Goal: Task Accomplishment & Management: Use online tool/utility

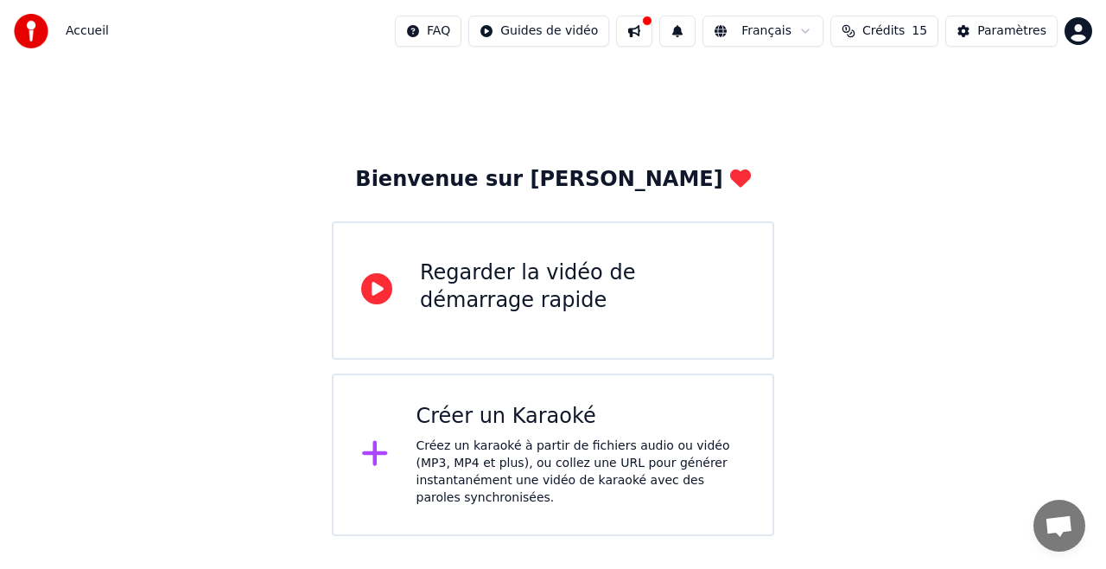
click at [373, 456] on icon at bounding box center [374, 453] width 25 height 25
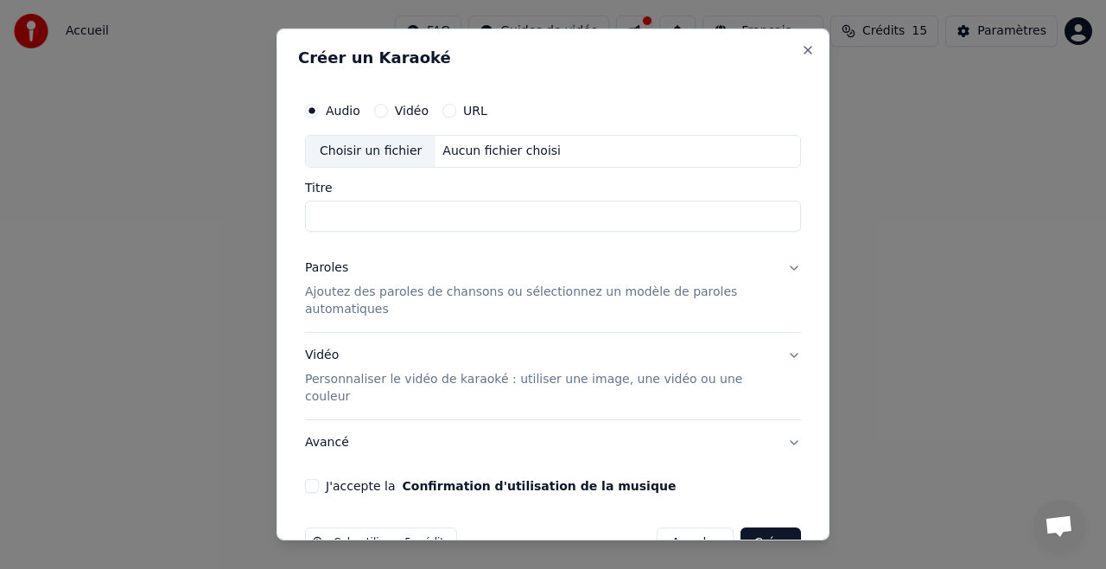
click at [442, 112] on button "URL" at bounding box center [449, 111] width 14 height 14
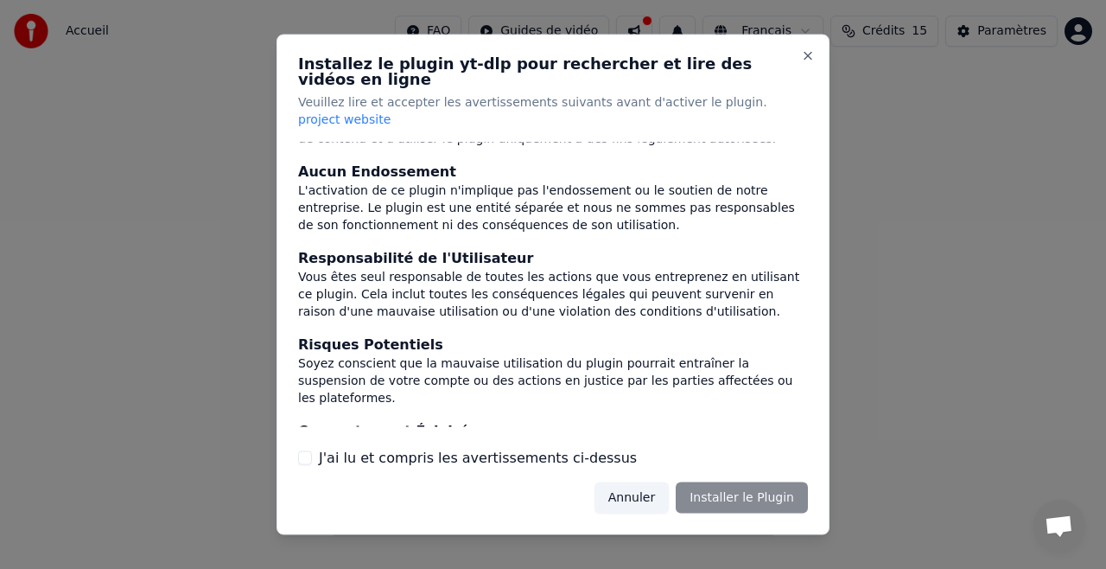
scroll to position [202, 0]
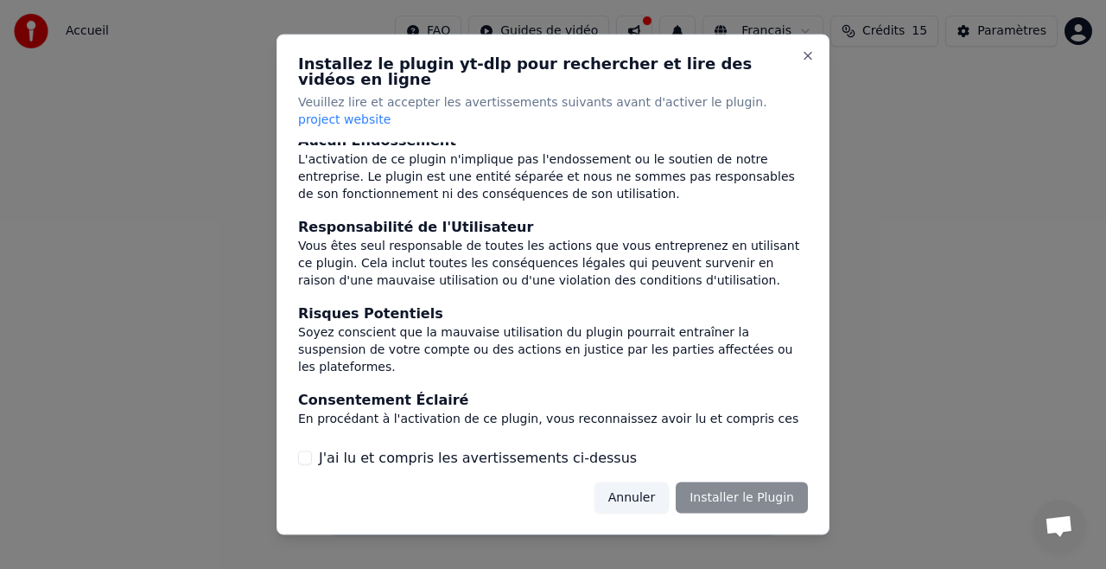
click at [328, 447] on label "J'ai lu et compris les avertissements ci-dessus" at bounding box center [478, 457] width 318 height 21
click at [312, 450] on button "J'ai lu et compris les avertissements ci-dessus" at bounding box center [305, 457] width 14 height 14
click at [735, 481] on button "Installer le Plugin" at bounding box center [742, 496] width 132 height 31
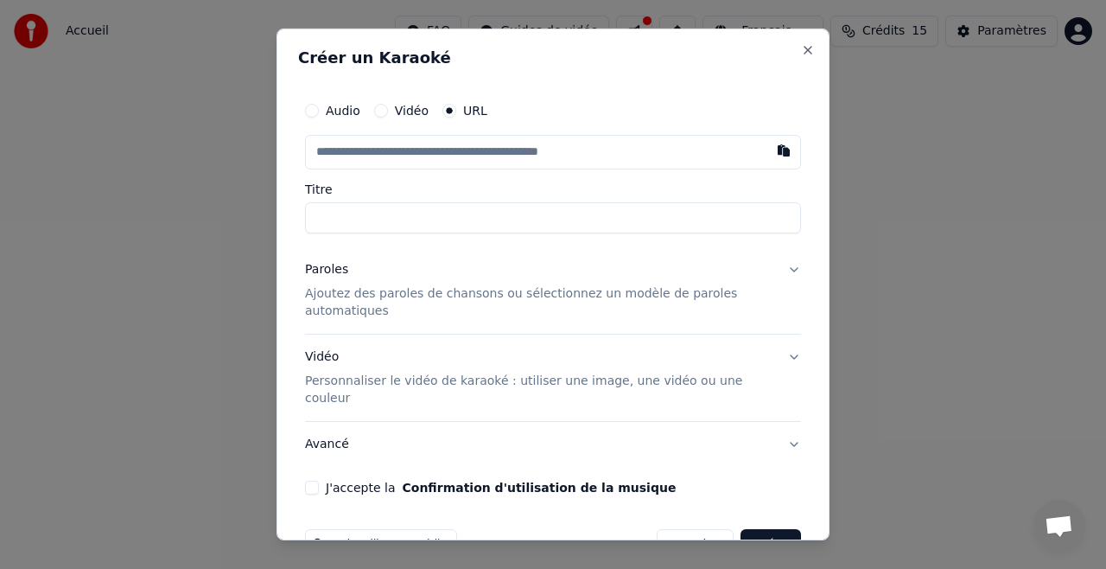
click at [527, 152] on input "text" at bounding box center [553, 152] width 496 height 35
paste input "**********"
type input "**********"
click at [780, 270] on button "Paroles Ajoutez des paroles de chansons ou sélectionnez un modèle de paroles au…" at bounding box center [553, 290] width 496 height 86
type input "**********"
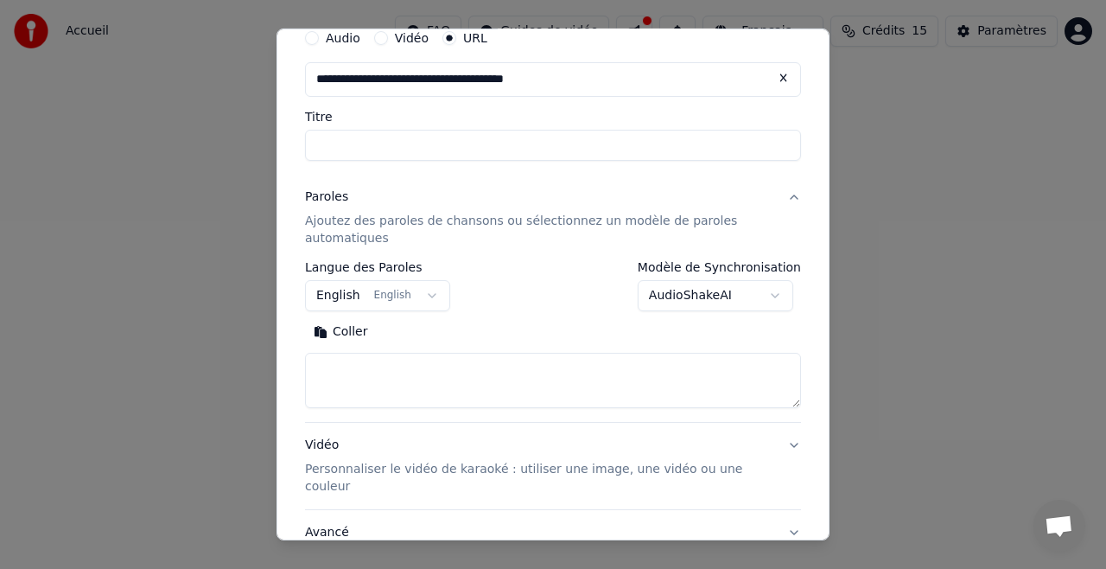
scroll to position [64, 0]
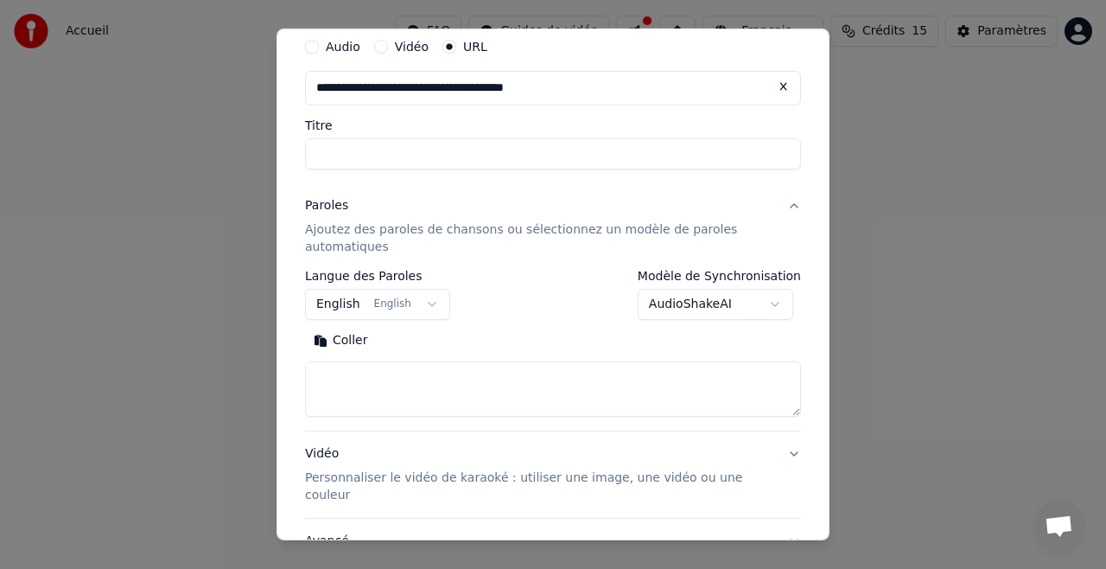
click at [415, 301] on button "English English" at bounding box center [377, 304] width 145 height 31
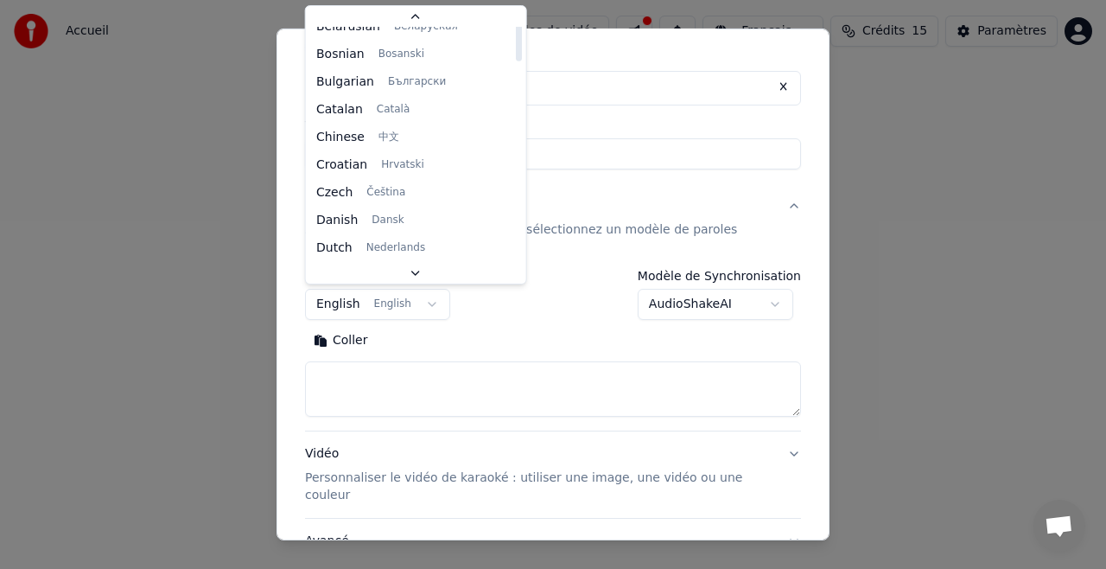
scroll to position [0, 0]
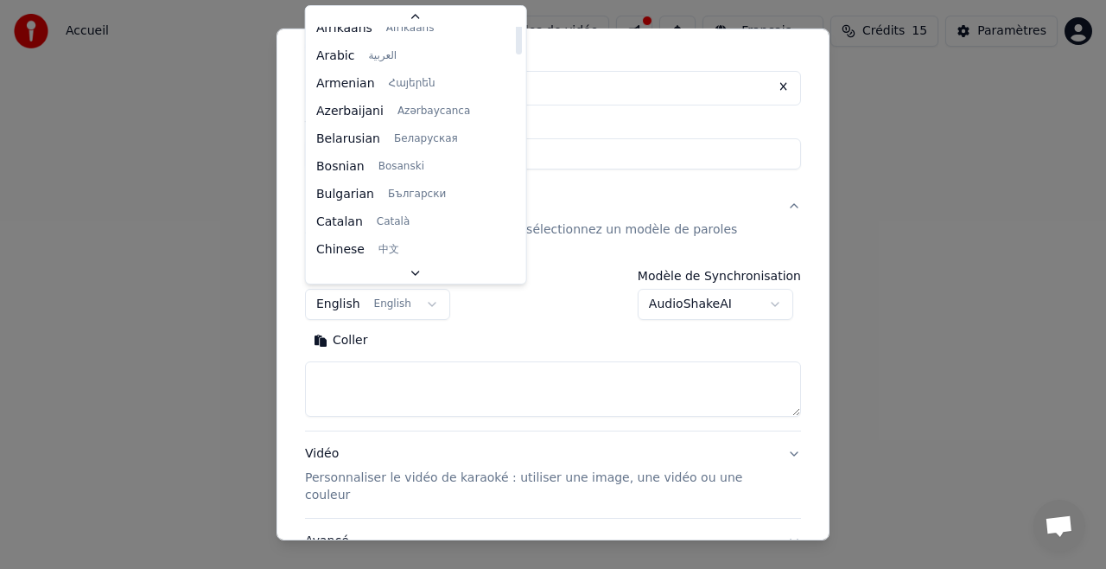
drag, startPoint x: 496, startPoint y: 45, endPoint x: 495, endPoint y: 11, distance: 33.7
click at [515, 16] on div at bounding box center [518, 35] width 6 height 39
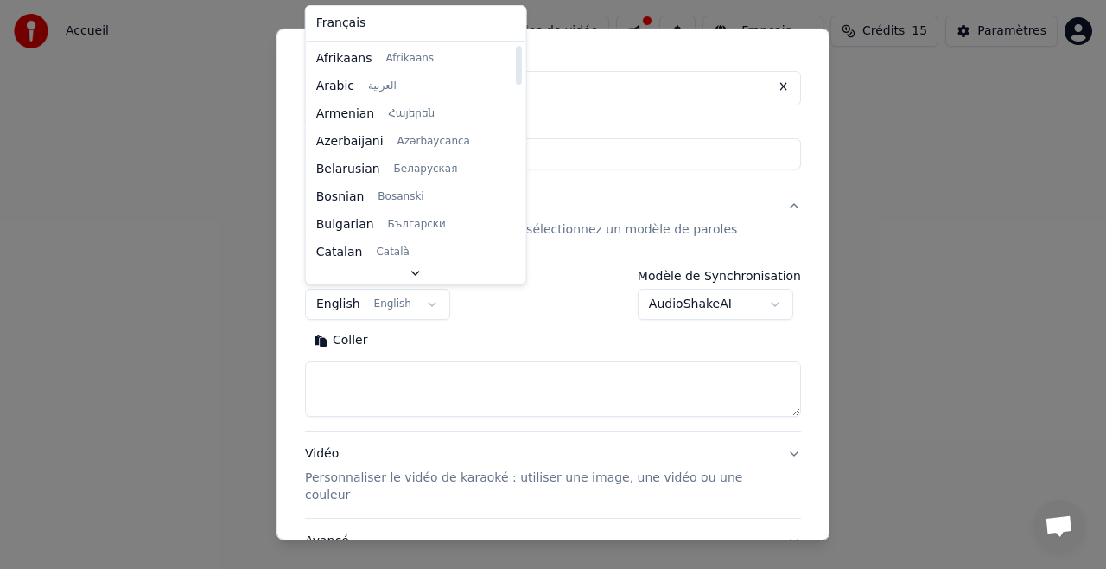
select select "**"
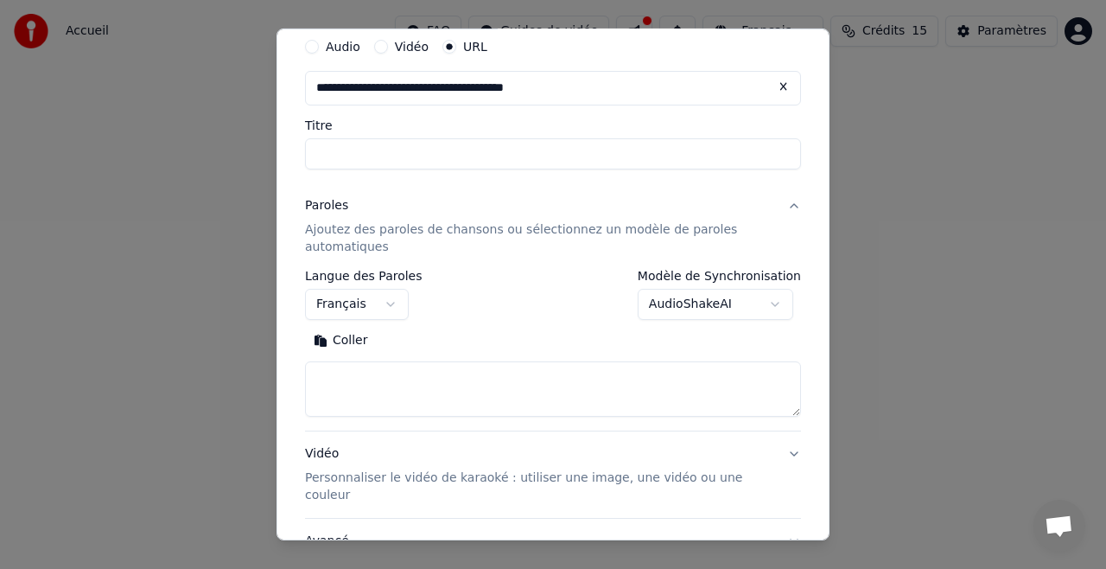
click at [366, 364] on textarea at bounding box center [553, 388] width 496 height 55
paste textarea "**********"
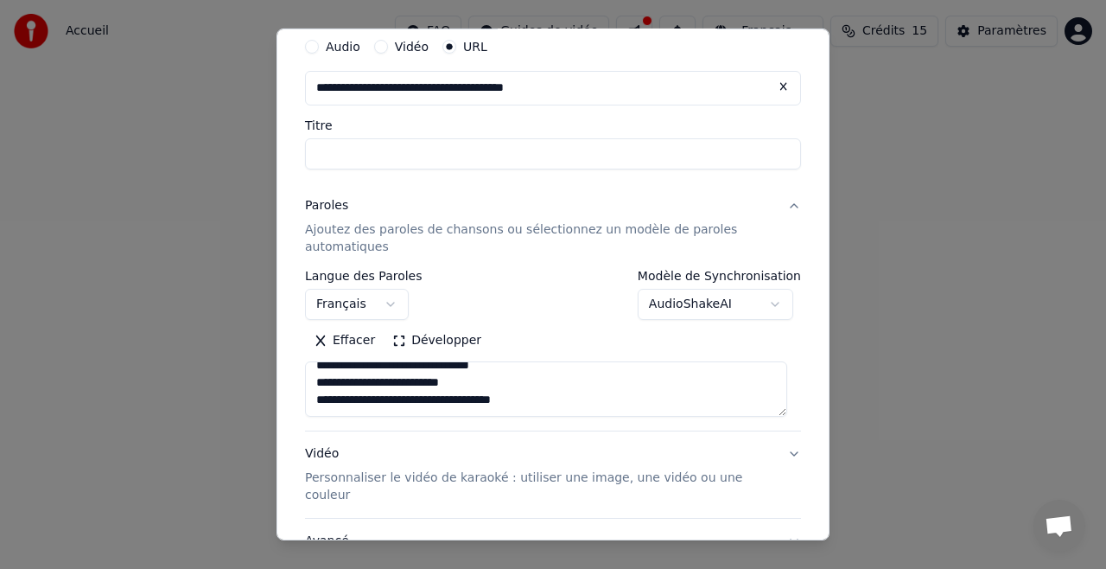
scroll to position [1203, 0]
type textarea "**********"
click at [457, 163] on input "Titre" at bounding box center [553, 153] width 496 height 31
click at [418, 151] on input "**********" at bounding box center [553, 153] width 496 height 31
type input "**********"
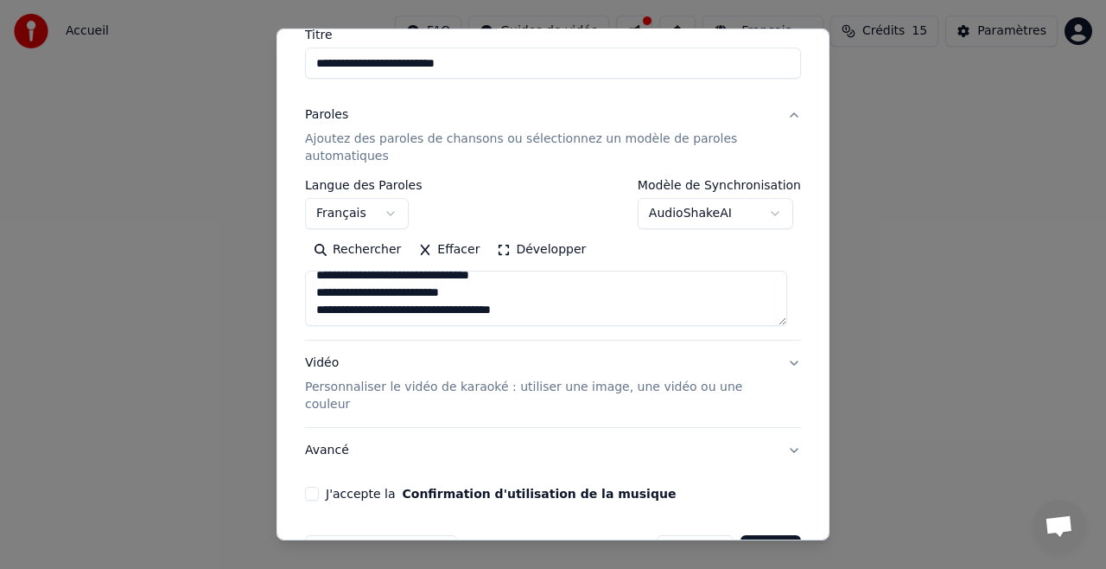
scroll to position [190, 0]
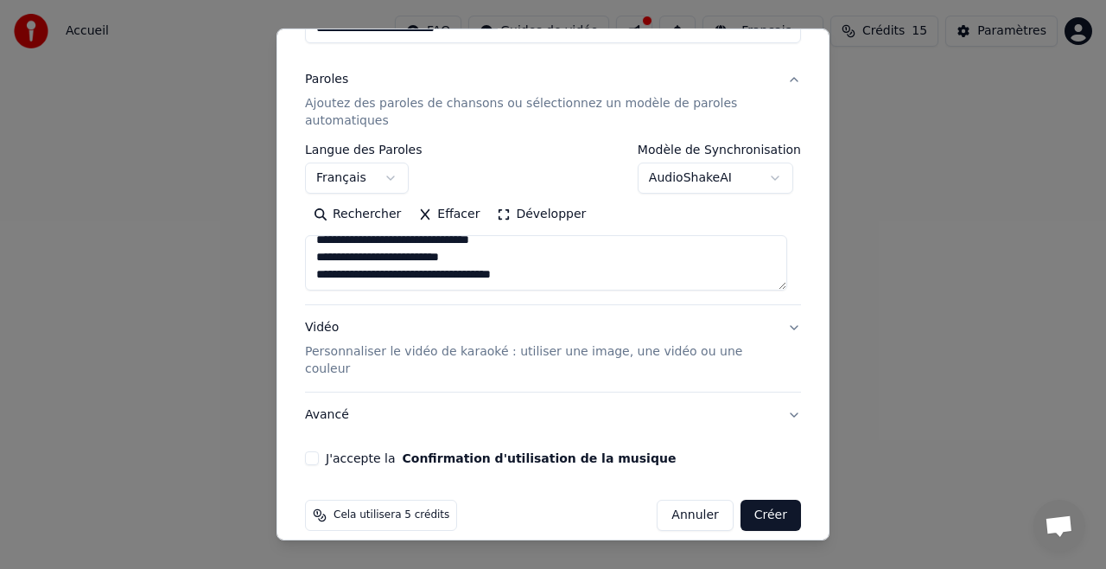
click at [309, 451] on button "J'accepte la Confirmation d'utilisation de la musique" at bounding box center [312, 458] width 14 height 14
click at [756, 500] on button "Créer" at bounding box center [771, 515] width 60 height 31
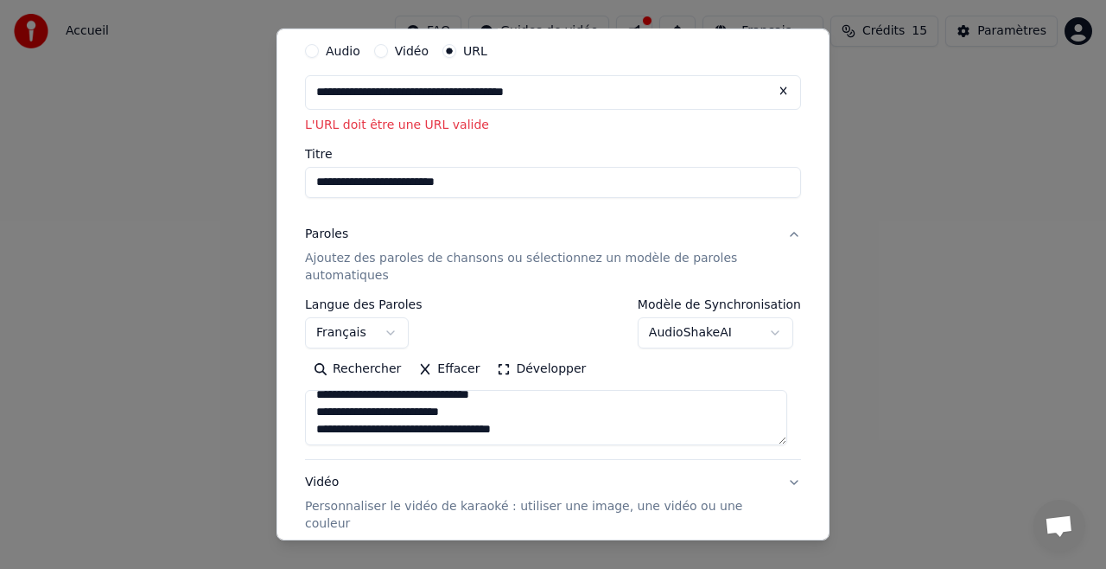
scroll to position [0, 0]
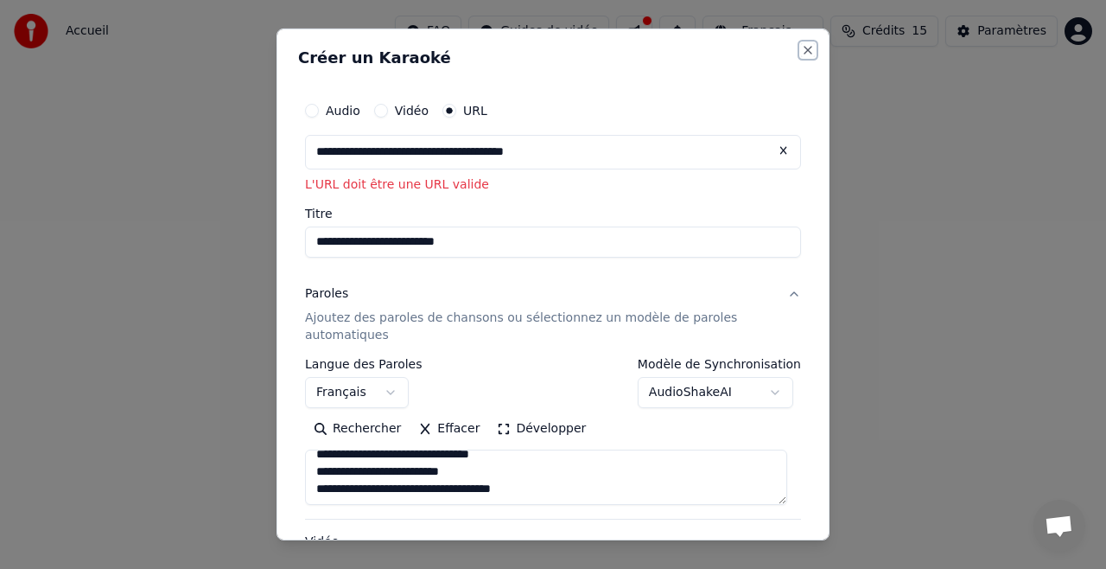
click at [801, 44] on button "Close" at bounding box center [808, 50] width 14 height 14
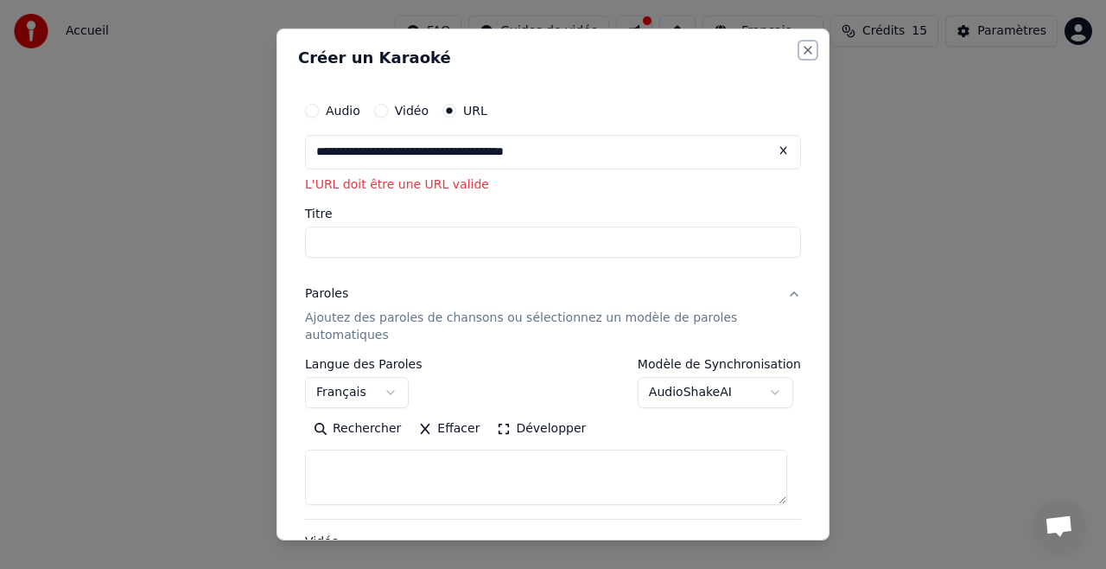
select select
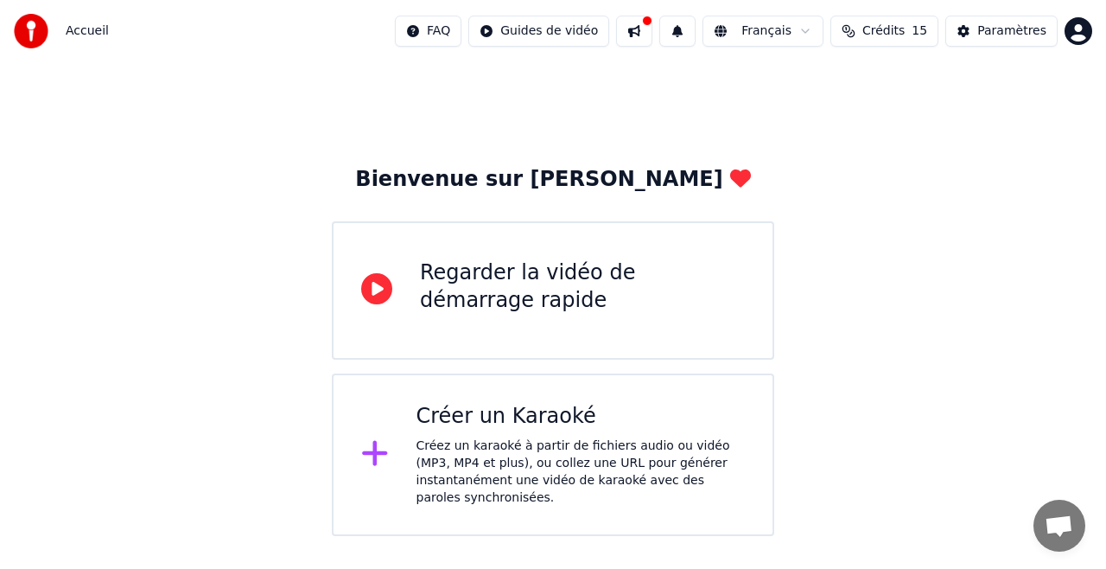
click at [812, 168] on div "Bienvenue sur Youka Regarder la vidéo de démarrage rapide Créer un Karaoké Crée…" at bounding box center [553, 299] width 1106 height 474
click at [814, 531] on html "Accueil FAQ Guides de vidéo Français Crédits 15 Paramètres Bienvenue sur Youka …" at bounding box center [553, 268] width 1106 height 536
click at [882, 299] on div "Bienvenue sur Youka Regarder la vidéo de démarrage rapide Créer un Karaoké Crée…" at bounding box center [553, 299] width 1106 height 474
click at [900, 247] on div "Bienvenue sur Youka Regarder la vidéo de démarrage rapide Créer un Karaoké Crée…" at bounding box center [553, 299] width 1106 height 474
click at [459, 416] on div "Créer un Karaoké" at bounding box center [581, 417] width 329 height 28
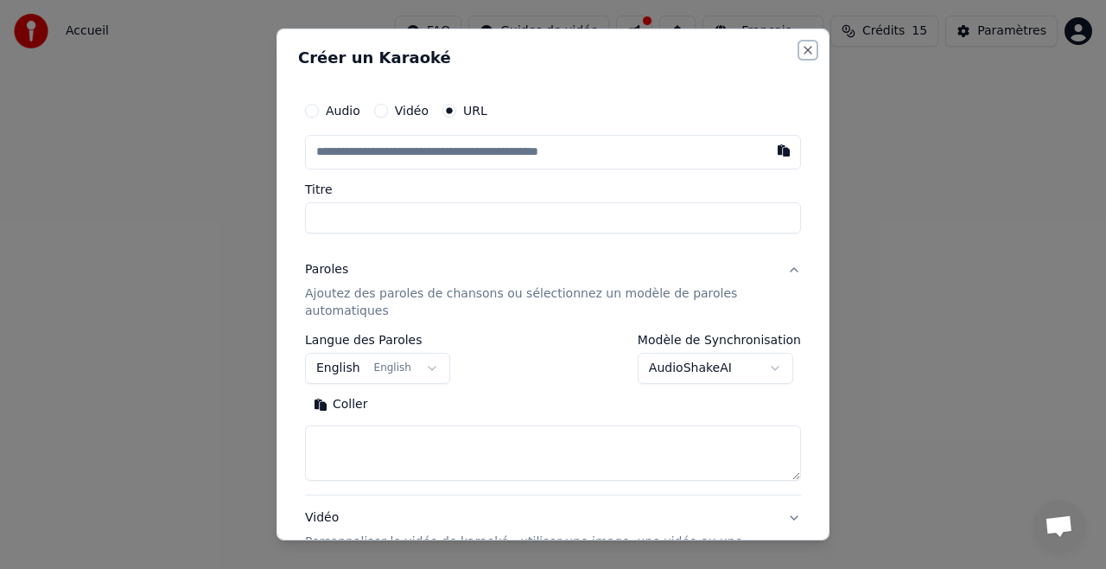
click at [801, 45] on button "Close" at bounding box center [808, 50] width 14 height 14
select select
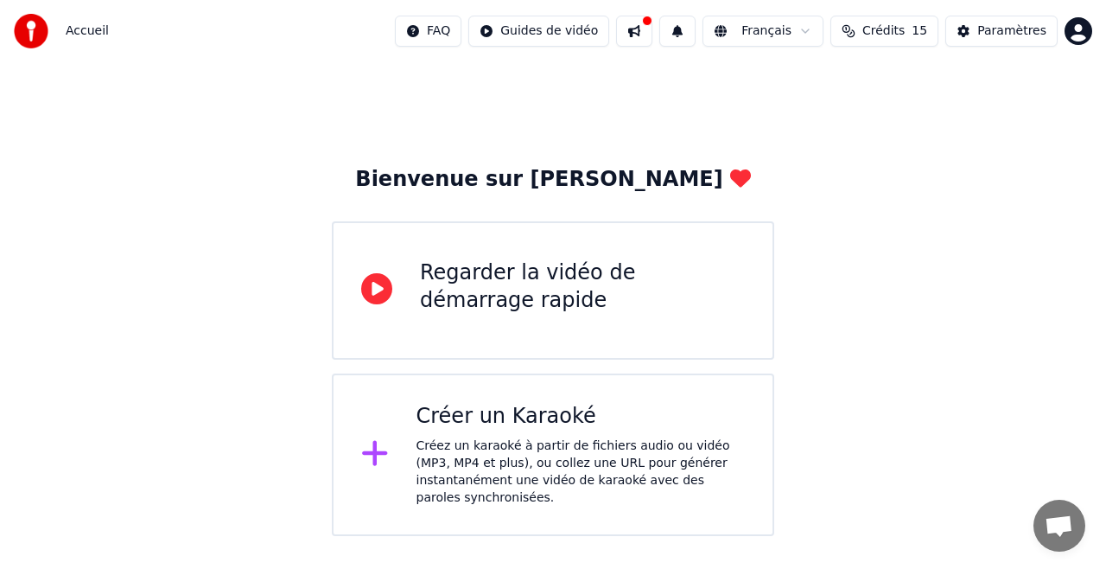
click at [496, 410] on div "Créer un Karaoké" at bounding box center [581, 417] width 329 height 28
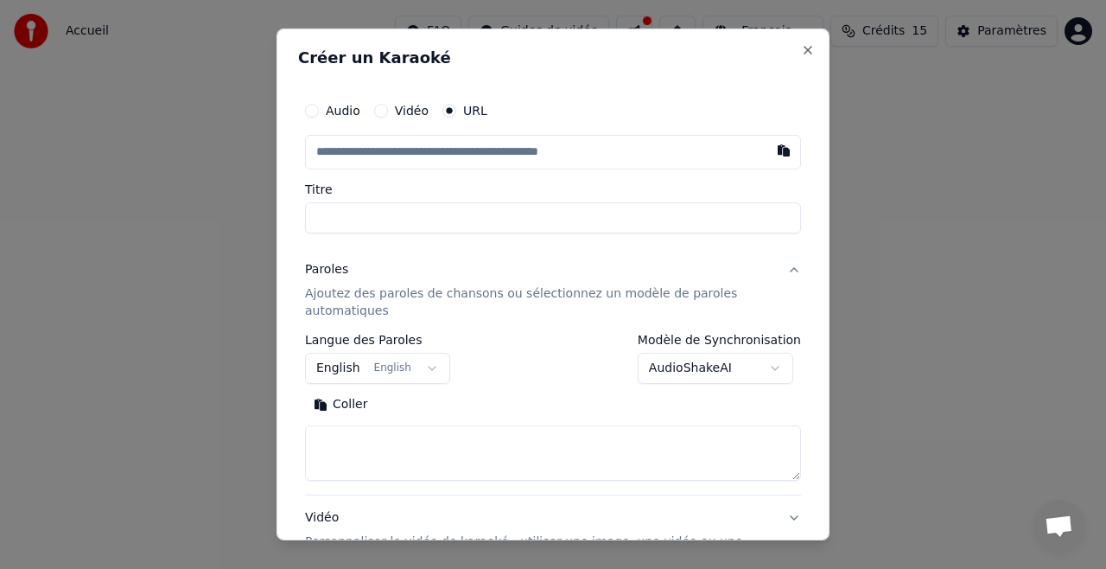
click at [325, 109] on div "Audio" at bounding box center [332, 111] width 55 height 14
click at [381, 111] on button "Vidéo" at bounding box center [381, 111] width 14 height 14
click at [396, 154] on div "Choisir un fichier" at bounding box center [371, 151] width 130 height 31
type input "**********"
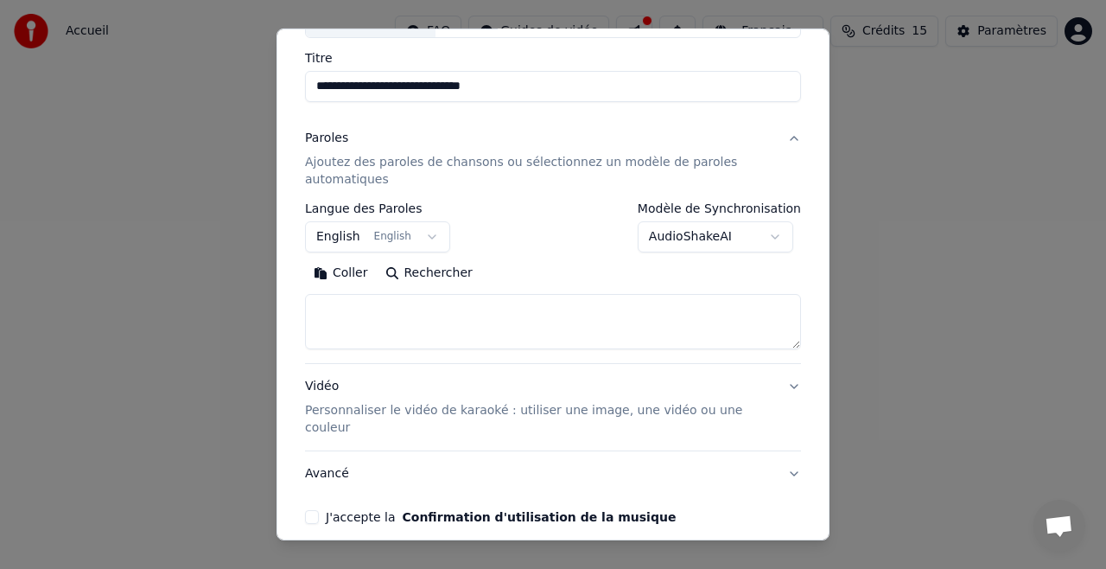
scroll to position [131, 0]
click at [430, 299] on textarea at bounding box center [553, 320] width 496 height 55
paste textarea "**********"
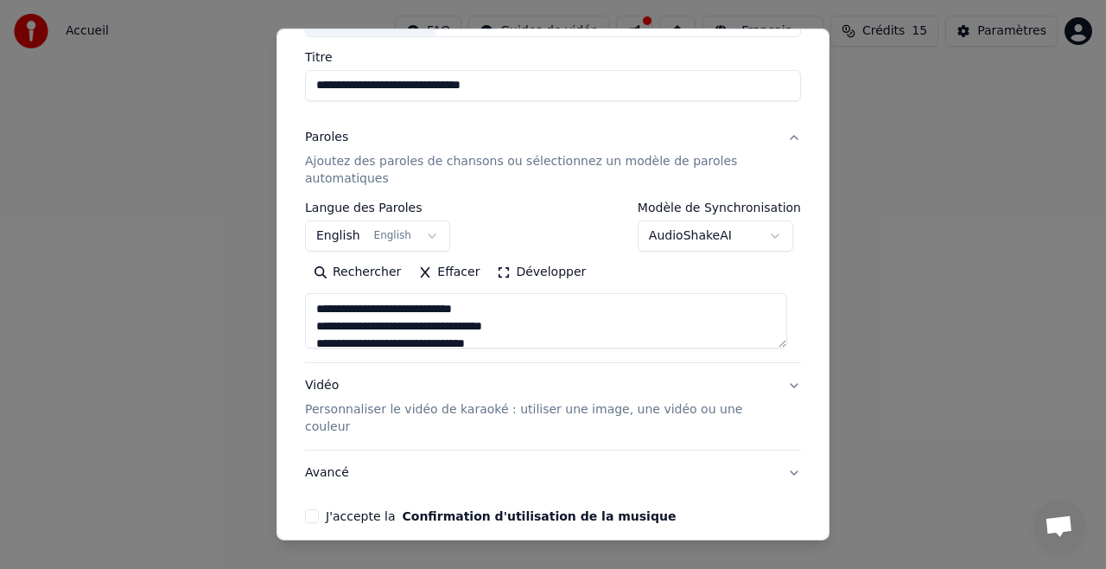
scroll to position [1213, 0]
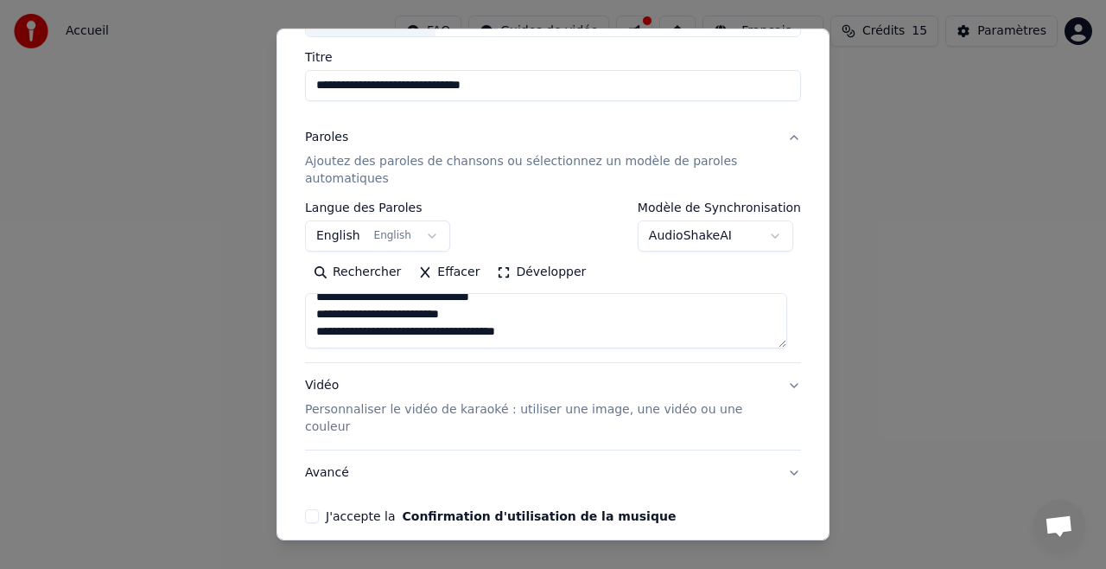
type textarea "**********"
click at [308, 509] on button "J'accepte la Confirmation d'utilisation de la musique" at bounding box center [312, 516] width 14 height 14
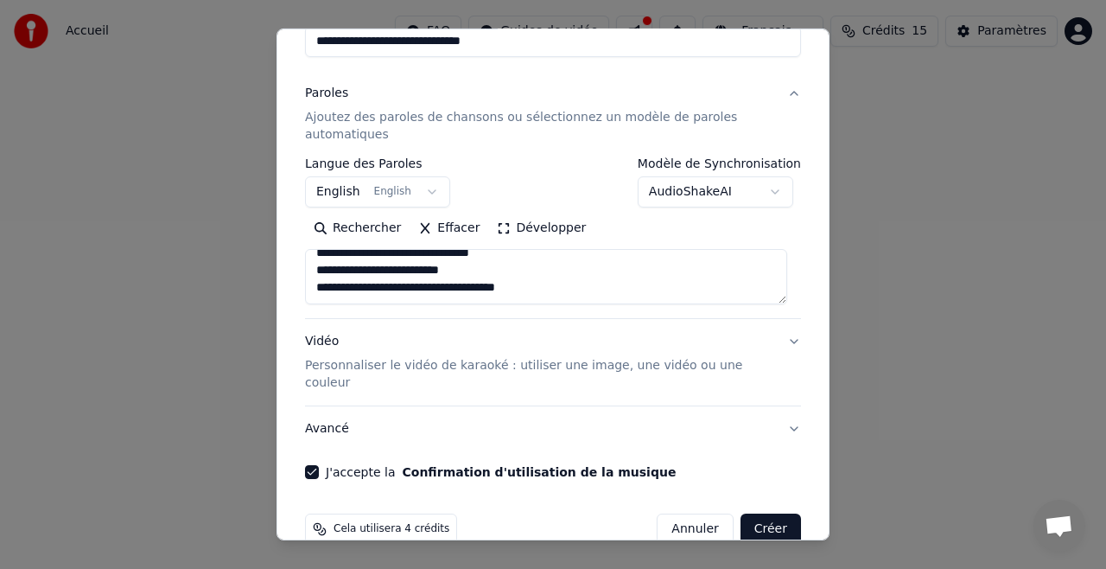
scroll to position [188, 0]
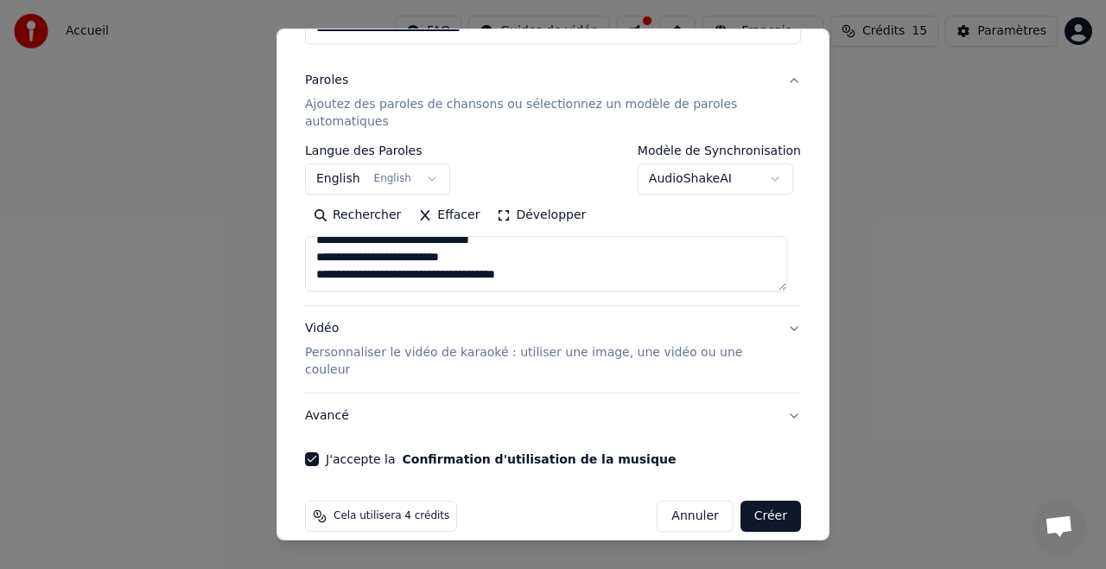
click at [415, 184] on button "English English" at bounding box center [377, 178] width 145 height 31
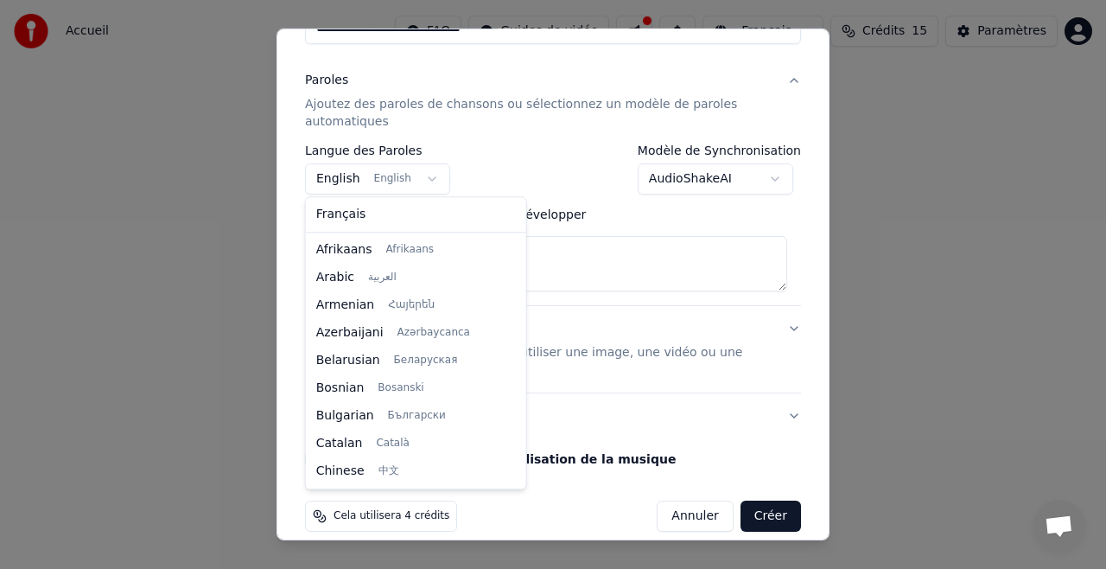
scroll to position [138, 0]
select select "**"
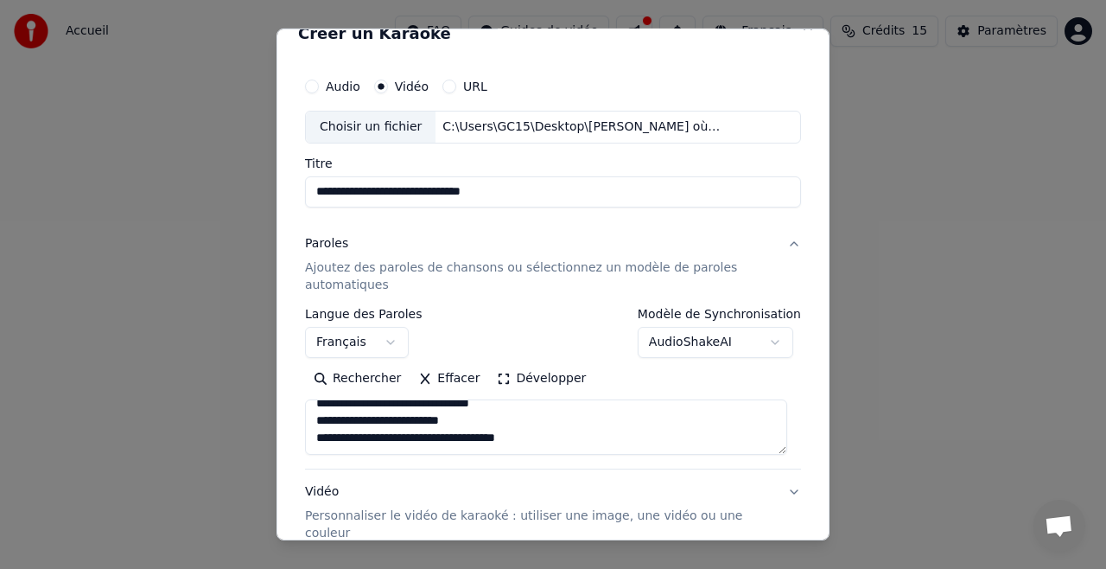
scroll to position [0, 0]
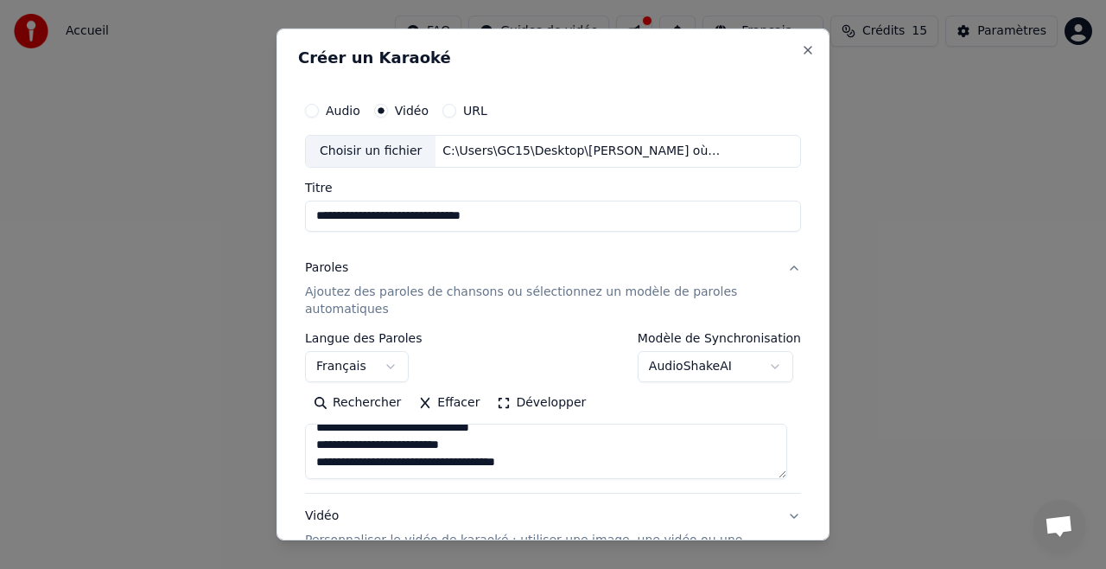
drag, startPoint x: 471, startPoint y: 218, endPoint x: 105, endPoint y: 231, distance: 365.8
click at [105, 231] on body "**********" at bounding box center [553, 268] width 1106 height 536
type input "**********"
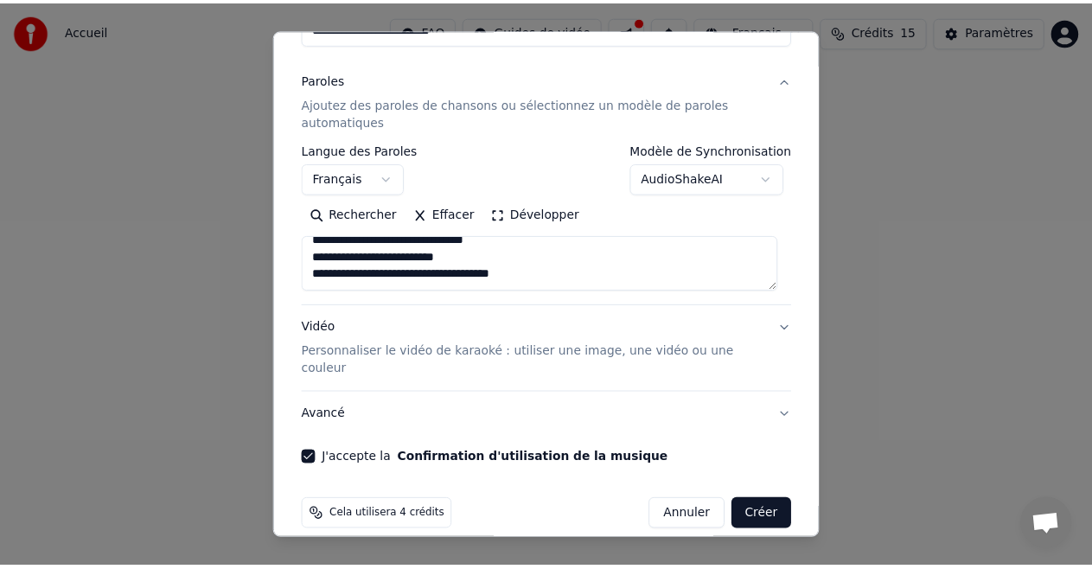
scroll to position [188, 0]
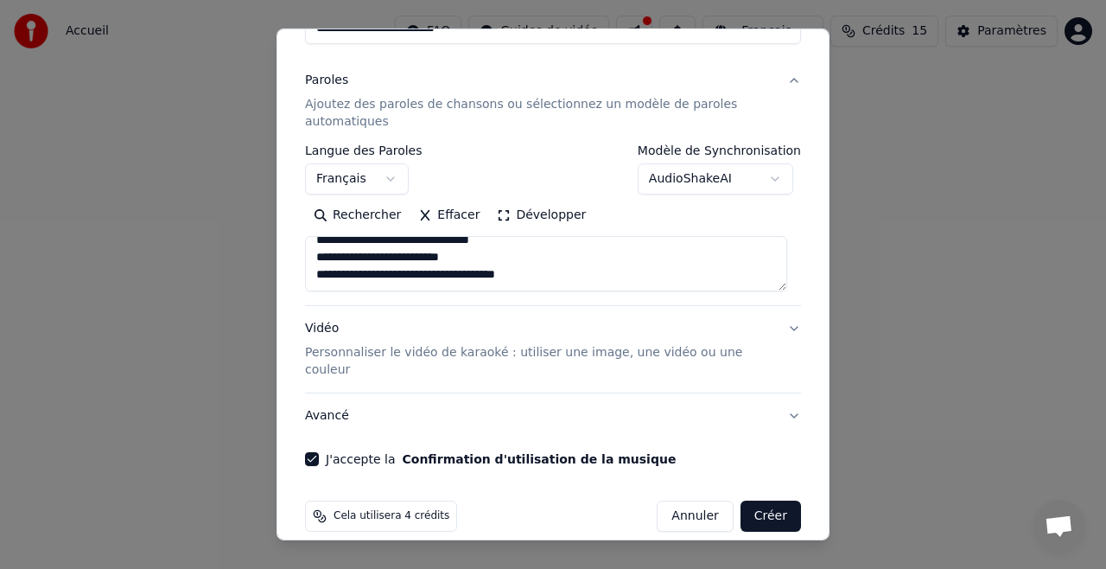
click at [767, 500] on button "Créer" at bounding box center [771, 515] width 60 height 31
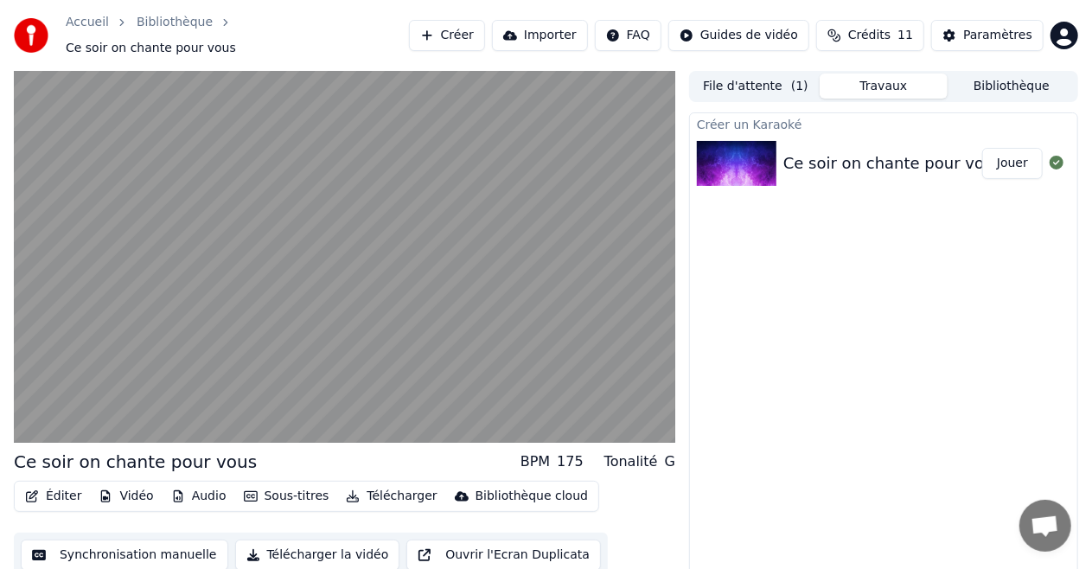
scroll to position [18, 0]
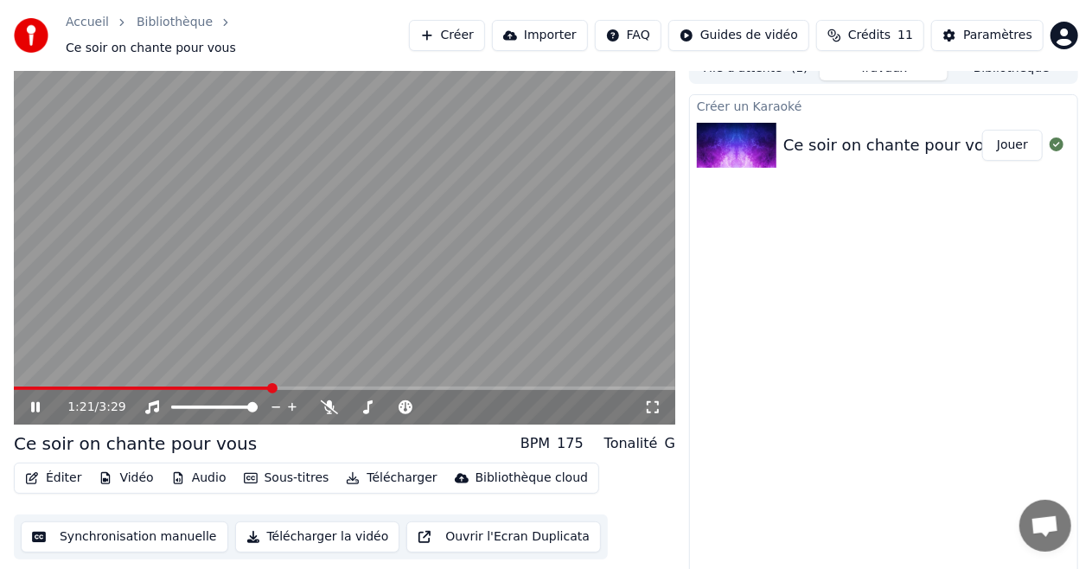
click at [64, 466] on button "Éditer" at bounding box center [53, 478] width 70 height 24
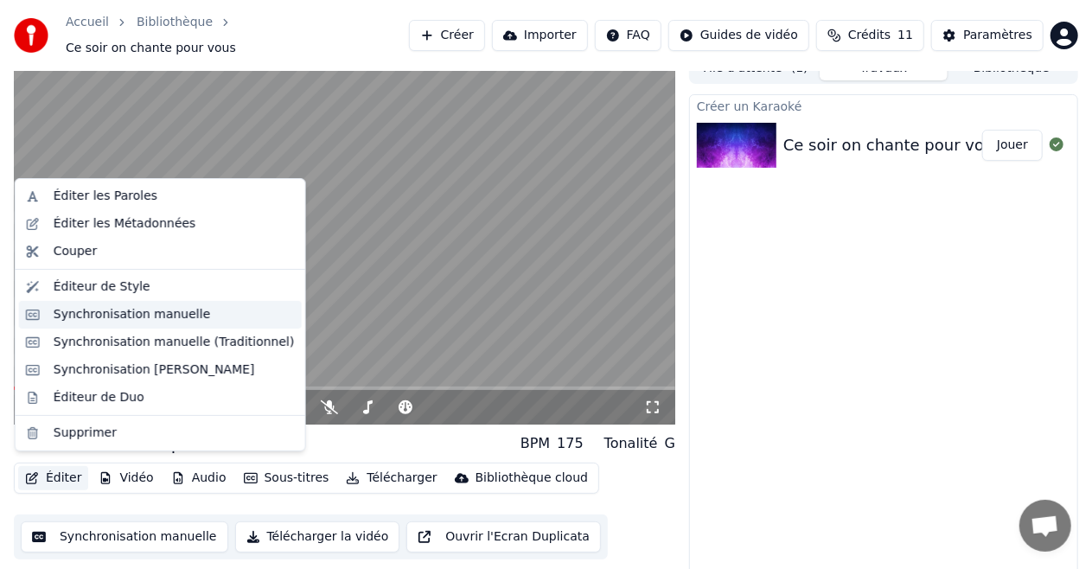
click at [85, 315] on div "Synchronisation manuelle" at bounding box center [132, 314] width 157 height 17
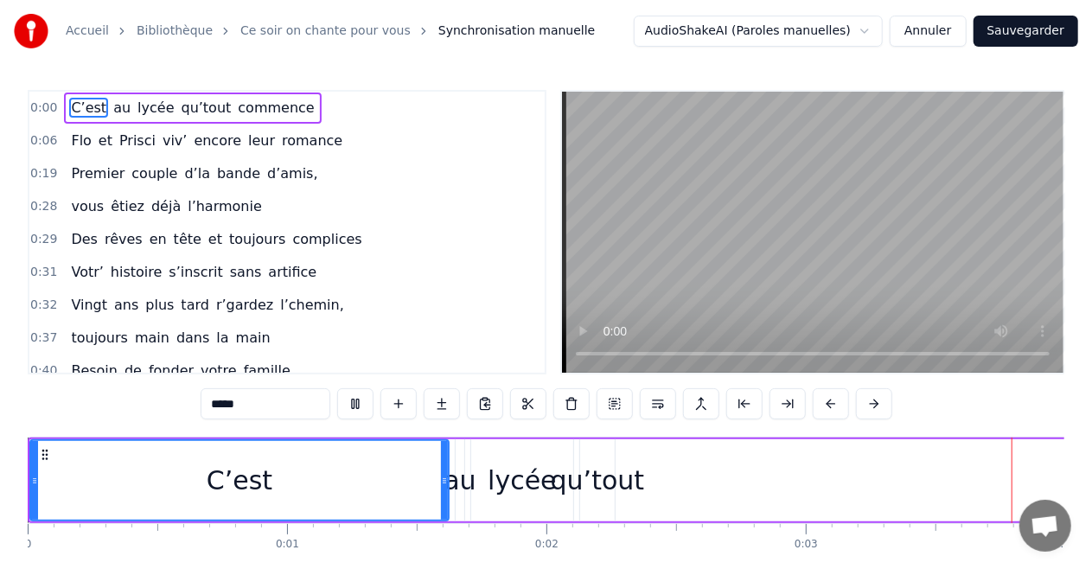
scroll to position [0, 902]
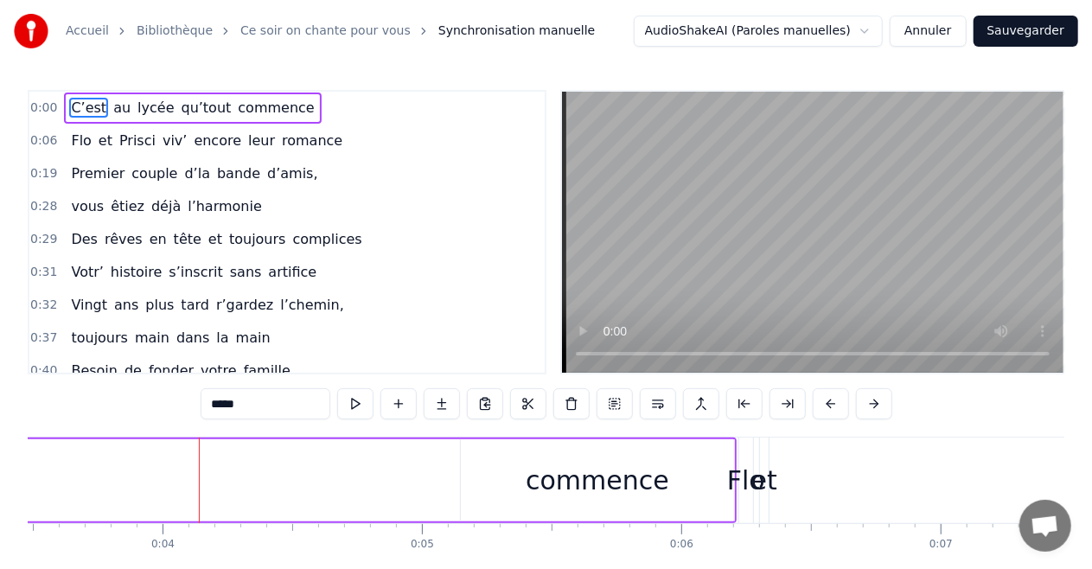
click at [949, 35] on button "Annuler" at bounding box center [927, 31] width 76 height 31
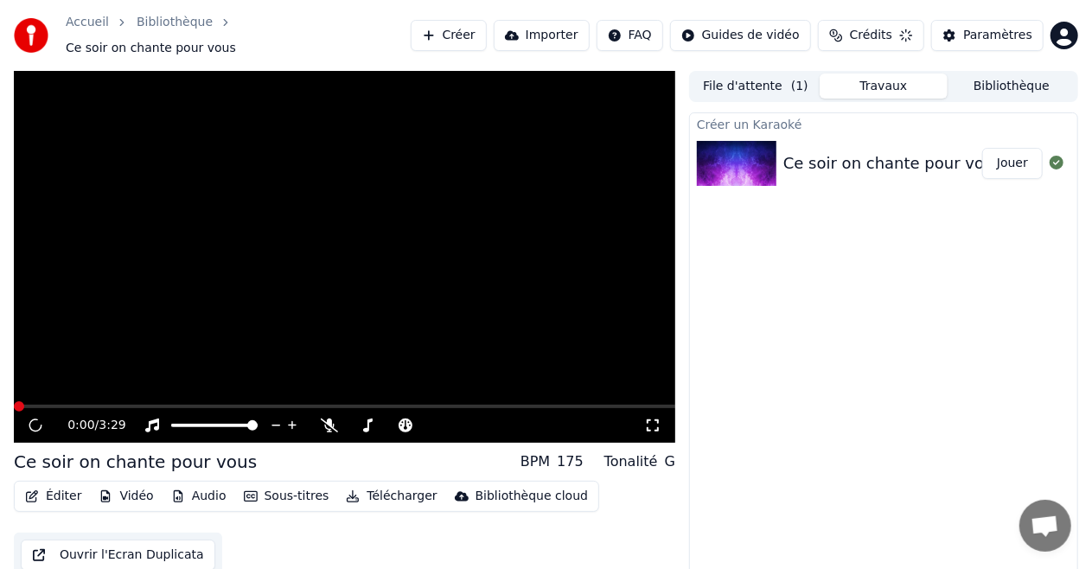
scroll to position [18, 0]
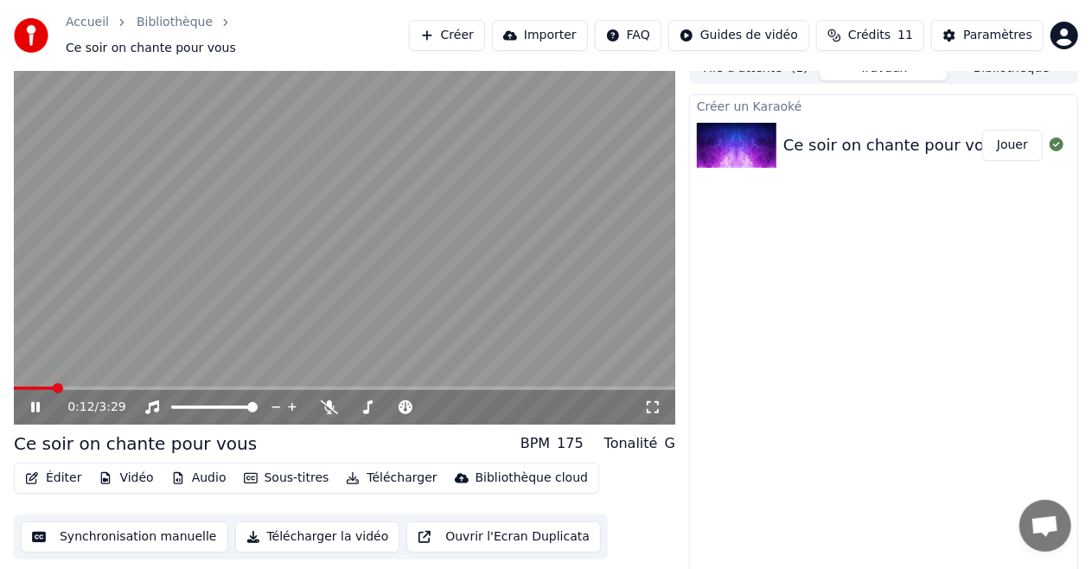
click at [107, 472] on icon "button" at bounding box center [106, 478] width 14 height 12
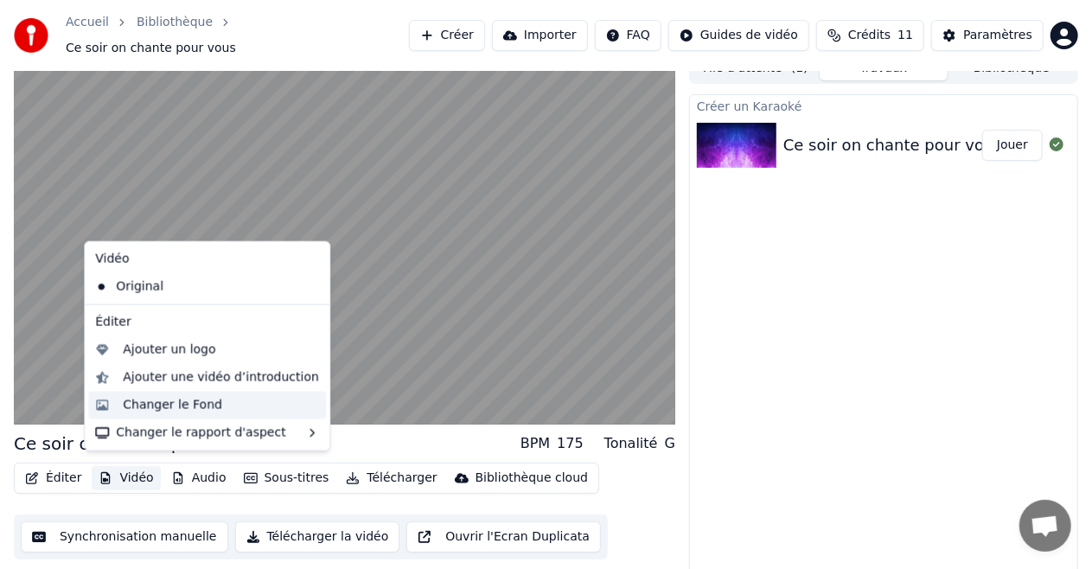
click at [173, 406] on div "Changer le Fond" at bounding box center [172, 405] width 99 height 17
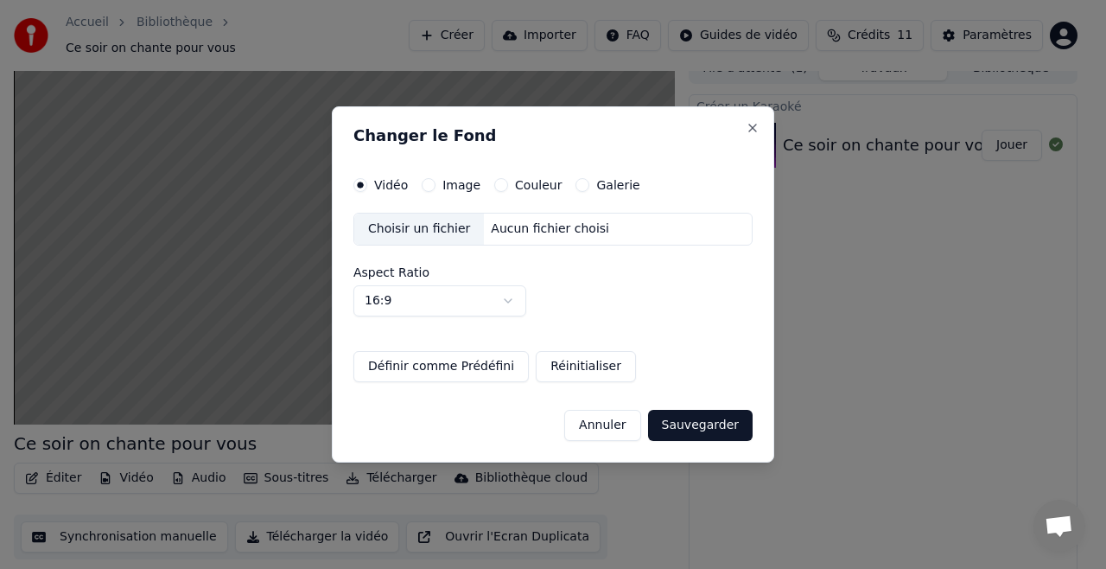
click at [429, 181] on button "Image" at bounding box center [429, 185] width 14 height 14
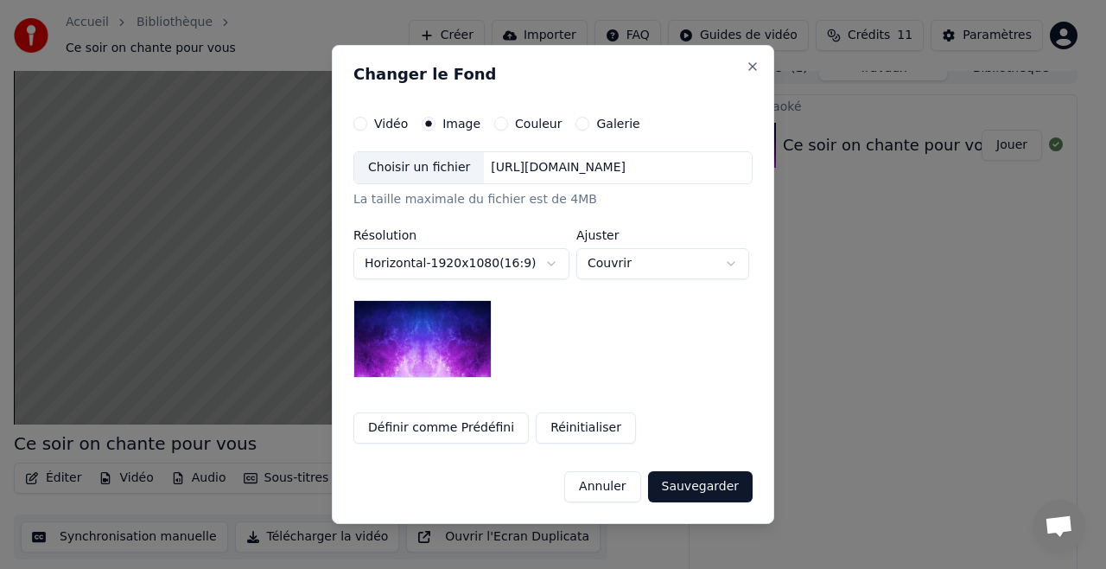
click at [709, 484] on button "Sauvegarder" at bounding box center [700, 486] width 105 height 31
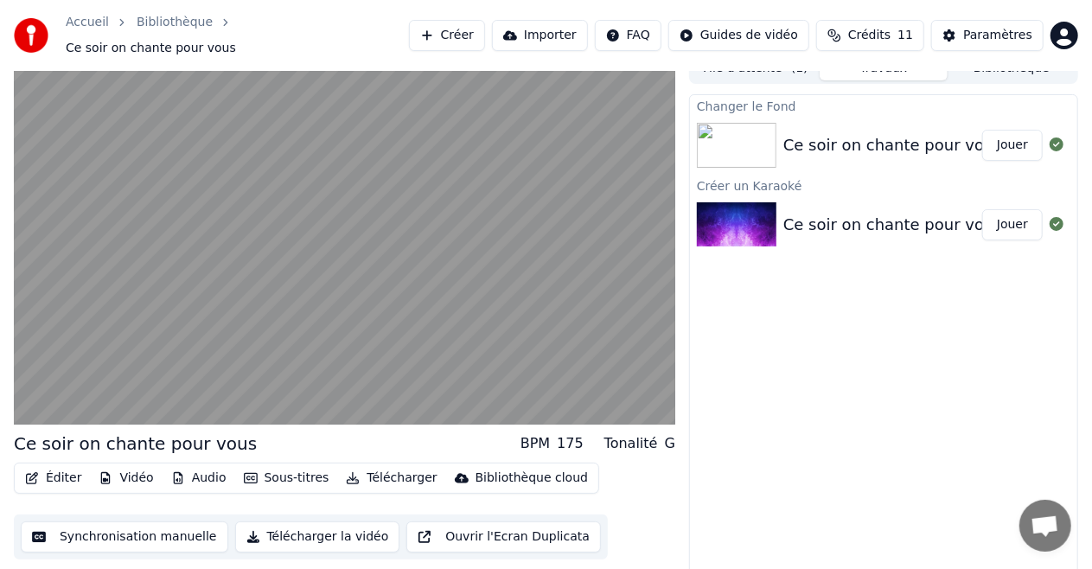
click at [1003, 135] on button "Jouer" at bounding box center [1012, 145] width 60 height 31
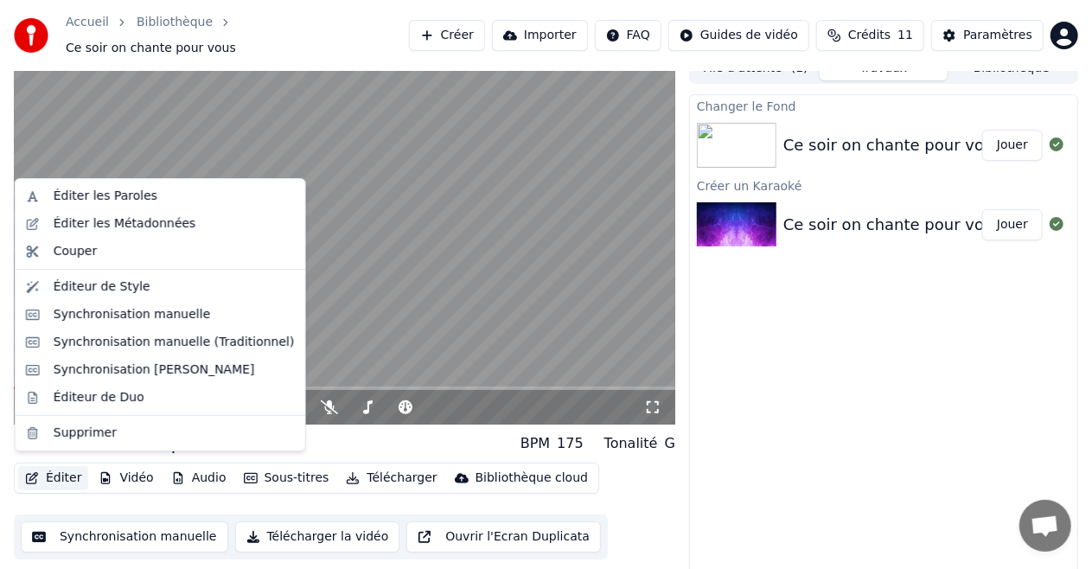
click at [48, 474] on button "Éditer" at bounding box center [53, 478] width 70 height 24
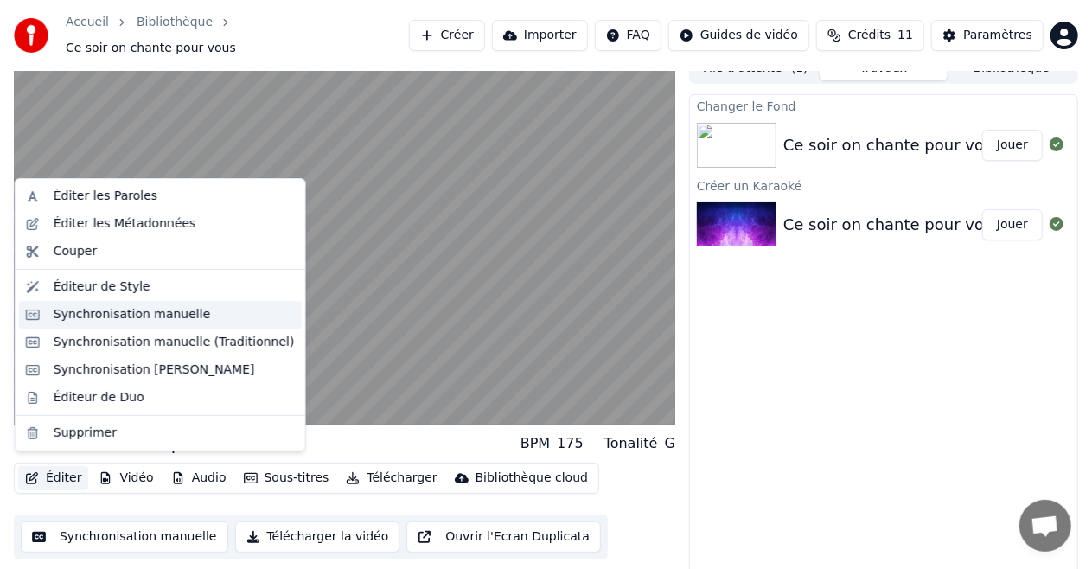
click at [134, 309] on div "Synchronisation manuelle" at bounding box center [132, 314] width 157 height 17
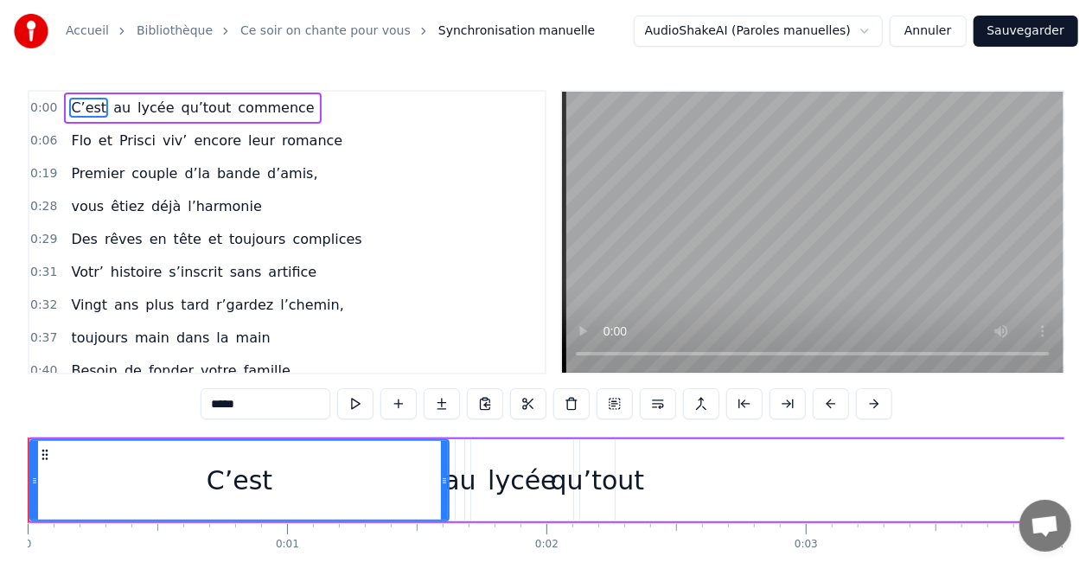
click at [280, 143] on span "romance" at bounding box center [312, 141] width 64 height 20
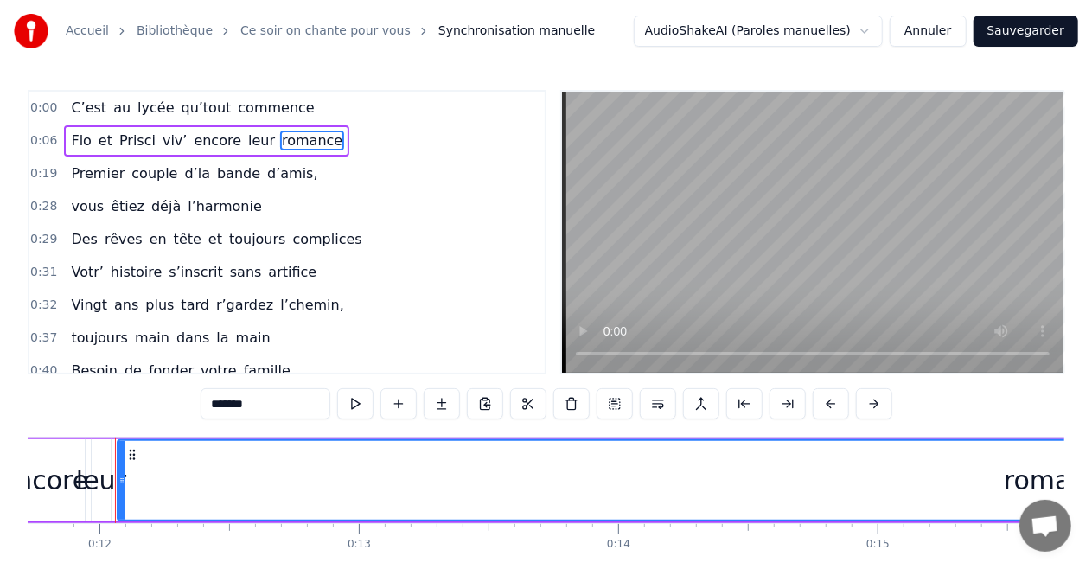
click at [161, 134] on span "viv’" at bounding box center [175, 141] width 28 height 20
type input "****"
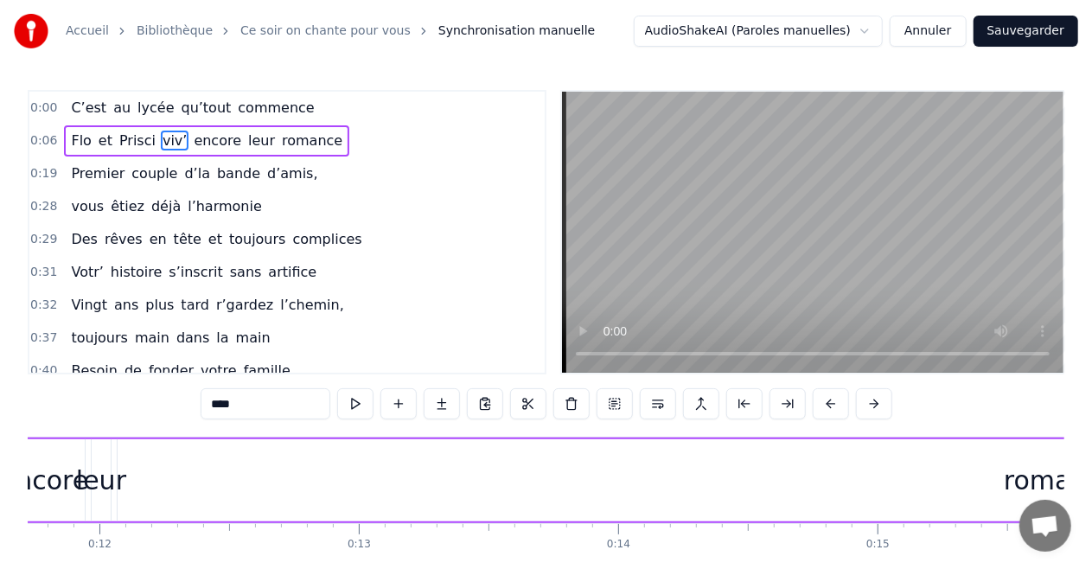
scroll to position [0, 2905]
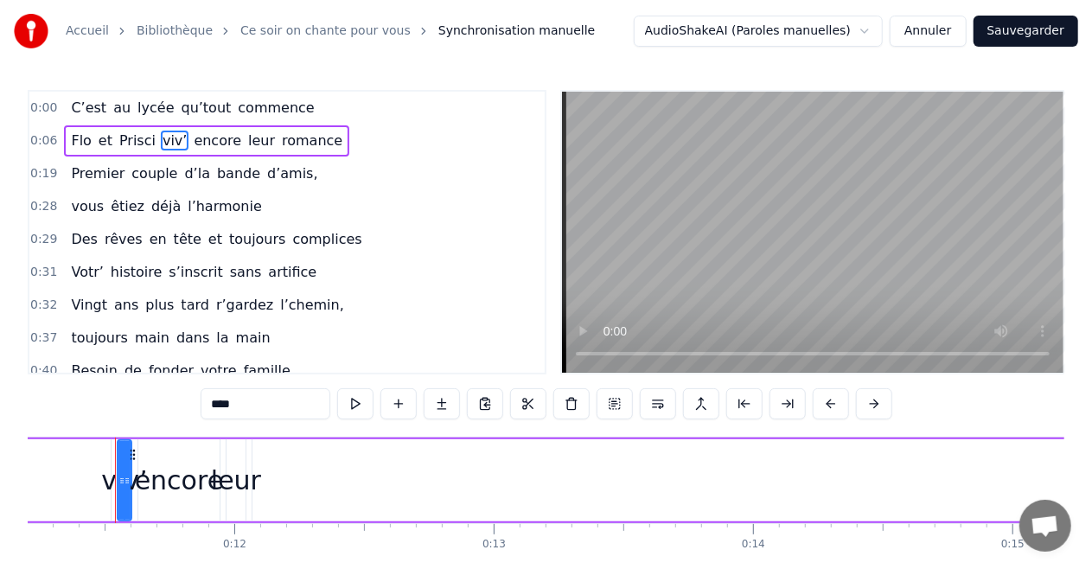
click at [952, 30] on button "Annuler" at bounding box center [927, 31] width 76 height 31
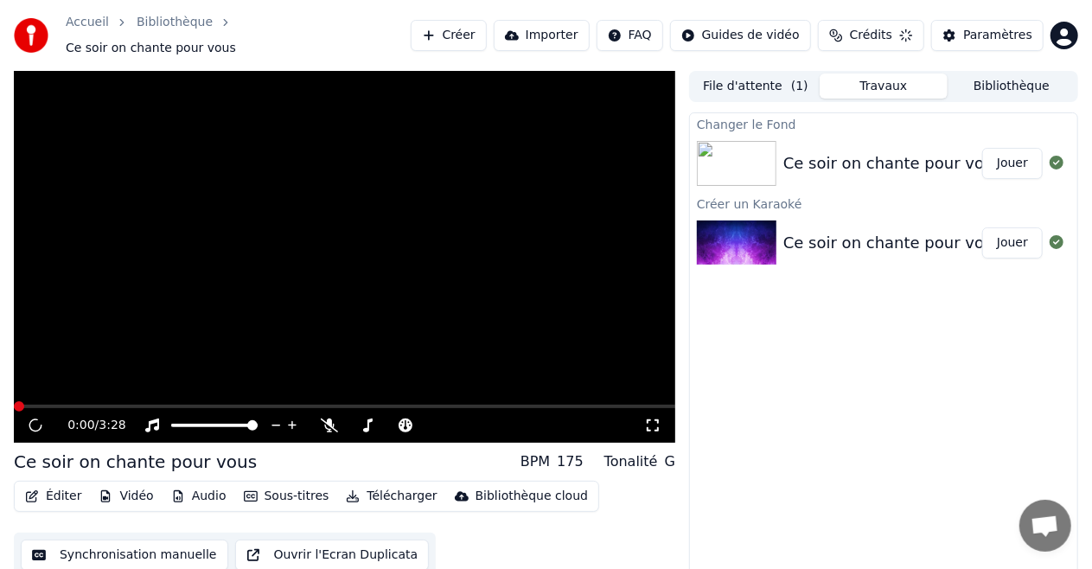
scroll to position [18, 0]
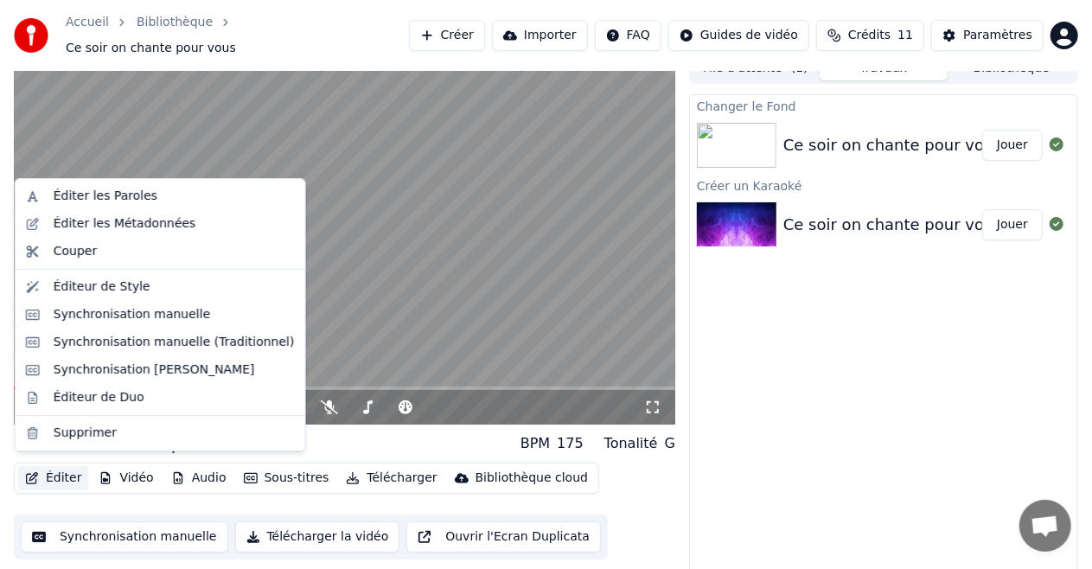
click at [59, 471] on button "Éditer" at bounding box center [53, 478] width 70 height 24
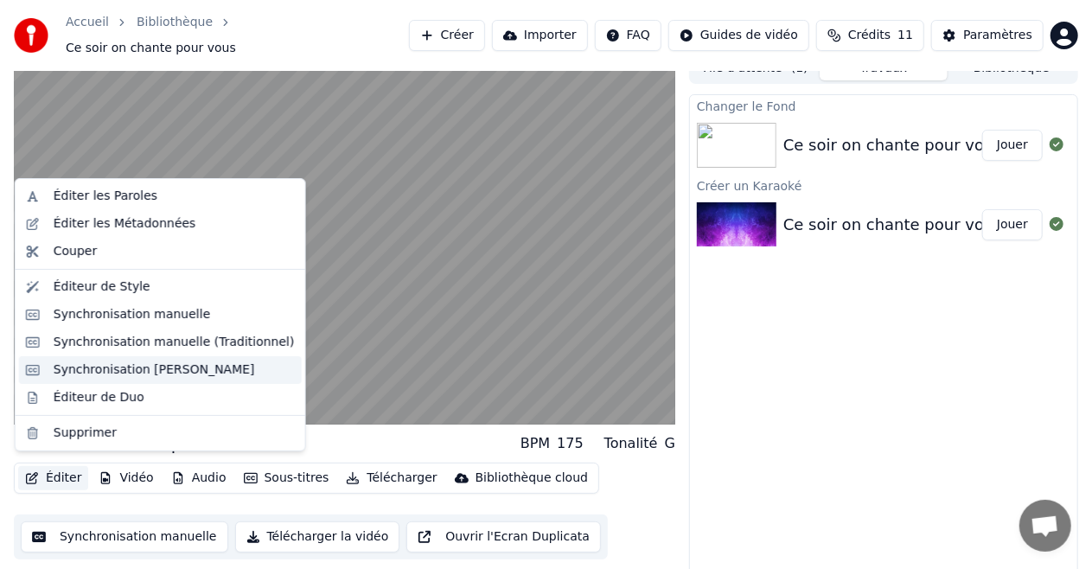
click at [133, 371] on div "Synchronisation Manuelle de Ligne" at bounding box center [154, 369] width 201 height 17
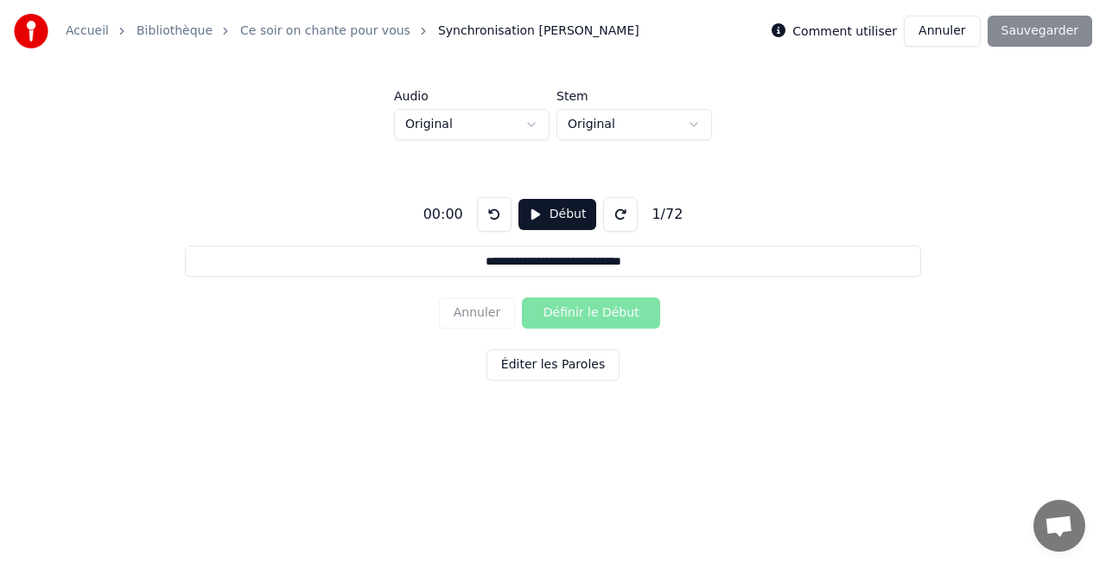
click at [545, 217] on button "Début" at bounding box center [558, 214] width 79 height 31
drag, startPoint x: 565, startPoint y: 270, endPoint x: 562, endPoint y: 232, distance: 37.3
click at [536, 206] on button "Pause" at bounding box center [557, 214] width 77 height 31
drag, startPoint x: 487, startPoint y: 212, endPoint x: 703, endPoint y: 399, distance: 285.4
click at [487, 212] on button at bounding box center [494, 214] width 35 height 35
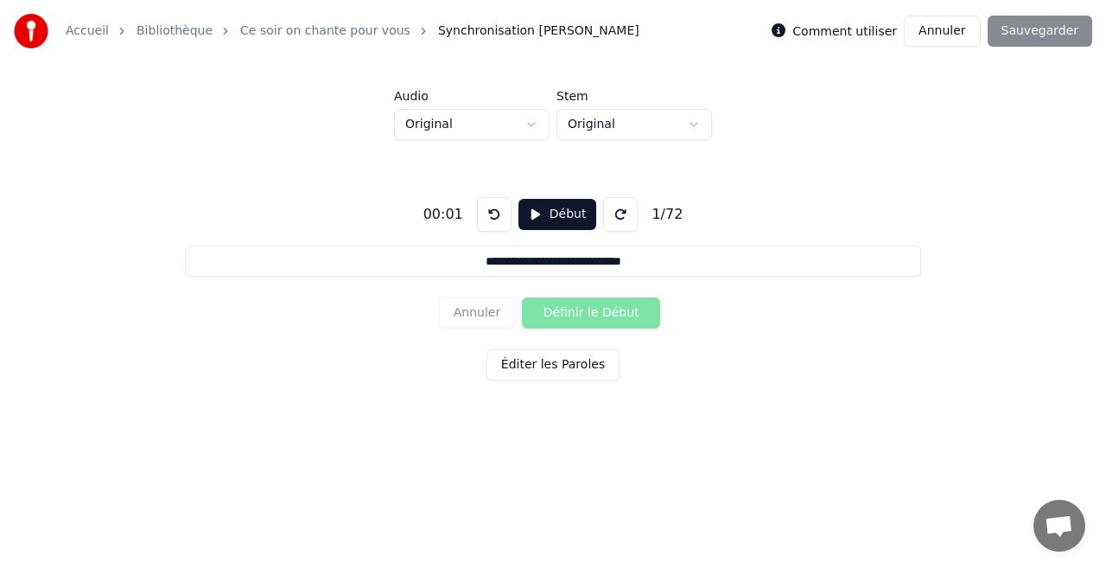
drag, startPoint x: 1070, startPoint y: 545, endPoint x: 474, endPoint y: 218, distance: 679.6
click at [487, 212] on button at bounding box center [494, 214] width 35 height 35
click at [725, 459] on html "**********" at bounding box center [553, 229] width 1106 height 459
click at [532, 216] on button "Début" at bounding box center [558, 214] width 79 height 31
click at [529, 220] on button "Pause" at bounding box center [557, 214] width 77 height 31
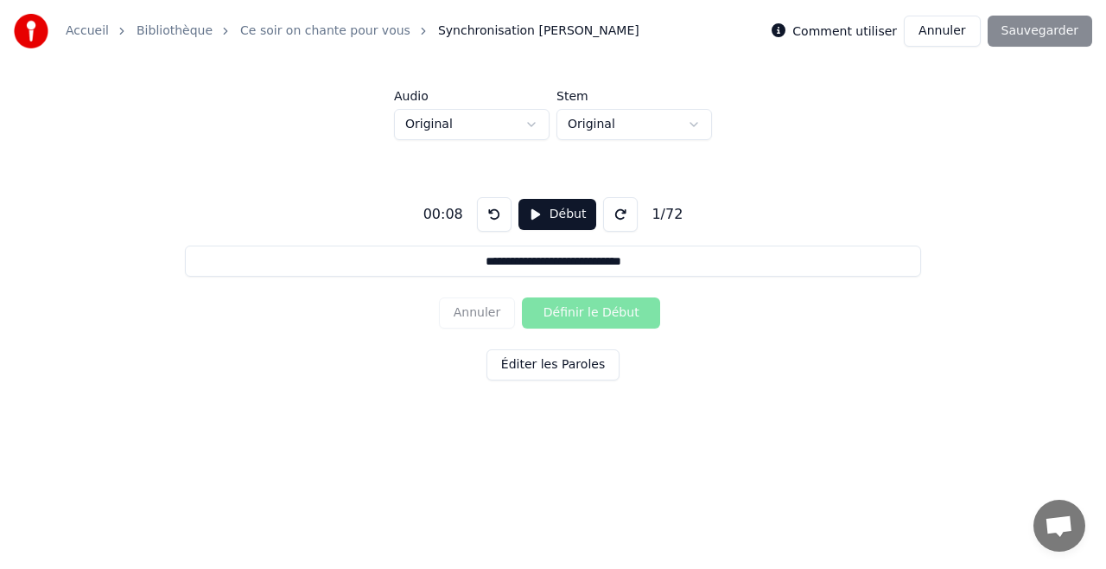
click at [493, 207] on button at bounding box center [494, 214] width 35 height 35
click at [481, 206] on button at bounding box center [494, 214] width 35 height 35
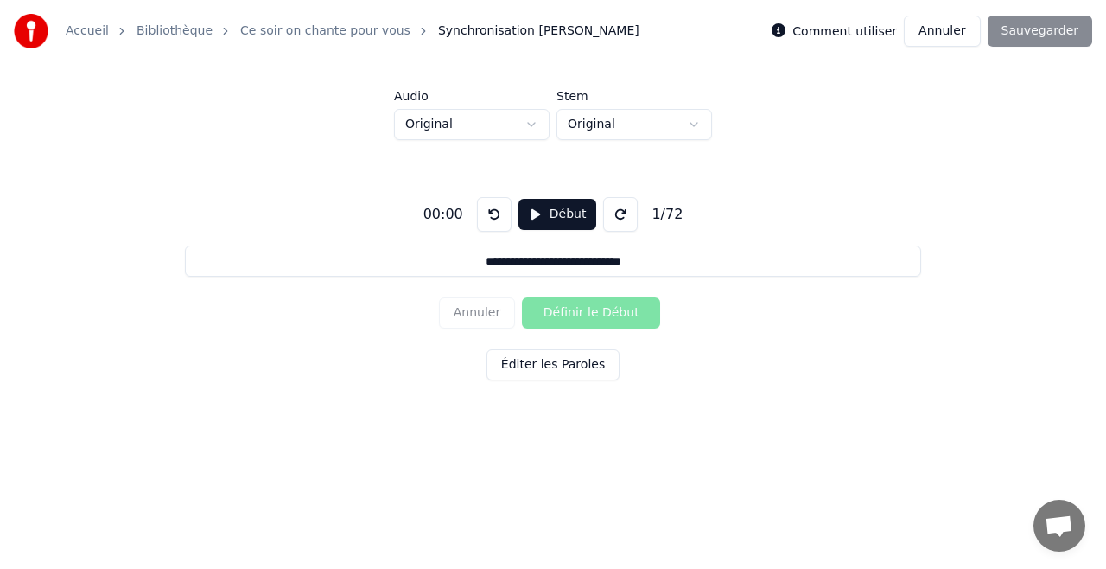
click at [548, 216] on button "Début" at bounding box center [558, 214] width 79 height 31
click at [582, 315] on button "Définir le Début" at bounding box center [591, 312] width 138 height 31
click at [582, 315] on button "Définir la Fin" at bounding box center [591, 312] width 138 height 31
click at [582, 315] on button "Définir le Début" at bounding box center [591, 312] width 138 height 31
click at [582, 315] on button "Définir la Fin" at bounding box center [591, 312] width 138 height 31
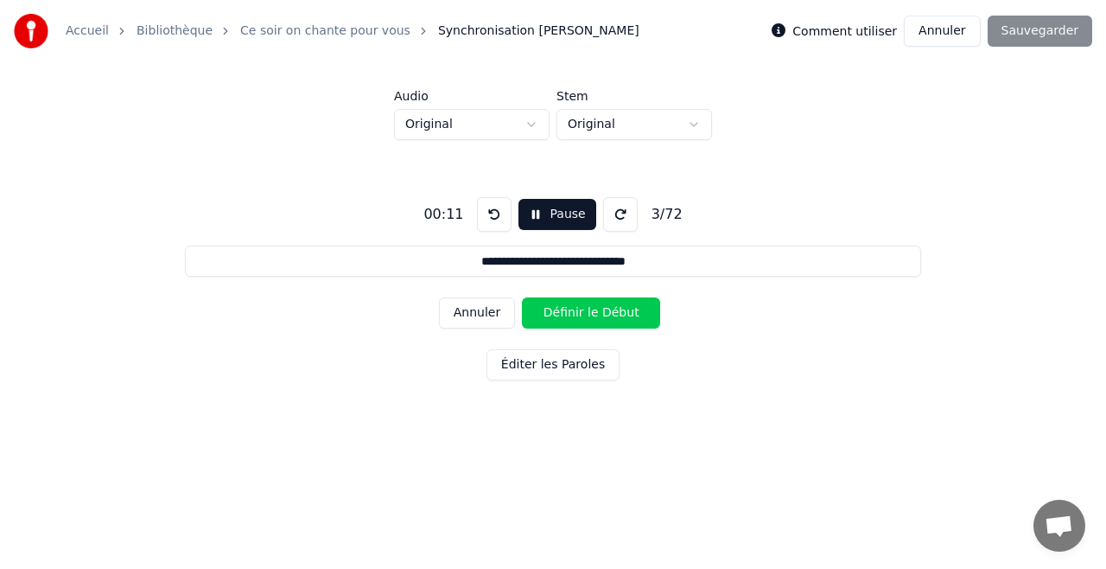
click at [582, 315] on button "Définir le Début" at bounding box center [591, 312] width 138 height 31
click at [582, 315] on button "Définir la Fin" at bounding box center [591, 312] width 138 height 31
click at [582, 315] on button "Définir le Début" at bounding box center [591, 312] width 138 height 31
click at [582, 315] on button "Définir la Fin" at bounding box center [591, 312] width 138 height 31
click at [582, 315] on button "Définir le Début" at bounding box center [591, 312] width 138 height 31
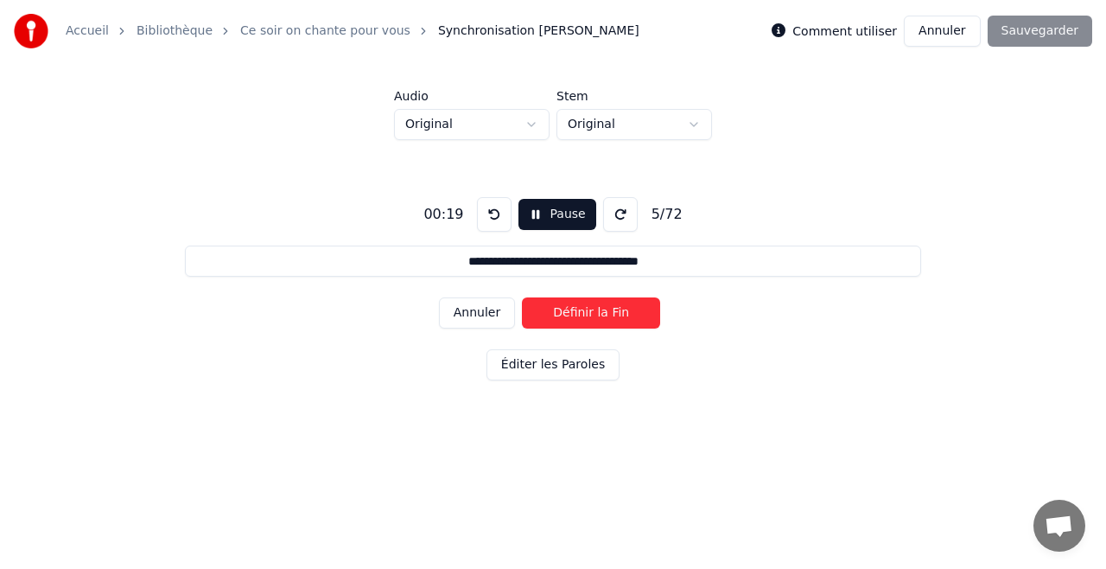
click at [582, 315] on button "Définir la Fin" at bounding box center [591, 312] width 138 height 31
click at [582, 315] on button "Définir le Début" at bounding box center [591, 312] width 138 height 31
click at [582, 315] on button "Définir la Fin" at bounding box center [591, 312] width 138 height 31
click at [582, 315] on button "Définir le Début" at bounding box center [591, 312] width 138 height 31
click at [582, 315] on button "Définir la Fin" at bounding box center [591, 312] width 138 height 31
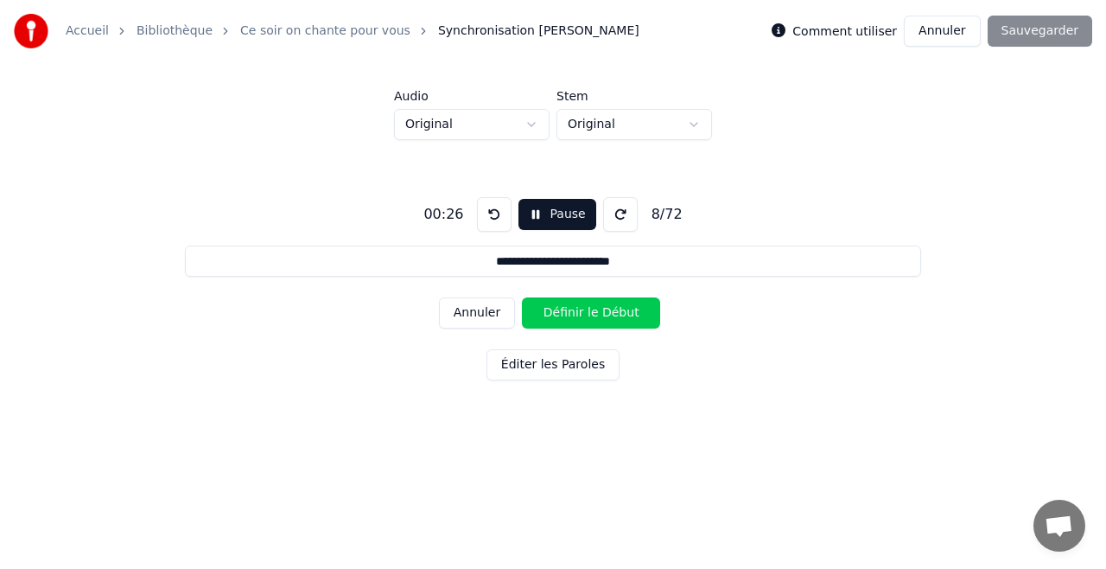
click at [582, 315] on button "Définir le Début" at bounding box center [591, 312] width 138 height 31
click at [582, 315] on button "Définir la Fin" at bounding box center [591, 312] width 138 height 31
click at [582, 315] on button "Définir le Début" at bounding box center [591, 312] width 138 height 31
click at [582, 315] on button "Définir la Fin" at bounding box center [591, 312] width 138 height 31
click at [582, 315] on button "Définir le Début" at bounding box center [591, 312] width 138 height 31
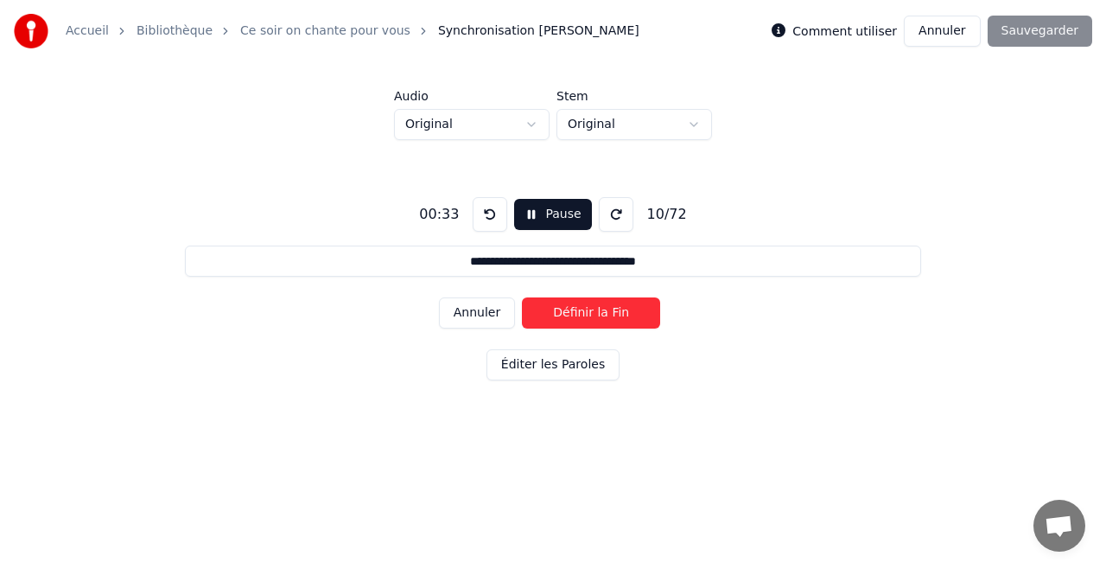
click at [582, 315] on button "Définir la Fin" at bounding box center [591, 312] width 138 height 31
click at [582, 315] on button "Définir le Début" at bounding box center [591, 312] width 138 height 31
click at [582, 315] on button "Définir la Fin" at bounding box center [591, 312] width 138 height 31
click at [582, 315] on button "Définir le Début" at bounding box center [591, 312] width 138 height 31
click at [582, 315] on button "Définir la Fin" at bounding box center [591, 312] width 138 height 31
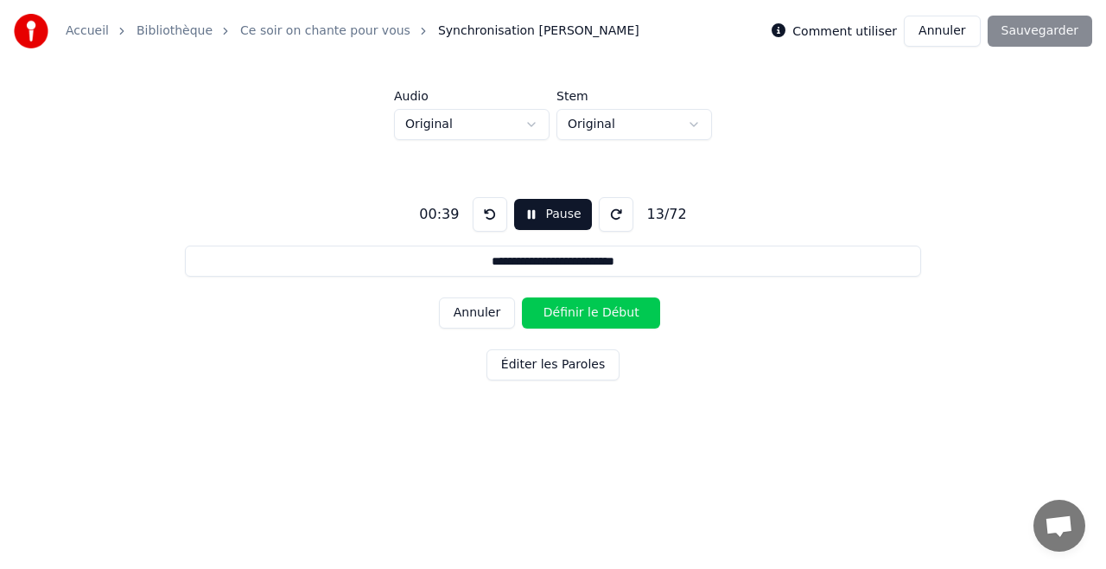
click at [582, 315] on button "Définir le Début" at bounding box center [591, 312] width 138 height 31
click at [582, 315] on button "Définir la Fin" at bounding box center [591, 312] width 138 height 31
click at [582, 315] on button "Définir le Début" at bounding box center [591, 312] width 138 height 31
click at [582, 315] on button "Définir la Fin" at bounding box center [591, 312] width 138 height 31
click at [582, 315] on button "Définir le Début" at bounding box center [591, 312] width 138 height 31
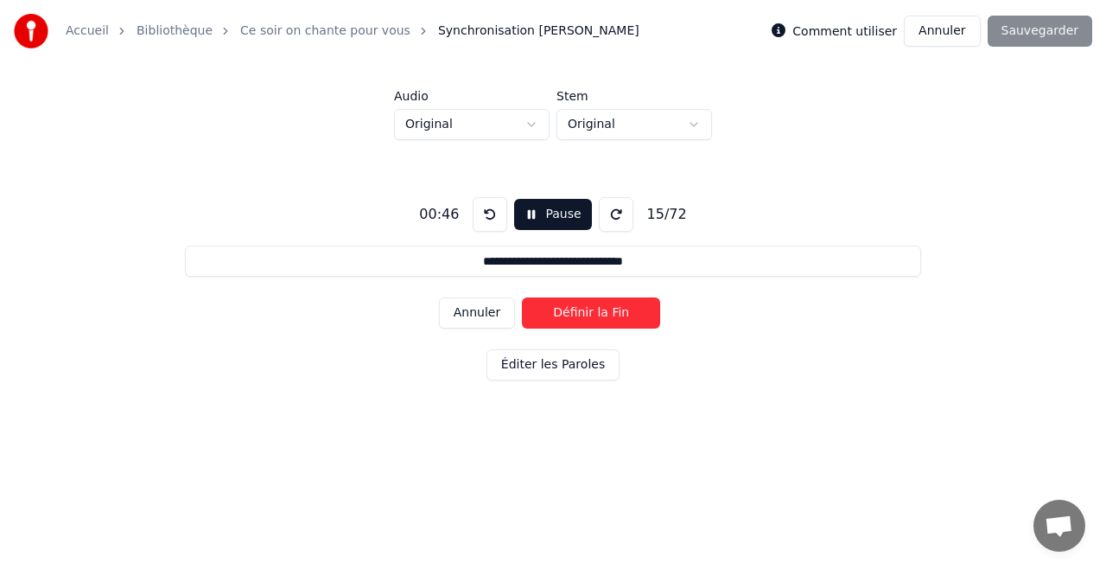
click at [582, 315] on button "Définir la Fin" at bounding box center [591, 312] width 138 height 31
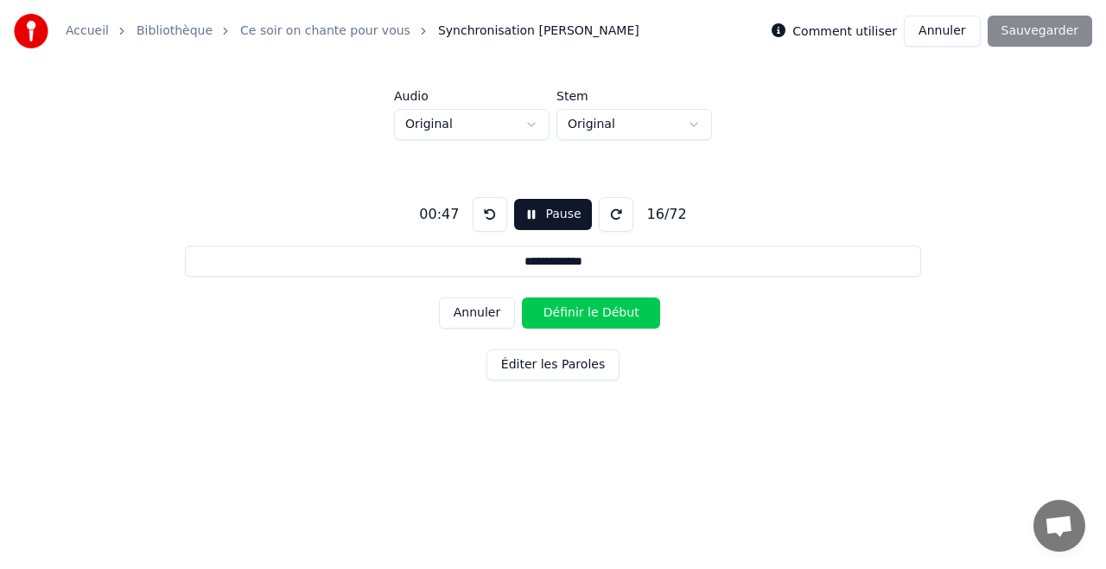
click at [582, 315] on button "Définir le Début" at bounding box center [591, 312] width 138 height 31
click at [582, 315] on button "Définir la Fin" at bounding box center [591, 312] width 138 height 31
click at [582, 315] on button "Définir le Début" at bounding box center [591, 312] width 138 height 31
click at [582, 315] on button "Définir la Fin" at bounding box center [591, 312] width 138 height 31
click at [582, 315] on button "Définir le Début" at bounding box center [591, 312] width 138 height 31
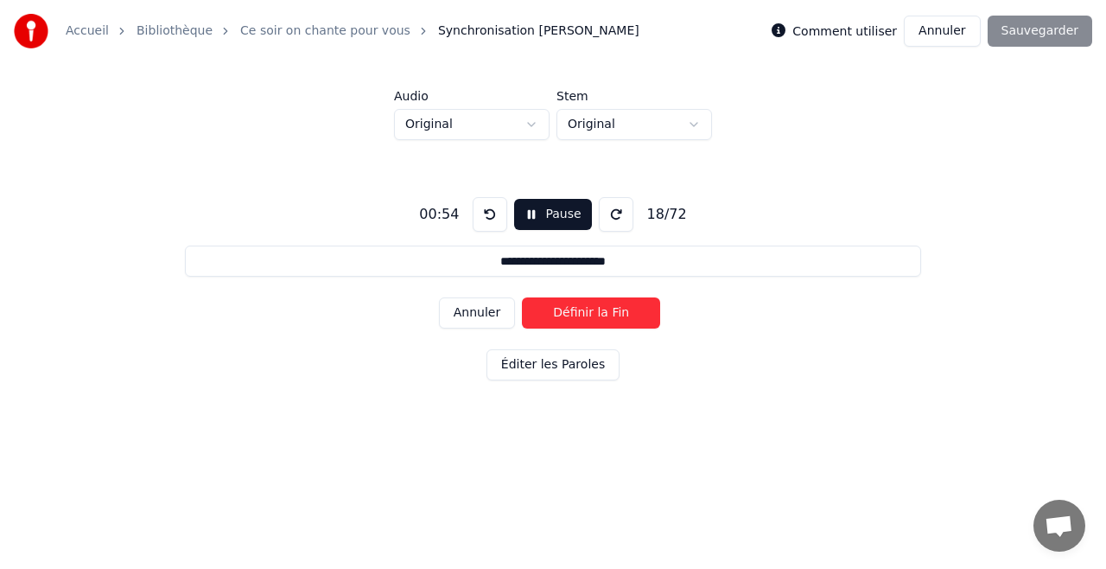
click at [582, 315] on button "Définir la Fin" at bounding box center [591, 312] width 138 height 31
click at [582, 315] on button "Définir le Début" at bounding box center [591, 312] width 138 height 31
click at [582, 315] on button "Définir la Fin" at bounding box center [591, 312] width 138 height 31
click at [582, 315] on button "Définir le Début" at bounding box center [591, 312] width 138 height 31
click at [582, 315] on button "Définir la Fin" at bounding box center [591, 312] width 138 height 31
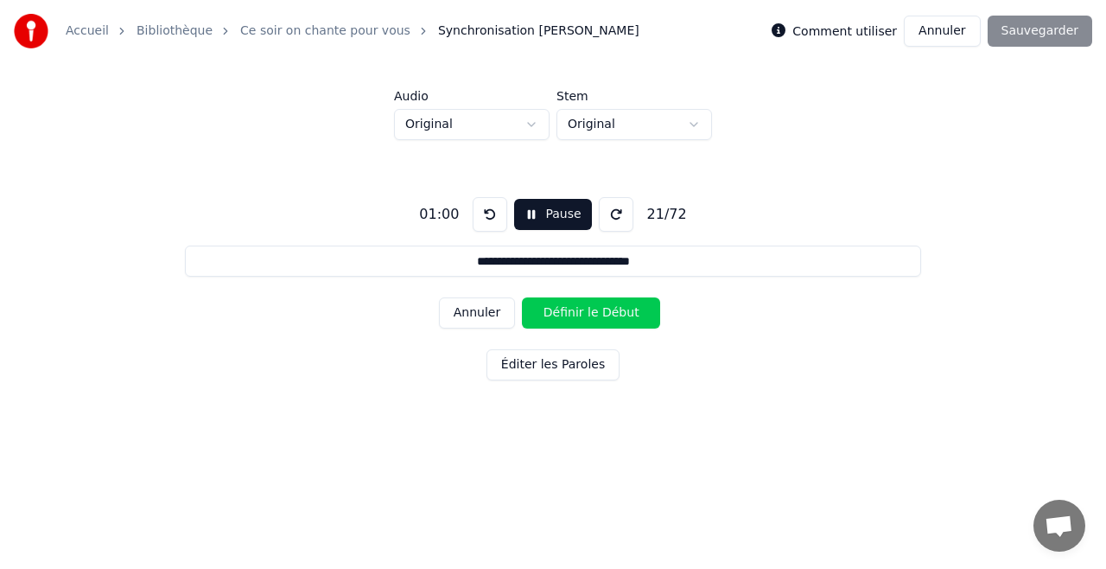
click at [582, 315] on button "Définir le Début" at bounding box center [591, 312] width 138 height 31
click at [582, 315] on button "Définir la Fin" at bounding box center [591, 312] width 138 height 31
click at [582, 315] on button "Définir le Début" at bounding box center [591, 312] width 138 height 31
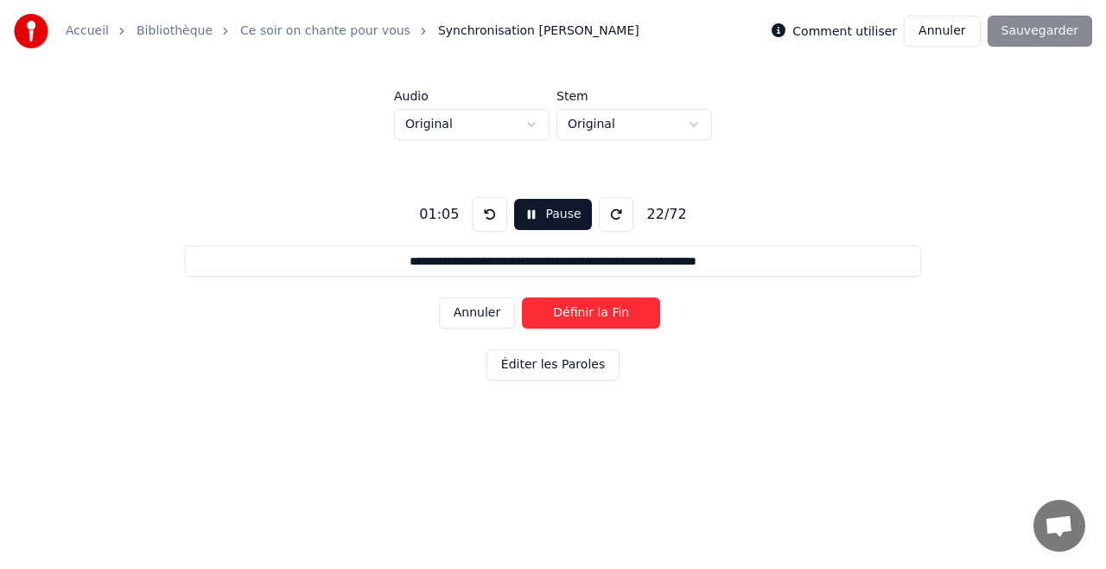
click at [582, 315] on button "Définir la Fin" at bounding box center [591, 312] width 138 height 31
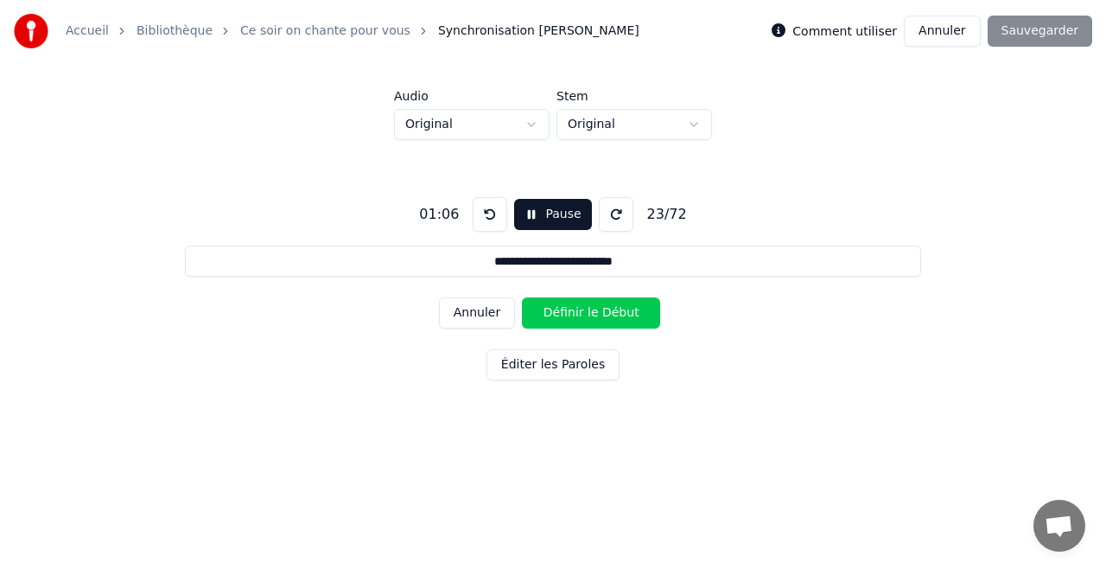
click at [582, 315] on button "Définir le Début" at bounding box center [591, 312] width 138 height 31
click at [582, 315] on button "Définir la Fin" at bounding box center [591, 312] width 138 height 31
click at [582, 315] on button "Définir le Début" at bounding box center [591, 312] width 138 height 31
click at [582, 315] on button "Définir la Fin" at bounding box center [591, 312] width 138 height 31
click at [582, 315] on button "Définir le Début" at bounding box center [591, 312] width 138 height 31
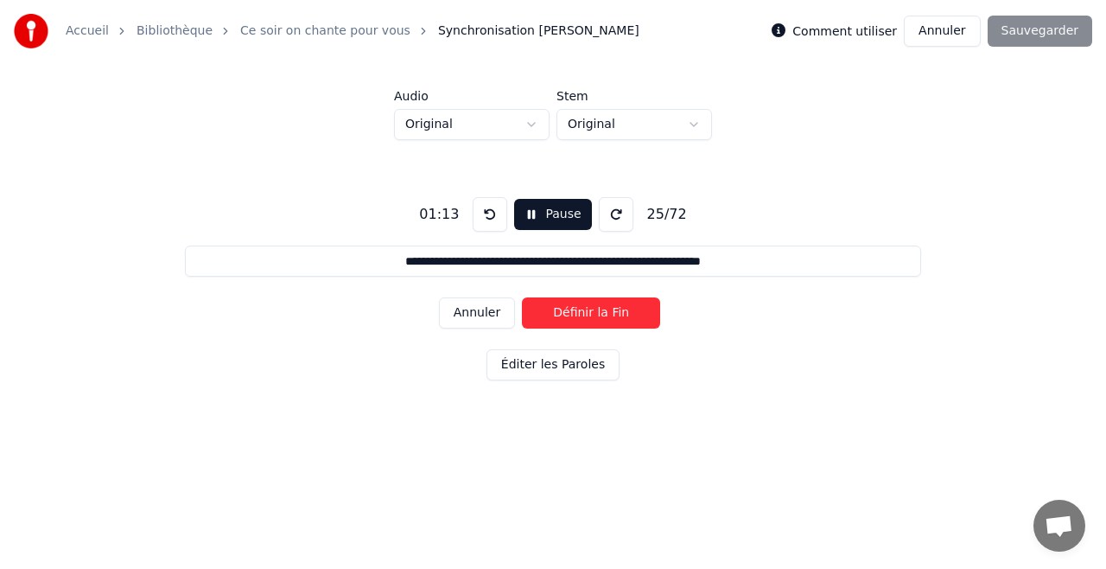
click at [582, 315] on button "Définir la Fin" at bounding box center [591, 312] width 138 height 31
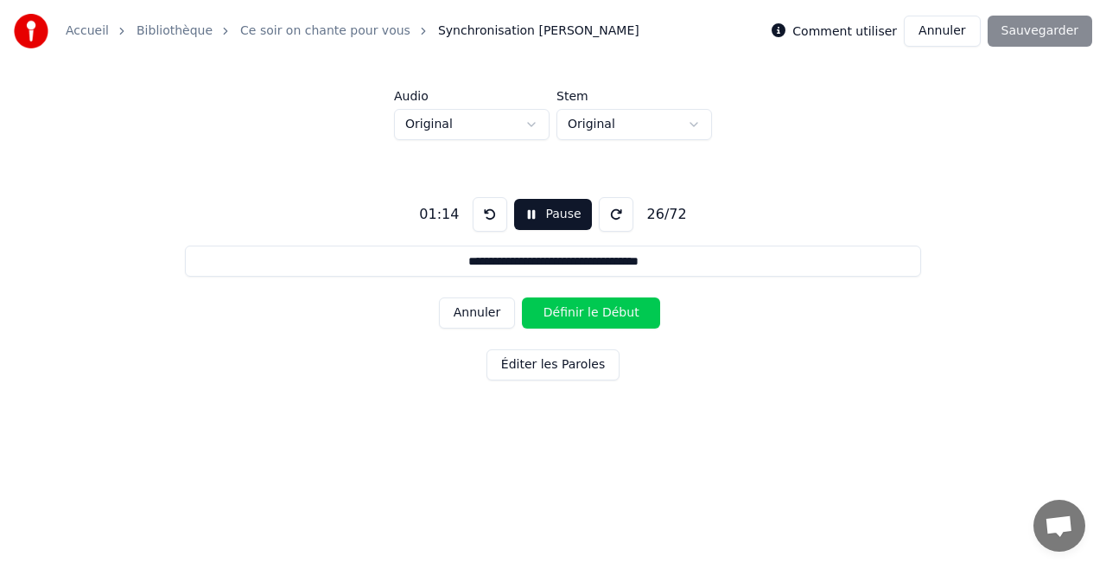
click at [582, 315] on button "Définir le Début" at bounding box center [591, 312] width 138 height 31
click at [582, 315] on button "Définir la Fin" at bounding box center [591, 312] width 138 height 31
click at [582, 315] on button "Définir le Début" at bounding box center [591, 312] width 138 height 31
click at [582, 315] on button "Définir la Fin" at bounding box center [591, 312] width 138 height 31
click at [582, 315] on button "Définir le Début" at bounding box center [591, 312] width 138 height 31
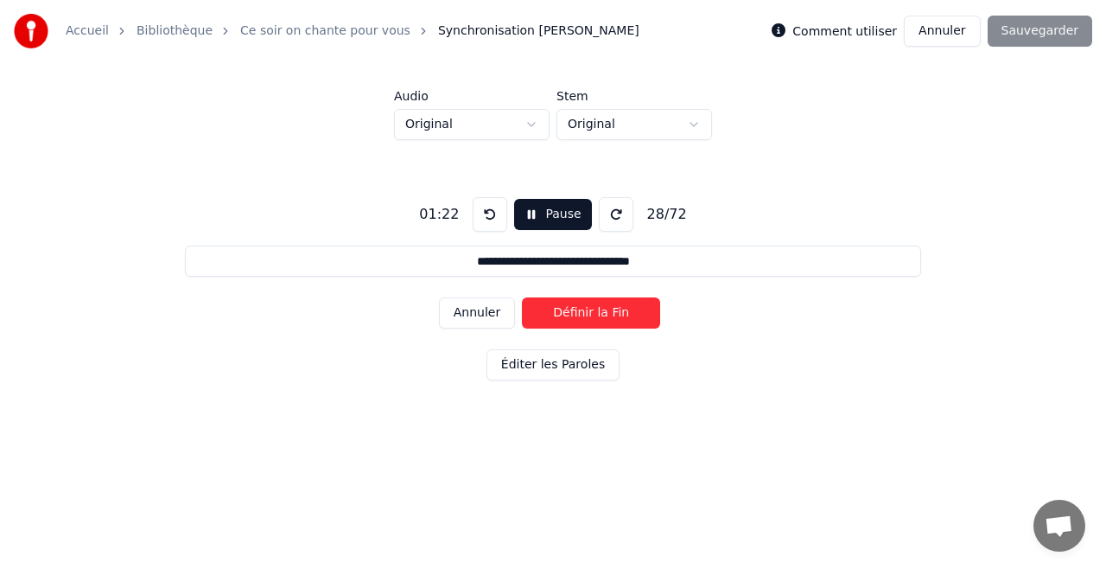
click at [582, 315] on button "Définir la Fin" at bounding box center [591, 312] width 138 height 31
click at [582, 315] on button "Définir le Début" at bounding box center [591, 312] width 138 height 31
click at [582, 315] on button "Définir la Fin" at bounding box center [591, 312] width 138 height 31
click at [582, 315] on button "Définir le Début" at bounding box center [591, 312] width 138 height 31
click at [582, 315] on button "Définir la Fin" at bounding box center [591, 312] width 138 height 31
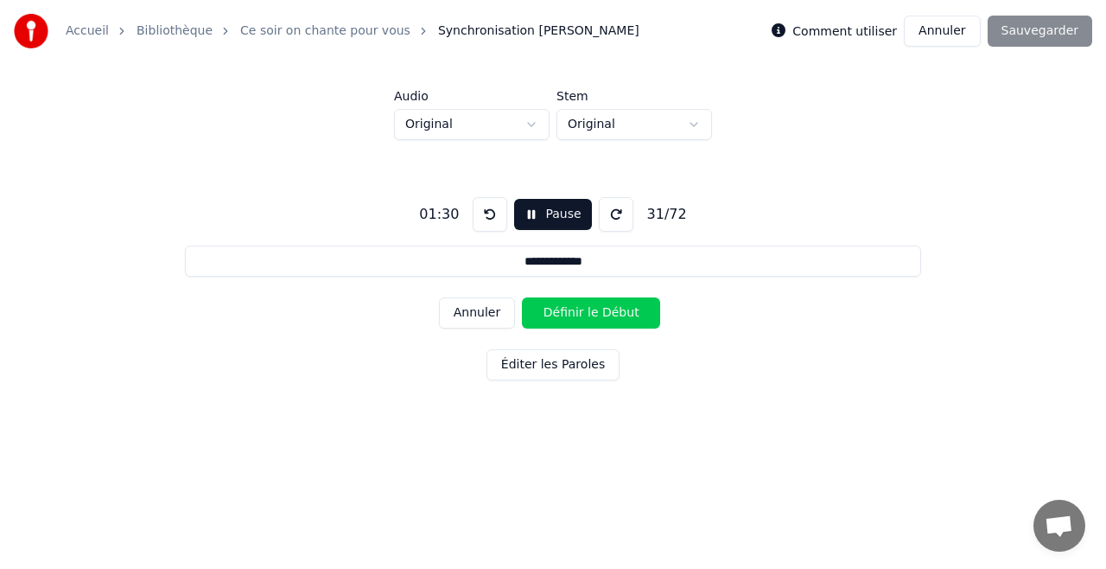
click at [582, 315] on button "Définir le Début" at bounding box center [591, 312] width 138 height 31
click at [582, 315] on button "Définir la Fin" at bounding box center [591, 312] width 138 height 31
click at [582, 315] on button "Définir le Début" at bounding box center [591, 312] width 138 height 31
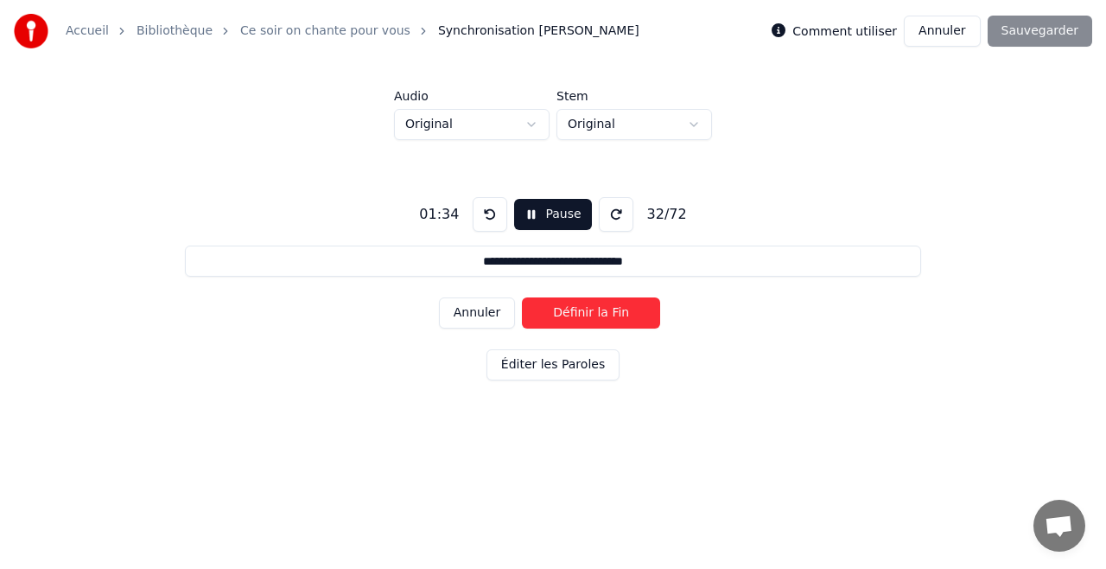
click at [582, 315] on button "Définir la Fin" at bounding box center [591, 312] width 138 height 31
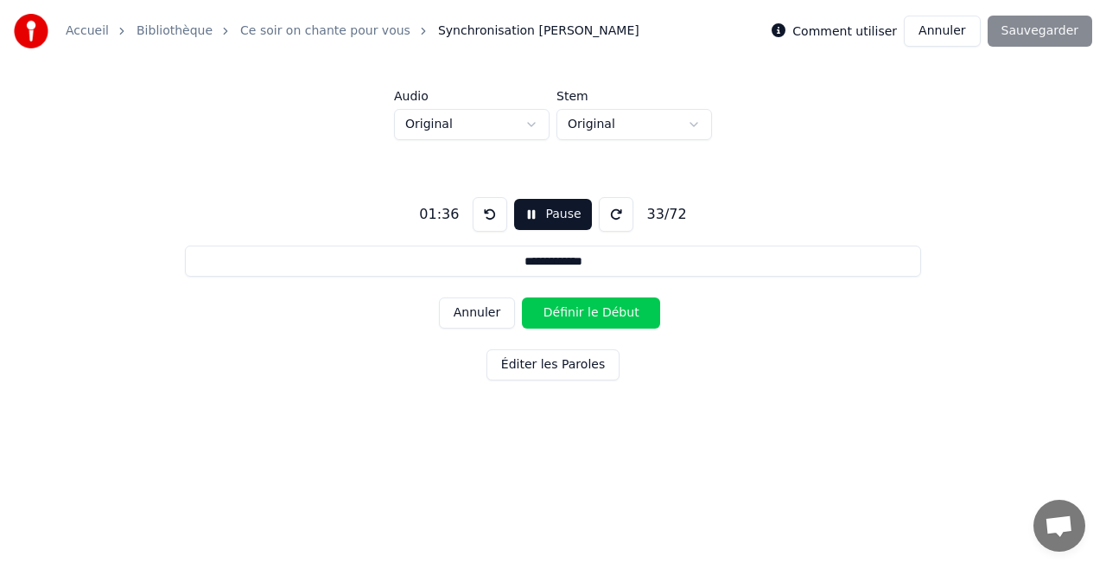
click at [582, 315] on button "Définir le Début" at bounding box center [591, 312] width 138 height 31
click at [582, 315] on button "Définir la Fin" at bounding box center [591, 312] width 138 height 31
click at [582, 315] on button "Définir le Début" at bounding box center [591, 312] width 138 height 31
click at [582, 315] on button "Définir la Fin" at bounding box center [591, 312] width 138 height 31
click at [582, 315] on button "Définir le Début" at bounding box center [591, 312] width 138 height 31
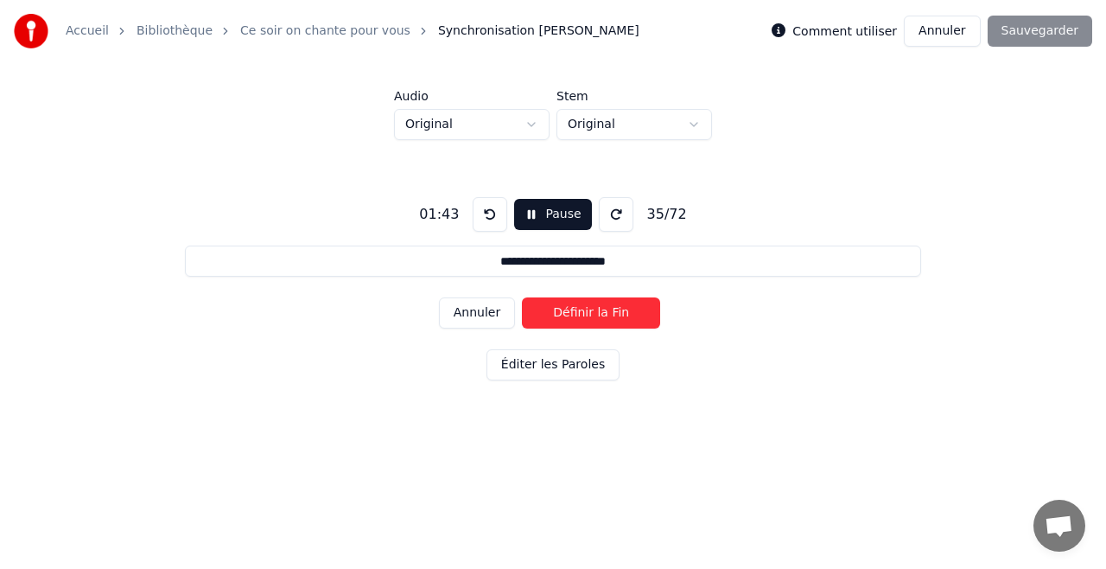
click at [582, 315] on button "Définir la Fin" at bounding box center [591, 312] width 138 height 31
click at [582, 315] on button "Définir le Début" at bounding box center [591, 312] width 138 height 31
click at [582, 315] on button "Définir la Fin" at bounding box center [591, 312] width 138 height 31
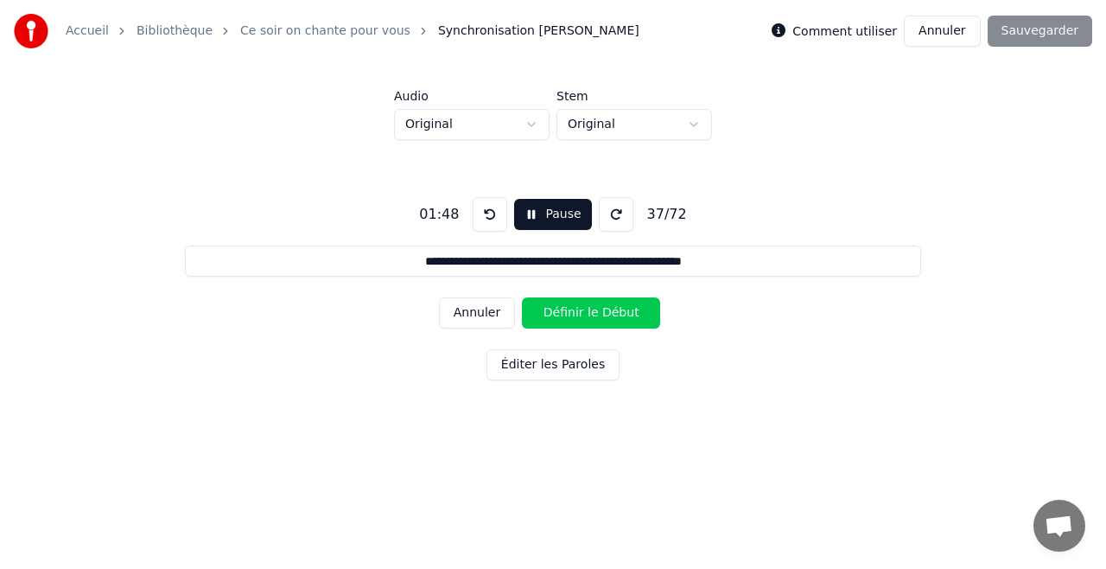
click at [582, 315] on button "Définir le Début" at bounding box center [591, 312] width 138 height 31
click at [582, 315] on button "Définir la Fin" at bounding box center [591, 312] width 138 height 31
click at [582, 315] on button "Définir le Début" at bounding box center [591, 312] width 138 height 31
click at [582, 315] on button "Définir la Fin" at bounding box center [591, 312] width 138 height 31
click at [582, 315] on button "Définir le Début" at bounding box center [591, 312] width 138 height 31
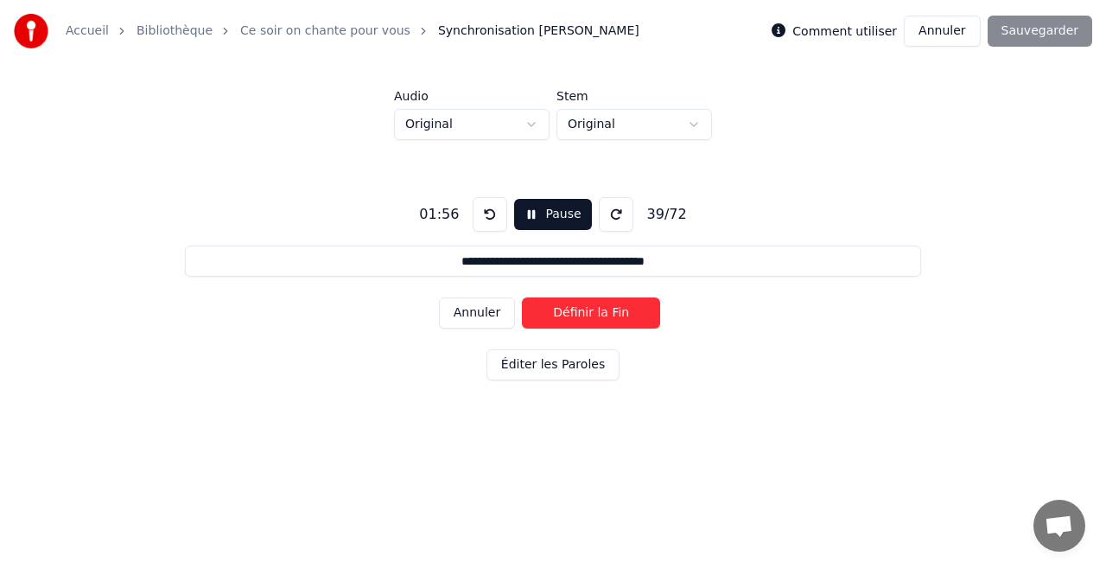
click at [582, 315] on button "Définir la Fin" at bounding box center [591, 312] width 138 height 31
click at [582, 315] on button "Définir le Début" at bounding box center [591, 312] width 138 height 31
click at [582, 315] on button "Définir la Fin" at bounding box center [591, 312] width 138 height 31
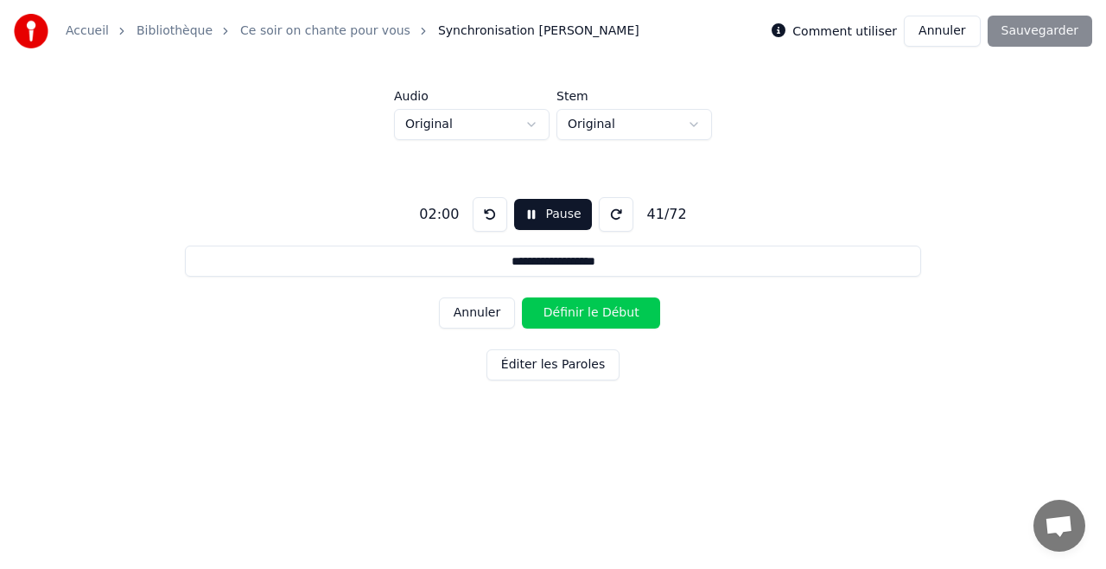
click at [582, 315] on button "Définir le Début" at bounding box center [591, 312] width 138 height 31
click at [582, 315] on button "Définir la Fin" at bounding box center [591, 312] width 138 height 31
click at [582, 315] on button "Définir le Début" at bounding box center [591, 312] width 138 height 31
click at [582, 315] on button "Définir la Fin" at bounding box center [591, 312] width 138 height 31
click at [582, 315] on button "Définir le Début" at bounding box center [591, 312] width 138 height 31
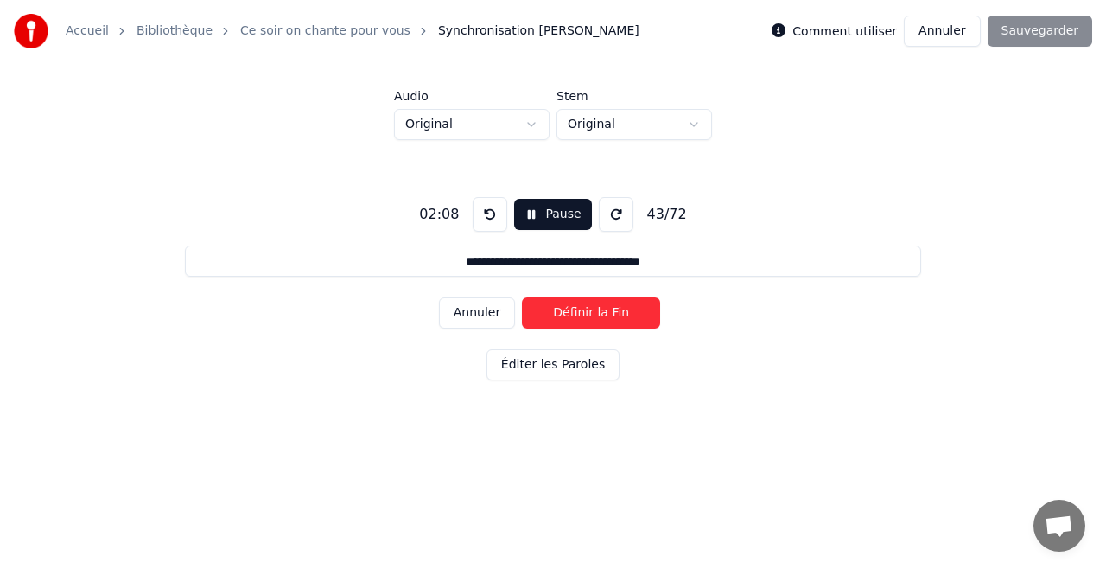
click at [582, 315] on button "Définir la Fin" at bounding box center [591, 312] width 138 height 31
click at [582, 315] on button "Définir le Début" at bounding box center [591, 312] width 138 height 31
click at [582, 315] on button "Définir la Fin" at bounding box center [591, 312] width 138 height 31
click at [582, 315] on button "Définir le Début" at bounding box center [591, 312] width 138 height 31
click at [582, 315] on button "Définir la Fin" at bounding box center [591, 312] width 138 height 31
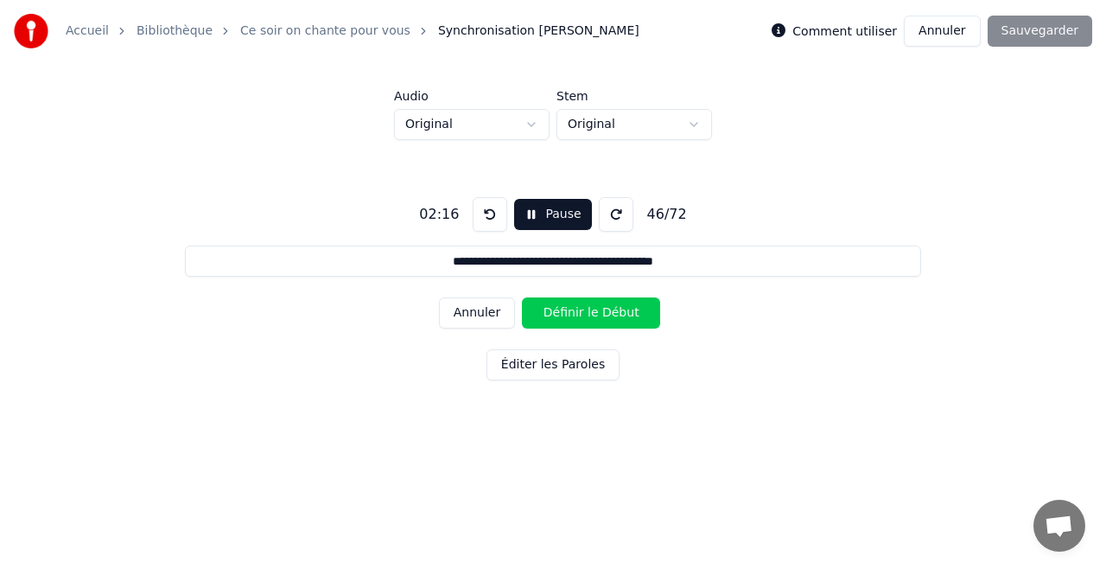
click at [582, 315] on button "Définir le Début" at bounding box center [591, 312] width 138 height 31
click at [582, 315] on button "Définir la Fin" at bounding box center [591, 312] width 138 height 31
click at [582, 315] on button "Définir le Début" at bounding box center [591, 312] width 138 height 31
click at [582, 315] on button "Définir la Fin" at bounding box center [591, 312] width 138 height 31
click at [582, 315] on button "Définir le Début" at bounding box center [591, 312] width 138 height 31
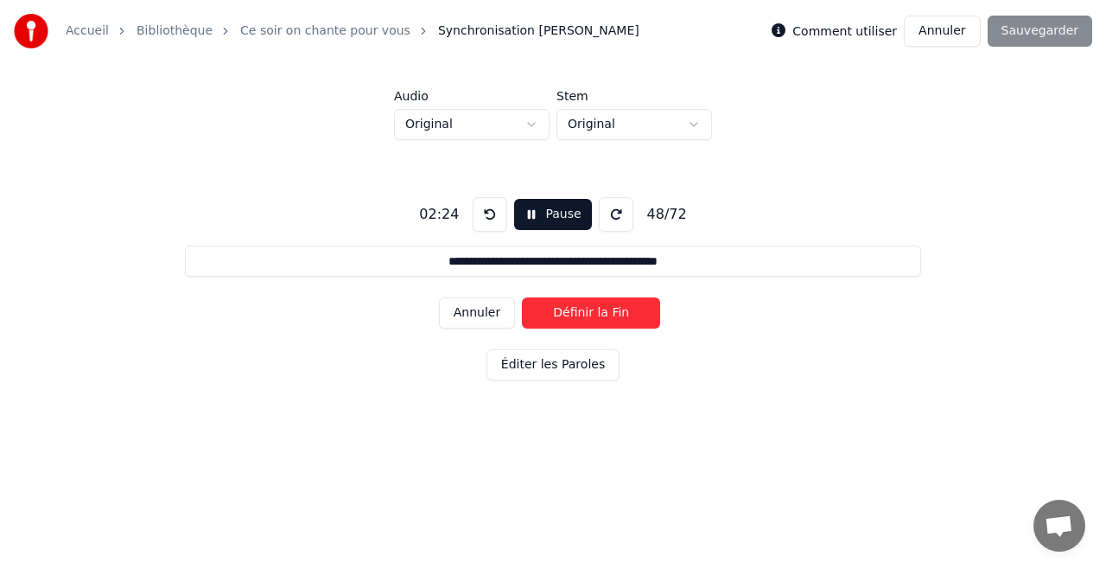
drag, startPoint x: 582, startPoint y: 315, endPoint x: 619, endPoint y: 347, distance: 48.9
click at [582, 315] on button "Définir la Fin" at bounding box center [591, 312] width 138 height 31
click at [582, 315] on button "Définir le Début" at bounding box center [591, 312] width 138 height 31
click at [582, 315] on button "Définir la Fin" at bounding box center [591, 312] width 138 height 31
click at [582, 315] on button "Définir le Début" at bounding box center [591, 312] width 138 height 31
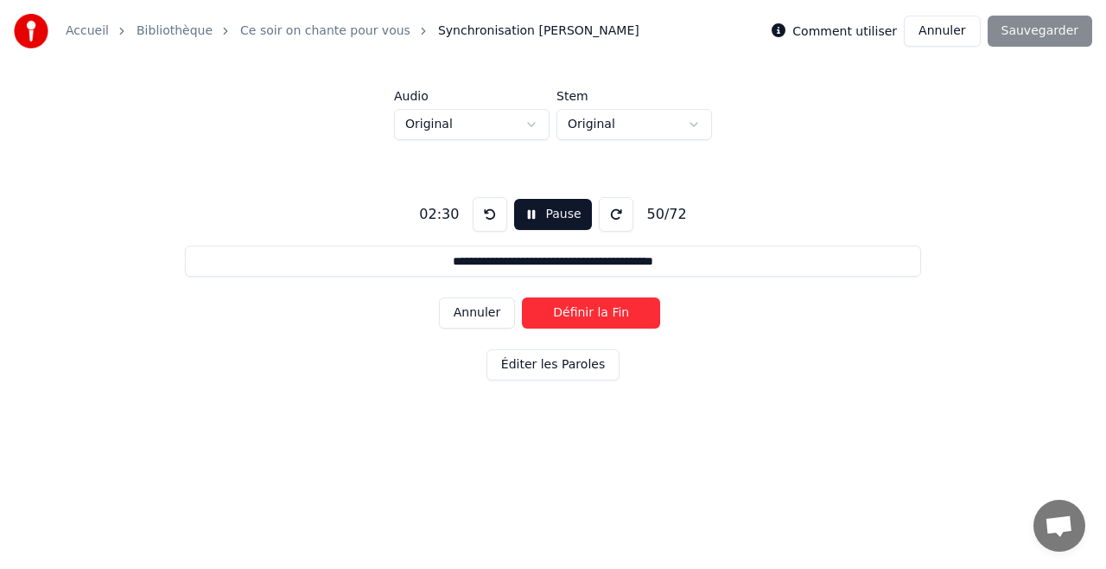
click at [582, 315] on button "Définir la Fin" at bounding box center [591, 312] width 138 height 31
click at [582, 315] on button "Définir le Début" at bounding box center [591, 312] width 138 height 31
click at [582, 315] on button "Définir la Fin" at bounding box center [591, 312] width 138 height 31
click at [582, 315] on button "Définir le Début" at bounding box center [591, 312] width 138 height 31
click at [582, 315] on button "Définir la Fin" at bounding box center [591, 312] width 138 height 31
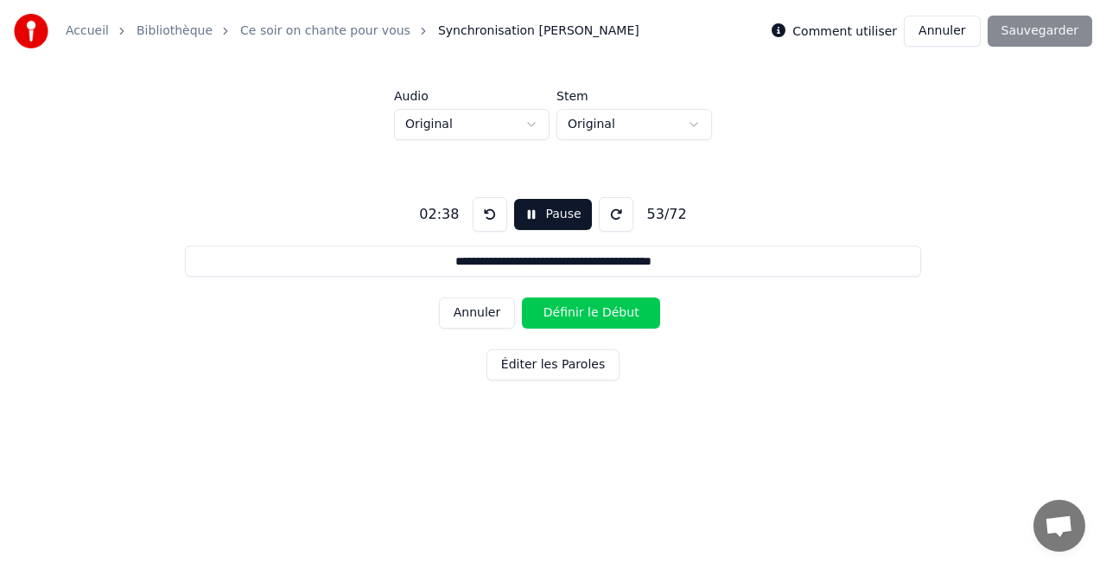
click at [582, 315] on button "Définir le Début" at bounding box center [591, 312] width 138 height 31
click at [582, 315] on button "Définir la Fin" at bounding box center [591, 312] width 138 height 31
click at [582, 315] on button "Définir le Début" at bounding box center [591, 312] width 138 height 31
click at [582, 315] on button "Définir la Fin" at bounding box center [591, 312] width 138 height 31
click at [582, 315] on button "Définir le Début" at bounding box center [591, 312] width 138 height 31
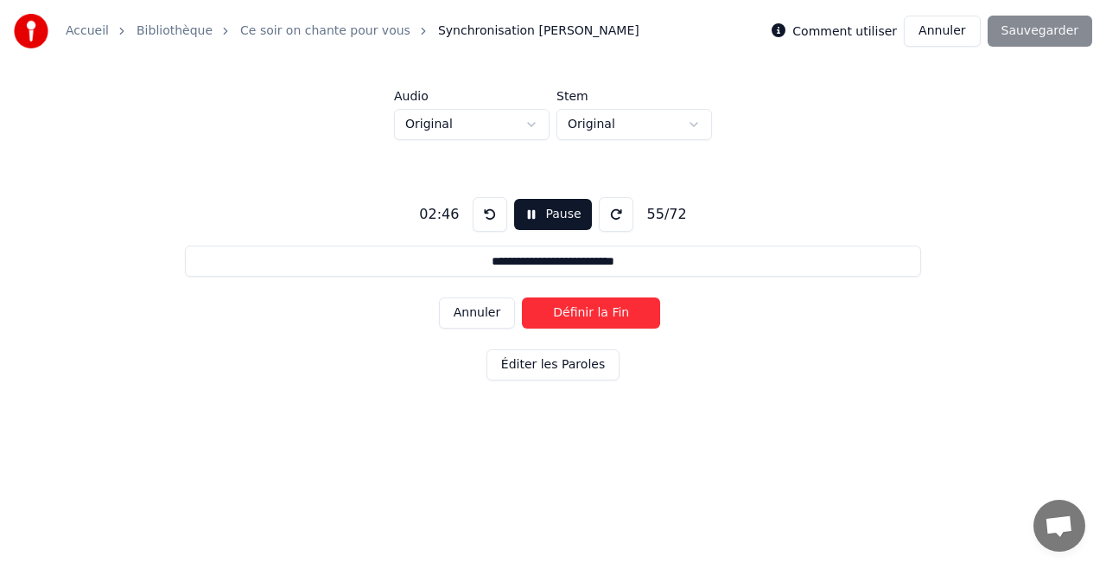
click at [582, 315] on button "Définir la Fin" at bounding box center [591, 312] width 138 height 31
click at [582, 315] on button "Définir le Début" at bounding box center [591, 312] width 138 height 31
click at [582, 315] on button "Définir la Fin" at bounding box center [591, 312] width 138 height 31
click at [582, 315] on button "Définir le Début" at bounding box center [591, 312] width 138 height 31
click at [582, 315] on button "Définir la Fin" at bounding box center [591, 312] width 138 height 31
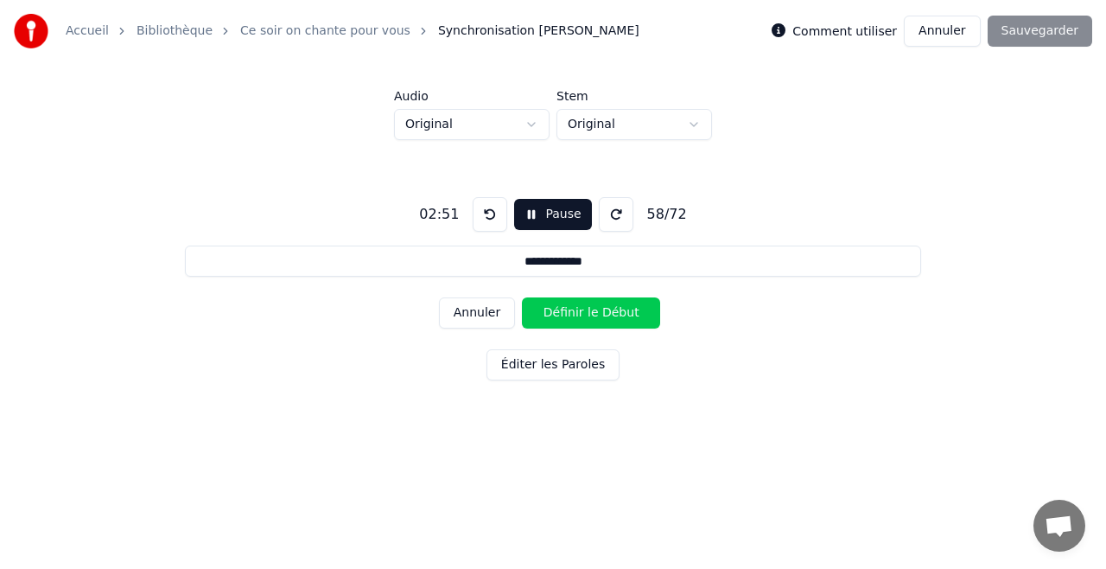
click at [582, 315] on button "Définir le Début" at bounding box center [591, 312] width 138 height 31
click at [582, 315] on button "Définir la Fin" at bounding box center [591, 312] width 138 height 31
click at [582, 315] on button "Définir le Début" at bounding box center [591, 312] width 138 height 31
click at [582, 315] on button "Définir la Fin" at bounding box center [591, 312] width 138 height 31
click at [582, 315] on button "Définir le Début" at bounding box center [591, 312] width 138 height 31
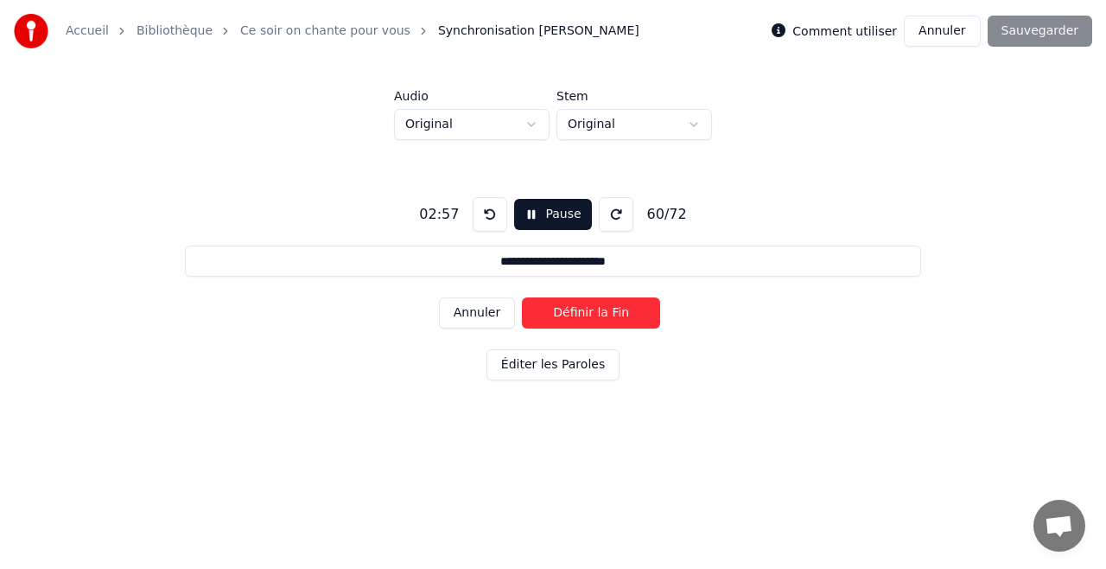
click at [582, 315] on button "Définir la Fin" at bounding box center [591, 312] width 138 height 31
click at [582, 315] on button "Définir le Début" at bounding box center [591, 312] width 138 height 31
click at [582, 315] on button "Définir la Fin" at bounding box center [591, 312] width 138 height 31
click at [582, 315] on button "Définir le Début" at bounding box center [591, 312] width 138 height 31
click at [582, 315] on button "Définir la Fin" at bounding box center [591, 312] width 138 height 31
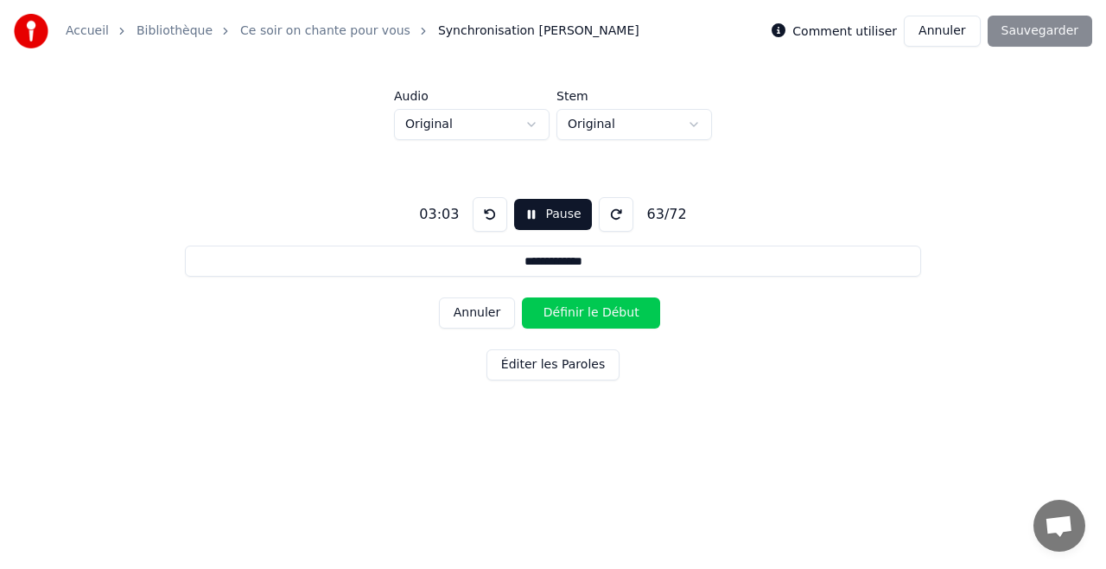
click at [582, 315] on button "Définir le Début" at bounding box center [591, 312] width 138 height 31
click at [582, 315] on button "Définir la Fin" at bounding box center [591, 312] width 138 height 31
click at [582, 315] on button "Définir le Début" at bounding box center [591, 312] width 138 height 31
click at [582, 315] on button "Définir la Fin" at bounding box center [591, 312] width 138 height 31
click at [582, 315] on button "Définir le Début" at bounding box center [591, 312] width 138 height 31
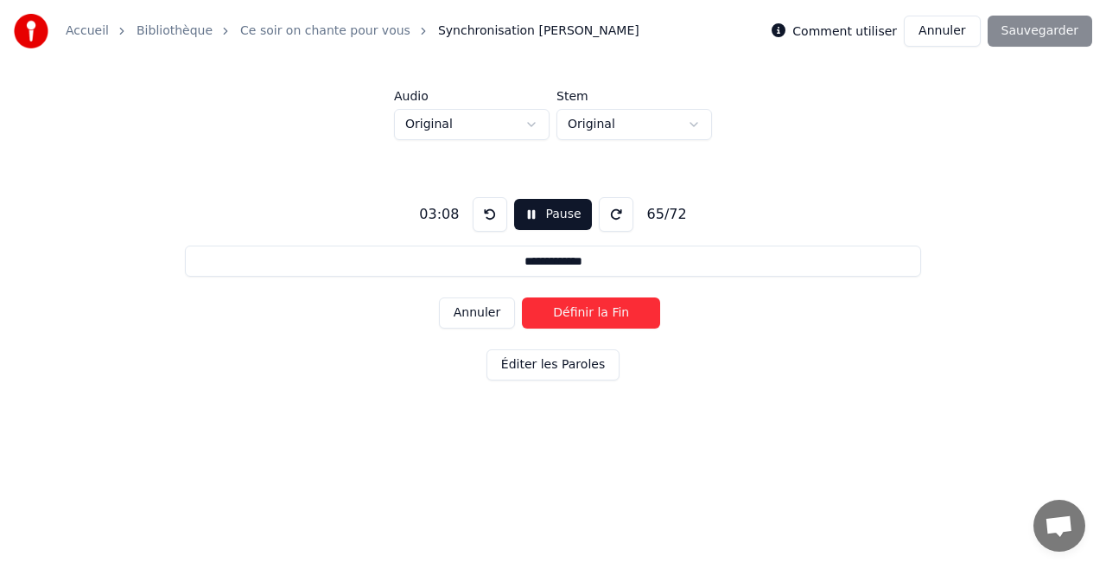
click at [582, 315] on button "Définir la Fin" at bounding box center [591, 312] width 138 height 31
click at [582, 315] on button "Définir le Début" at bounding box center [591, 312] width 138 height 31
click at [582, 315] on button "Définir la Fin" at bounding box center [591, 312] width 138 height 31
click at [582, 315] on button "Définir le Début" at bounding box center [591, 312] width 138 height 31
click at [582, 315] on button "Définir la Fin" at bounding box center [591, 312] width 138 height 31
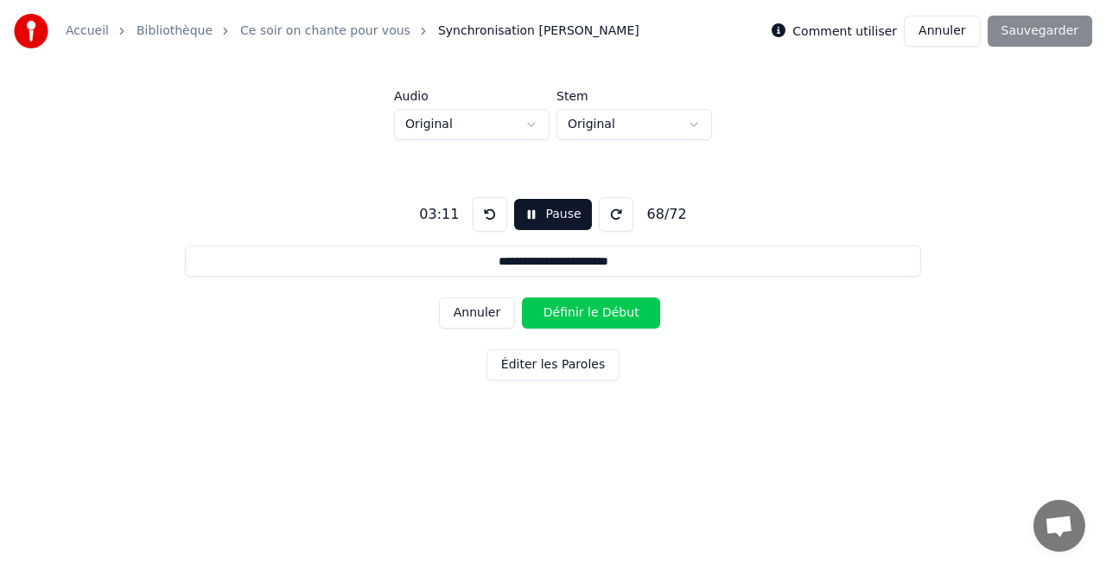
click at [582, 315] on button "Définir le Début" at bounding box center [591, 312] width 138 height 31
click at [582, 315] on button "Définir la Fin" at bounding box center [591, 312] width 138 height 31
click at [582, 315] on button "Définir le Début" at bounding box center [591, 312] width 138 height 31
click at [582, 315] on button "Définir la Fin" at bounding box center [591, 312] width 138 height 31
click at [582, 315] on button "Définir le Début" at bounding box center [591, 312] width 138 height 31
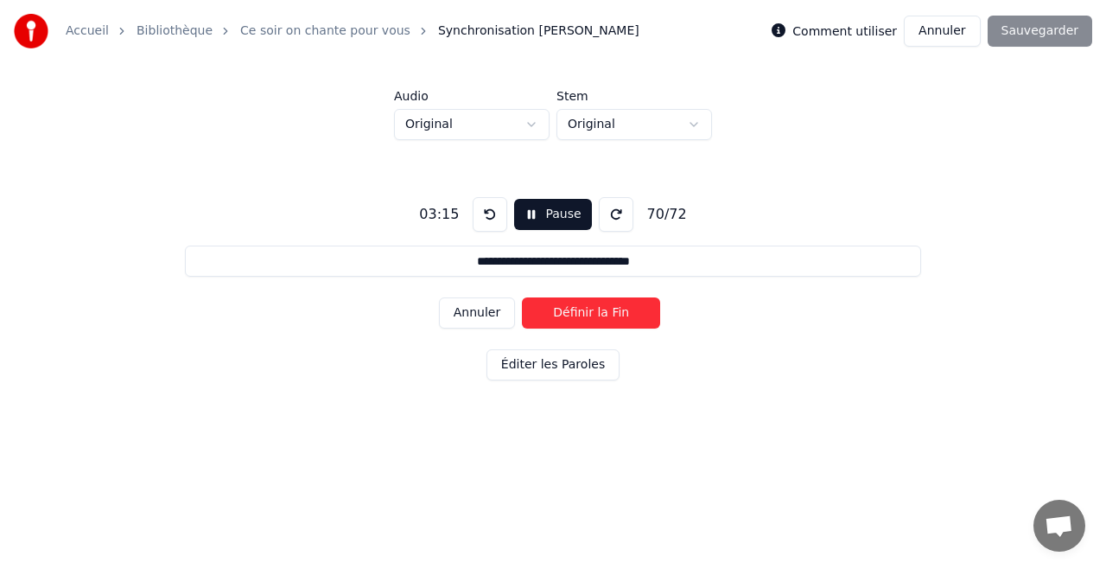
click at [582, 315] on button "Définir la Fin" at bounding box center [591, 312] width 138 height 31
click at [582, 315] on button "Définir le Début" at bounding box center [591, 312] width 138 height 31
click at [582, 315] on button "Définir la Fin" at bounding box center [591, 312] width 138 height 31
type input "**********"
click at [582, 315] on button "Définir le Début" at bounding box center [591, 312] width 138 height 31
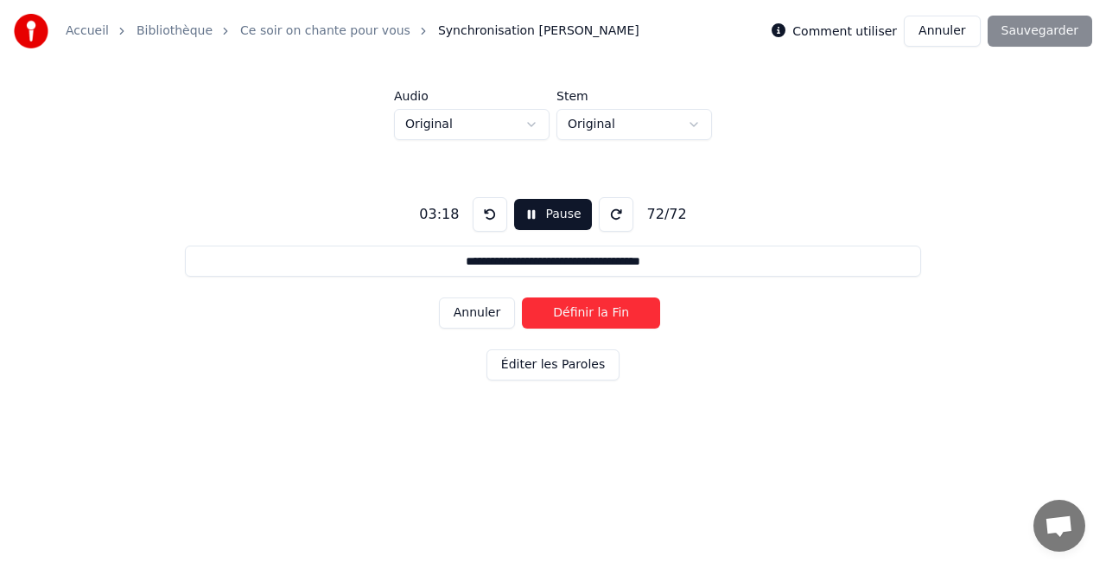
click at [582, 315] on button "Définir la Fin" at bounding box center [591, 312] width 138 height 31
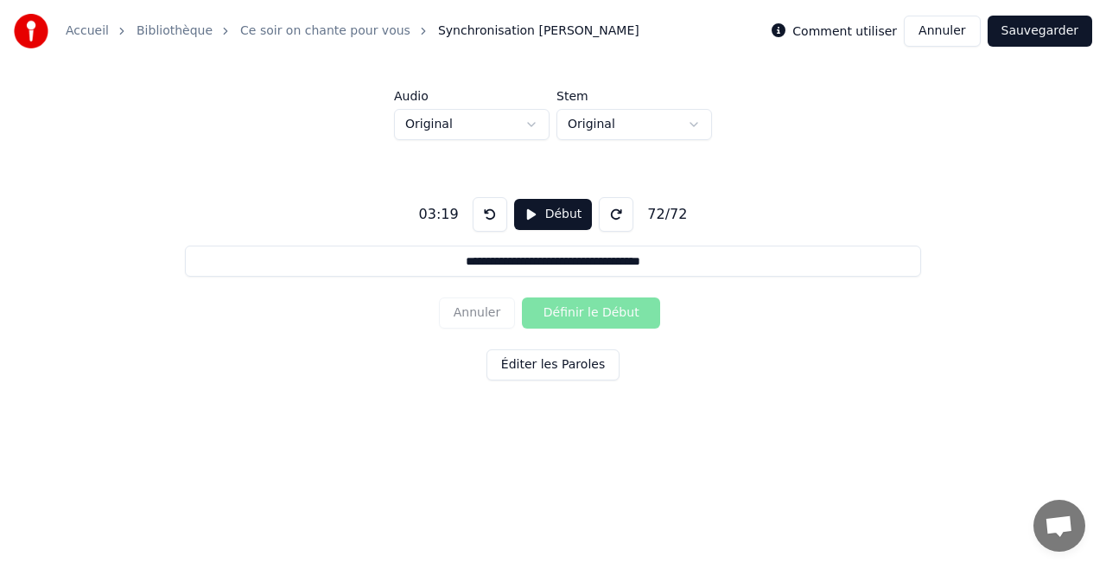
click at [1048, 27] on button "Sauvegarder" at bounding box center [1040, 31] width 105 height 31
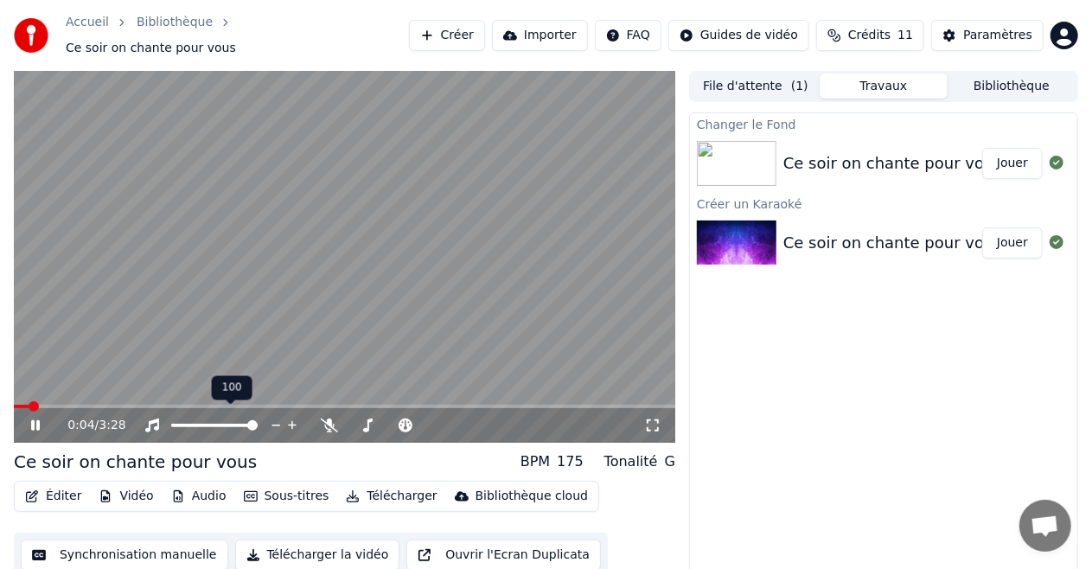
click at [48, 488] on button "Éditer" at bounding box center [53, 496] width 70 height 24
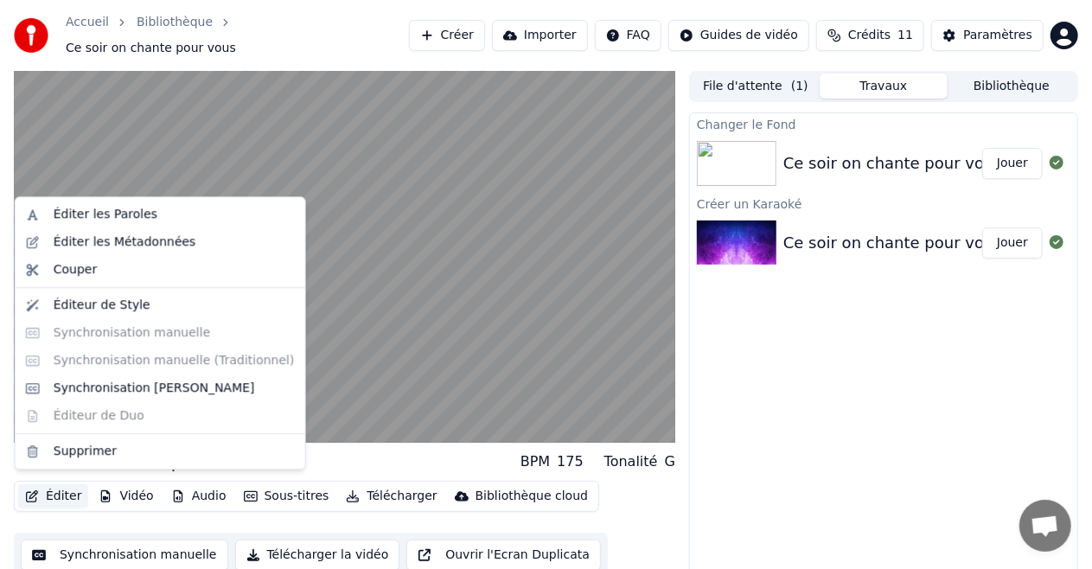
click at [636, 516] on div "Éditer Vidéo Audio Sous-titres Télécharger Bibliothèque cloud Synchronisation m…" at bounding box center [344, 529] width 661 height 97
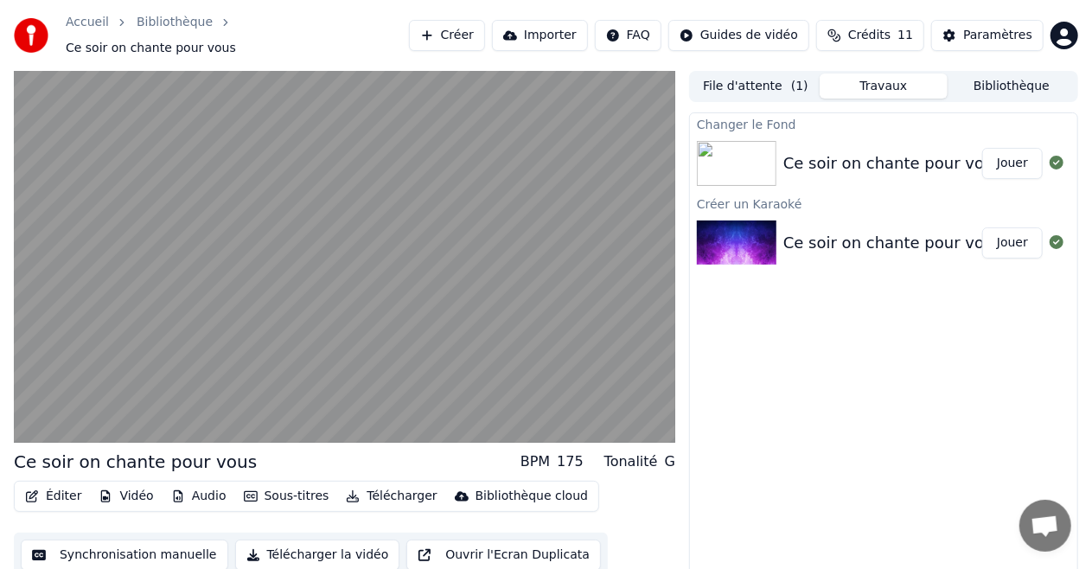
click at [59, 484] on button "Éditer" at bounding box center [53, 496] width 70 height 24
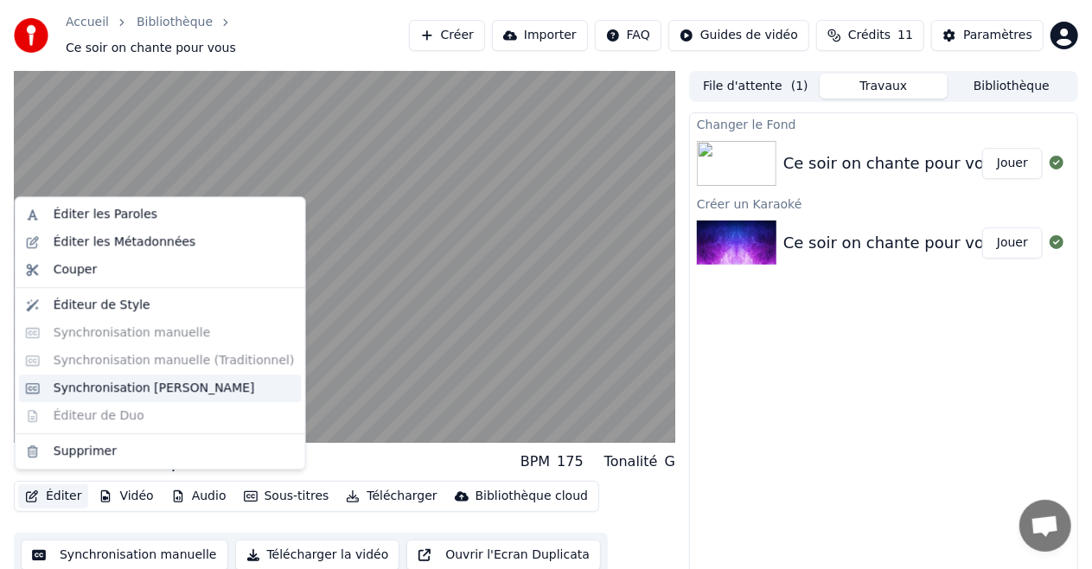
click at [73, 387] on div "Synchronisation Manuelle de Ligne" at bounding box center [154, 387] width 201 height 17
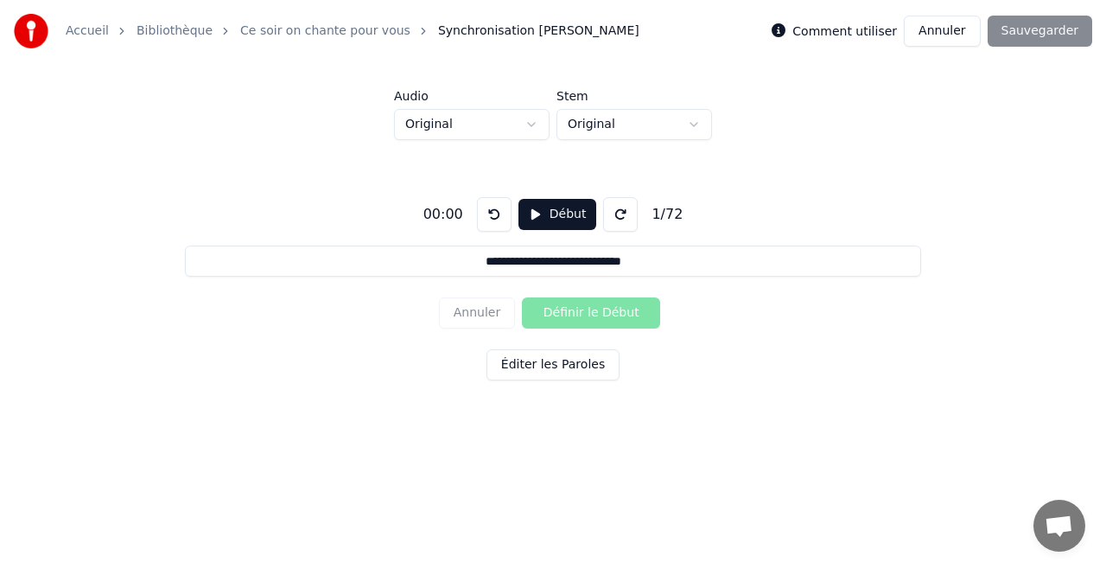
click at [73, 387] on div "**********" at bounding box center [553, 285] width 1051 height 291
click at [963, 31] on button "Annuler" at bounding box center [942, 31] width 76 height 31
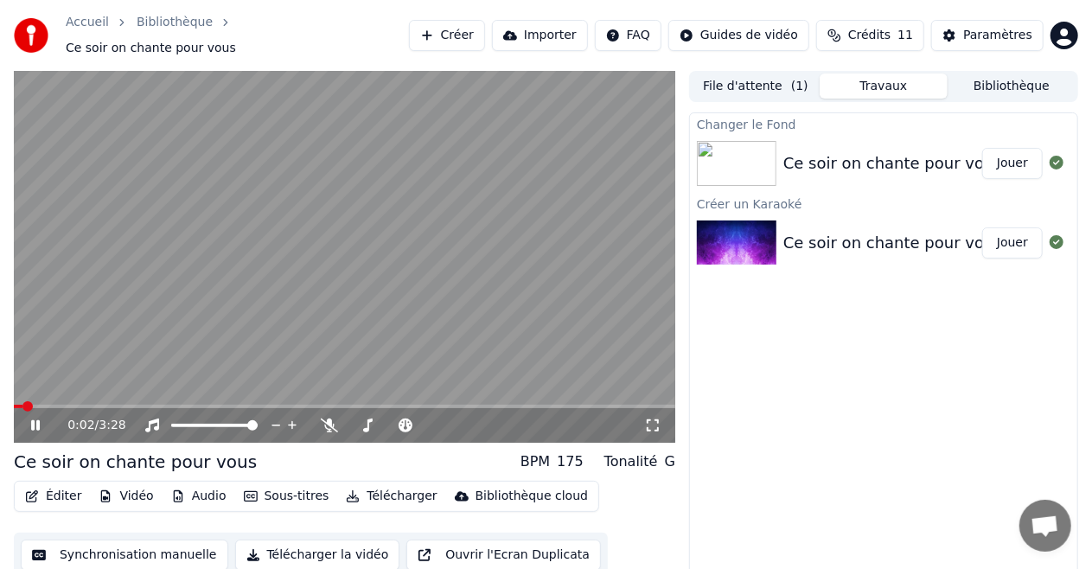
click at [105, 545] on button "Synchronisation manuelle" at bounding box center [124, 554] width 207 height 31
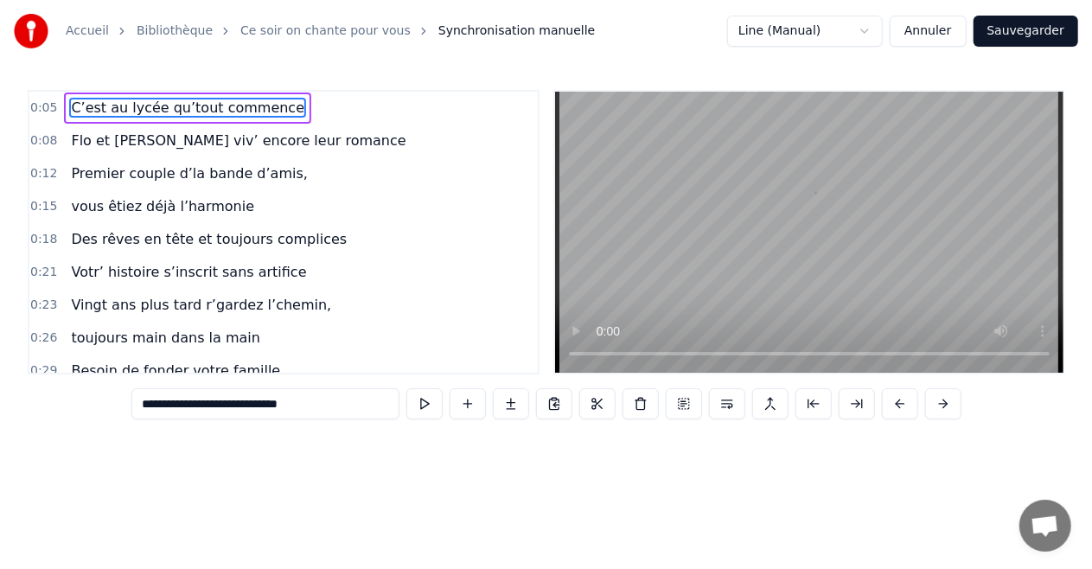
scroll to position [0, 1357]
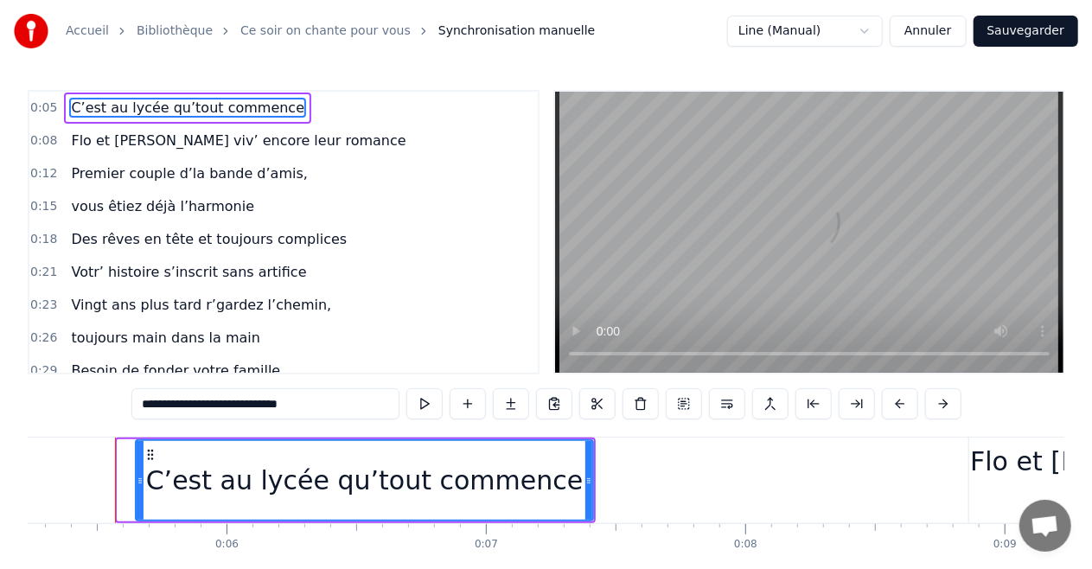
drag, startPoint x: 120, startPoint y: 477, endPoint x: 133, endPoint y: 478, distance: 13.0
click at [137, 478] on icon at bounding box center [140, 481] width 7 height 14
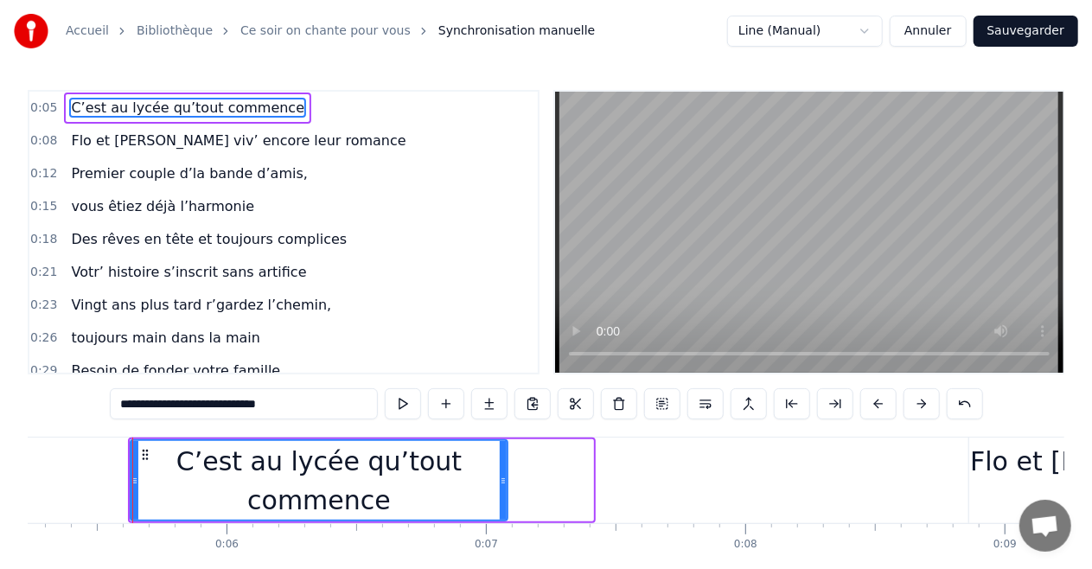
drag, startPoint x: 586, startPoint y: 477, endPoint x: 500, endPoint y: 481, distance: 85.7
click at [500, 481] on icon at bounding box center [503, 481] width 7 height 14
click at [259, 131] on span "Flo et [PERSON_NAME] viv’ encore leur romance" at bounding box center [238, 141] width 338 height 20
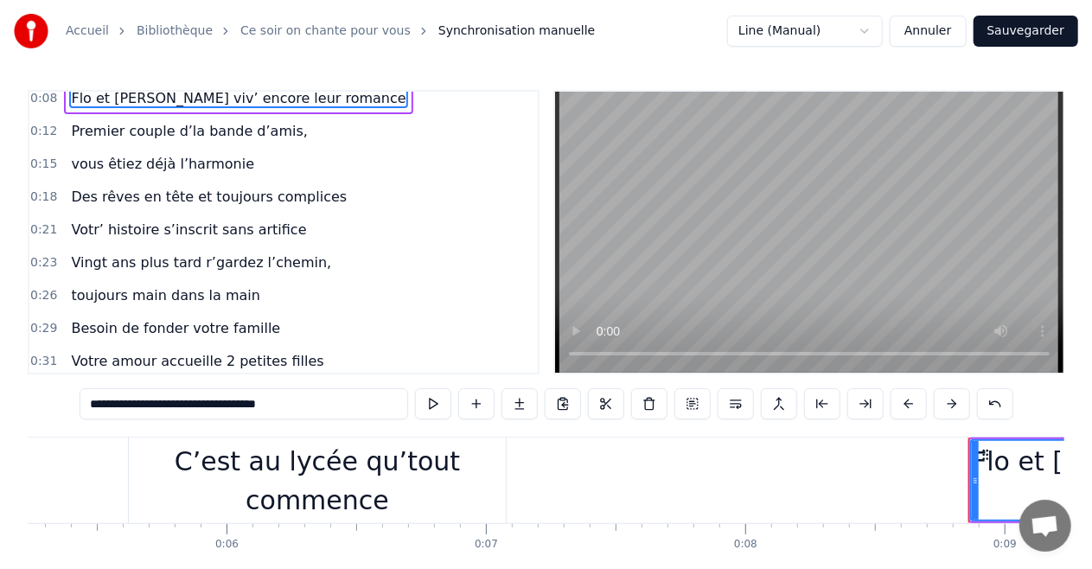
scroll to position [0, 0]
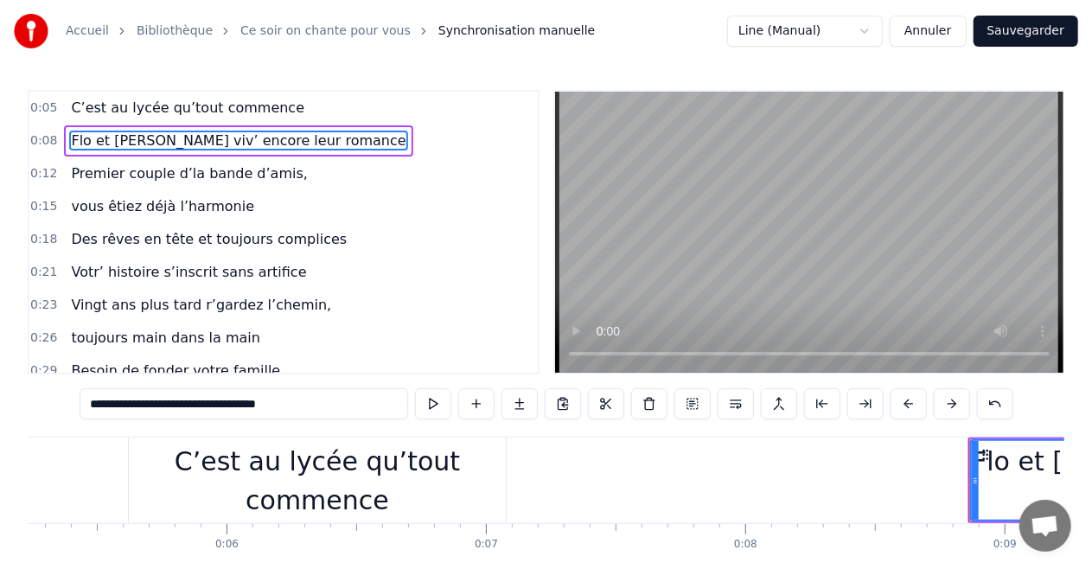
click at [321, 411] on input "**********" at bounding box center [244, 403] width 328 height 31
type input "**********"
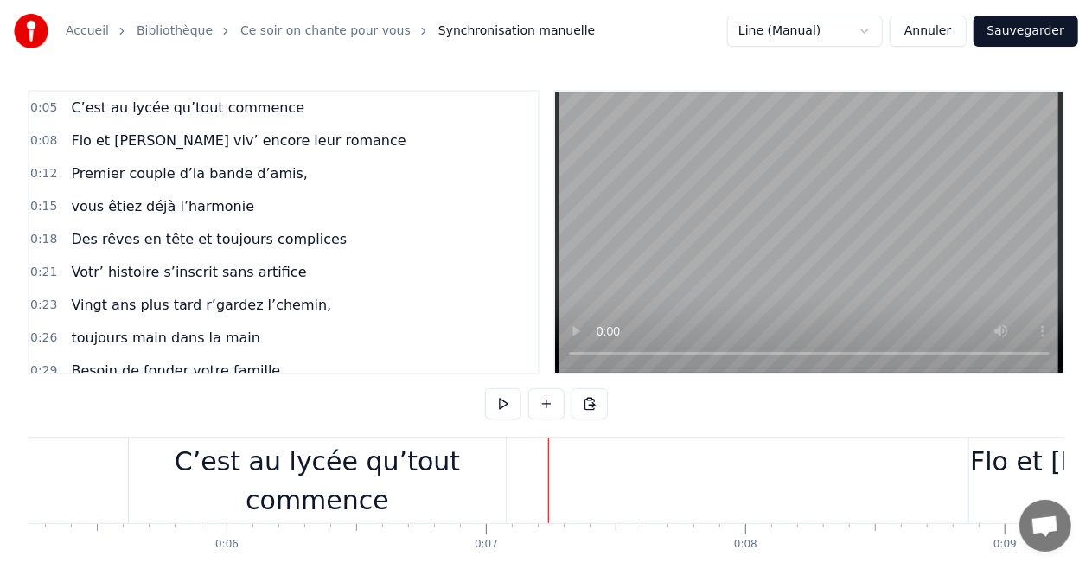
click at [244, 144] on span "Flo et [PERSON_NAME] viv’ encore leur romance" at bounding box center [238, 141] width 338 height 20
click at [462, 467] on div "C’est au lycée qu’tout commence" at bounding box center [317, 481] width 377 height 78
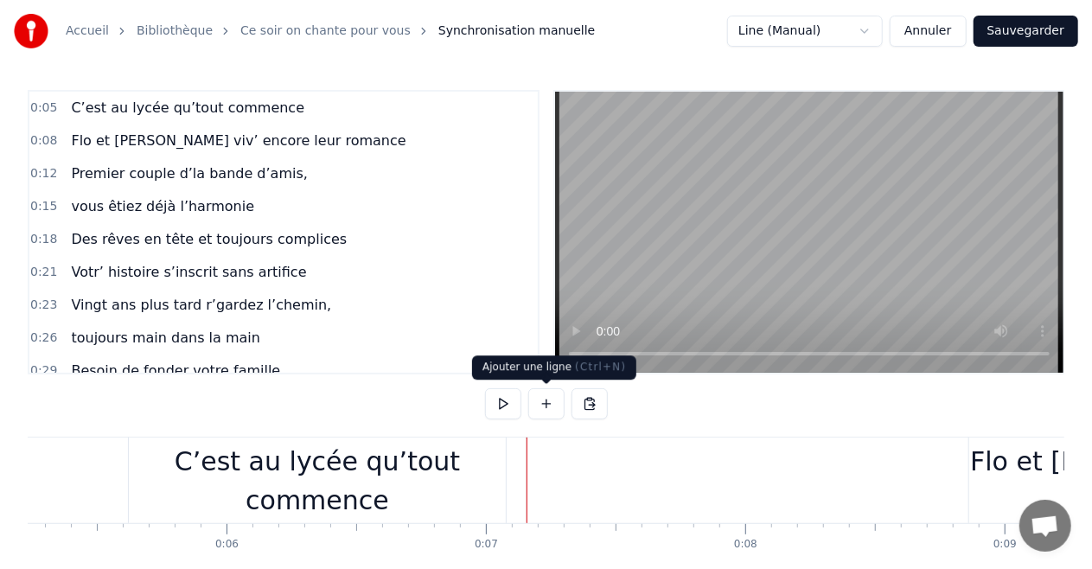
click at [544, 406] on button at bounding box center [546, 403] width 36 height 31
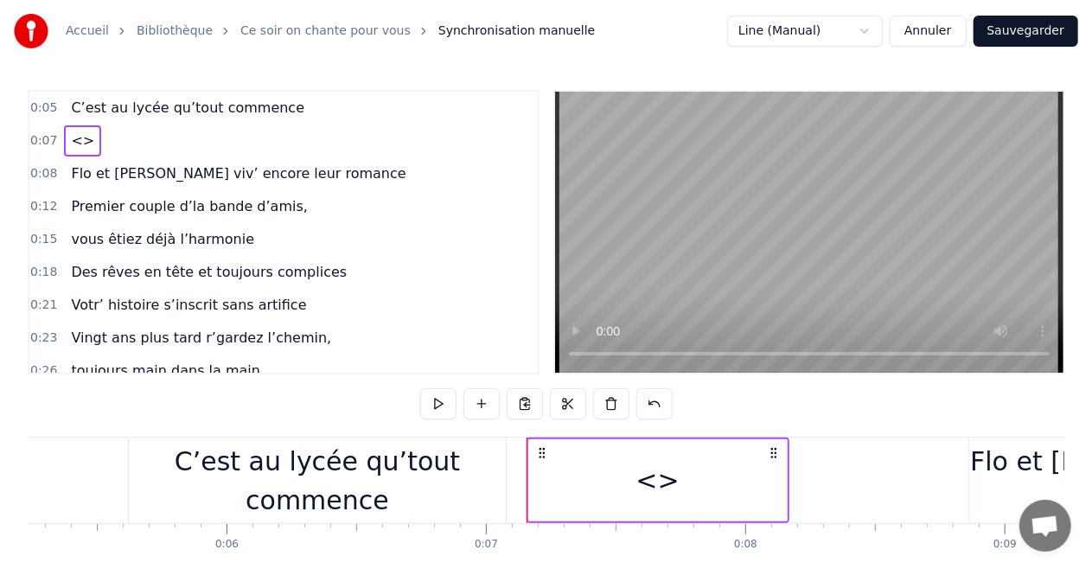
click at [84, 138] on span "<>" at bounding box center [82, 141] width 27 height 20
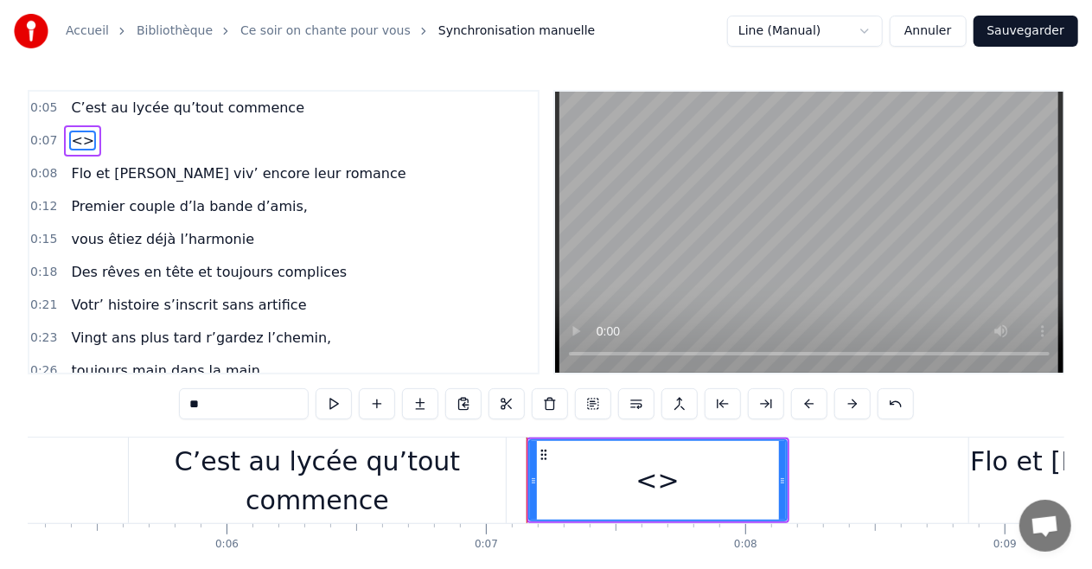
click at [212, 402] on input "**" at bounding box center [244, 403] width 130 height 31
type input "*"
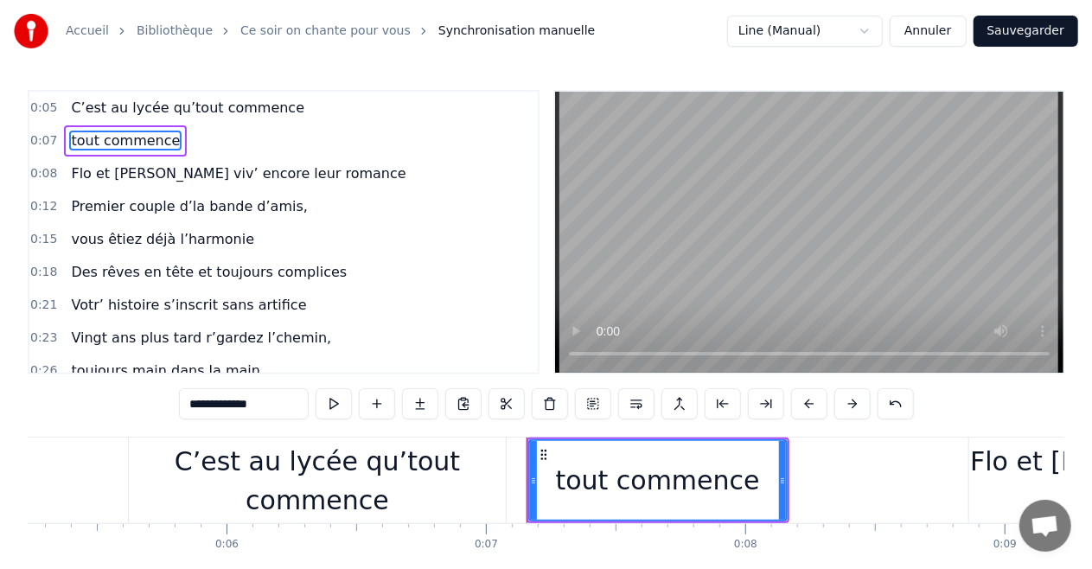
click at [182, 111] on span "C’est au lycée qu’tout commence" at bounding box center [187, 108] width 237 height 20
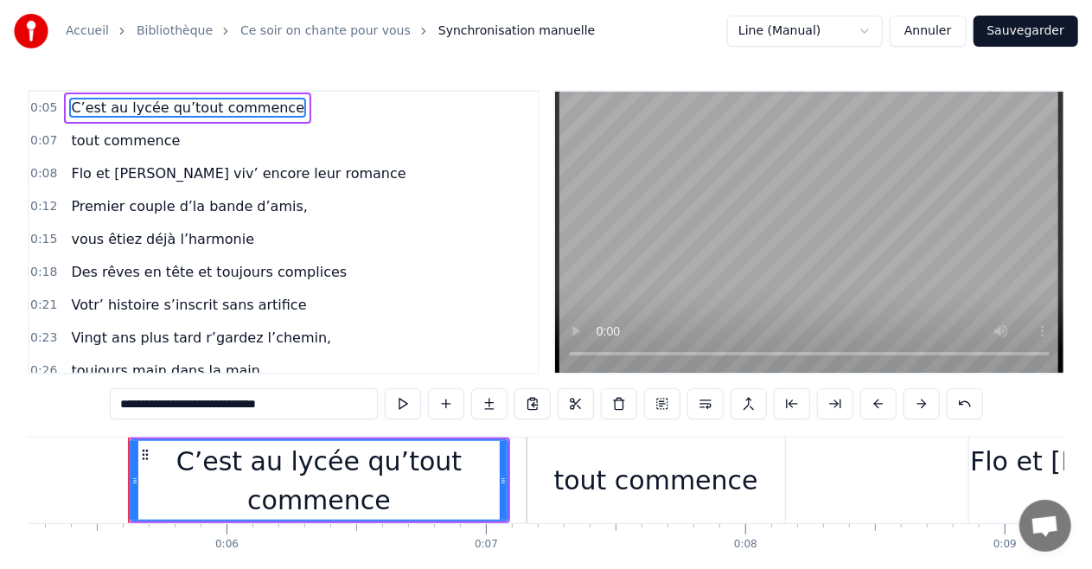
drag, startPoint x: 303, startPoint y: 404, endPoint x: 215, endPoint y: 398, distance: 88.4
click at [215, 398] on input "**********" at bounding box center [244, 403] width 268 height 31
click at [126, 146] on span "tout commence" at bounding box center [125, 141] width 112 height 20
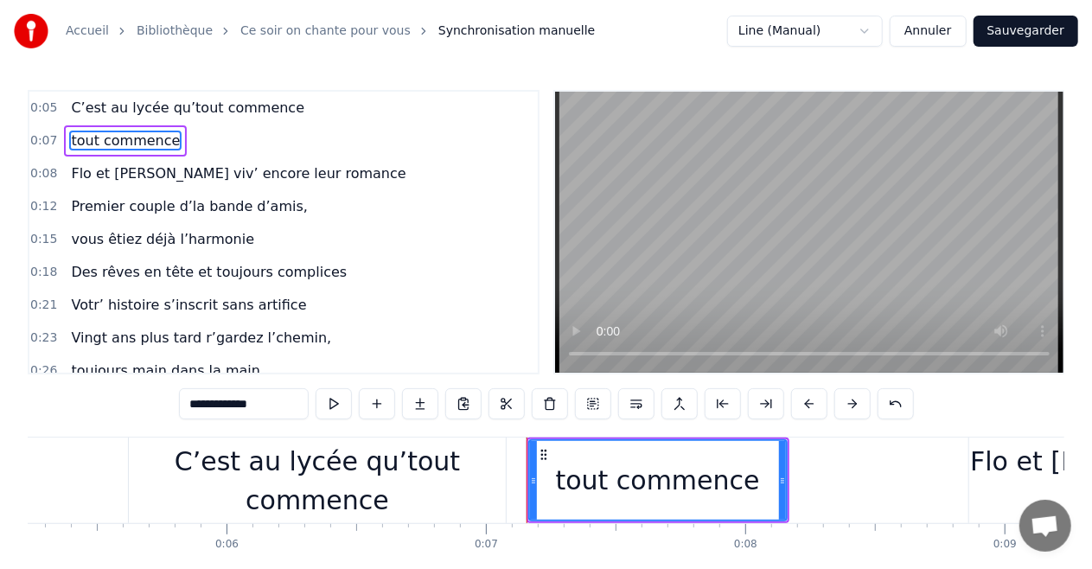
type input "**********"
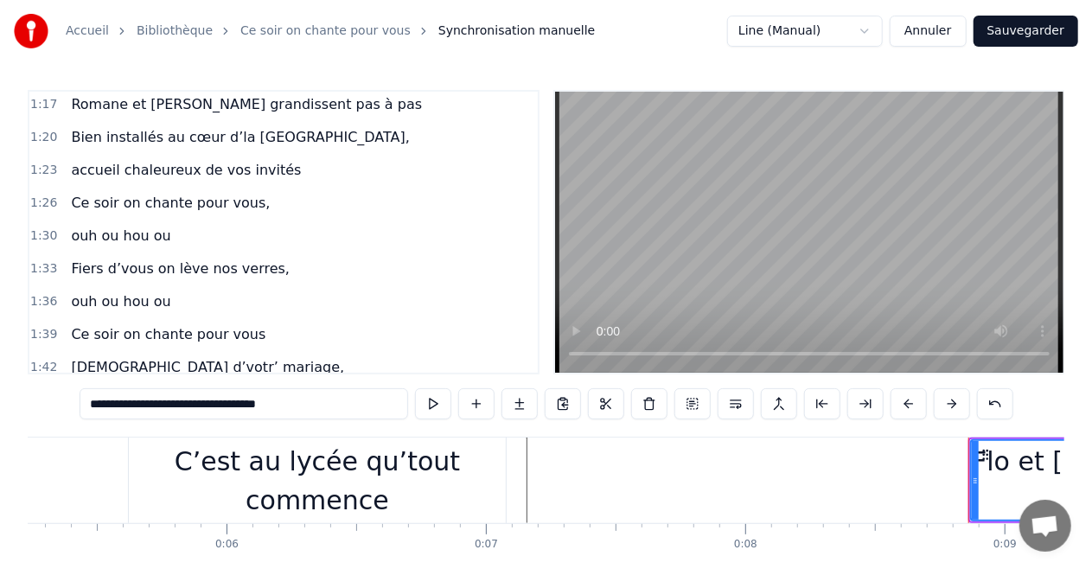
scroll to position [1037, 0]
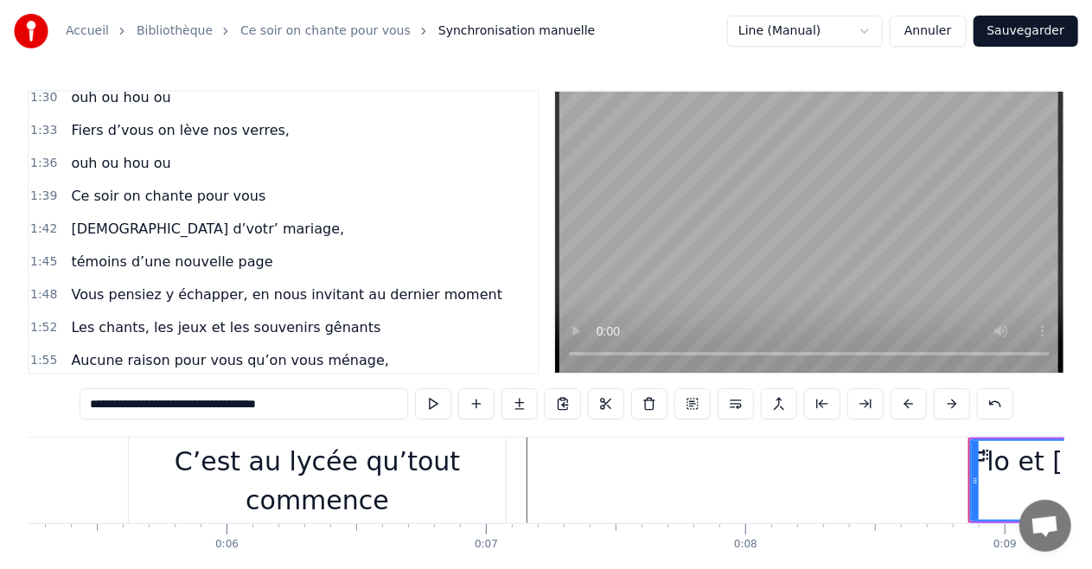
click at [1028, 22] on button "Sauvegarder" at bounding box center [1025, 31] width 105 height 31
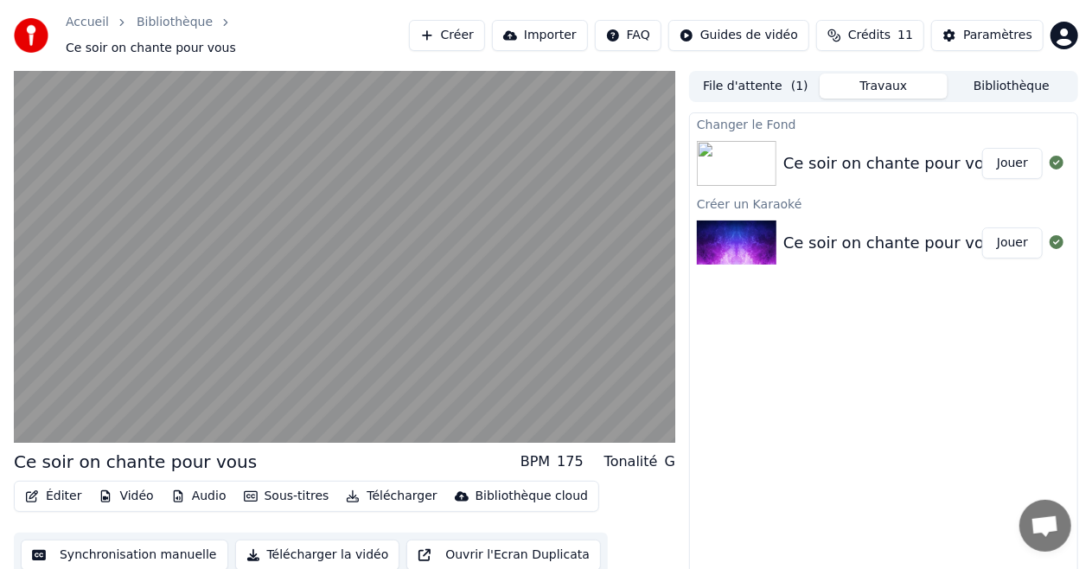
click at [890, 82] on button "Travaux" at bounding box center [883, 85] width 128 height 25
click at [987, 74] on button "Bibliothèque" at bounding box center [1011, 85] width 128 height 25
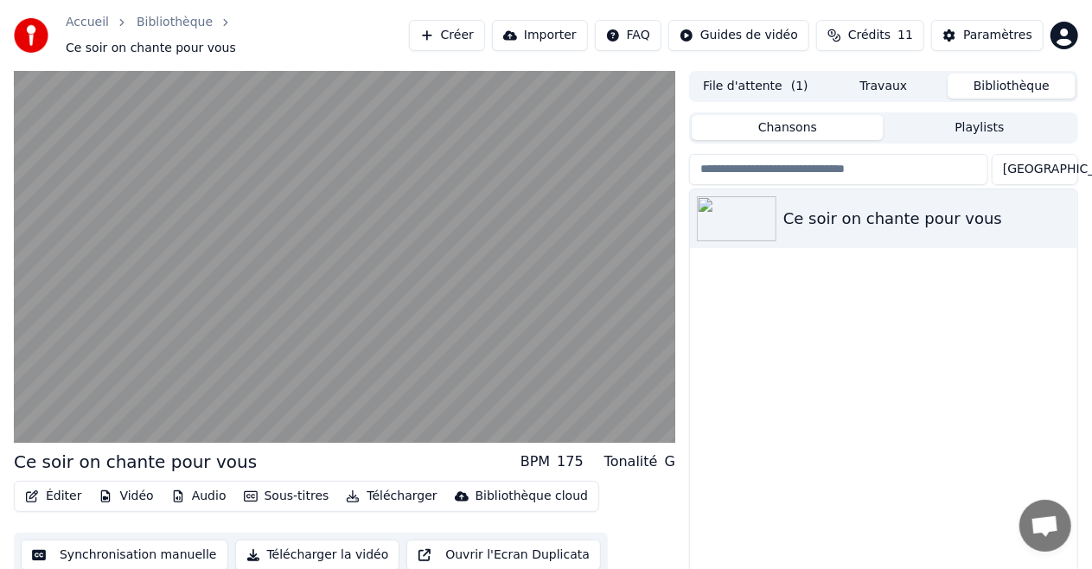
click at [853, 386] on div "Ce soir on chante pour vous" at bounding box center [883, 401] width 387 height 425
click at [563, 33] on button "Importer" at bounding box center [540, 35] width 96 height 31
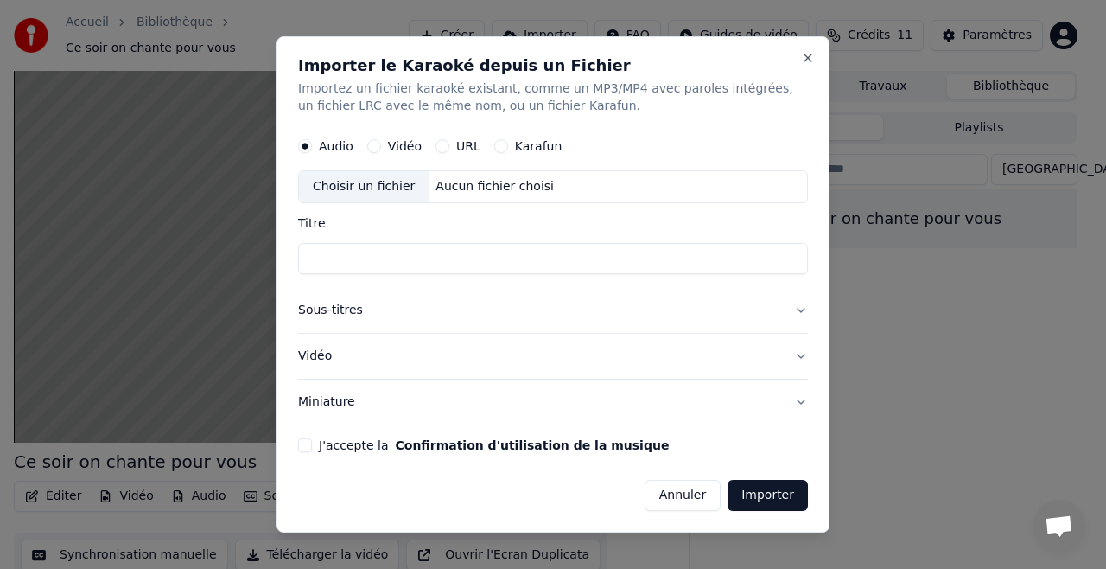
click at [687, 489] on button "Annuler" at bounding box center [683, 495] width 76 height 31
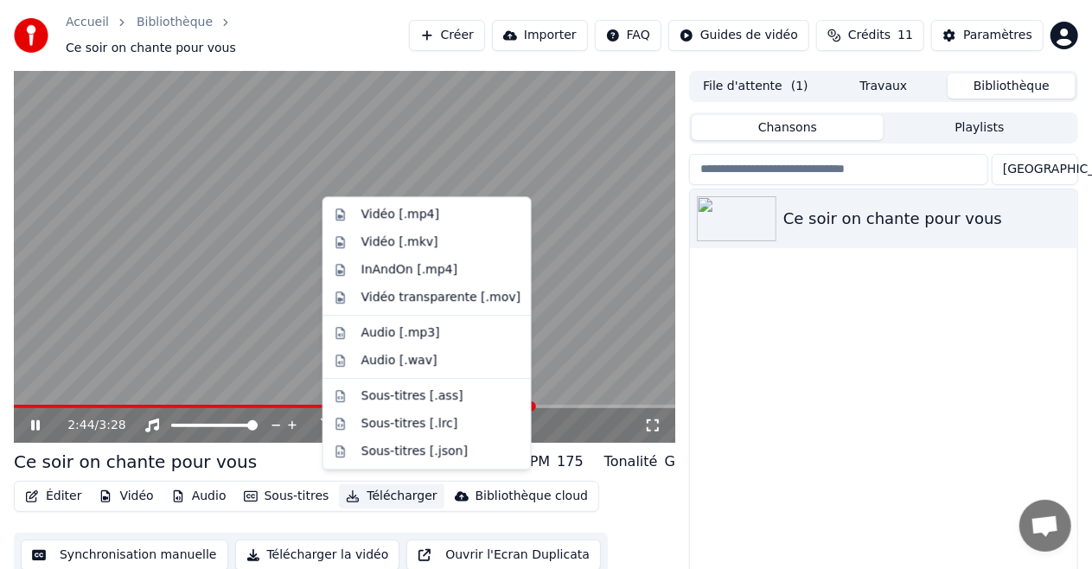
click at [352, 489] on button "Télécharger" at bounding box center [391, 496] width 105 height 24
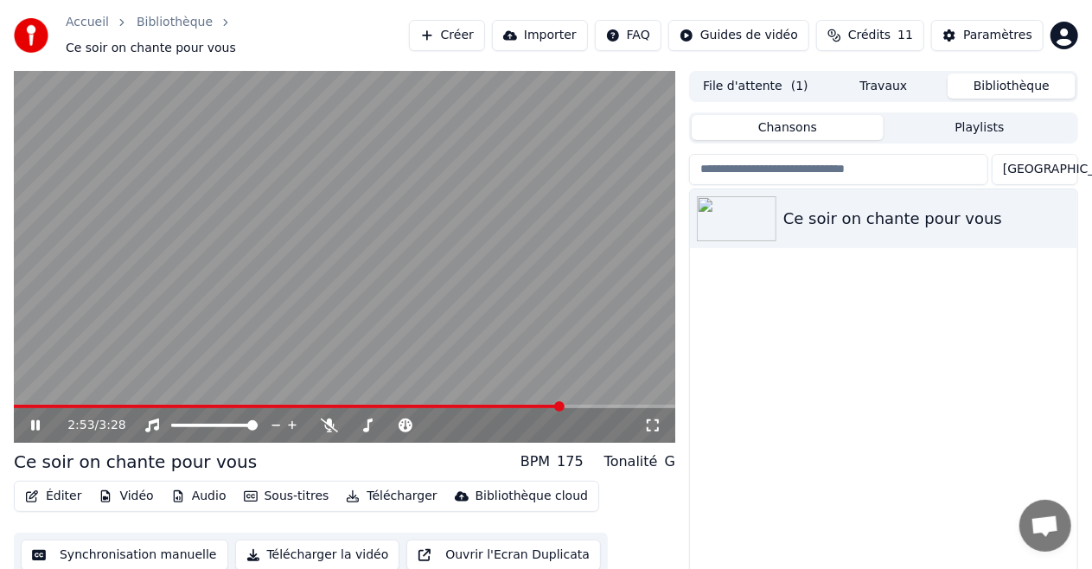
click at [830, 418] on div "Ce soir on chante pour vous" at bounding box center [883, 401] width 387 height 425
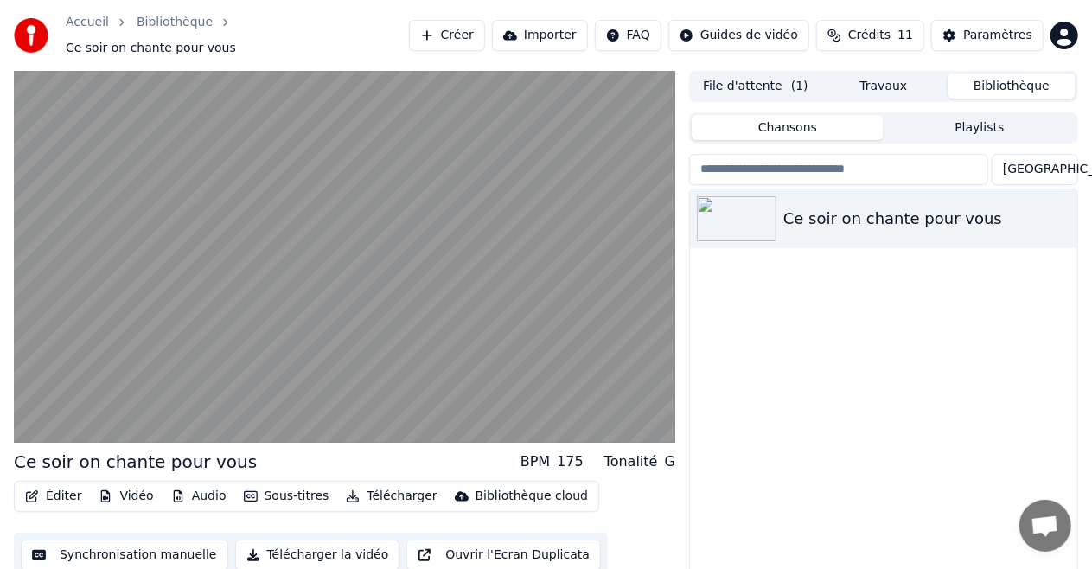
click at [486, 487] on div "Bibliothèque cloud" at bounding box center [531, 495] width 112 height 17
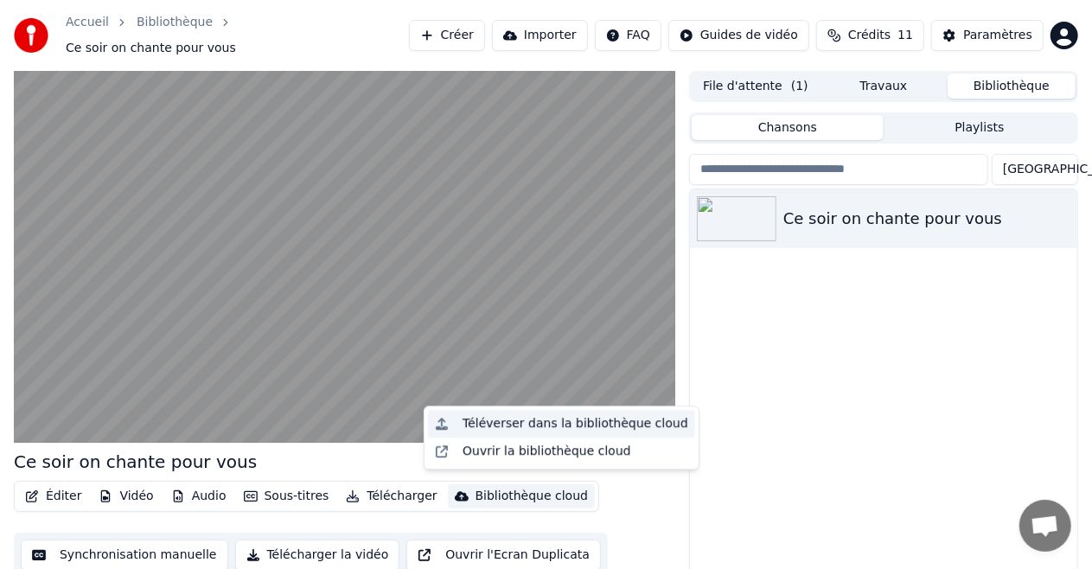
click at [491, 426] on div "Téléverser dans la bibliothèque cloud" at bounding box center [575, 423] width 226 height 17
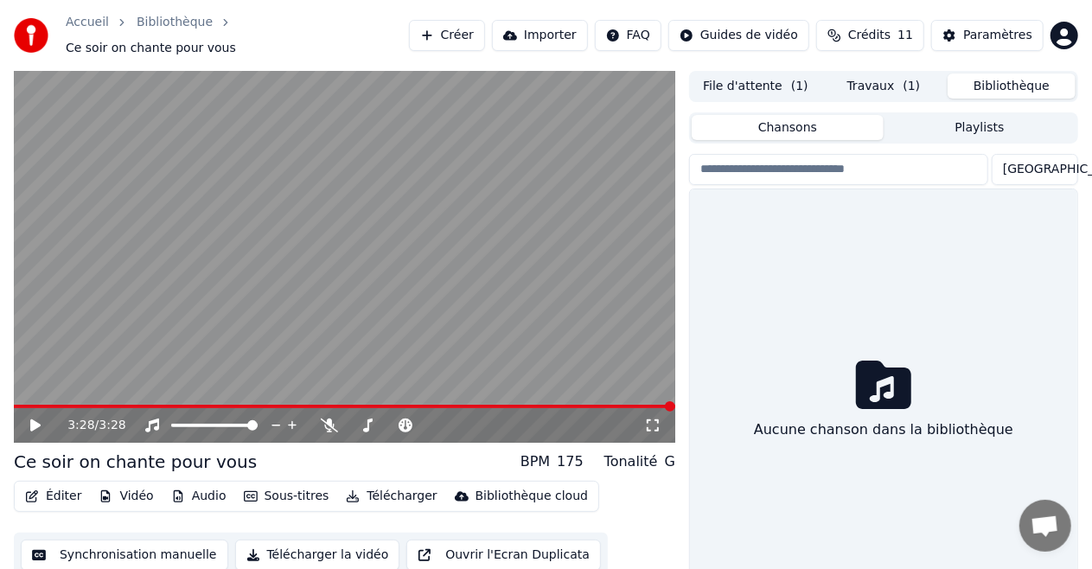
click at [1016, 78] on button "Bibliothèque" at bounding box center [1011, 85] width 128 height 25
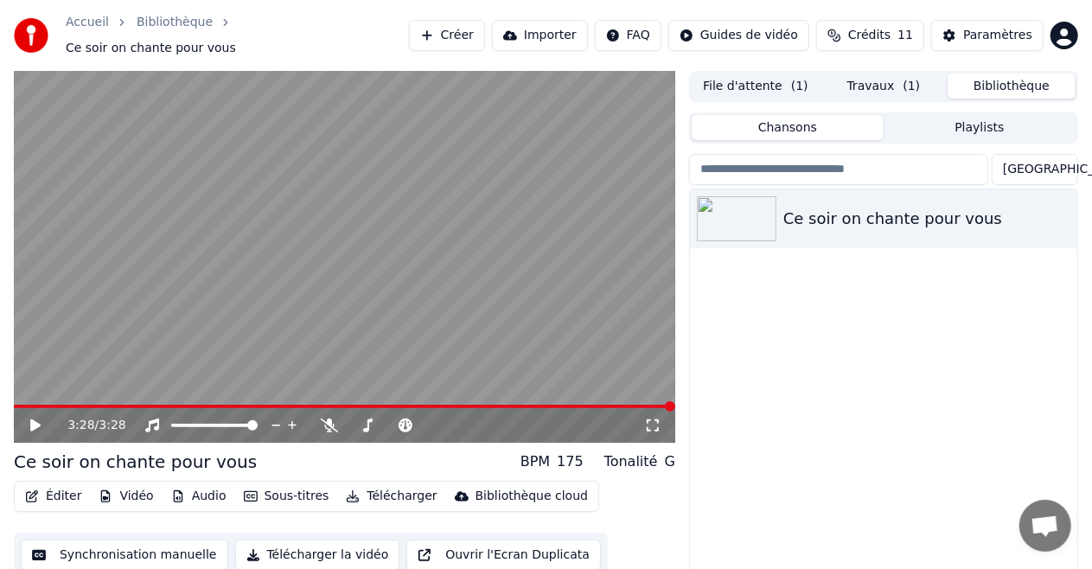
click at [495, 487] on div "Bibliothèque cloud" at bounding box center [531, 495] width 112 height 17
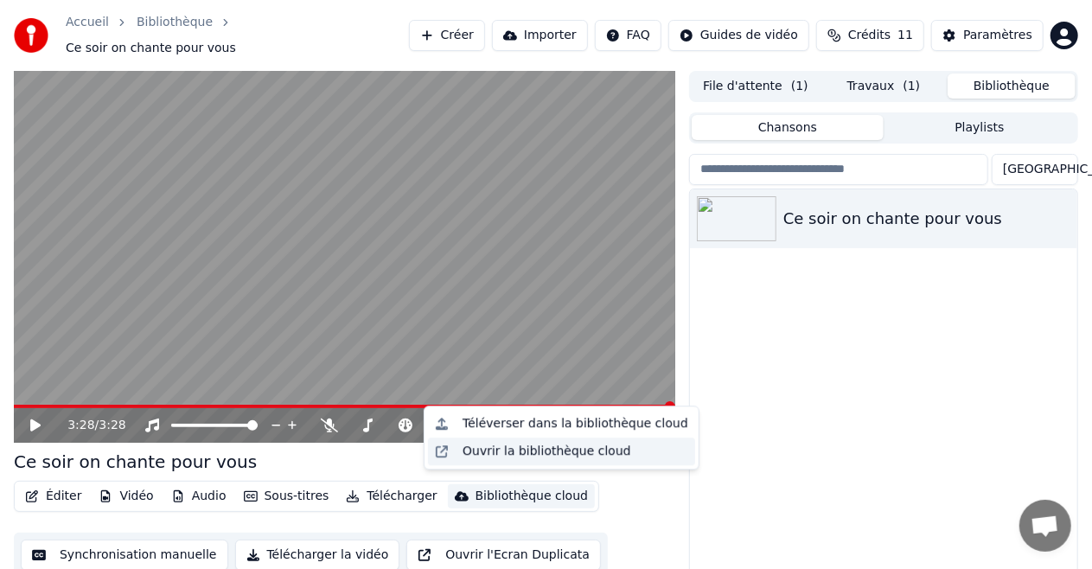
click at [560, 453] on div "Ouvrir la bibliothèque cloud" at bounding box center [546, 450] width 169 height 17
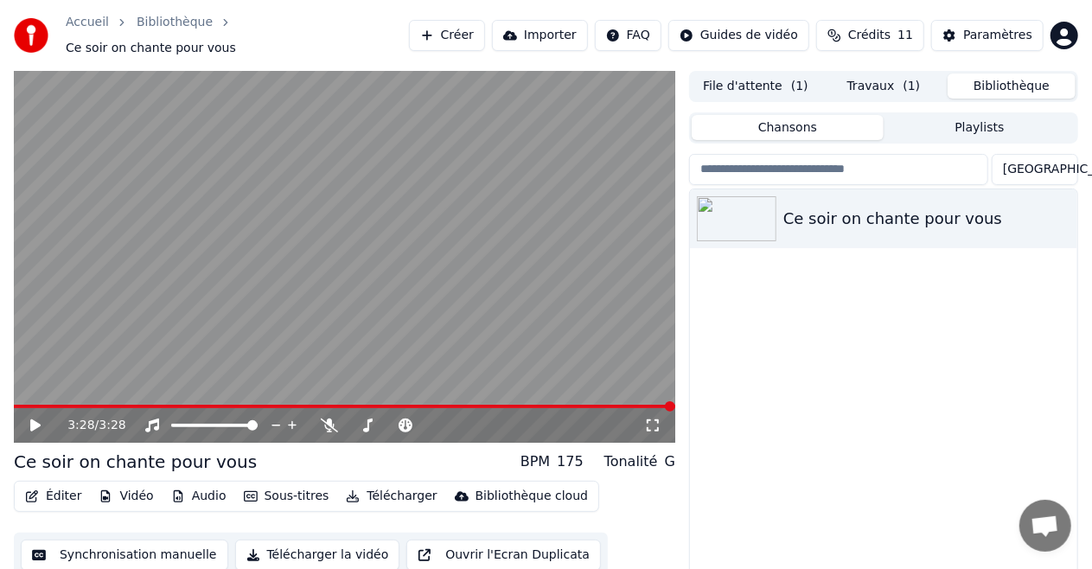
click at [882, 363] on div "Ce soir on chante pour vous" at bounding box center [883, 401] width 387 height 425
click at [887, 78] on button "Travaux" at bounding box center [883, 85] width 128 height 25
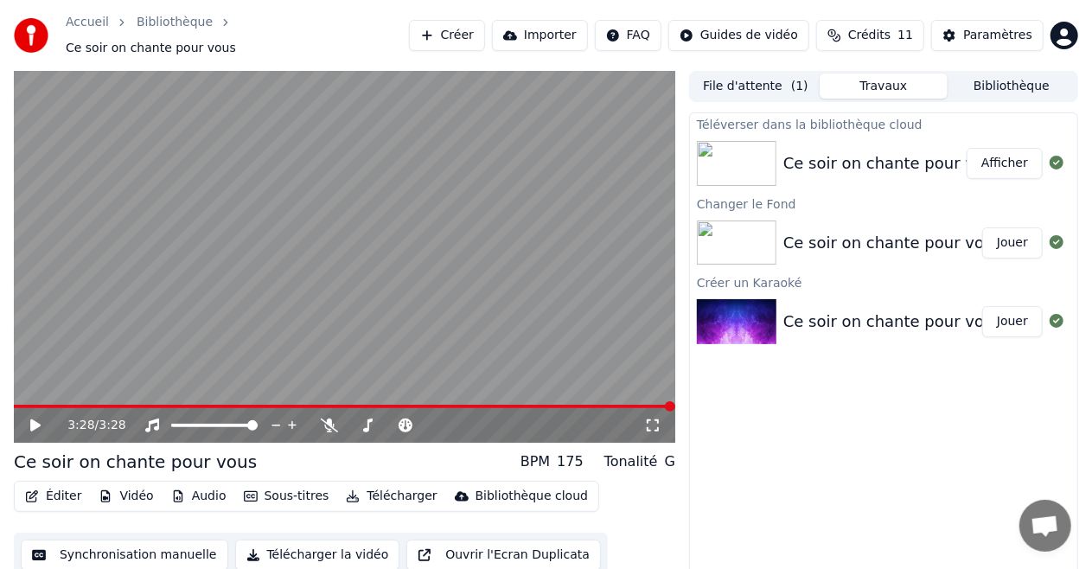
click at [913, 392] on div "Téléverser dans la bibliothèque cloud Ce soir on chante pour vous Afficher Chan…" at bounding box center [883, 353] width 389 height 483
drag, startPoint x: 990, startPoint y: 75, endPoint x: 989, endPoint y: 91, distance: 15.7
click at [990, 75] on button "Bibliothèque" at bounding box center [1011, 85] width 128 height 25
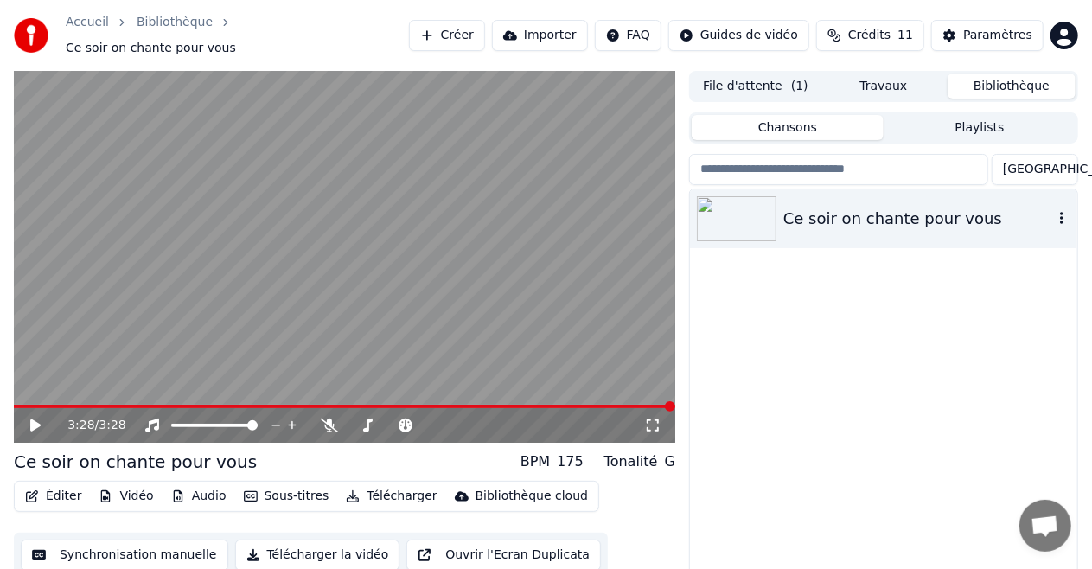
click at [899, 216] on div "Ce soir on chante pour vous" at bounding box center [918, 219] width 270 height 24
click at [747, 75] on button "File d'attente ( 1 )" at bounding box center [755, 85] width 128 height 25
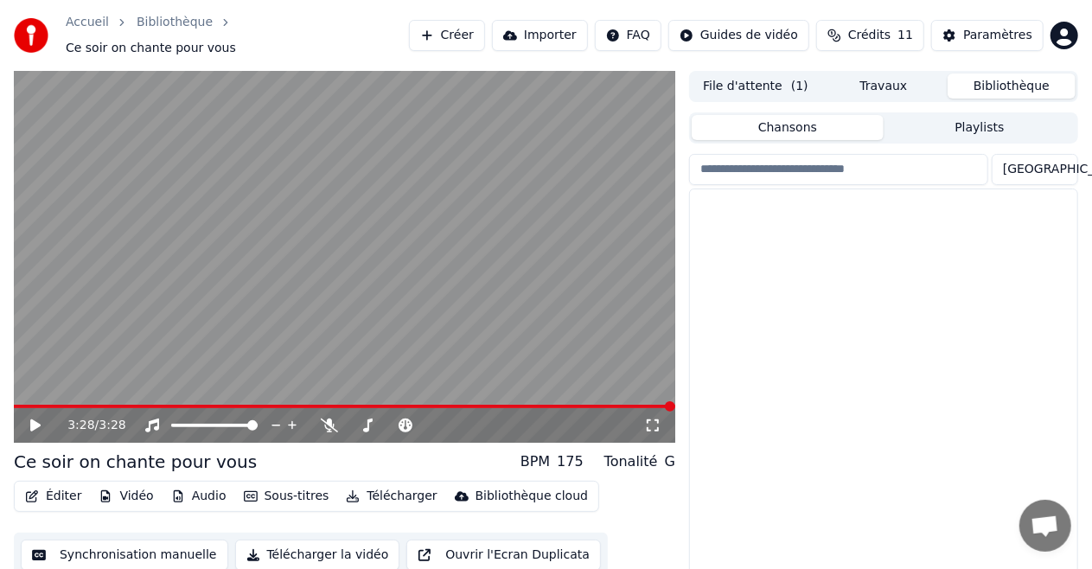
click at [989, 80] on button "Bibliothèque" at bounding box center [1011, 85] width 128 height 25
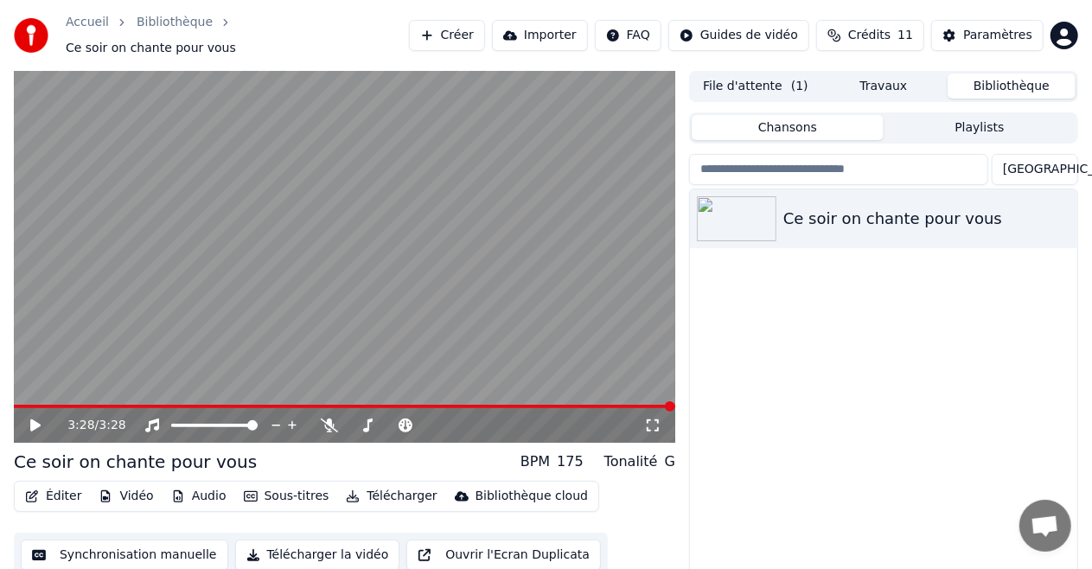
click at [884, 391] on div "Ce soir on chante pour vous" at bounding box center [883, 401] width 387 height 425
click at [940, 278] on div "Ce soir on chante pour vous" at bounding box center [883, 401] width 387 height 425
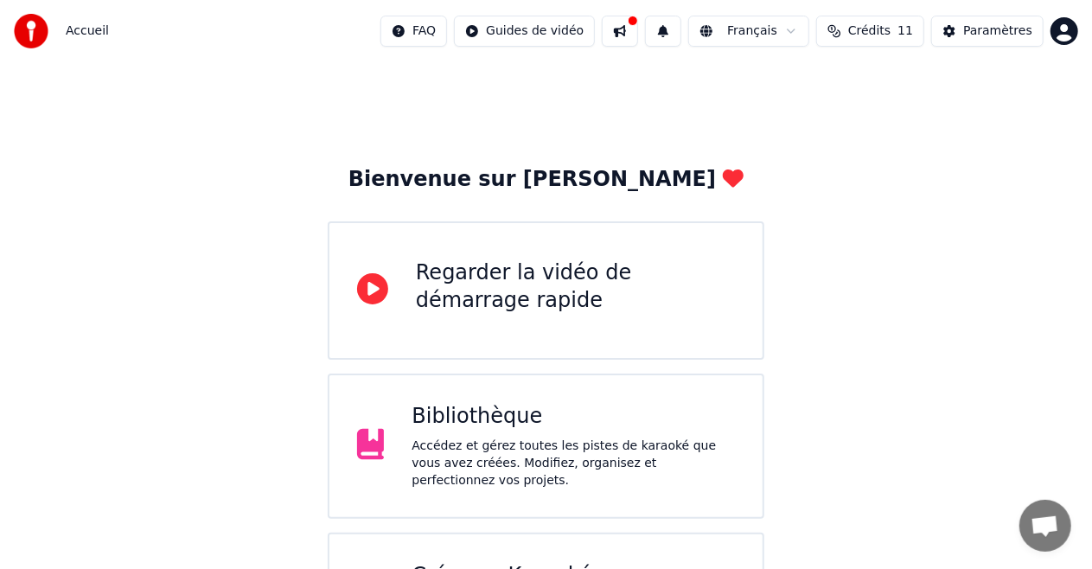
click at [553, 414] on div "Bibliothèque" at bounding box center [572, 417] width 323 height 28
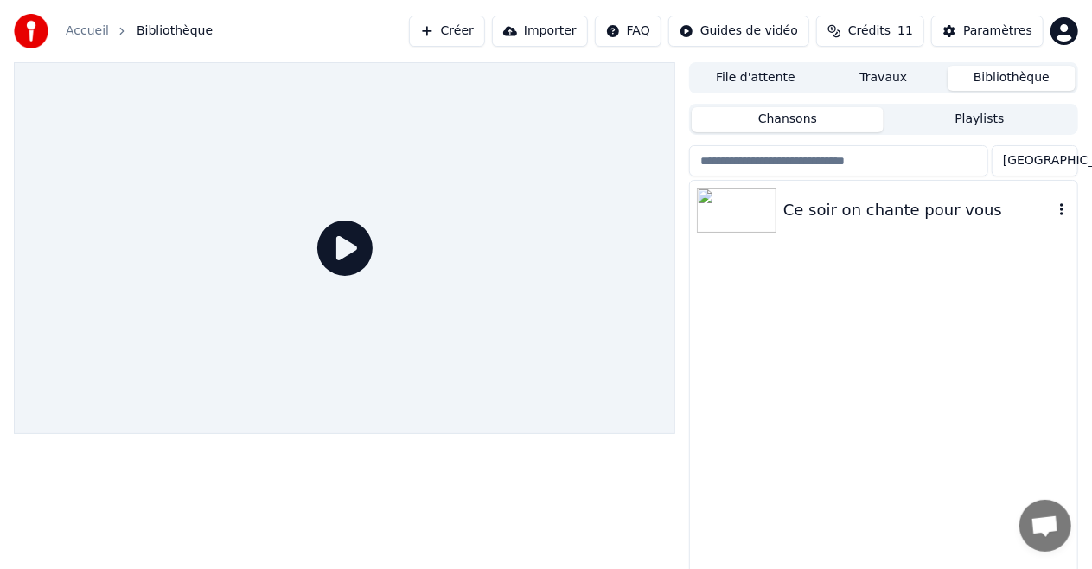
click at [842, 194] on div "Ce soir on chante pour vous" at bounding box center [883, 210] width 387 height 59
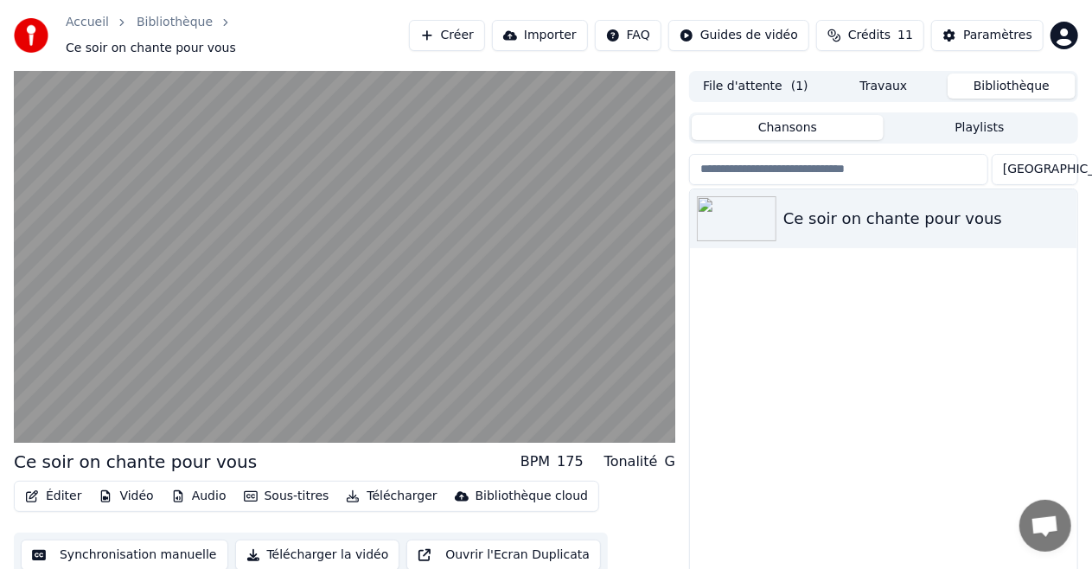
click at [85, 544] on button "Synchronisation manuelle" at bounding box center [124, 554] width 207 height 31
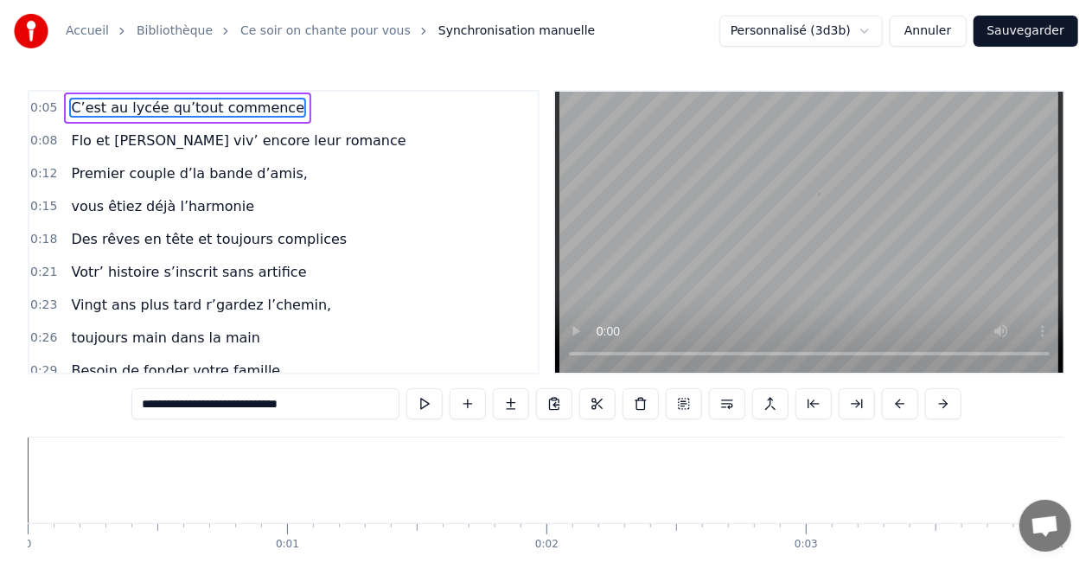
scroll to position [0, 1371]
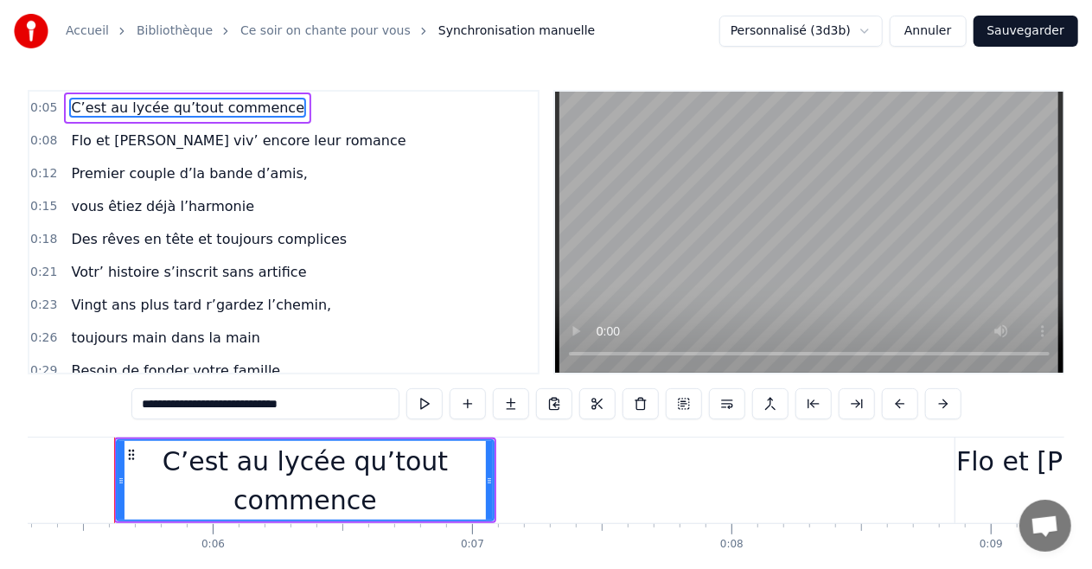
click at [169, 468] on div "C’est au lycée qu’tout commence" at bounding box center [305, 481] width 375 height 78
click at [426, 404] on button at bounding box center [424, 403] width 36 height 31
click at [500, 52] on div "Accueil Bibliothèque Ce soir on chante pour vous Synchronisation manuelle Perso…" at bounding box center [546, 31] width 1092 height 62
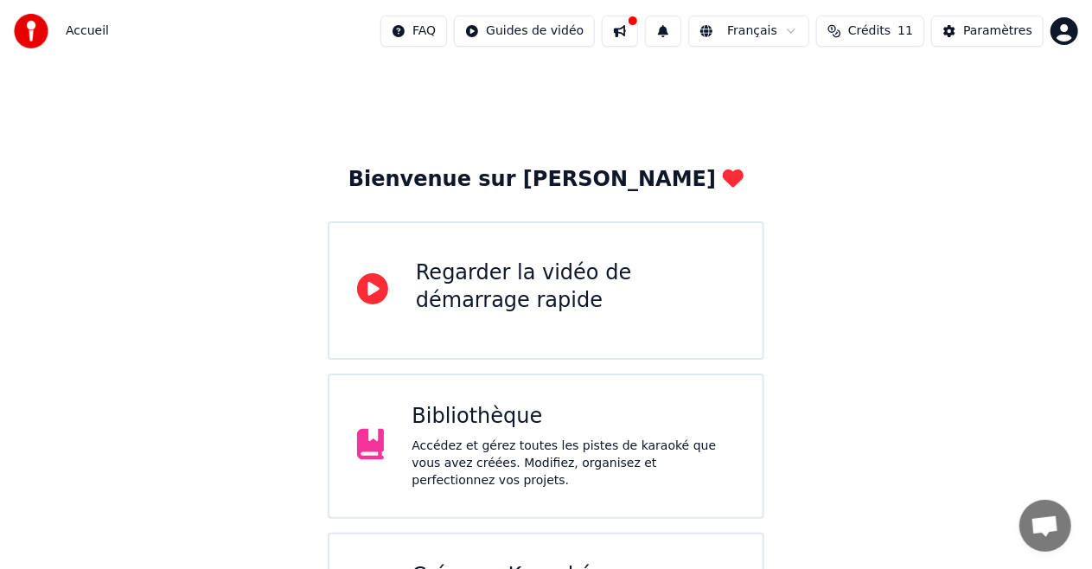
click at [882, 315] on div "Bienvenue sur Youka Regarder la vidéo de démarrage rapide Bibliothèque Accédez …" at bounding box center [546, 378] width 1092 height 633
click at [575, 403] on div "Bibliothèque Accédez et gérez toutes les pistes de karaoké que vous avez créées…" at bounding box center [546, 445] width 436 height 145
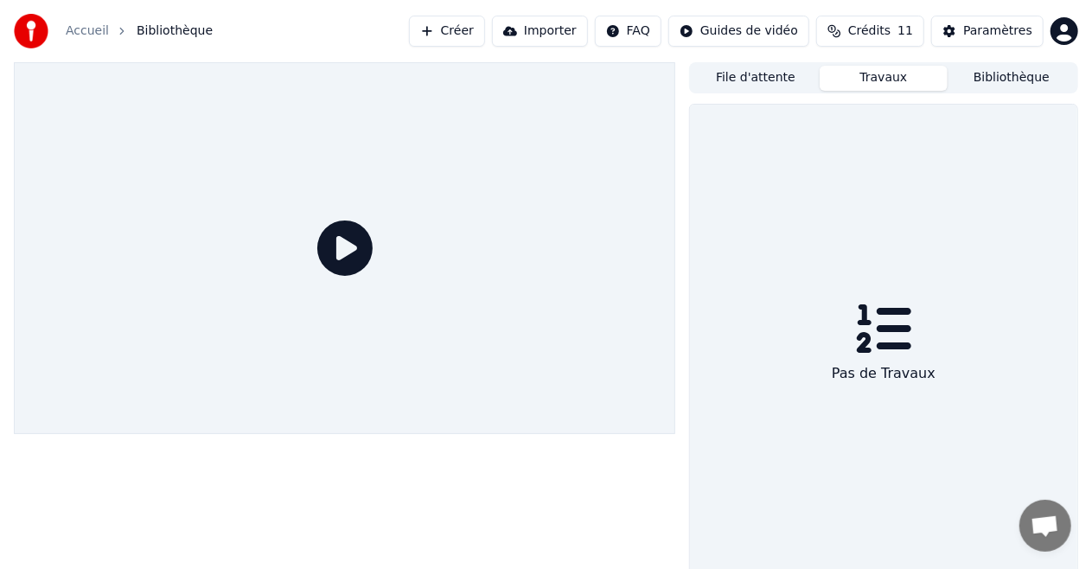
click at [883, 76] on button "Travaux" at bounding box center [883, 78] width 128 height 25
click at [996, 76] on button "Bibliothèque" at bounding box center [1011, 78] width 128 height 25
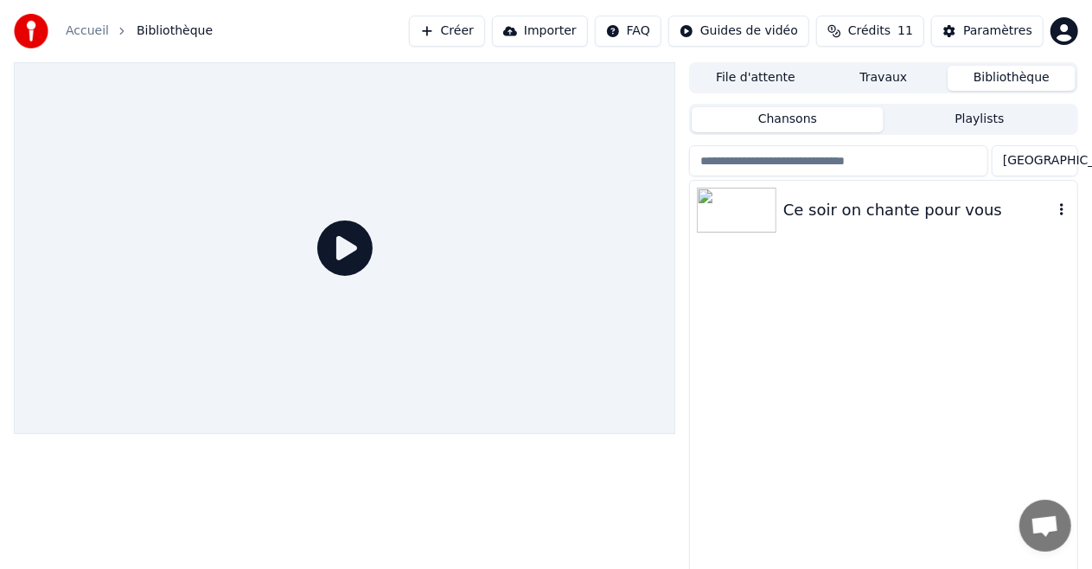
click at [871, 216] on div "Ce soir on chante pour vous" at bounding box center [918, 210] width 270 height 24
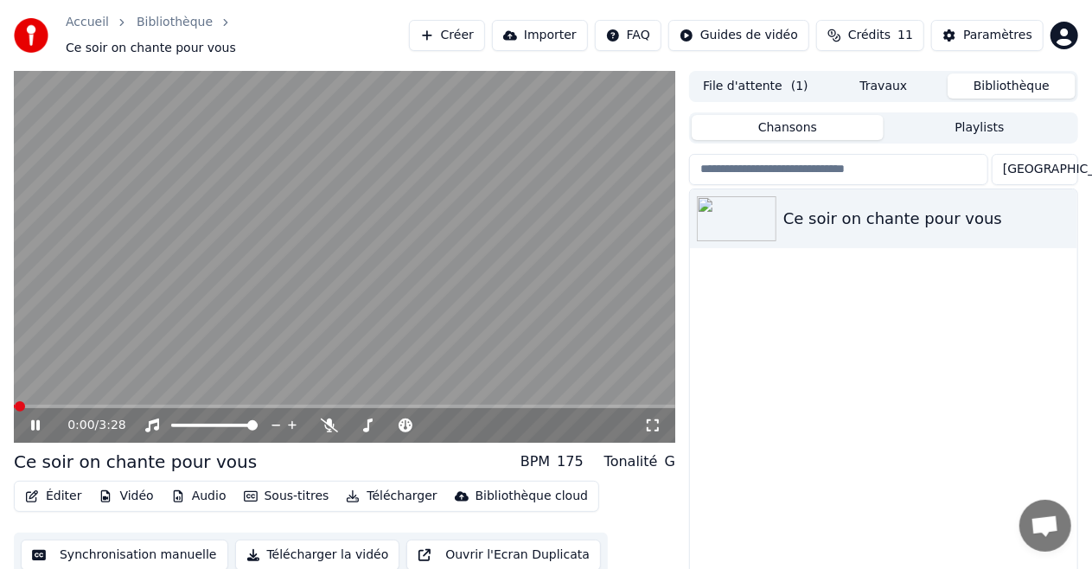
click at [480, 487] on div "Bibliothèque cloud" at bounding box center [531, 495] width 112 height 17
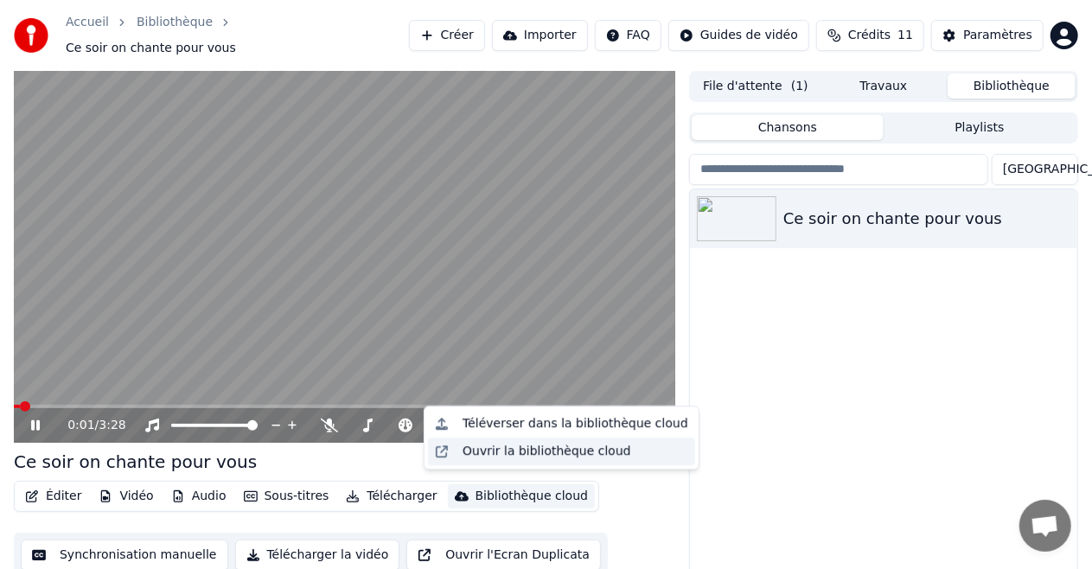
click at [497, 452] on div "Ouvrir la bibliothèque cloud" at bounding box center [546, 450] width 169 height 17
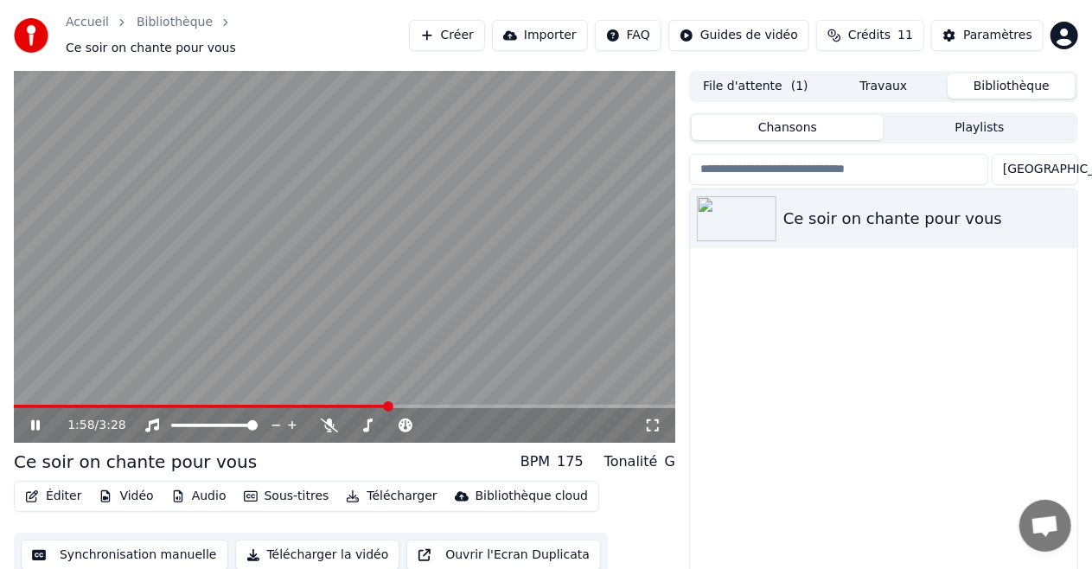
click at [577, 28] on button "Importer" at bounding box center [540, 35] width 96 height 31
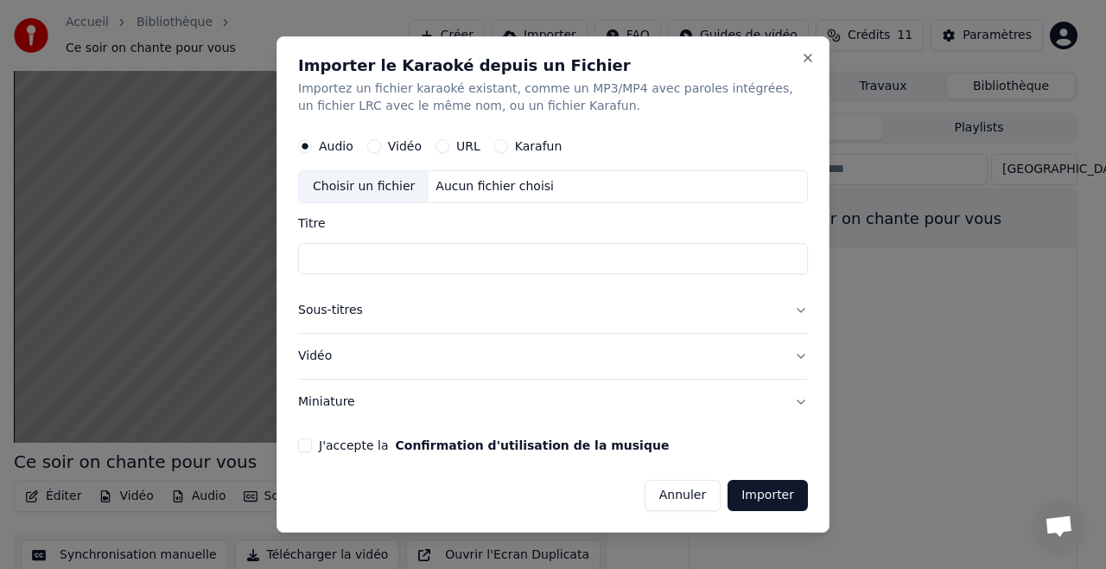
click at [503, 148] on div "Karafun" at bounding box center [528, 146] width 68 height 14
click at [494, 145] on button "Karafun" at bounding box center [501, 146] width 14 height 14
click at [321, 143] on label "Audio" at bounding box center [336, 146] width 35 height 12
click at [312, 143] on button "Audio" at bounding box center [305, 146] width 14 height 14
click at [702, 493] on button "Annuler" at bounding box center [683, 495] width 76 height 31
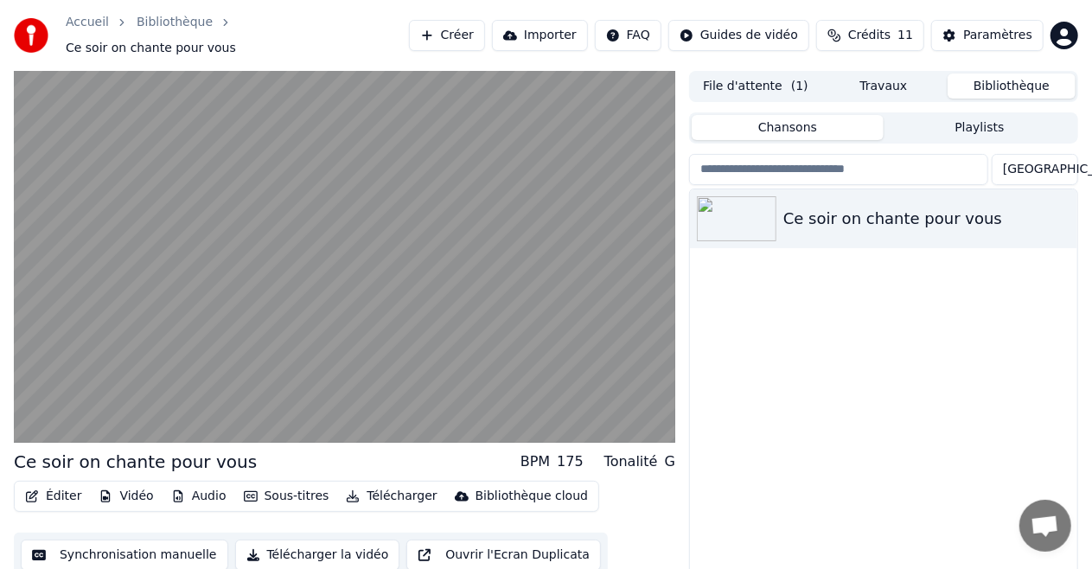
scroll to position [37, 0]
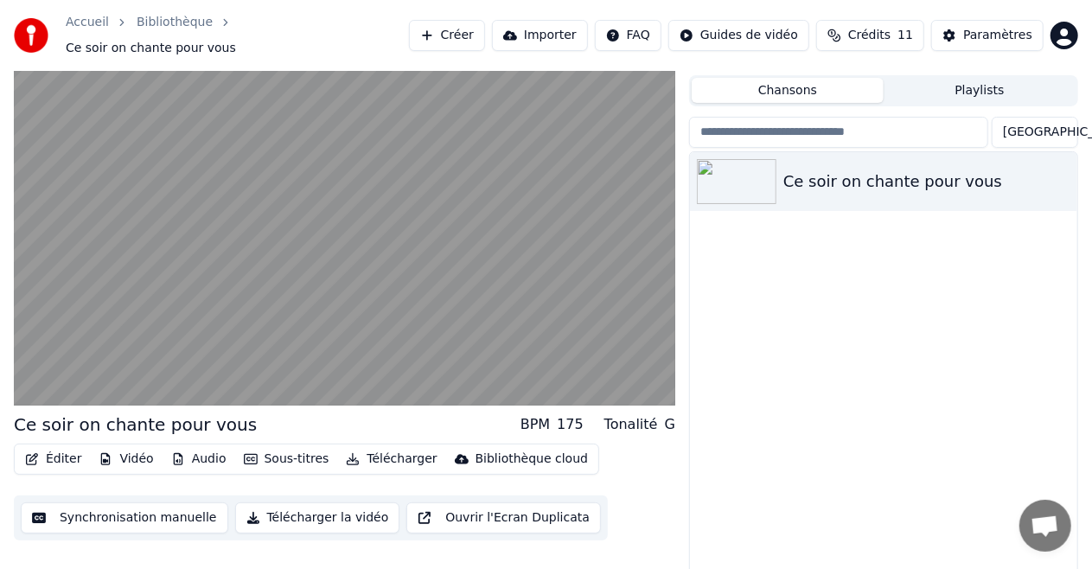
click at [661, 475] on div "Éditer Vidéo Audio Sous-titres Télécharger Bibliothèque cloud Synchronisation m…" at bounding box center [344, 491] width 661 height 97
click at [930, 270] on div "Ce soir on chante pour vous" at bounding box center [883, 364] width 387 height 425
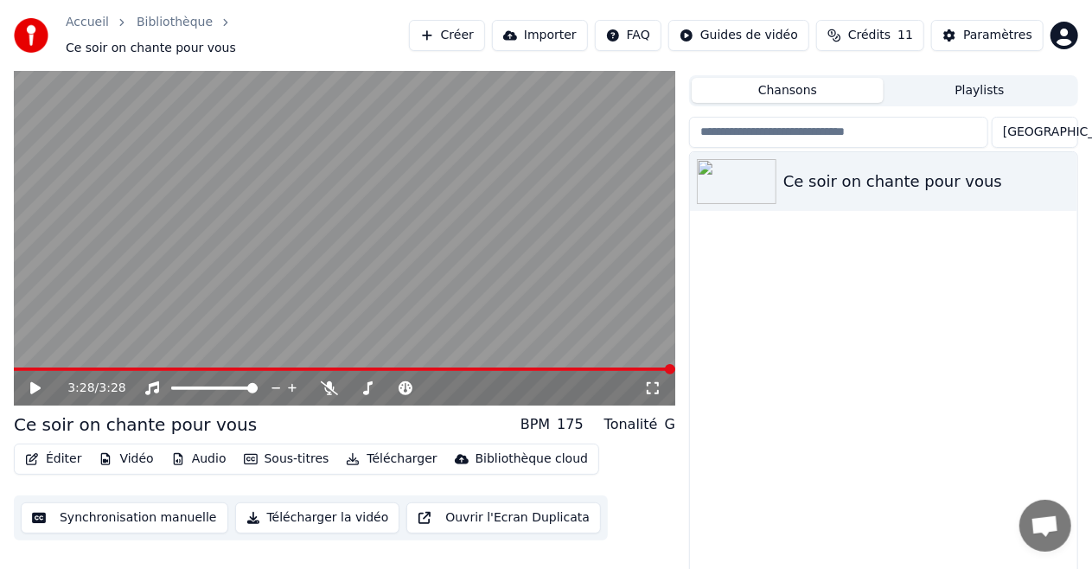
click at [123, 506] on button "Synchronisation manuelle" at bounding box center [124, 517] width 207 height 31
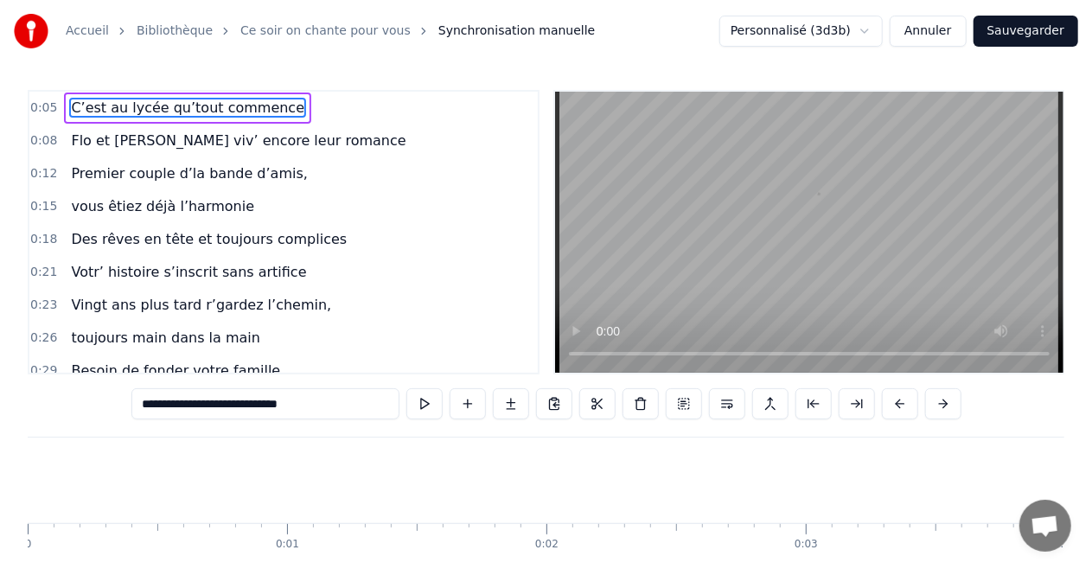
scroll to position [0, 1371]
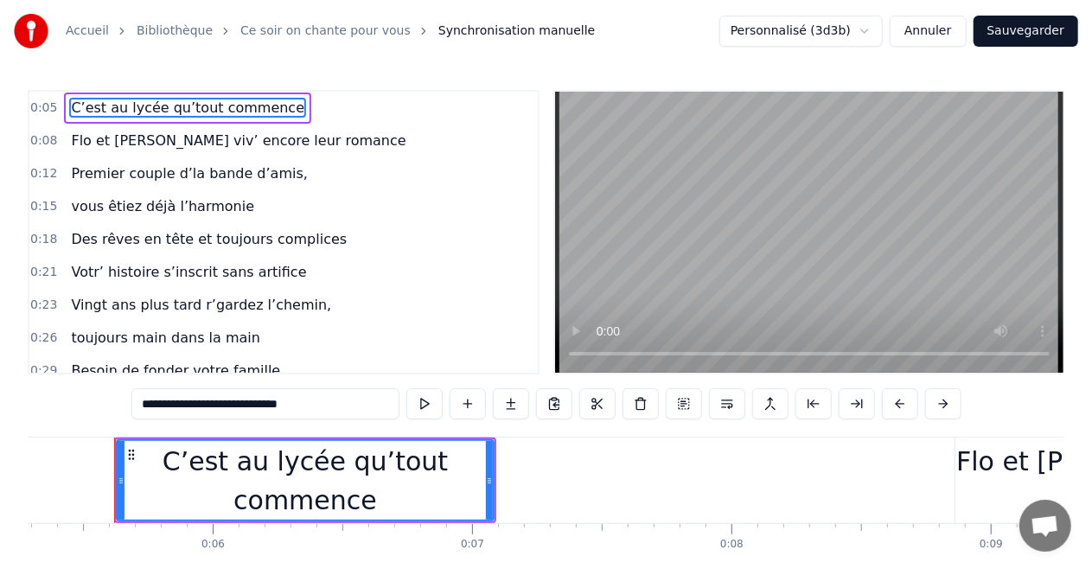
click at [933, 40] on button "Annuler" at bounding box center [927, 31] width 76 height 31
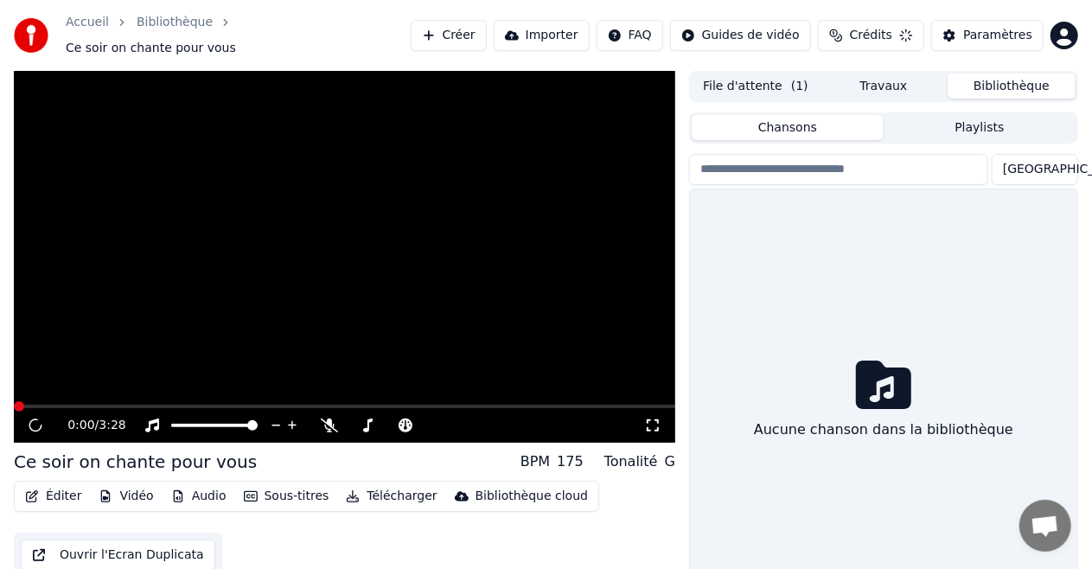
scroll to position [37, 0]
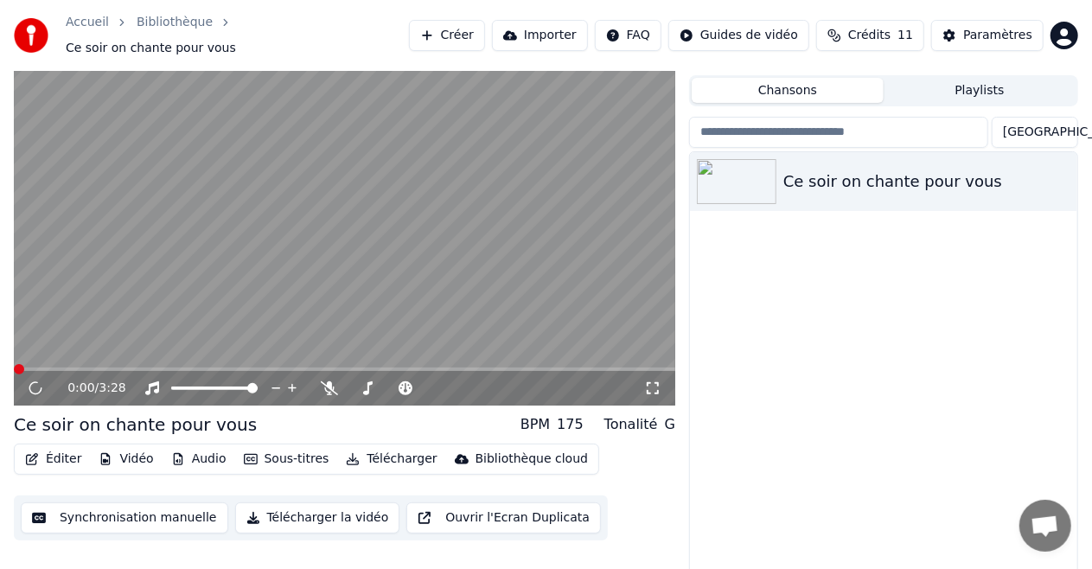
click at [812, 356] on div "Ce soir on chante pour vous" at bounding box center [883, 364] width 387 height 425
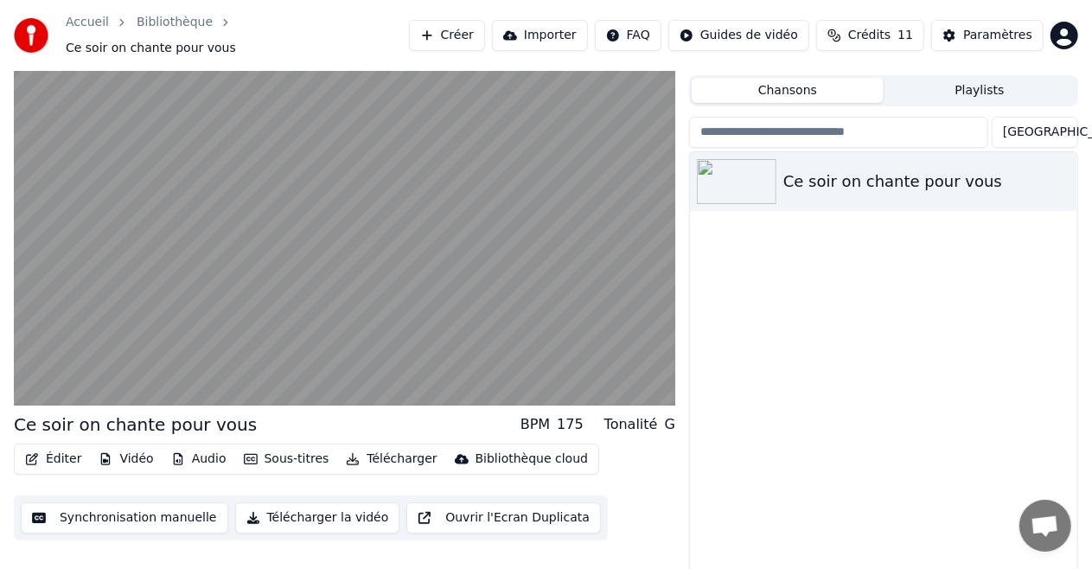
click at [372, 447] on button "Télécharger" at bounding box center [391, 459] width 105 height 24
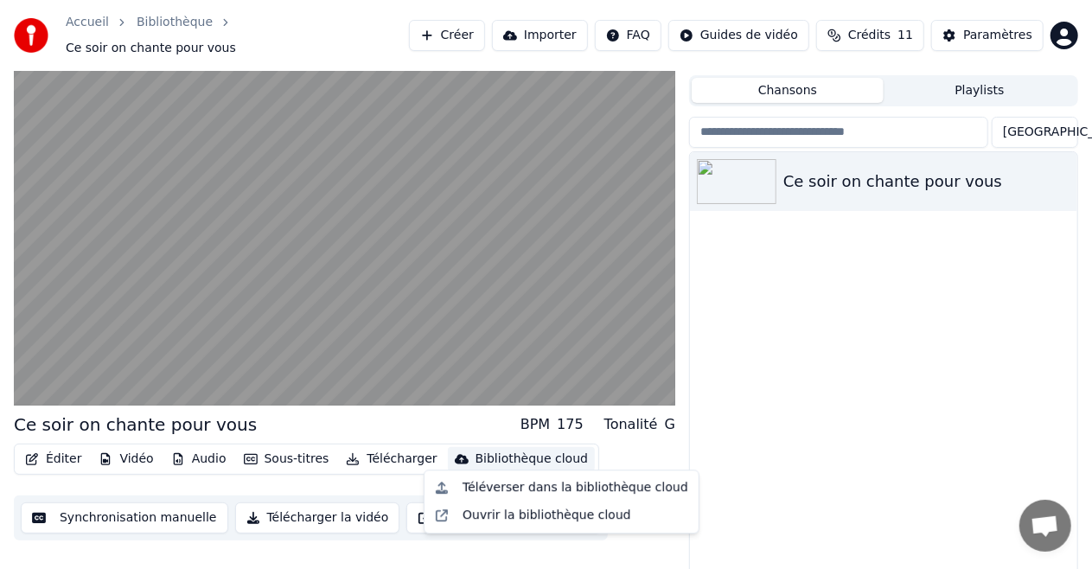
click at [871, 385] on div "Ce soir on chante pour vous" at bounding box center [883, 364] width 387 height 425
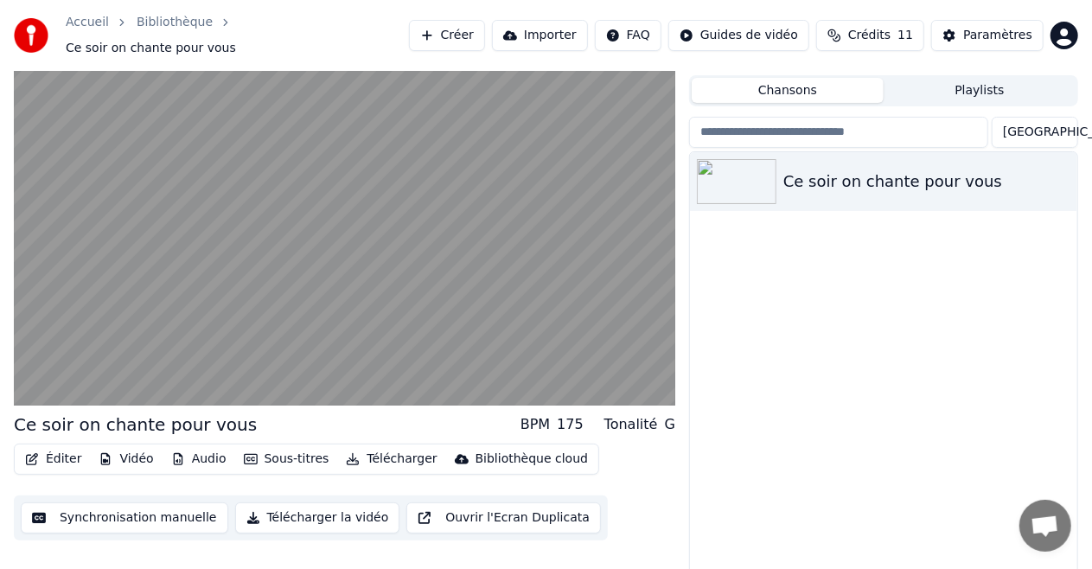
click at [557, 34] on button "Importer" at bounding box center [540, 35] width 96 height 31
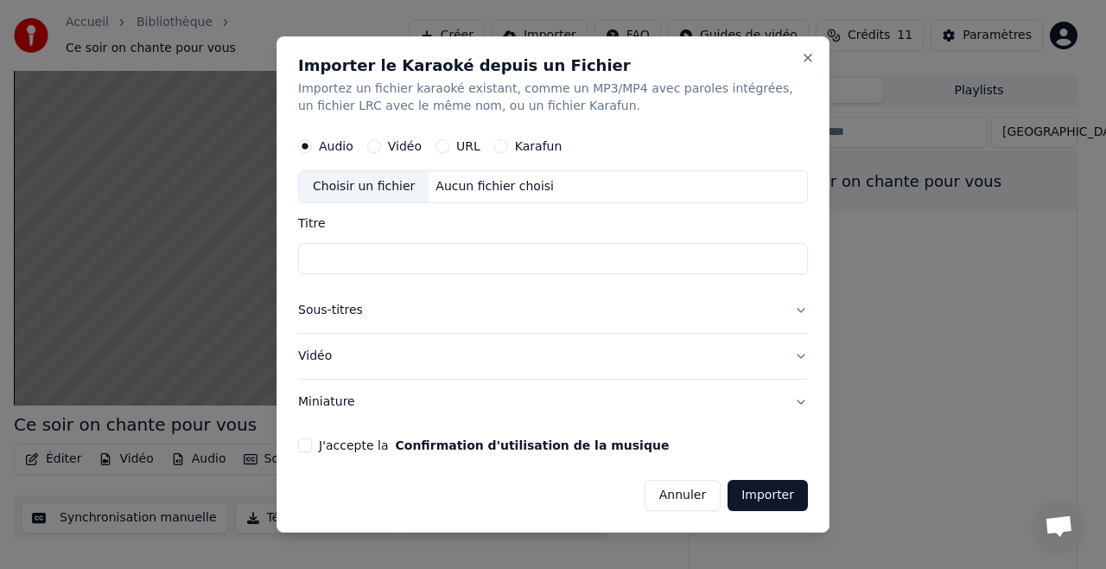
click at [802, 357] on button "Vidéo" at bounding box center [553, 356] width 510 height 45
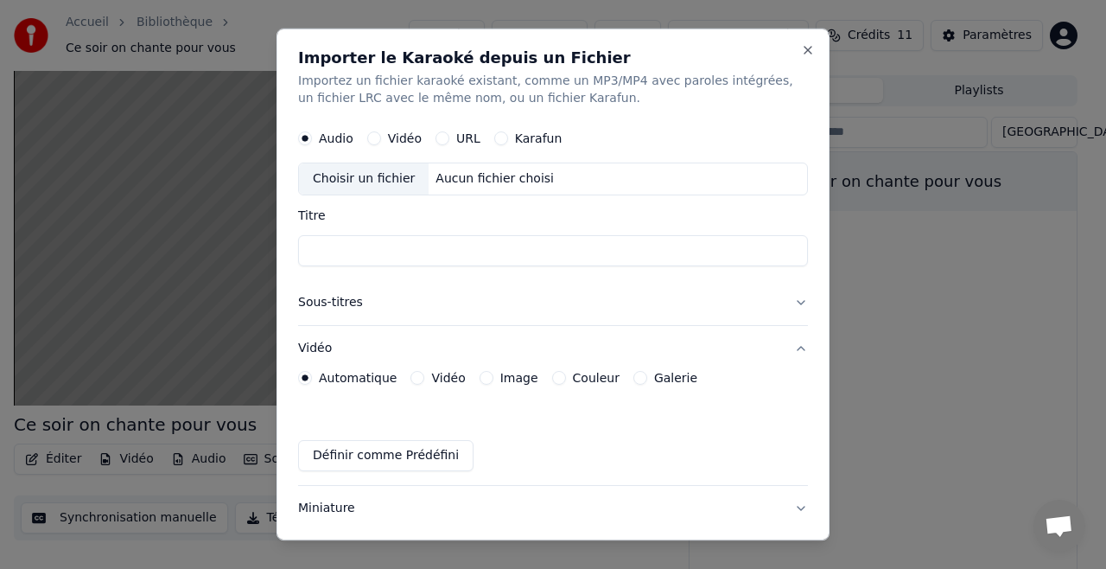
click at [792, 346] on button "Vidéo" at bounding box center [553, 348] width 510 height 45
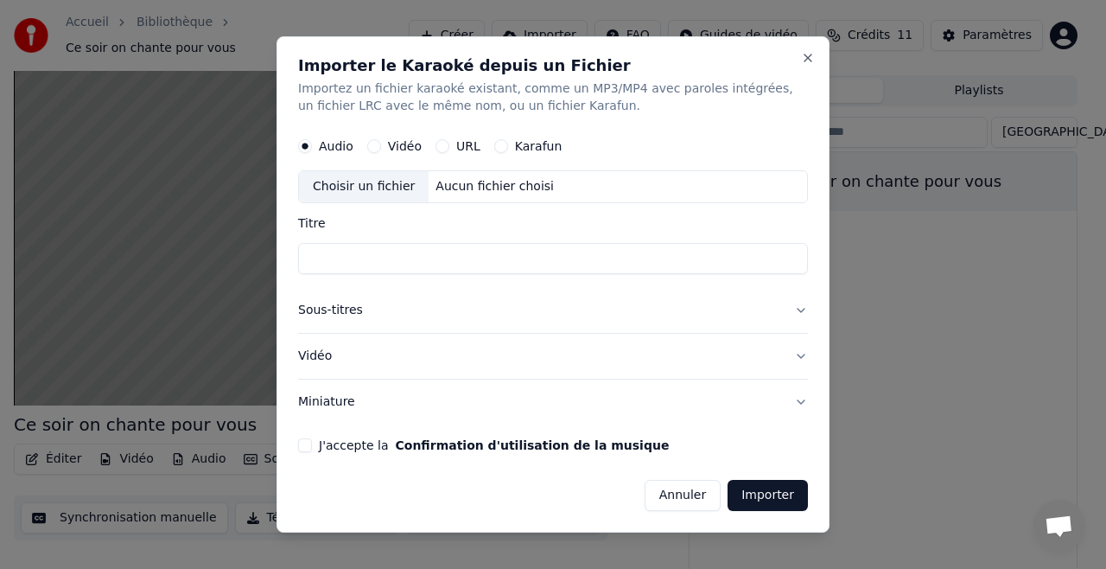
click at [391, 187] on div "Choisir un fichier" at bounding box center [364, 186] width 130 height 31
click at [372, 148] on button "Vidéo" at bounding box center [374, 146] width 14 height 14
click at [465, 193] on div "Aucun fichier choisi" at bounding box center [495, 186] width 132 height 17
type input "**********"
drag, startPoint x: 493, startPoint y: 265, endPoint x: 269, endPoint y: 251, distance: 224.3
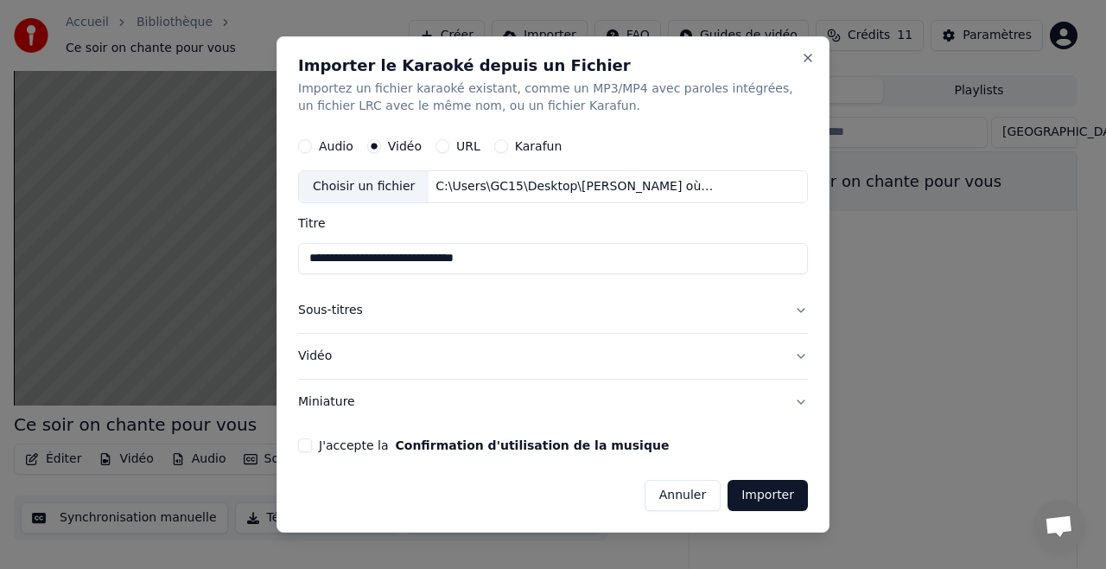
click at [269, 251] on body "**********" at bounding box center [546, 247] width 1092 height 569
click at [707, 490] on button "Annuler" at bounding box center [683, 495] width 76 height 31
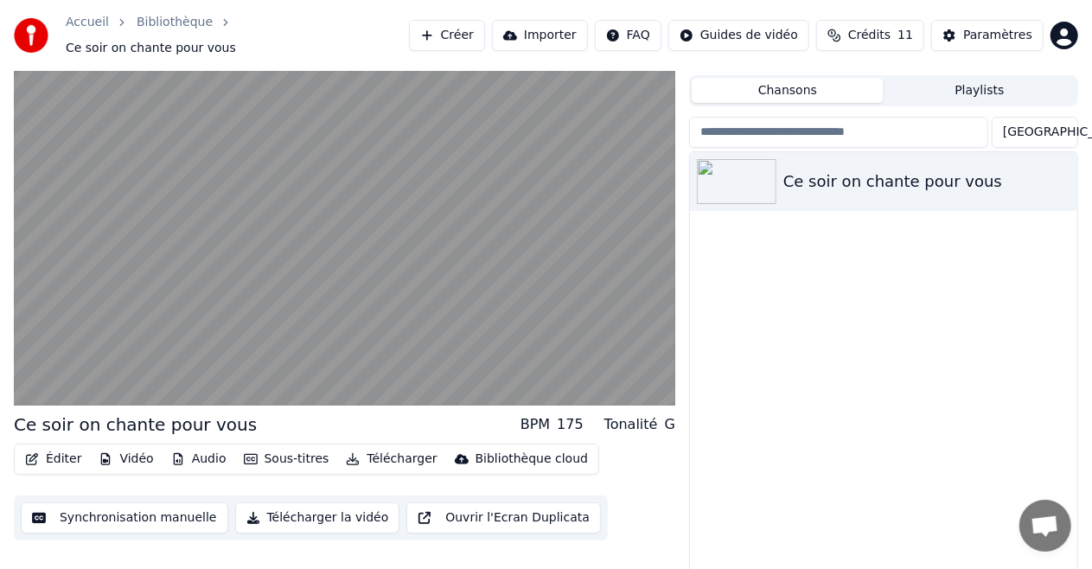
click at [874, 273] on div "Ce soir on chante pour vous" at bounding box center [883, 364] width 387 height 425
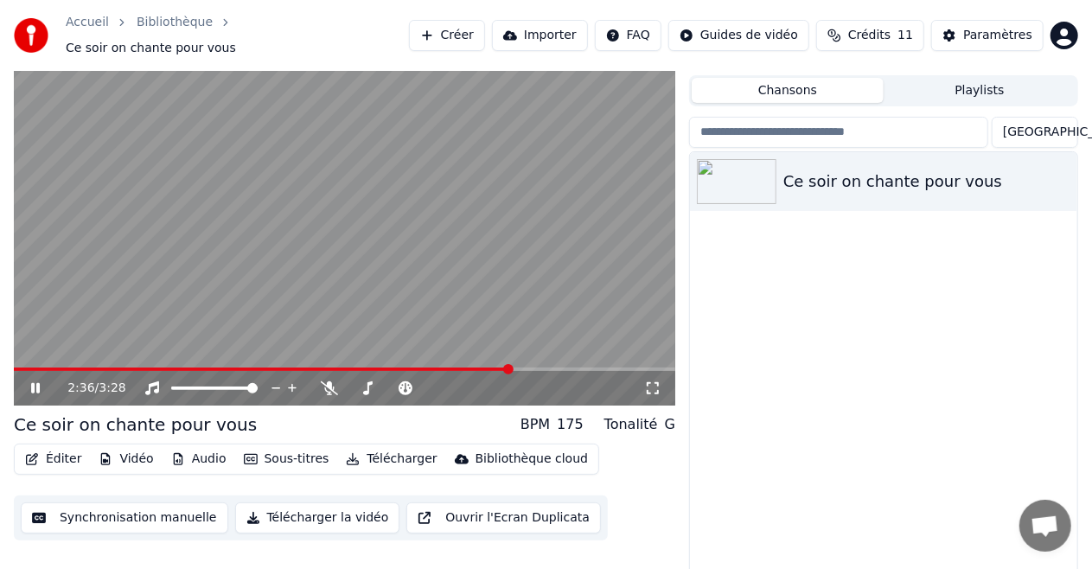
click at [514, 455] on div "Bibliothèque cloud" at bounding box center [531, 458] width 112 height 17
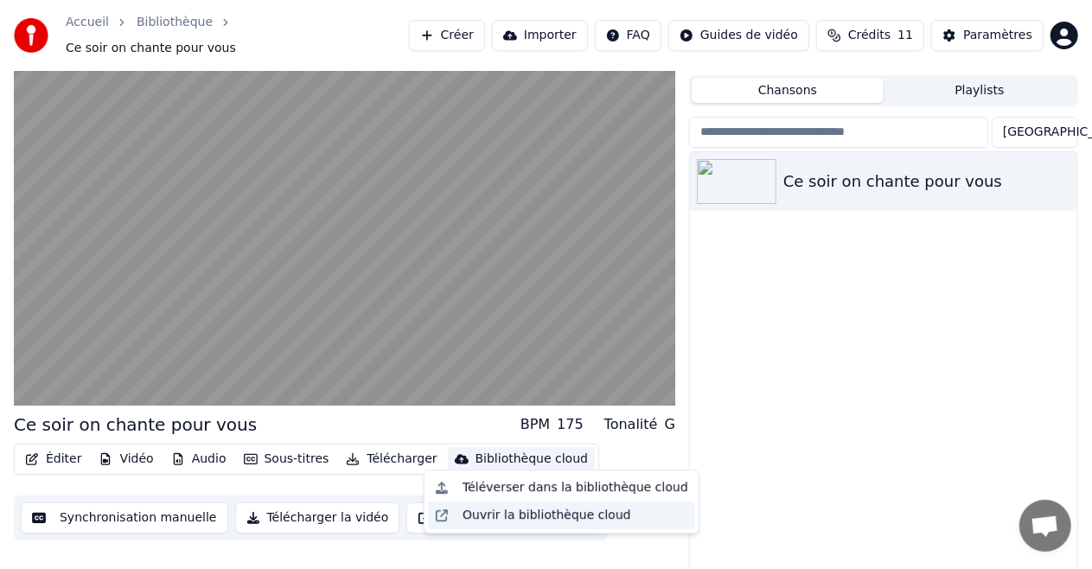
click at [538, 519] on div "Ouvrir la bibliothèque cloud" at bounding box center [546, 514] width 169 height 17
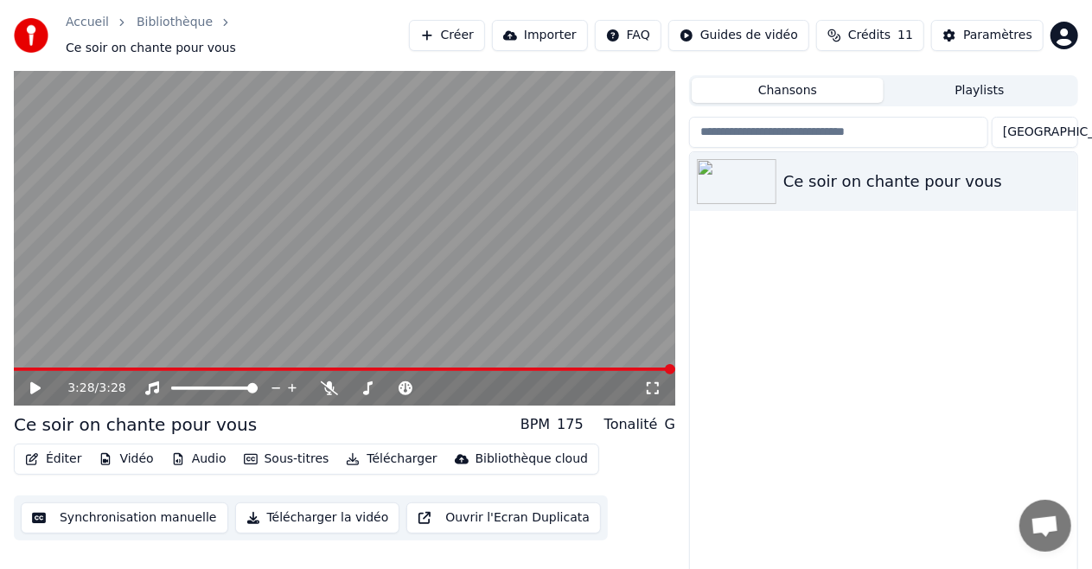
click at [154, 512] on button "Synchronisation manuelle" at bounding box center [124, 517] width 207 height 31
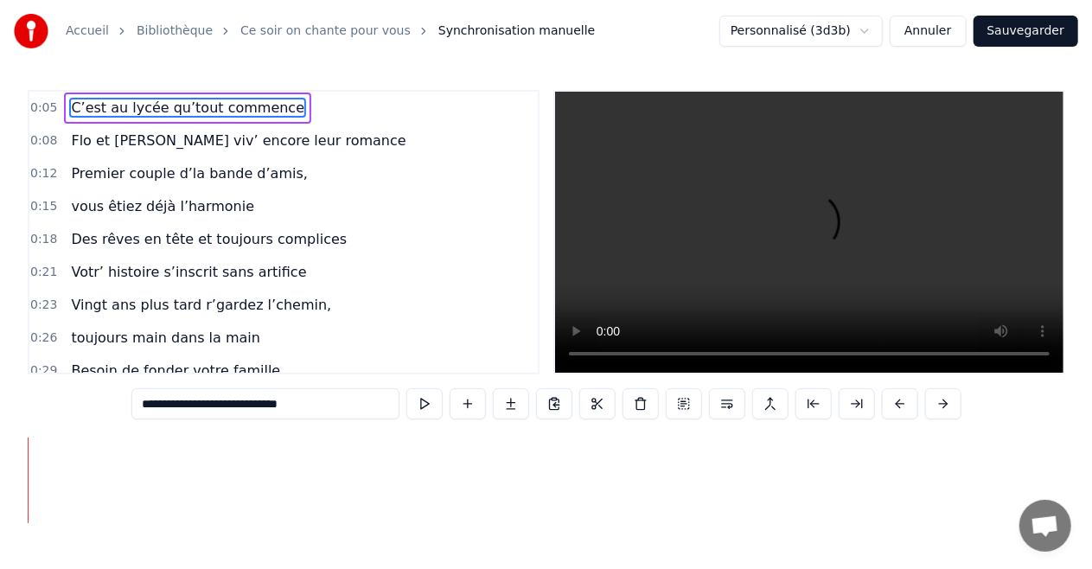
scroll to position [0, 1371]
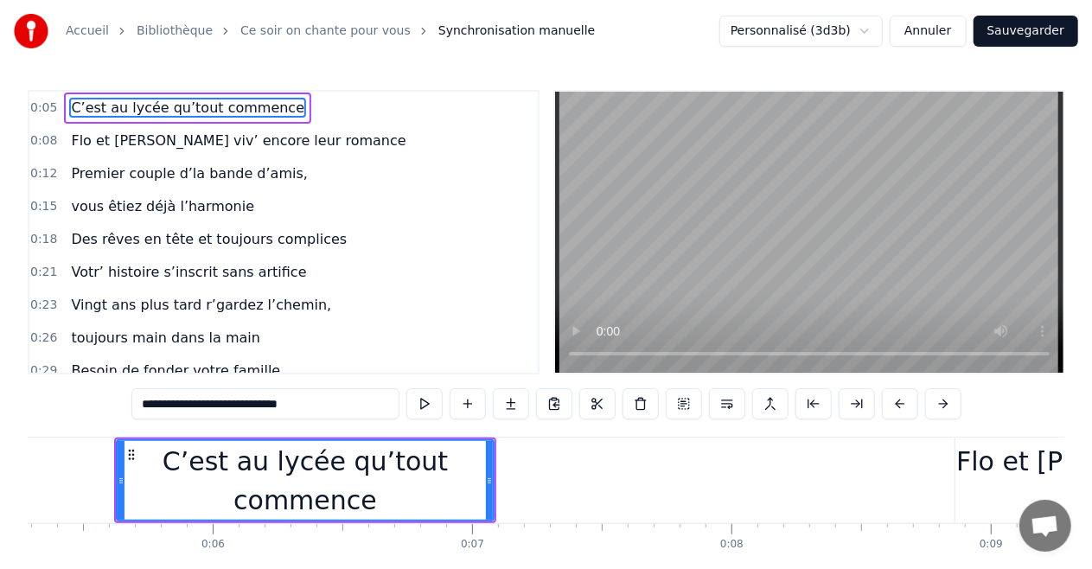
drag, startPoint x: 485, startPoint y: 480, endPoint x: 430, endPoint y: 479, distance: 54.5
click at [430, 479] on div "C’est au lycée qu’tout commence" at bounding box center [305, 481] width 375 height 78
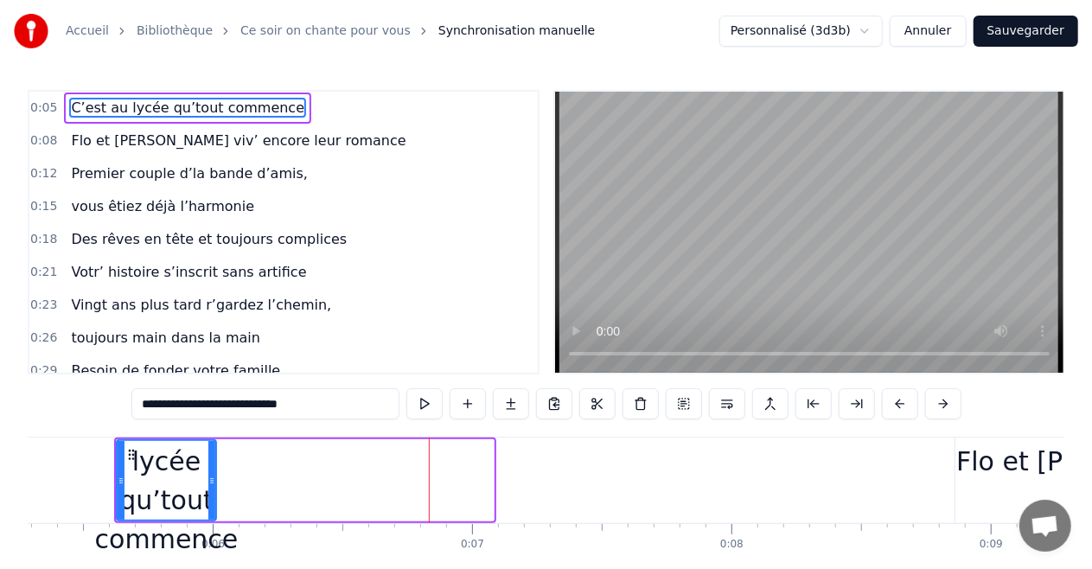
drag, startPoint x: 492, startPoint y: 481, endPoint x: 214, endPoint y: 481, distance: 277.4
click at [214, 481] on icon at bounding box center [211, 481] width 7 height 14
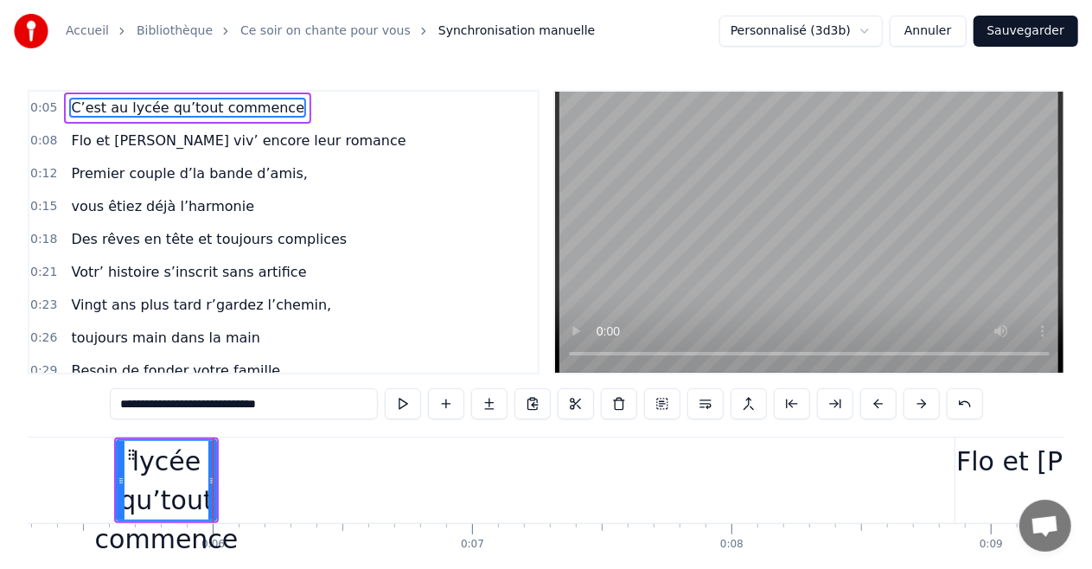
click at [252, 140] on span "Flo et [PERSON_NAME] viv’ encore leur romance" at bounding box center [238, 141] width 338 height 20
type input "**********"
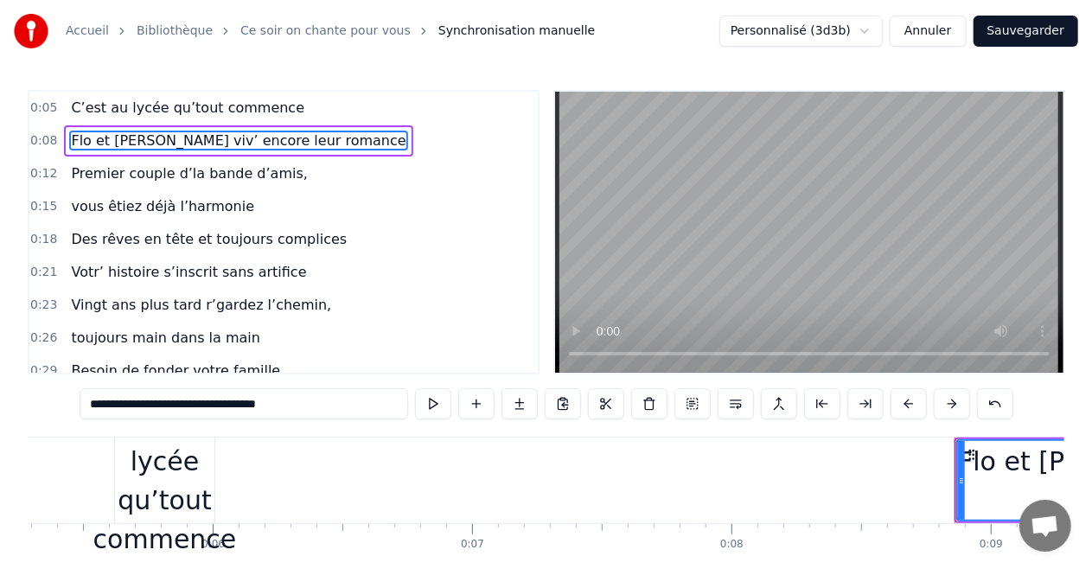
click at [48, 142] on span "0:08" at bounding box center [43, 140] width 27 height 17
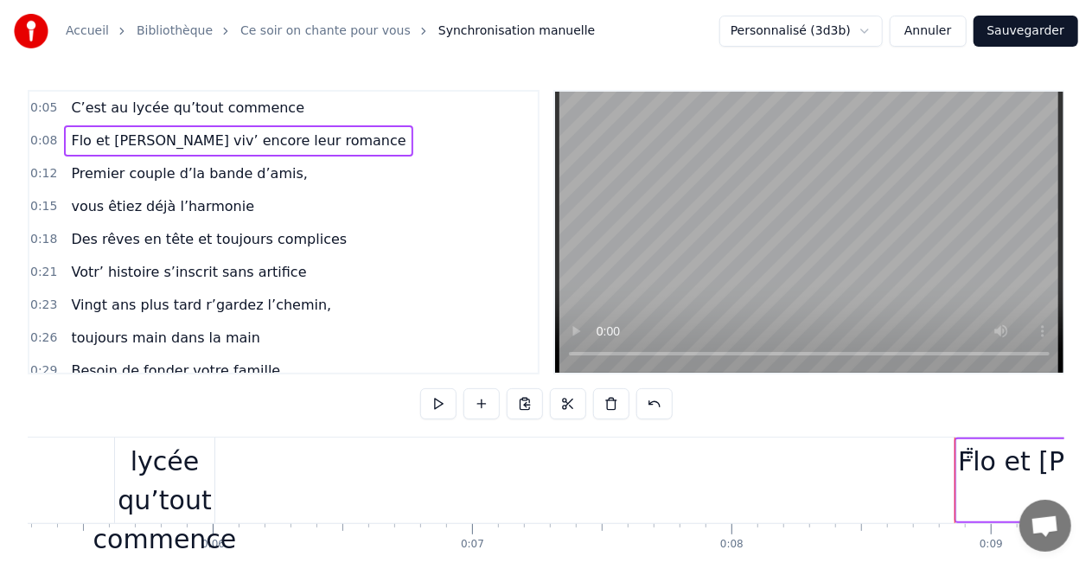
click at [48, 141] on span "0:08" at bounding box center [43, 140] width 27 height 17
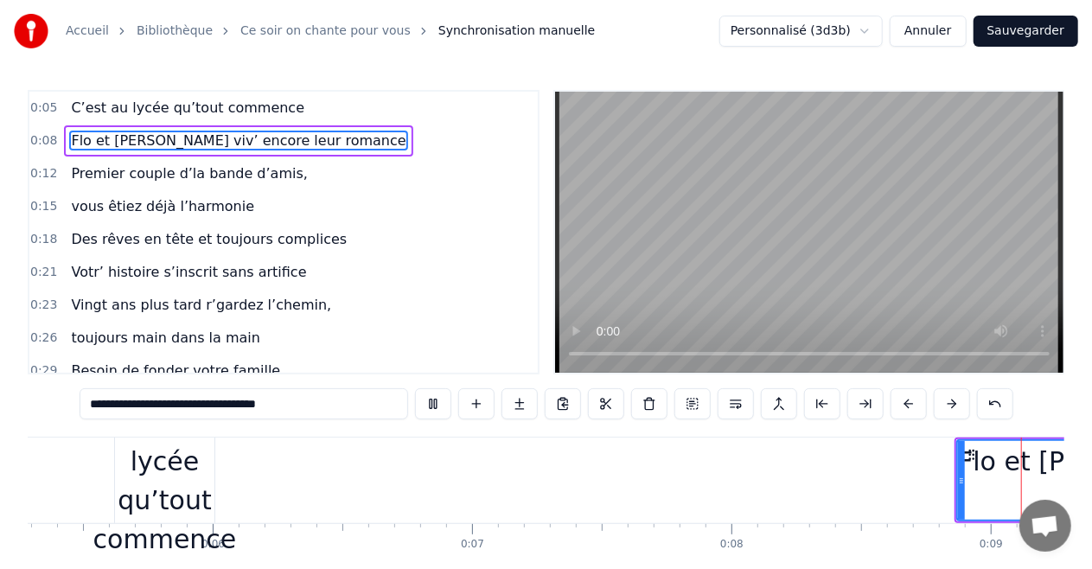
scroll to position [0, 2276]
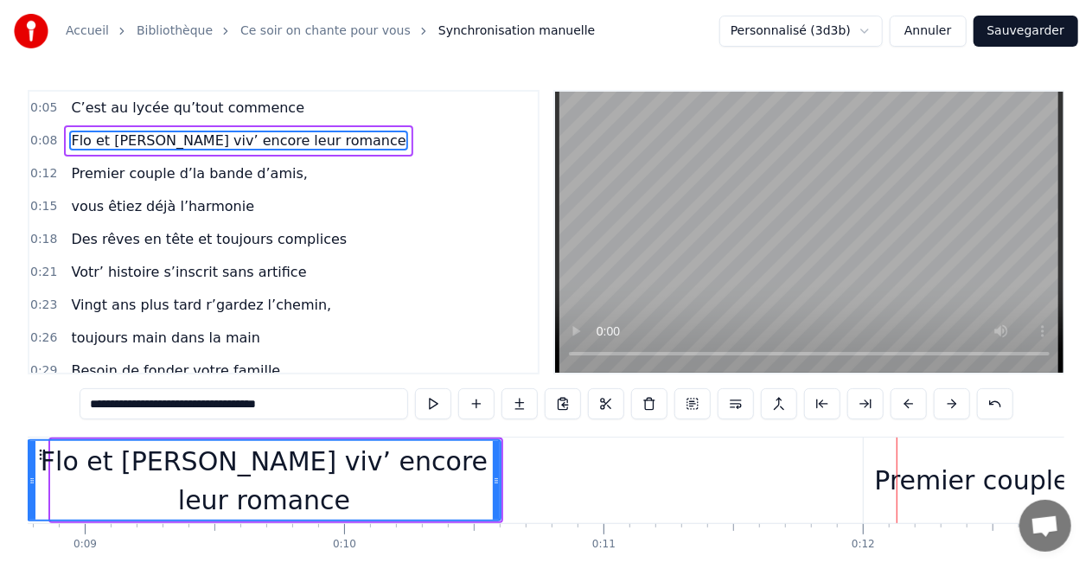
drag, startPoint x: 52, startPoint y: 461, endPoint x: 26, endPoint y: 460, distance: 25.9
click at [26, 460] on div "Accueil Bibliothèque Ce soir on chante pour vous Synchronisation manuelle Perso…" at bounding box center [546, 305] width 1092 height 611
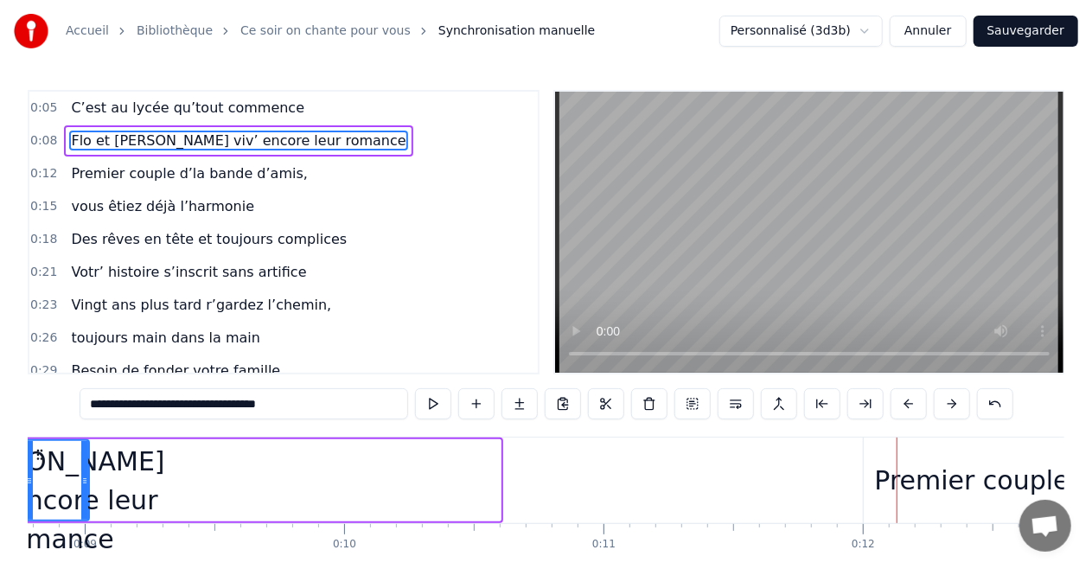
drag, startPoint x: 480, startPoint y: 481, endPoint x: 91, endPoint y: 479, distance: 388.9
click at [85, 479] on icon at bounding box center [84, 481] width 7 height 14
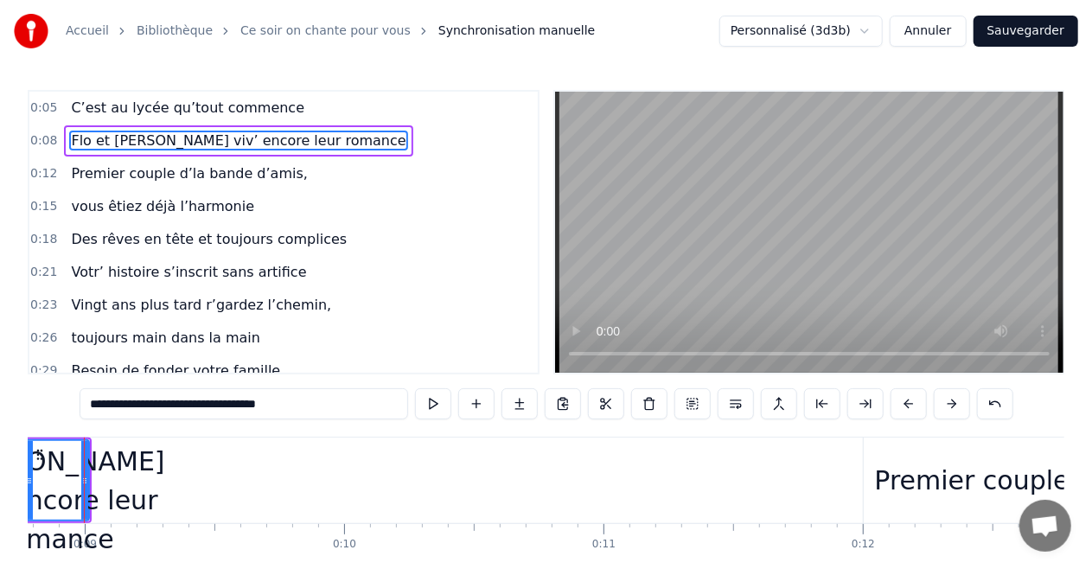
scroll to position [0, 2245]
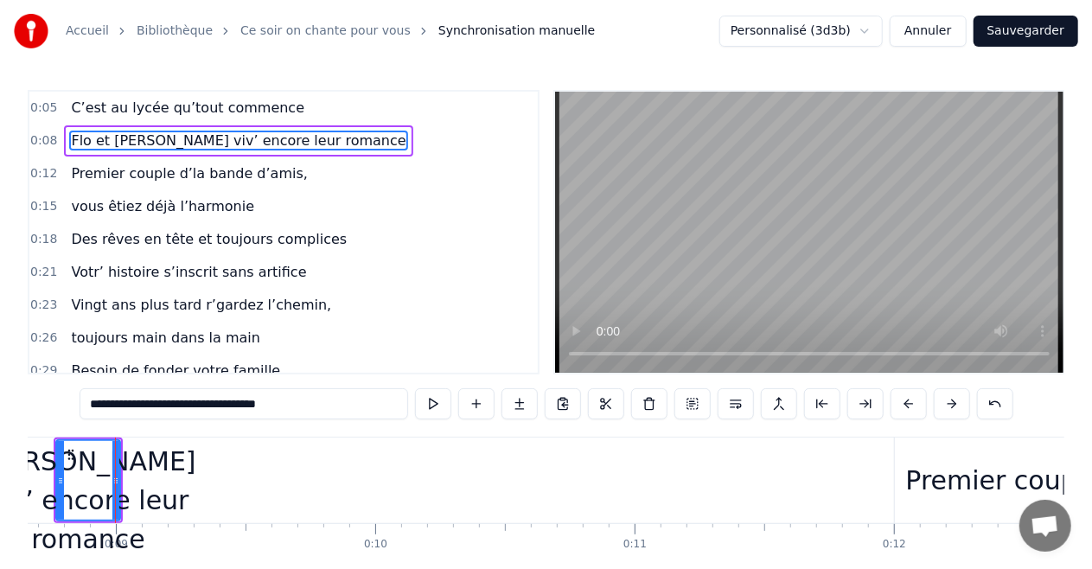
drag, startPoint x: 239, startPoint y: 541, endPoint x: 275, endPoint y: 541, distance: 36.3
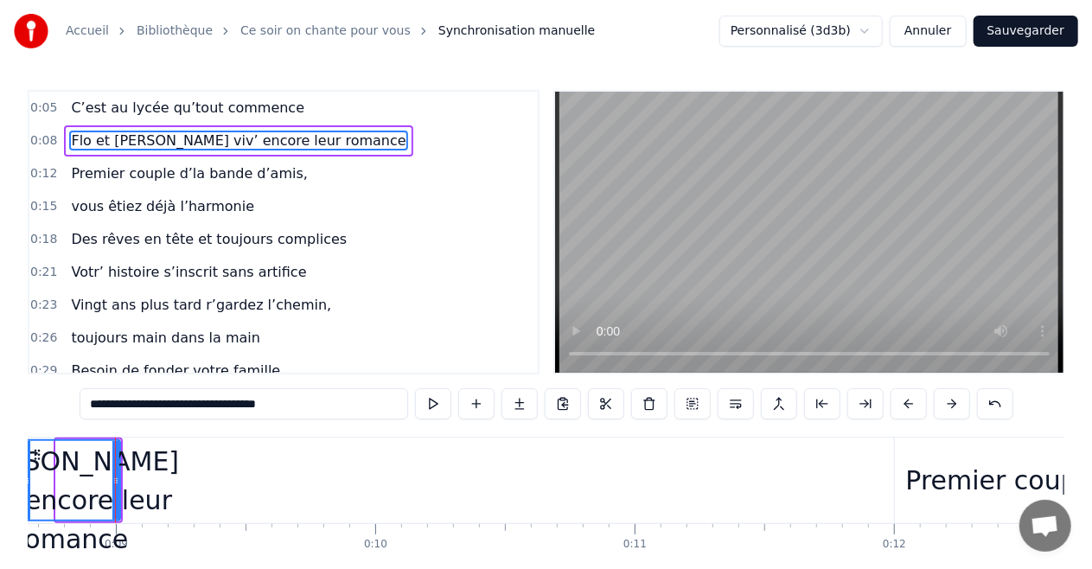
drag, startPoint x: 57, startPoint y: 476, endPoint x: 23, endPoint y: 468, distance: 34.6
click at [23, 468] on div "Accueil Bibliothèque Ce soir on chante pour vous Synchronisation manuelle Perso…" at bounding box center [546, 305] width 1092 height 611
click at [169, 111] on span "C’est au lycée qu’tout commence" at bounding box center [187, 108] width 237 height 20
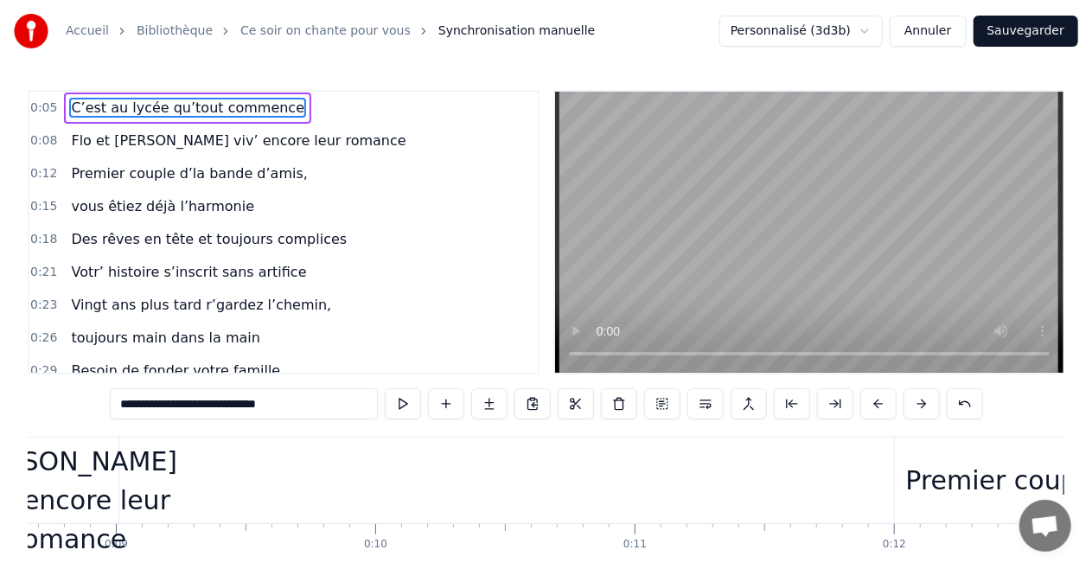
scroll to position [0, 1371]
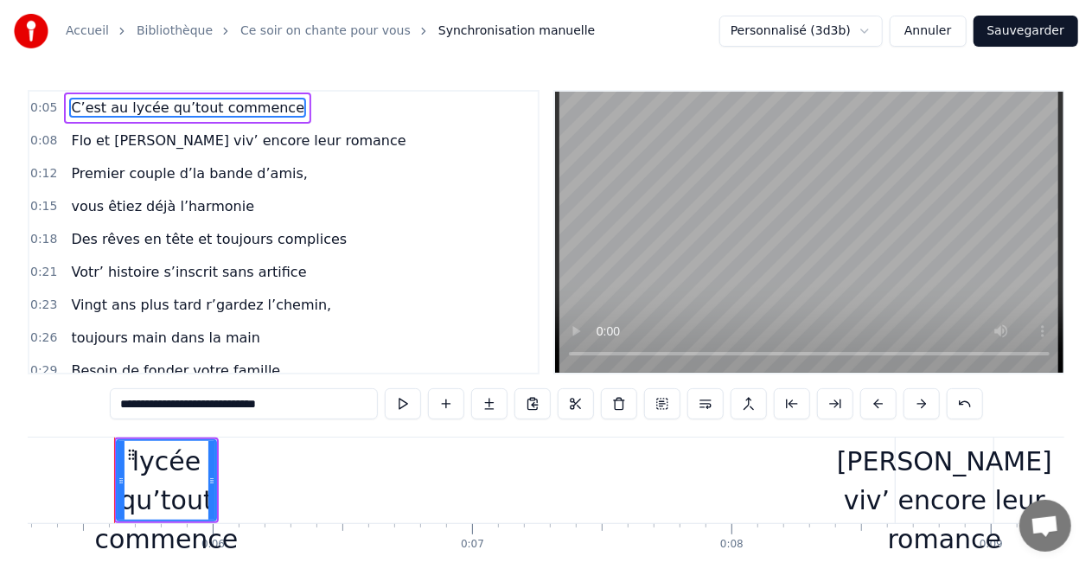
click at [895, 484] on div "Flo et [PERSON_NAME] viv’ encore leur romance" at bounding box center [944, 481] width 215 height 156
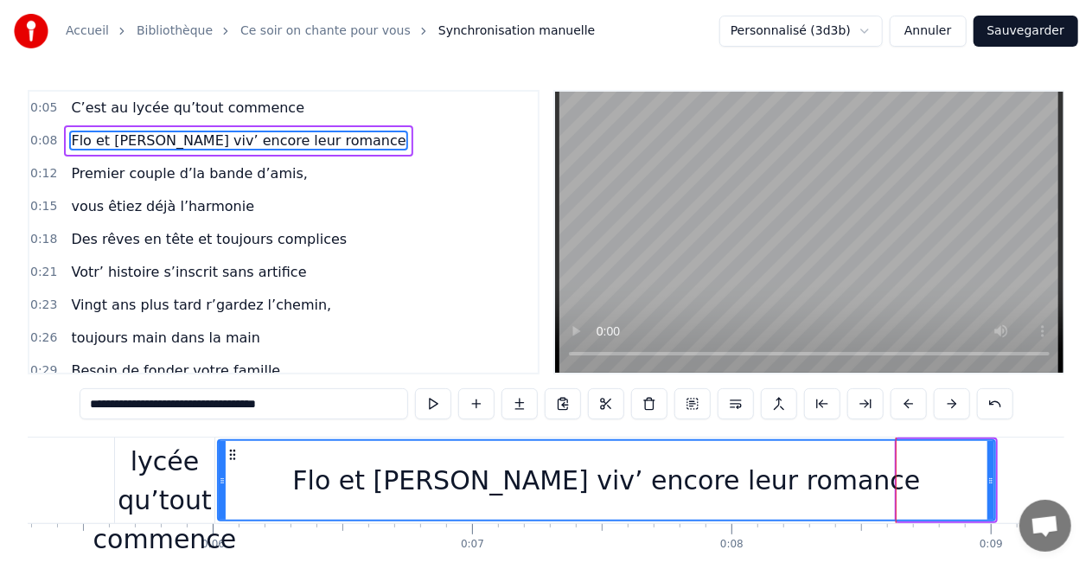
drag, startPoint x: 895, startPoint y: 484, endPoint x: 220, endPoint y: 462, distance: 676.2
click at [220, 462] on div at bounding box center [222, 480] width 7 height 79
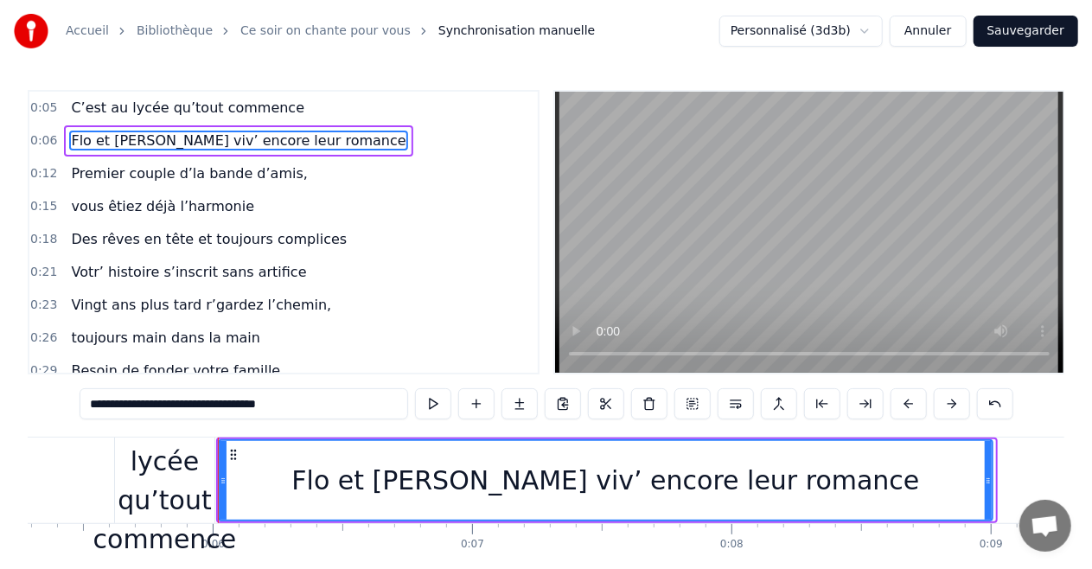
click at [988, 485] on icon at bounding box center [987, 481] width 7 height 14
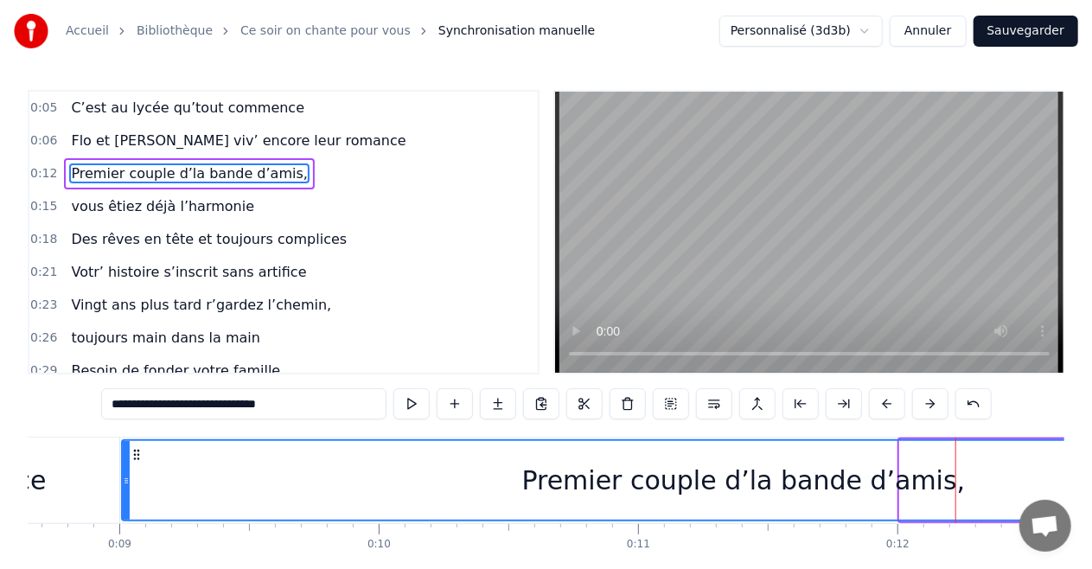
drag, startPoint x: 901, startPoint y: 481, endPoint x: 123, endPoint y: 487, distance: 777.8
click at [123, 487] on div at bounding box center [126, 480] width 7 height 79
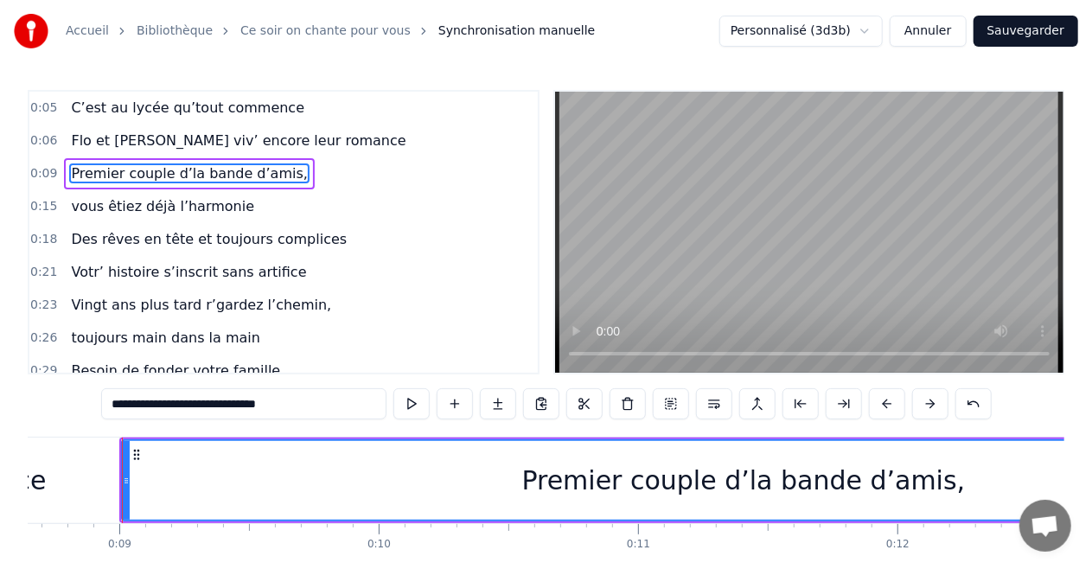
click at [184, 205] on span "vous êtiez déjà l’harmonie" at bounding box center [162, 206] width 187 height 20
type input "**********"
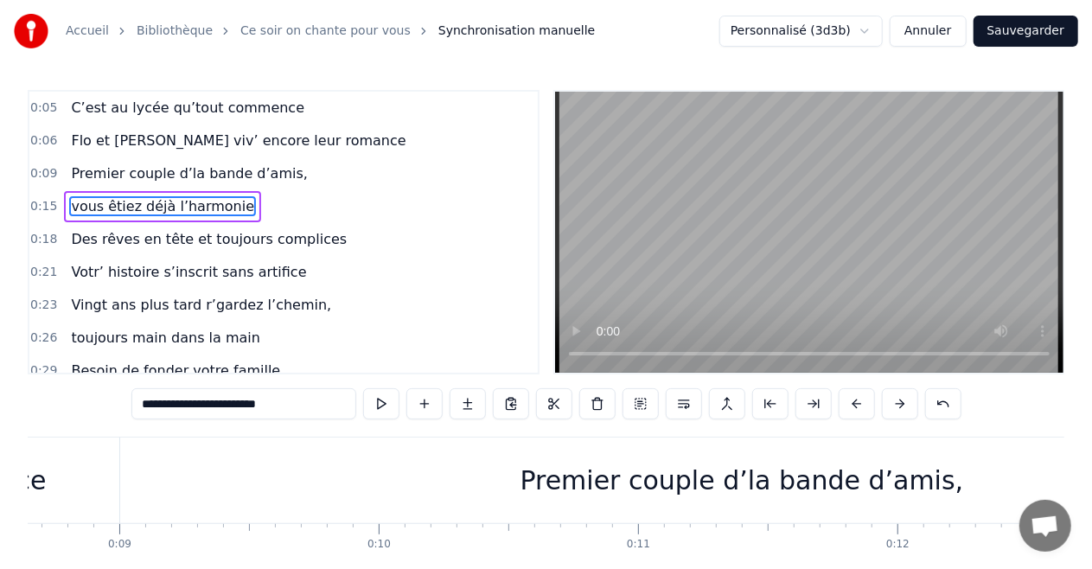
scroll to position [0, 3803]
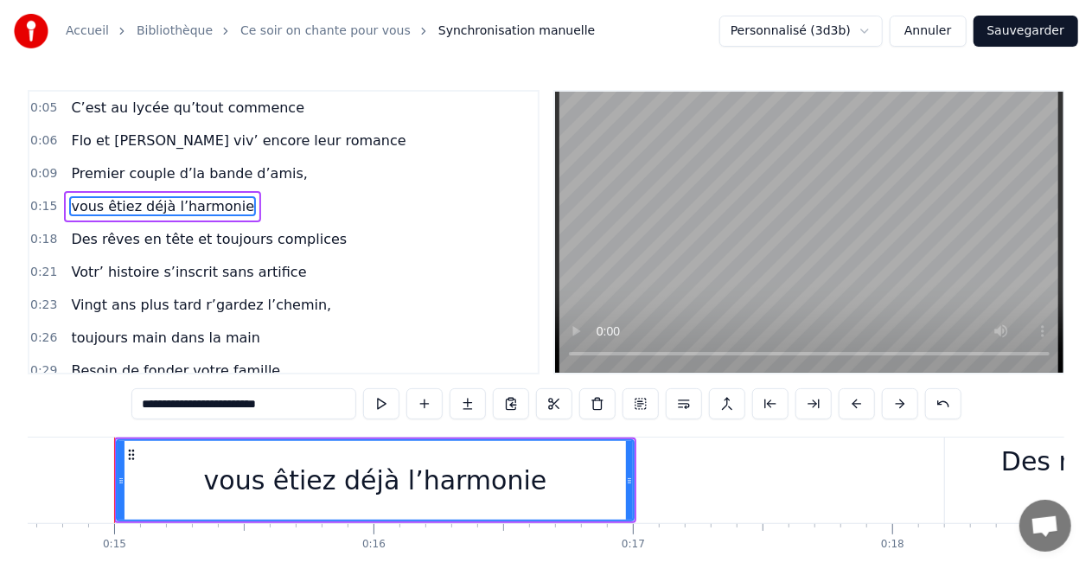
click at [633, 475] on div "vous êtiez déjà l’harmonie" at bounding box center [375, 480] width 519 height 82
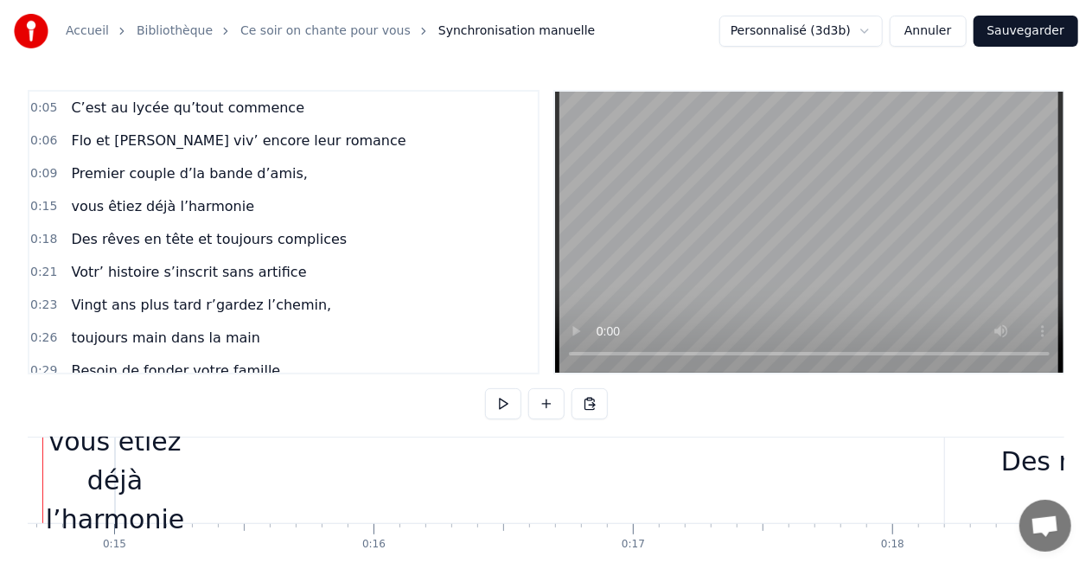
scroll to position [0, 3730]
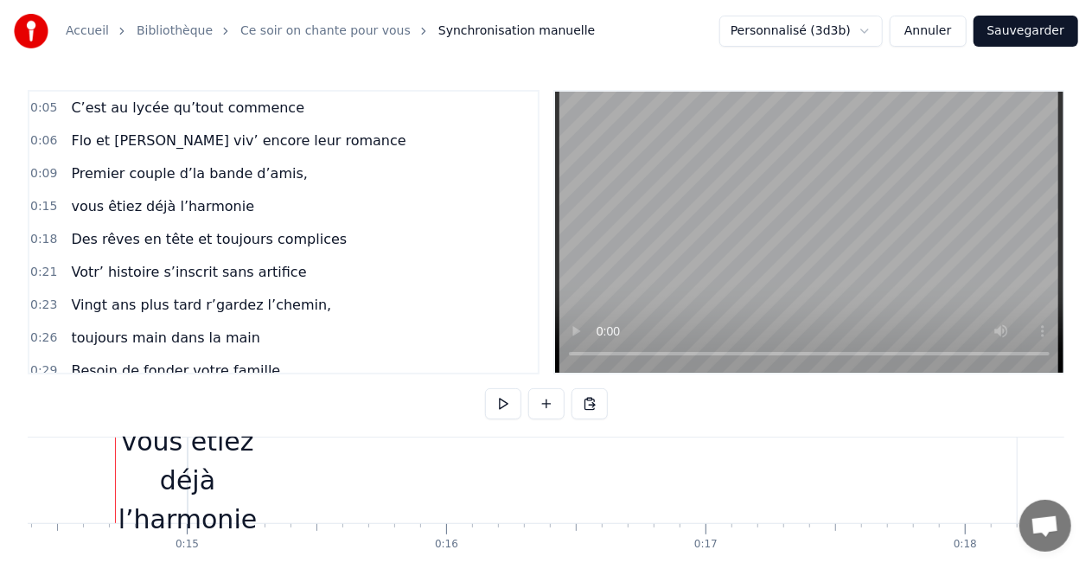
click at [161, 173] on span "Premier couple d’la bande d’amis," at bounding box center [189, 173] width 240 height 20
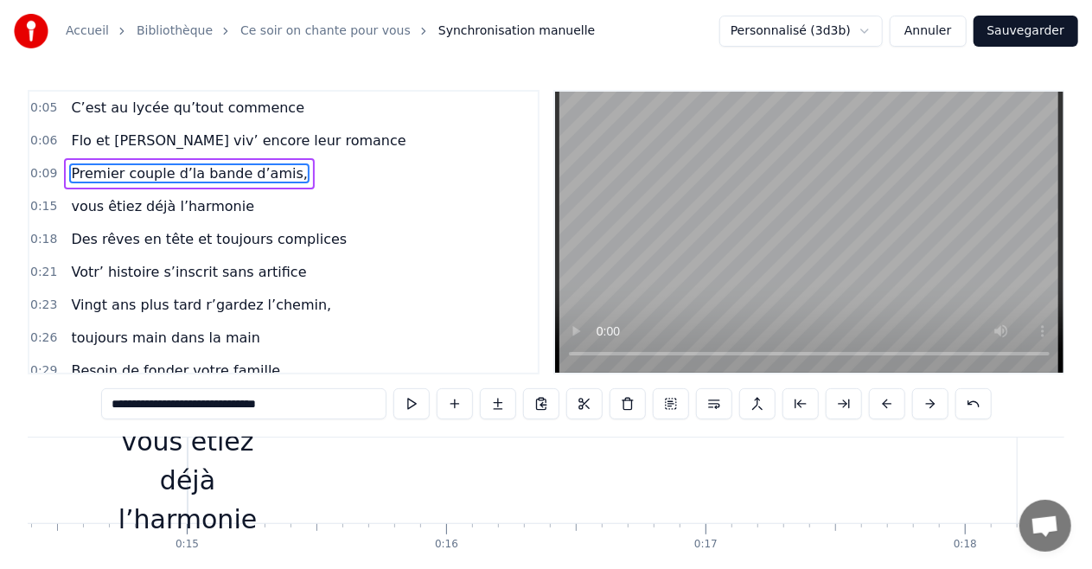
scroll to position [0, 2247]
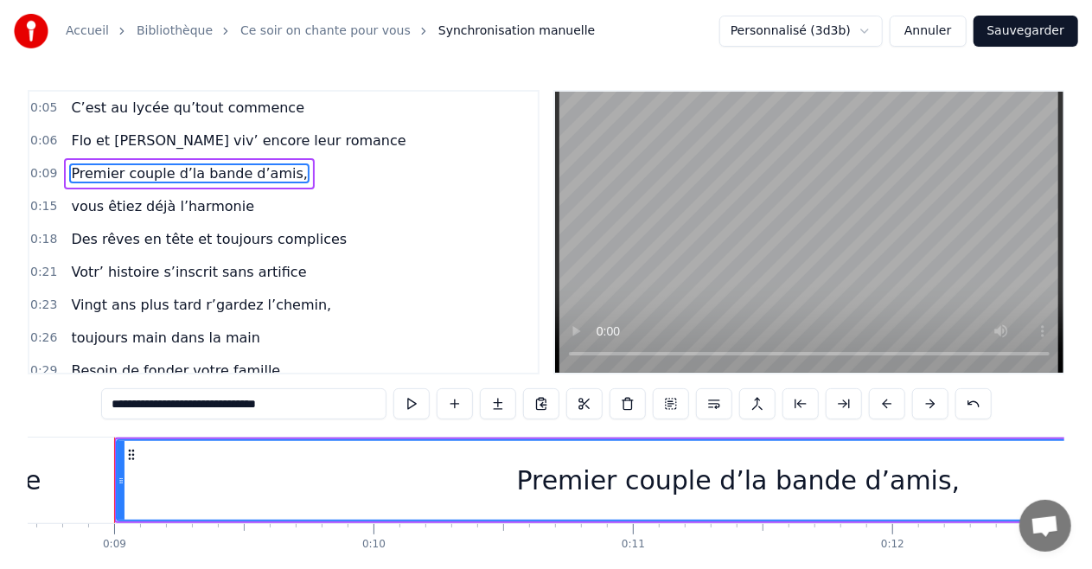
drag, startPoint x: 1037, startPoint y: 527, endPoint x: 1059, endPoint y: 528, distance: 21.6
click at [1059, 528] on span "Ouvrir le chat" at bounding box center [1045, 526] width 52 height 52
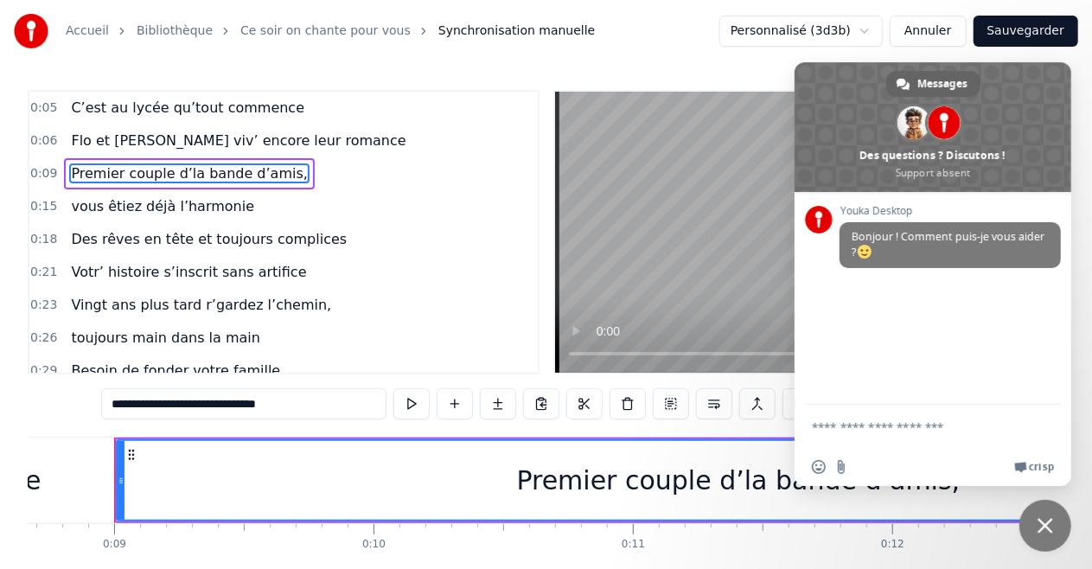
scroll to position [0, 0]
drag, startPoint x: 1034, startPoint y: 527, endPoint x: 1033, endPoint y: 538, distance: 10.4
click at [1033, 538] on span "Fermer le chat" at bounding box center [1045, 526] width 52 height 52
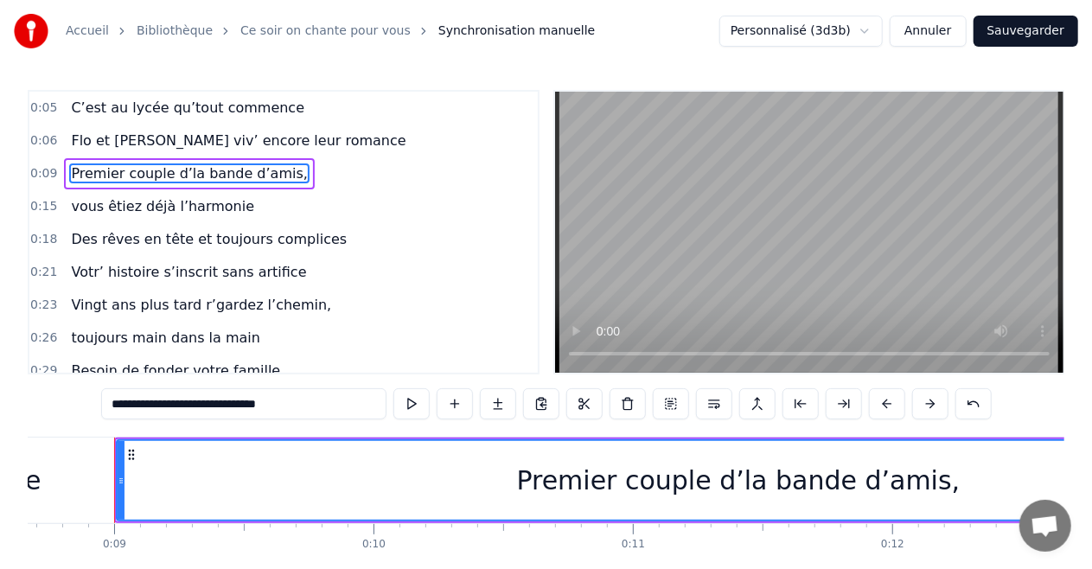
click at [45, 201] on span "0:15" at bounding box center [43, 206] width 27 height 17
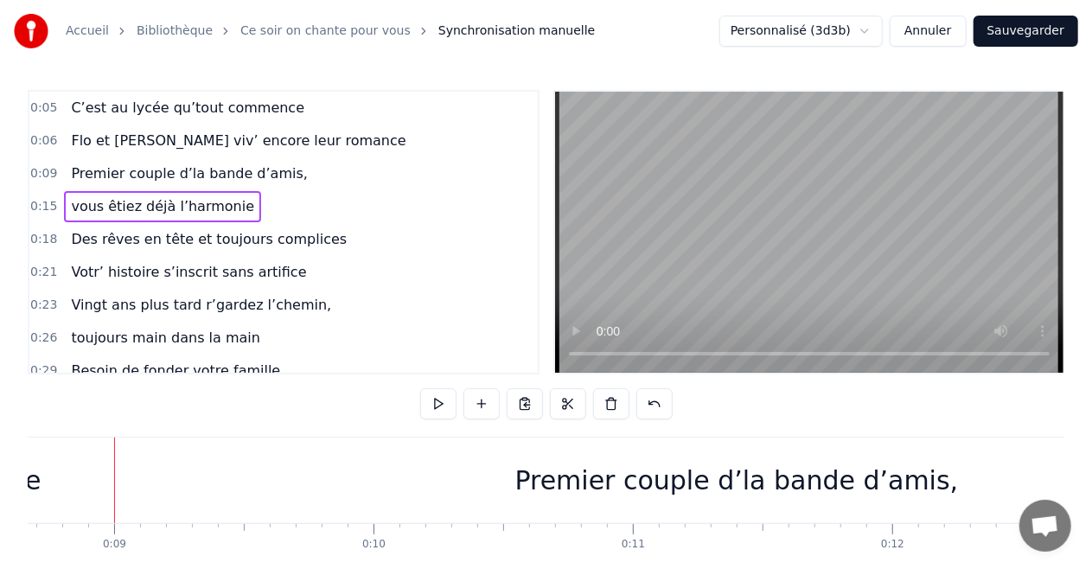
scroll to position [0, 3803]
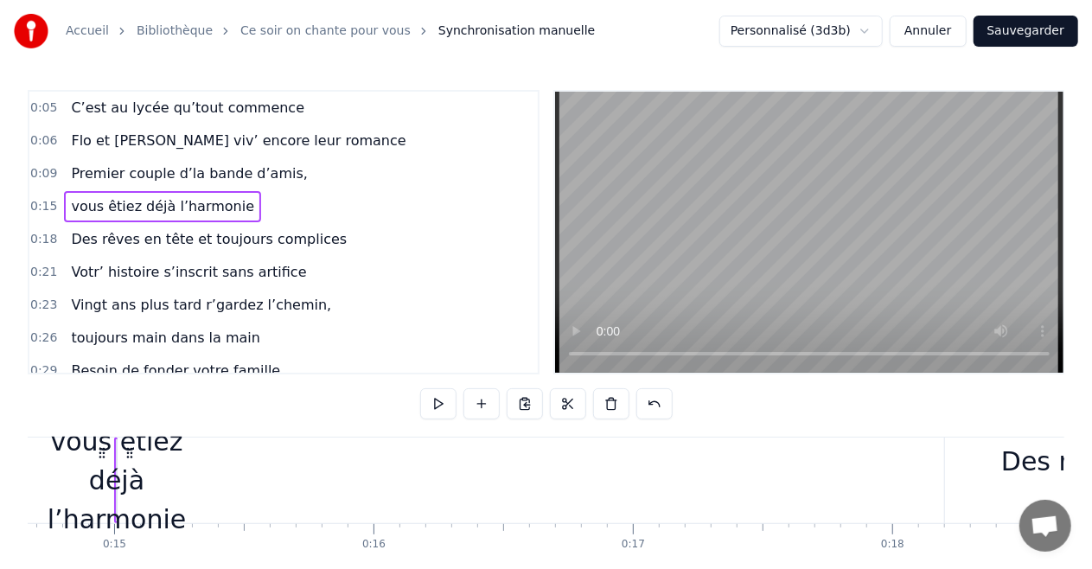
click at [46, 201] on span "0:15" at bounding box center [43, 206] width 27 height 17
click at [51, 207] on span "0:15" at bounding box center [43, 206] width 27 height 17
click at [118, 478] on div "vous êtiez déjà l’harmonie" at bounding box center [117, 480] width 138 height 117
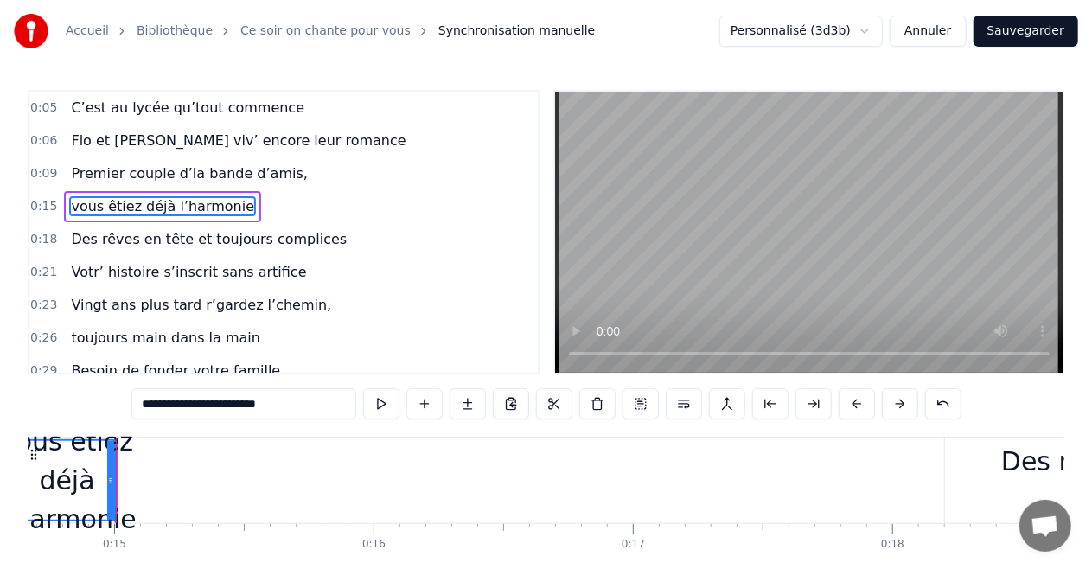
drag, startPoint x: 118, startPoint y: 481, endPoint x: 21, endPoint y: 474, distance: 97.8
click at [21, 474] on div "Accueil Bibliothèque Ce soir on chante pour vous Synchronisation manuelle Perso…" at bounding box center [546, 305] width 1092 height 611
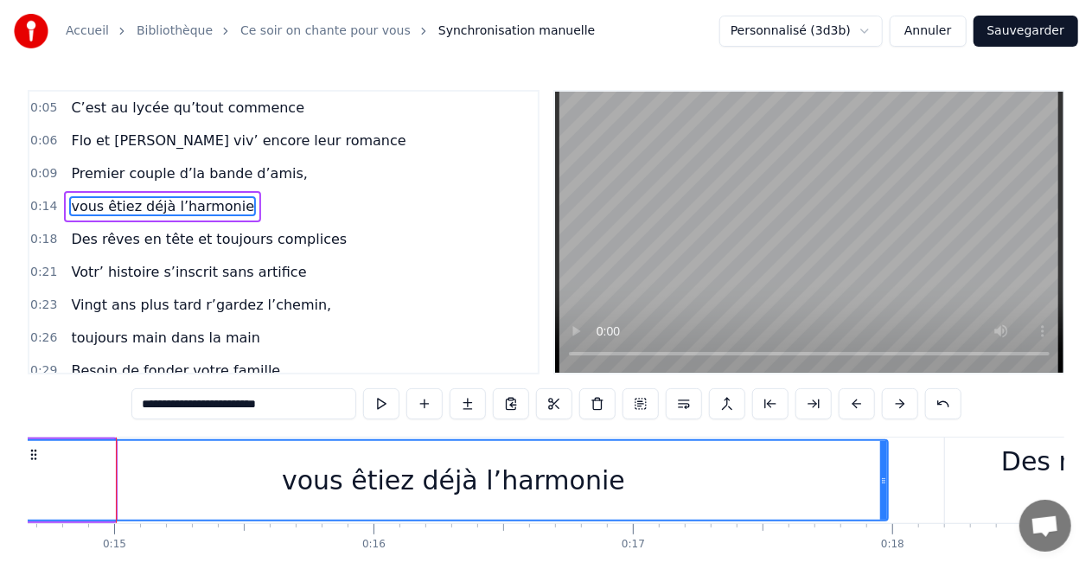
drag, startPoint x: 112, startPoint y: 482, endPoint x: 885, endPoint y: 492, distance: 772.7
click at [885, 492] on div at bounding box center [883, 480] width 7 height 79
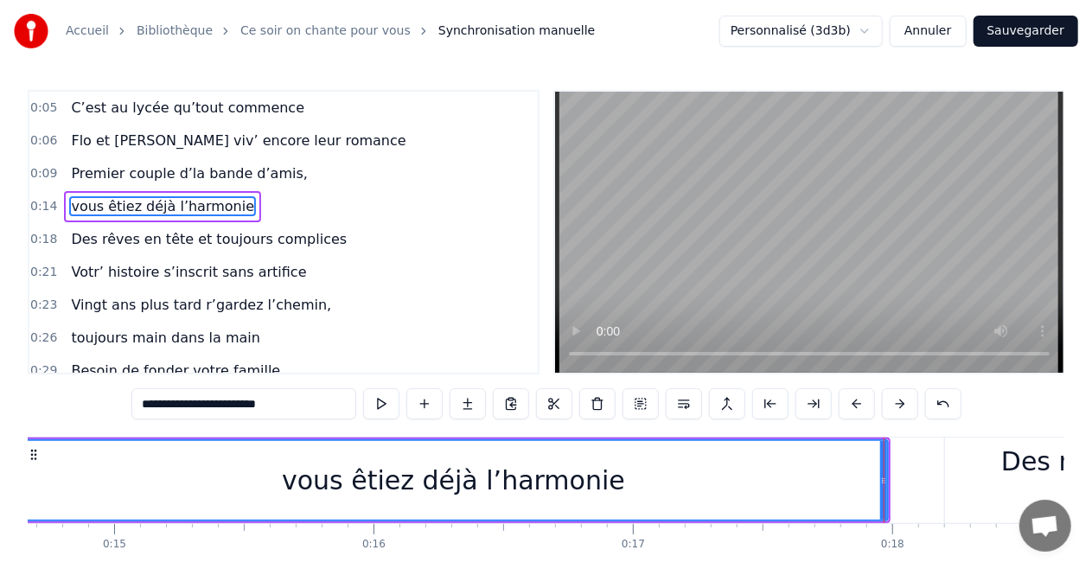
click at [159, 168] on span "Premier couple d’la bande d’amis," at bounding box center [189, 173] width 240 height 20
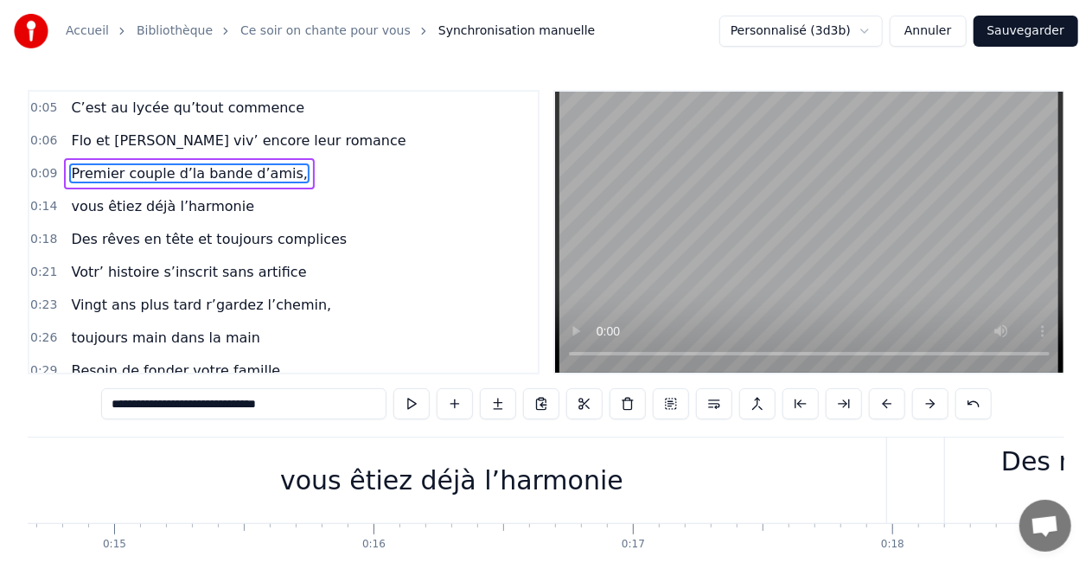
scroll to position [0, 2247]
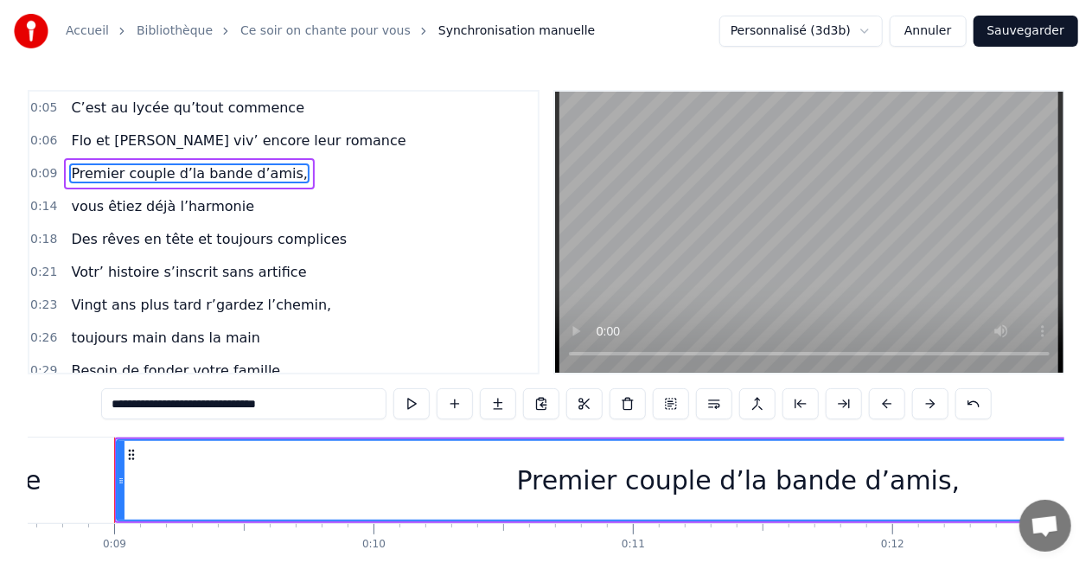
click at [156, 207] on span "vous êtiez déjà l’harmonie" at bounding box center [162, 206] width 187 height 20
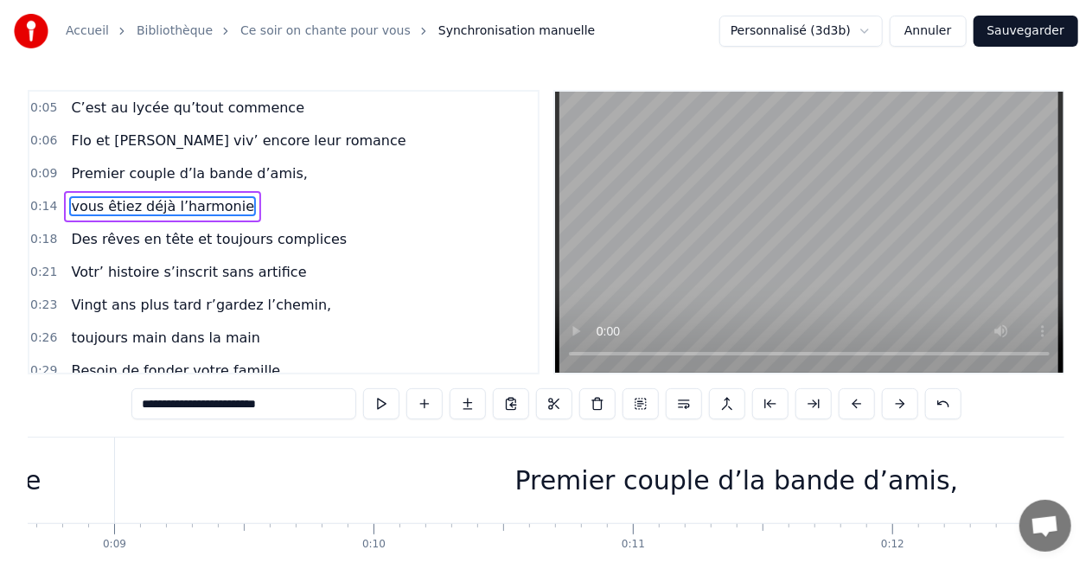
scroll to position [0, 3704]
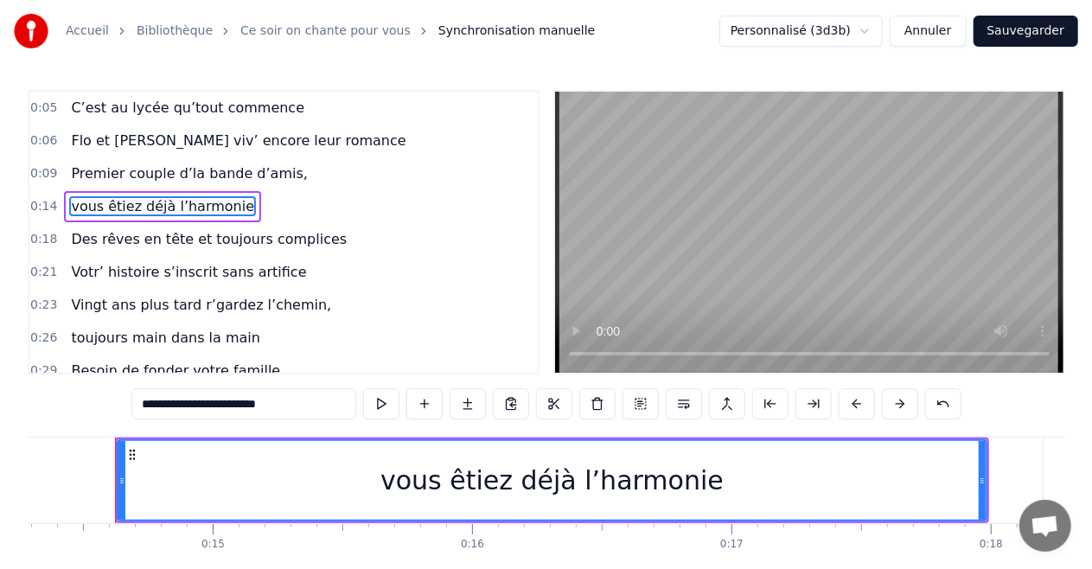
click at [201, 233] on span "Des rêves en tête et toujours complices" at bounding box center [208, 239] width 279 height 20
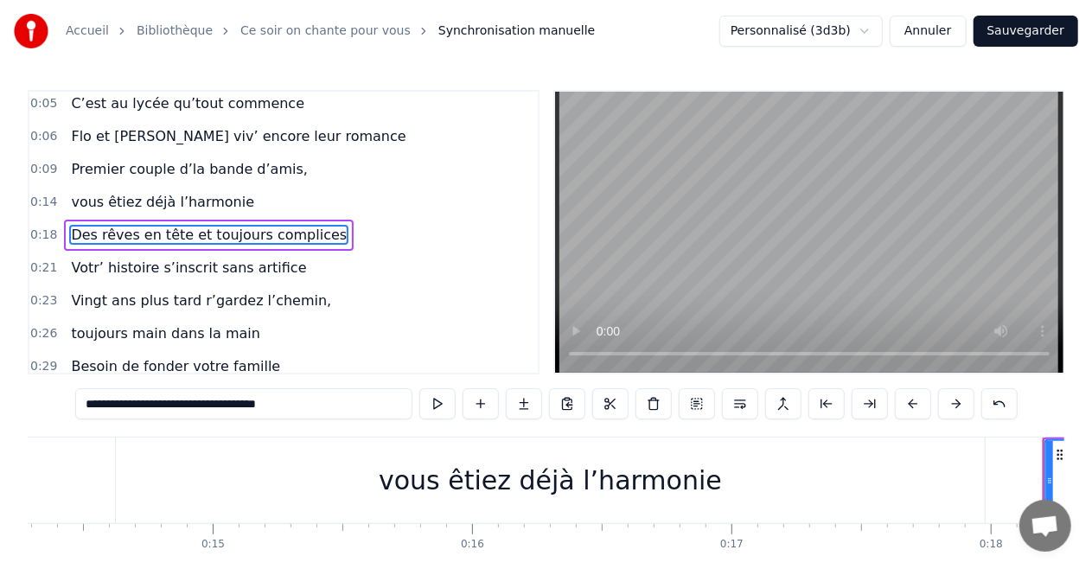
scroll to position [0, 4632]
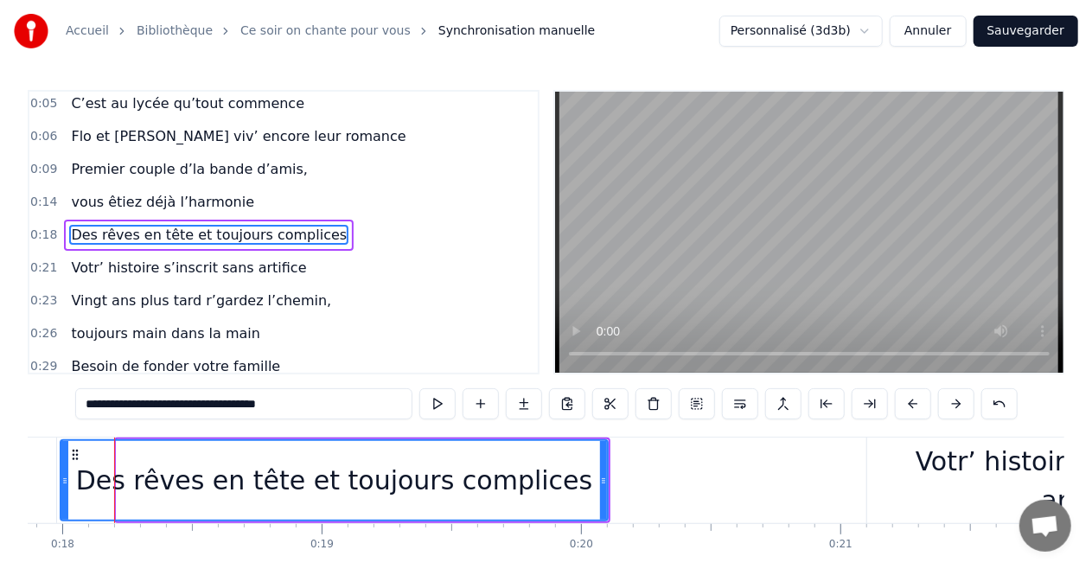
drag, startPoint x: 119, startPoint y: 479, endPoint x: 64, endPoint y: 474, distance: 55.6
click at [64, 474] on icon at bounding box center [64, 481] width 7 height 14
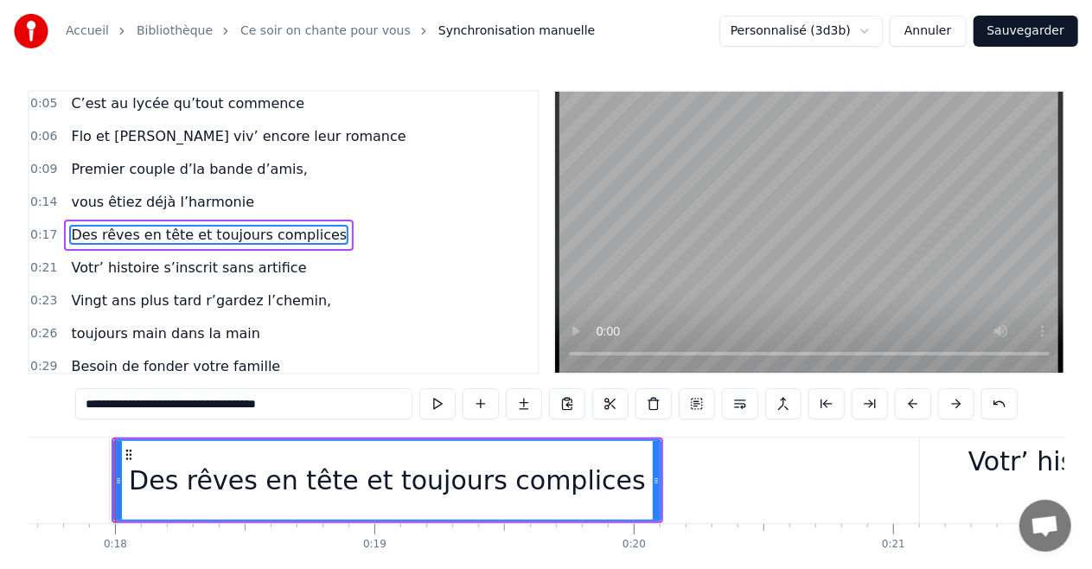
click at [178, 175] on span "Premier couple d’la bande d’amis," at bounding box center [189, 169] width 240 height 20
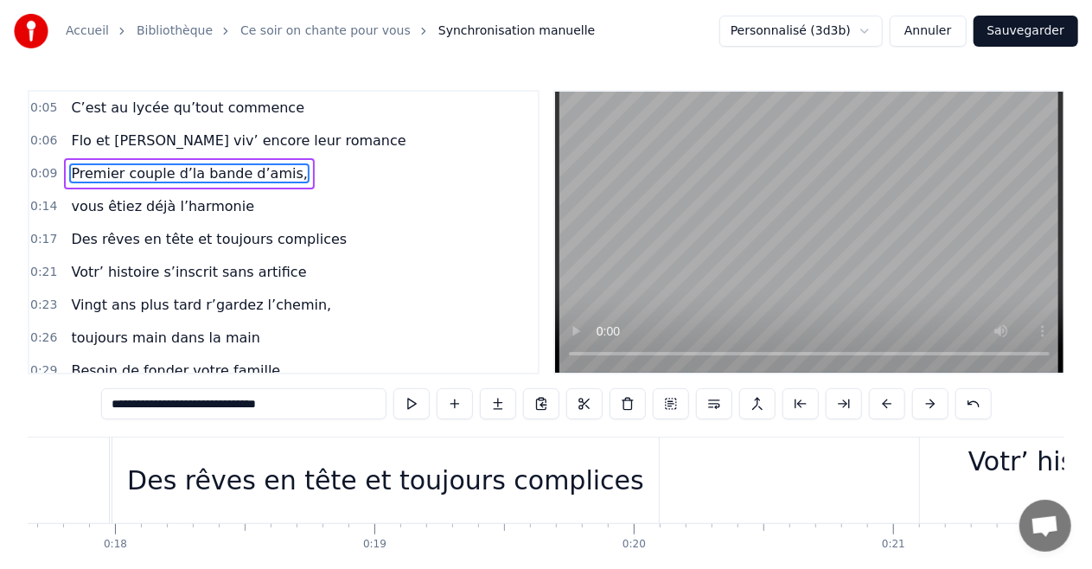
scroll to position [0, 2247]
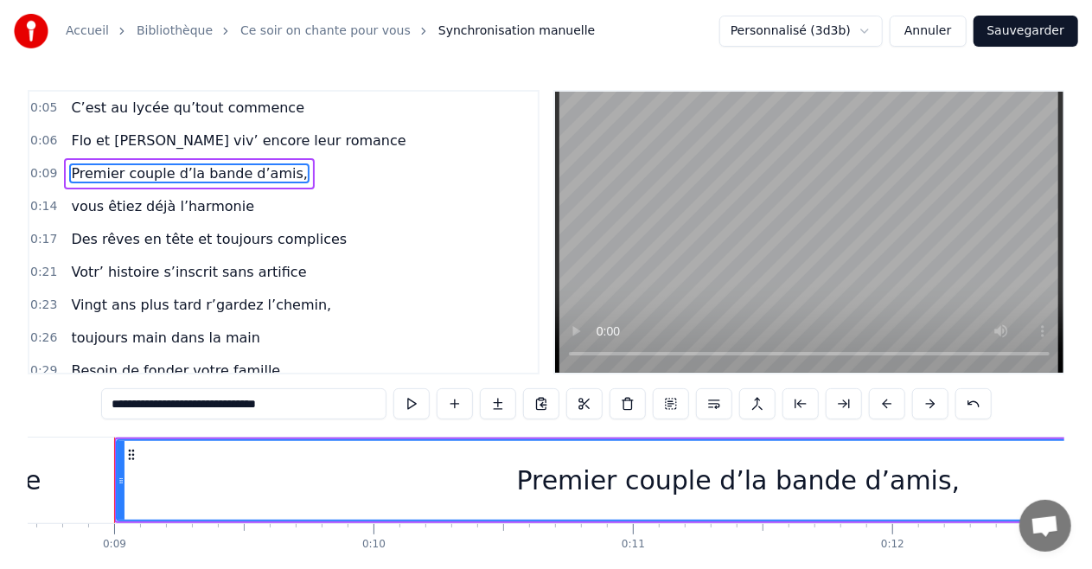
click at [954, 486] on div "Premier couple d’la bande d’amis," at bounding box center [738, 480] width 1241 height 79
click at [344, 410] on input "**********" at bounding box center [243, 403] width 285 height 31
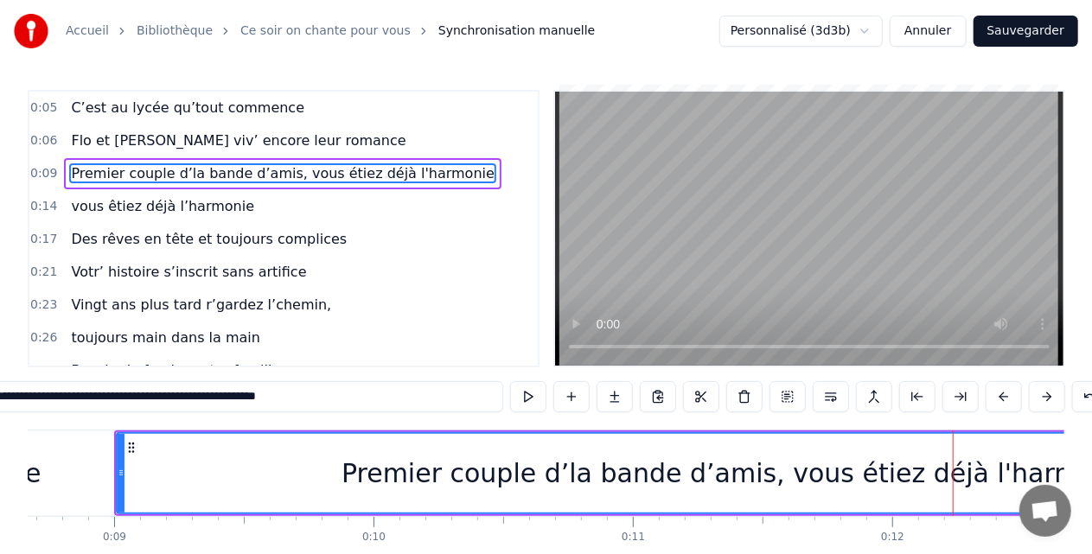
click at [206, 209] on span "vous êtiez déjà l’harmonie" at bounding box center [162, 206] width 187 height 20
type input "**********"
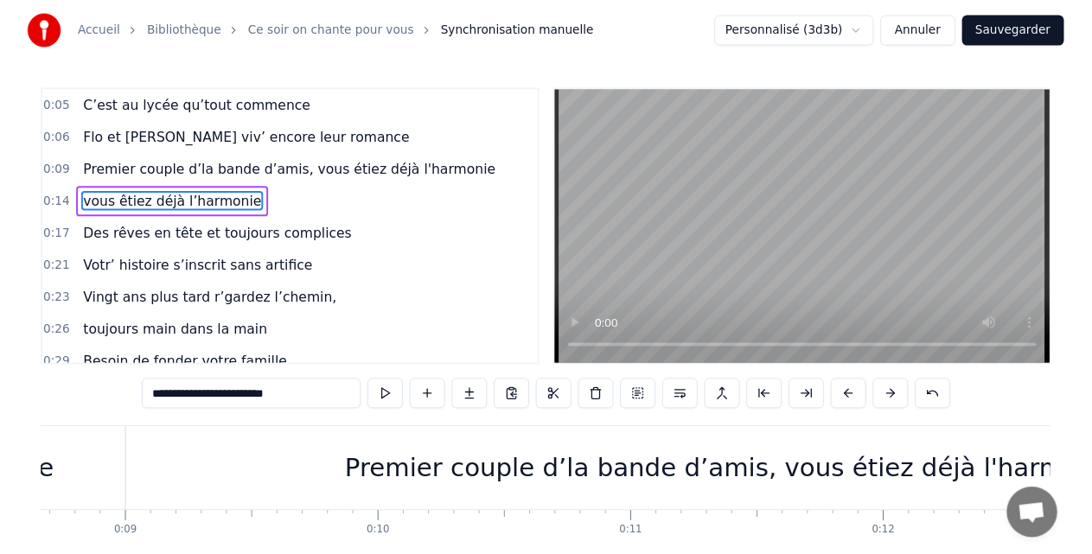
scroll to position [0, 3704]
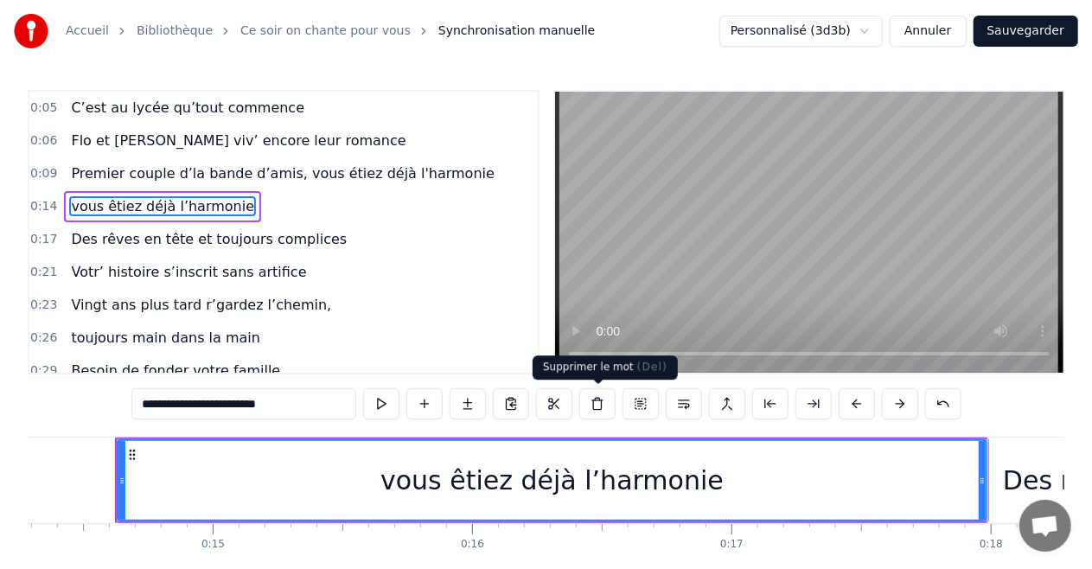
click at [595, 408] on button at bounding box center [597, 403] width 36 height 31
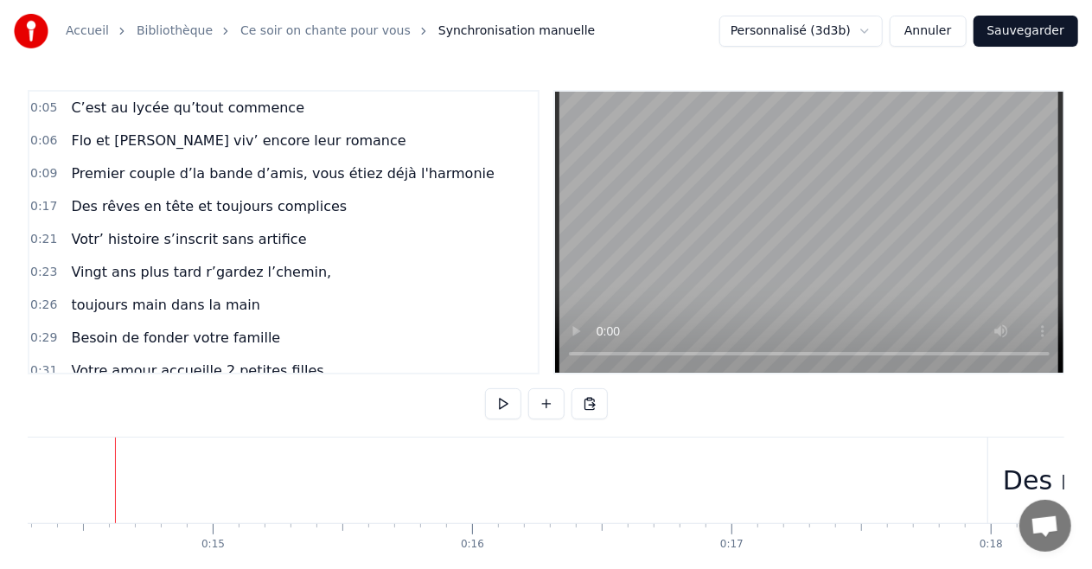
click at [174, 180] on span "Premier couple d’la bande d’amis, vous étiez déjà l'harmonie" at bounding box center [282, 173] width 427 height 20
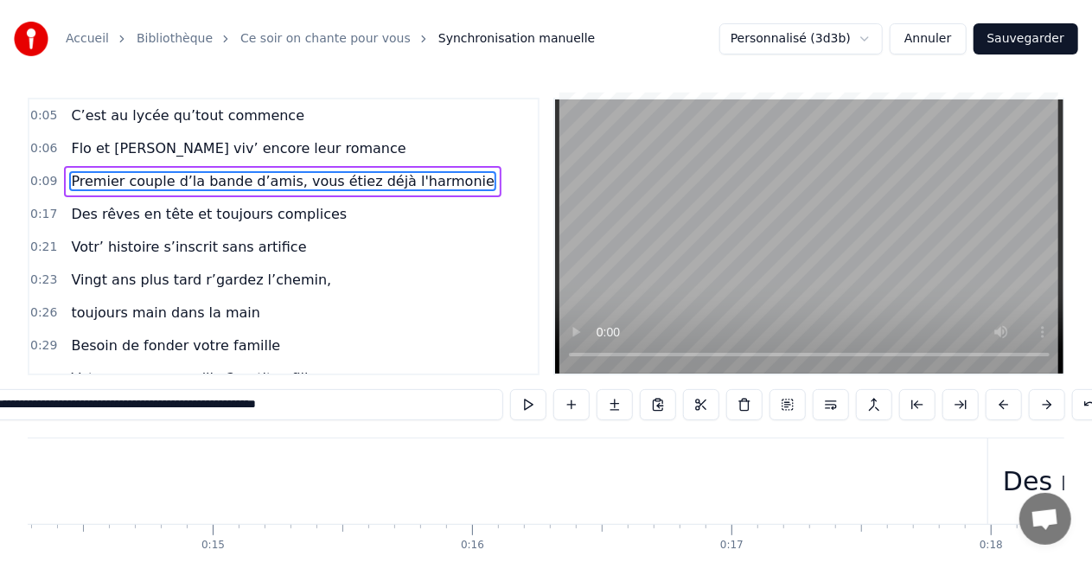
scroll to position [0, 2247]
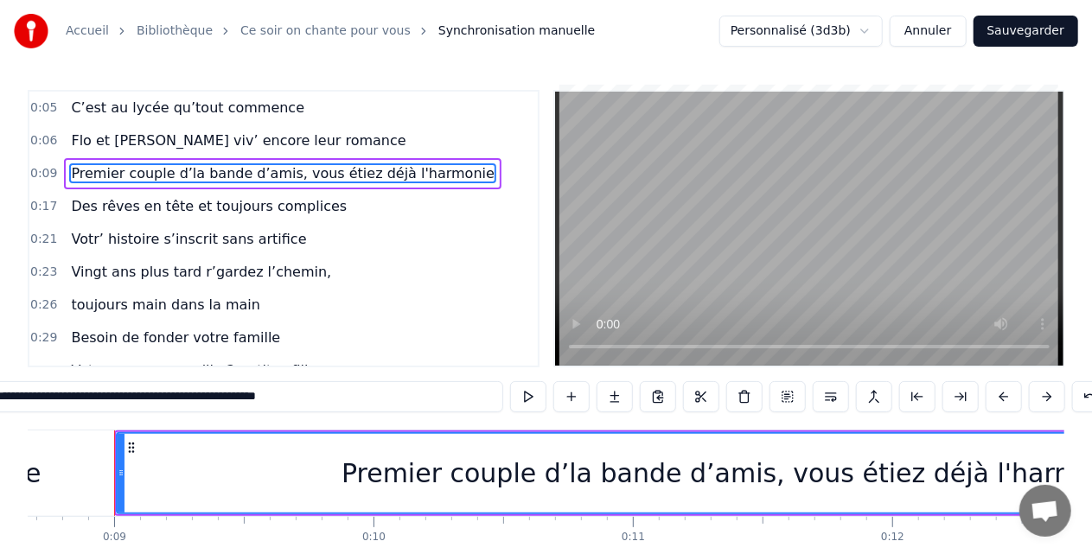
click at [233, 204] on span "Des rêves en tête et toujours complices" at bounding box center [208, 206] width 279 height 20
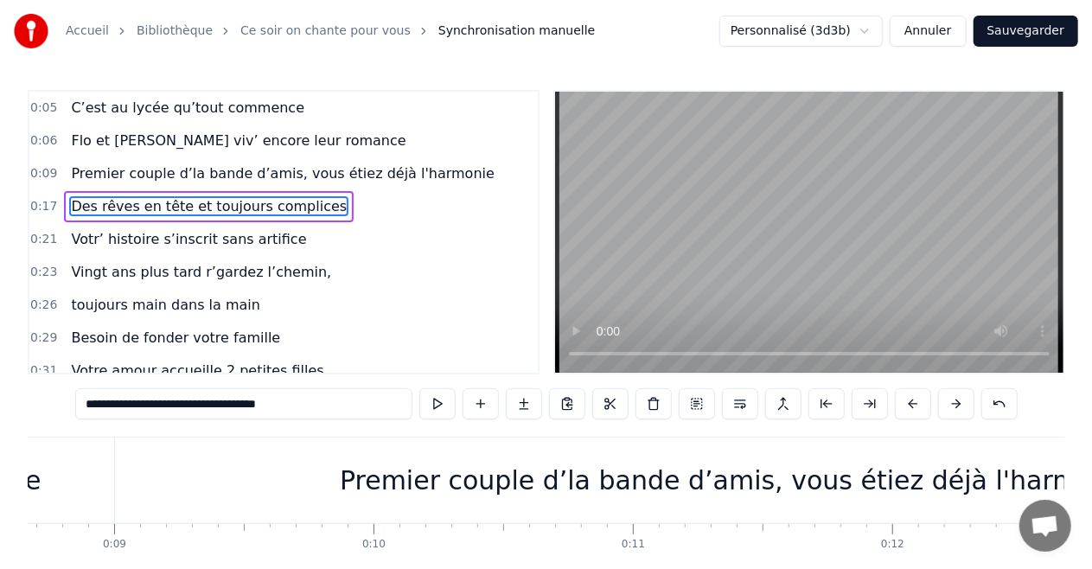
scroll to position [0, 4577]
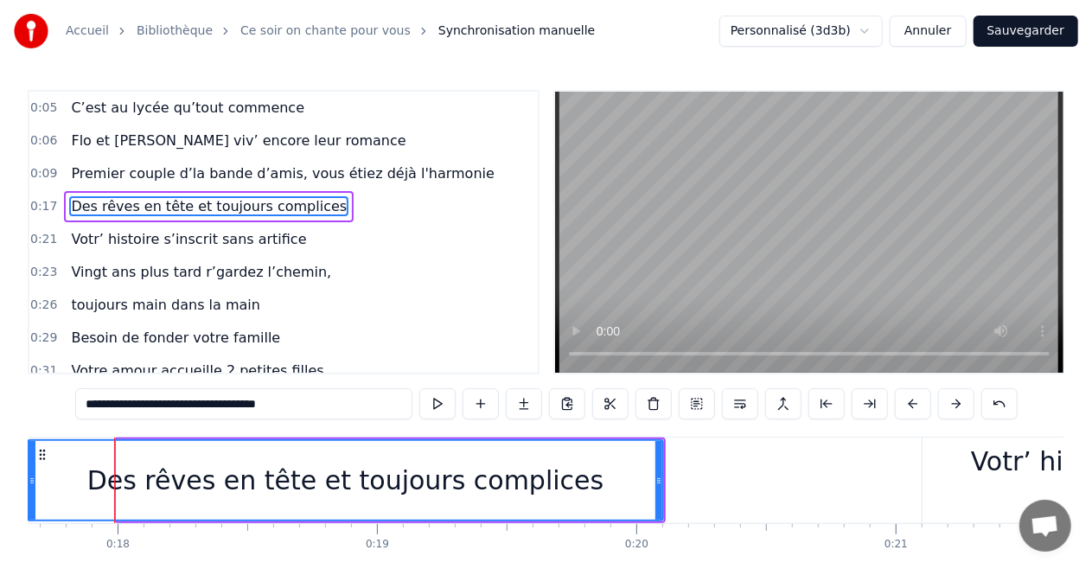
drag, startPoint x: 119, startPoint y: 482, endPoint x: 29, endPoint y: 477, distance: 90.9
click at [29, 477] on icon at bounding box center [32, 481] width 7 height 14
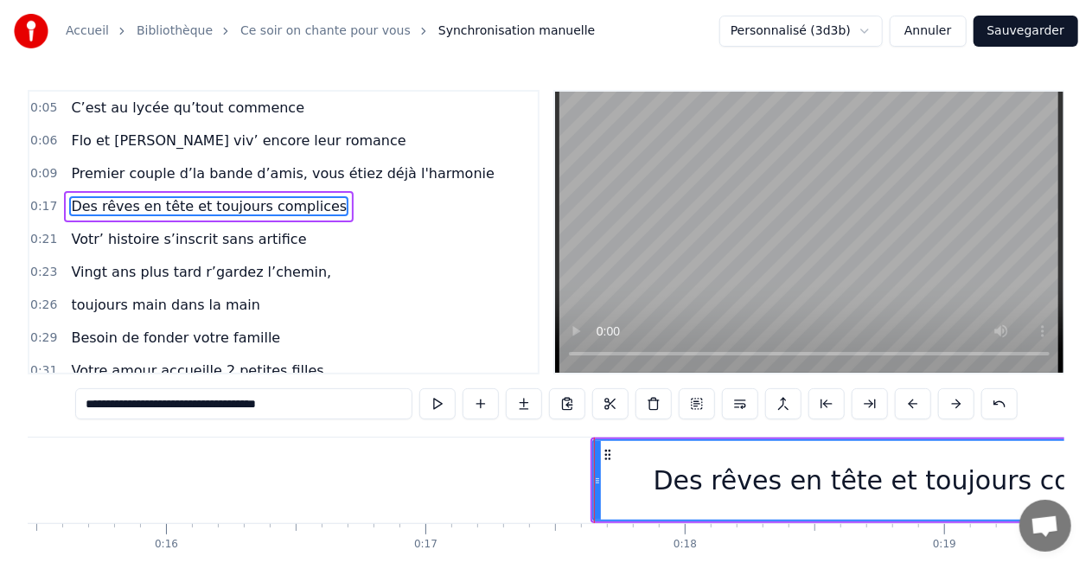
drag, startPoint x: 111, startPoint y: 475, endPoint x: 16, endPoint y: 467, distance: 95.5
click at [16, 467] on div "Accueil Bibliothèque Ce soir on chante pour vous Synchronisation manuelle Perso…" at bounding box center [546, 305] width 1092 height 611
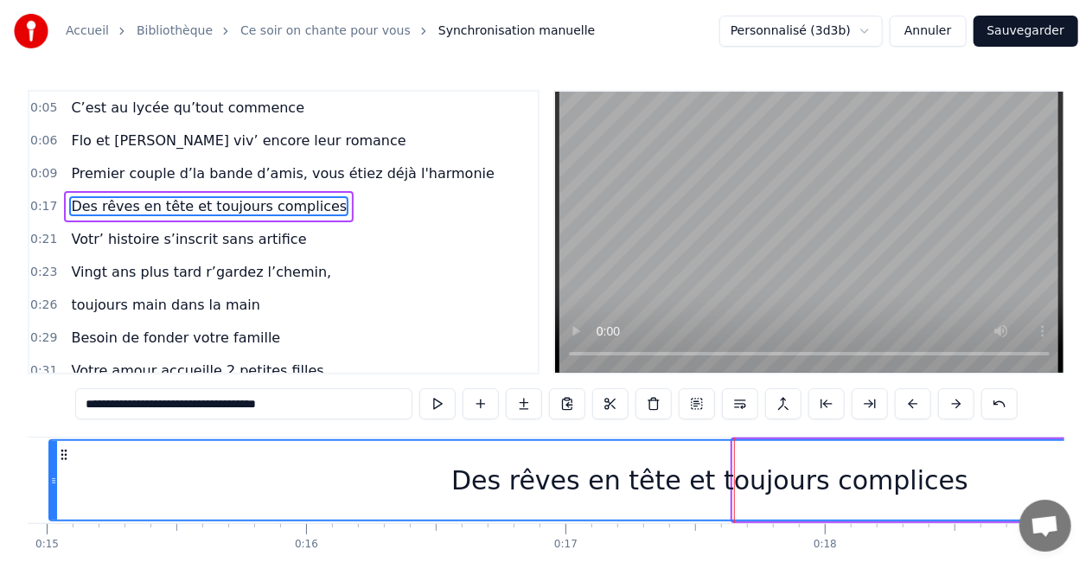
drag, startPoint x: 735, startPoint y: 479, endPoint x: 51, endPoint y: 478, distance: 683.6
click at [51, 478] on icon at bounding box center [53, 481] width 7 height 14
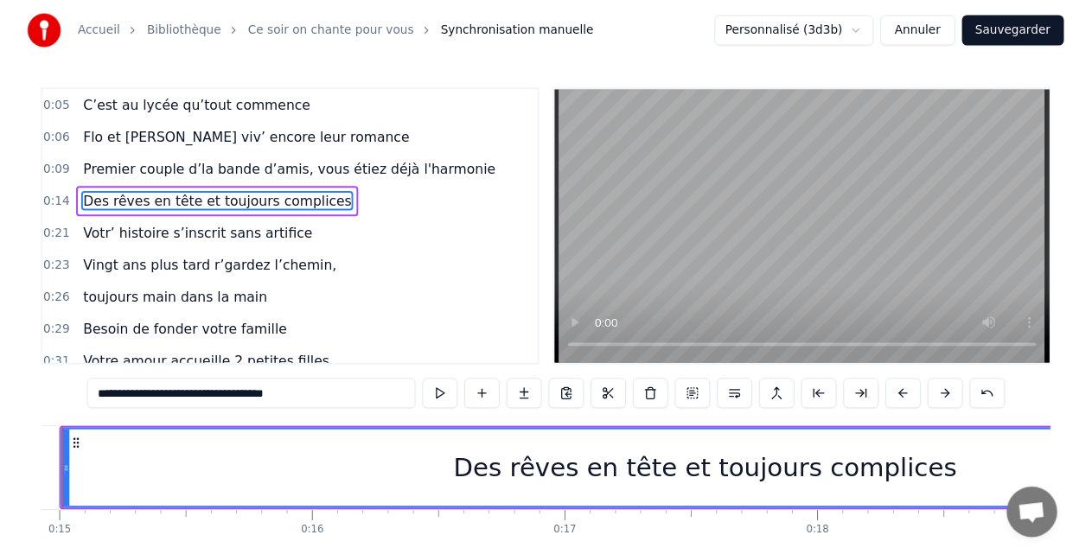
scroll to position [0, 3804]
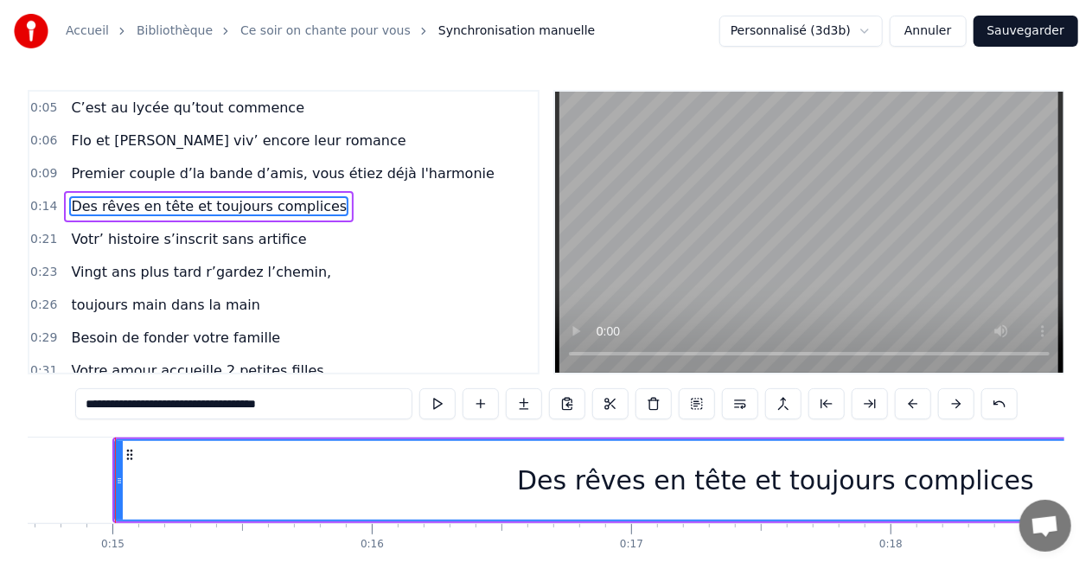
click at [287, 175] on span "Premier couple d’la bande d’amis, vous étiez déjà l'harmonie" at bounding box center [282, 173] width 427 height 20
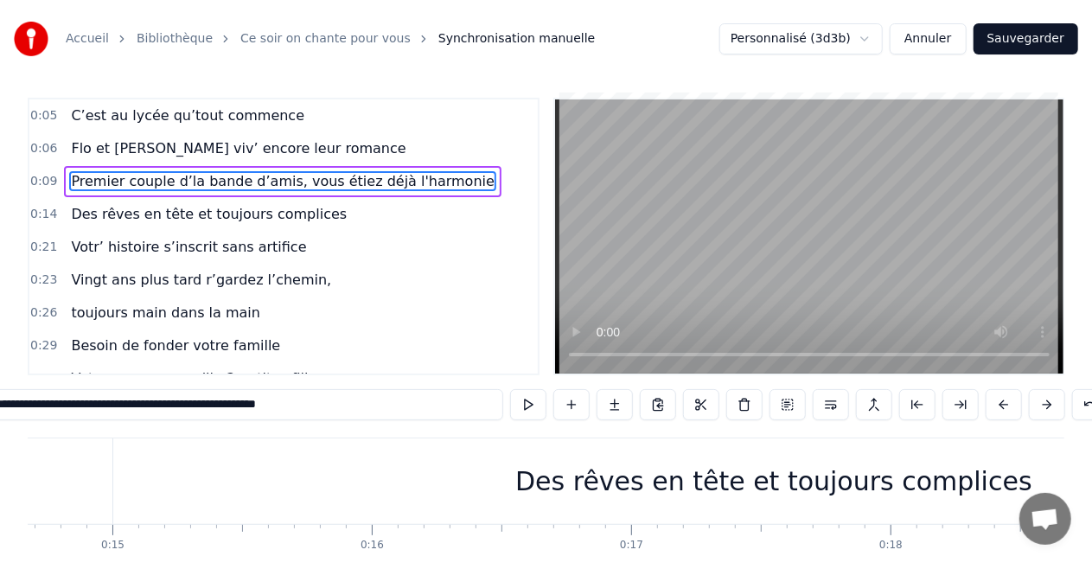
scroll to position [0, 2247]
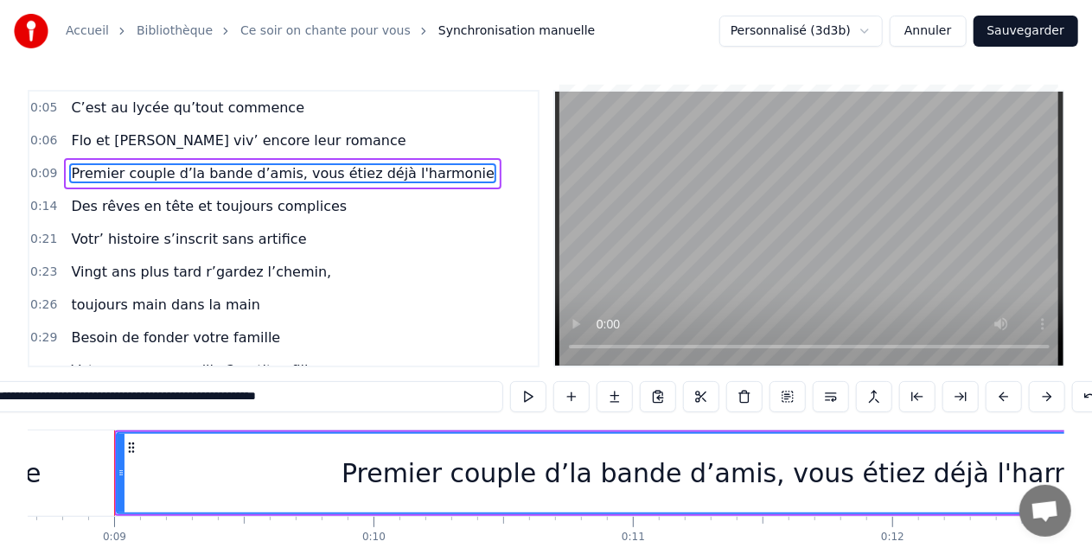
click at [283, 208] on span "Des rêves en tête et toujours complices" at bounding box center [208, 206] width 279 height 20
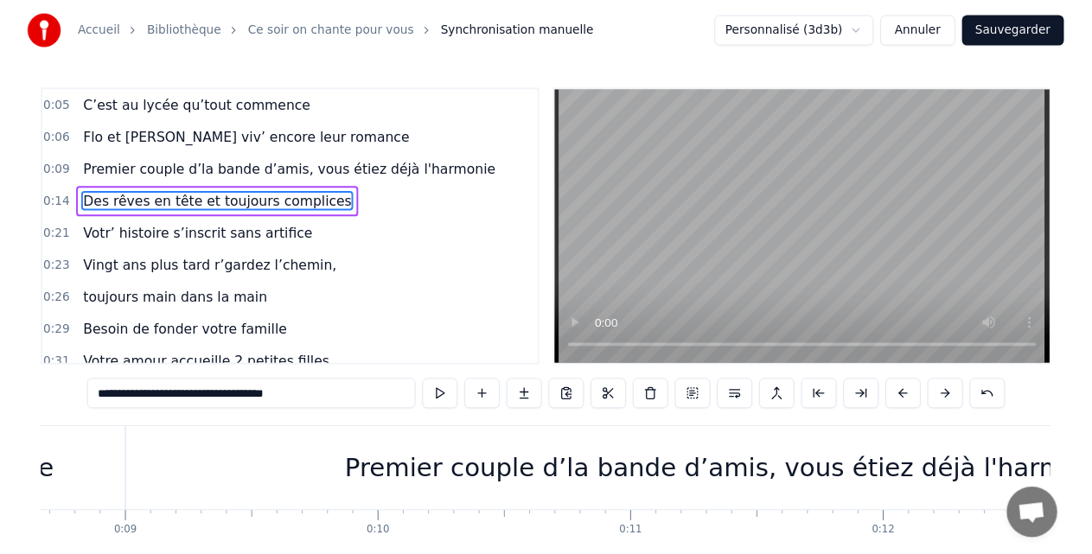
scroll to position [0, 3802]
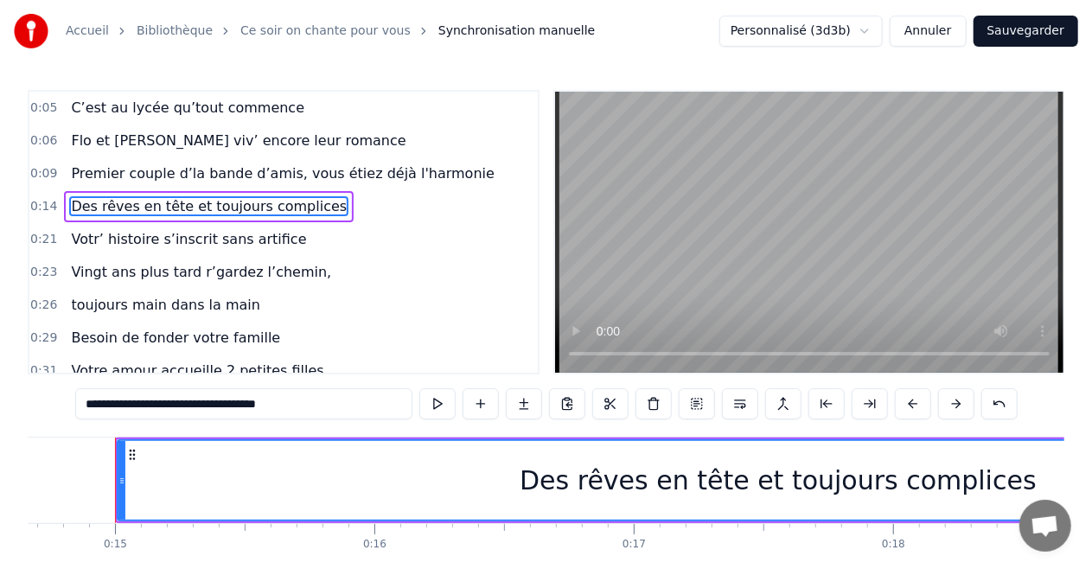
click at [239, 175] on span "Premier couple d’la bande d’amis, vous étiez déjà l'harmonie" at bounding box center [282, 173] width 427 height 20
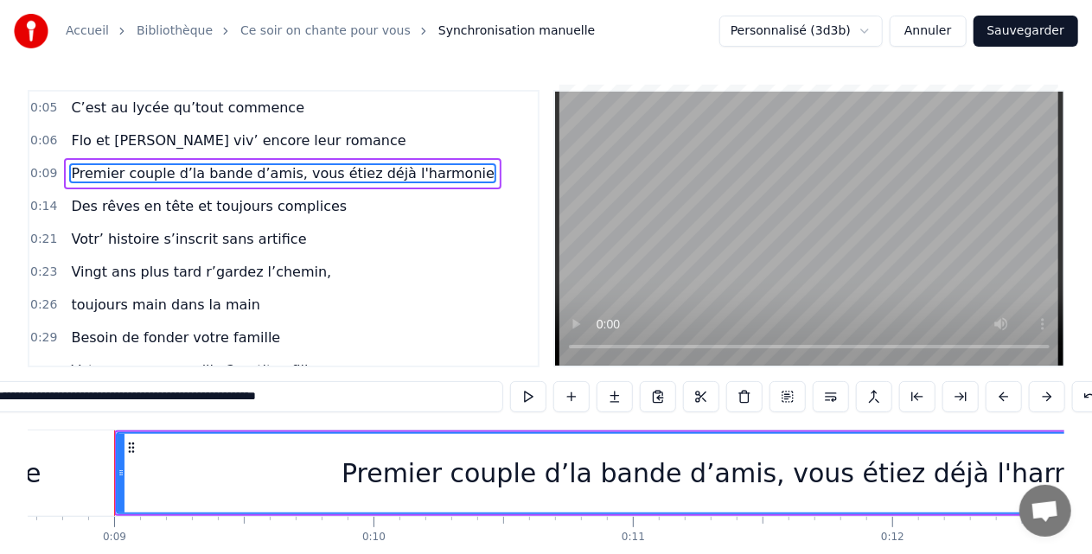
scroll to position [0, 12]
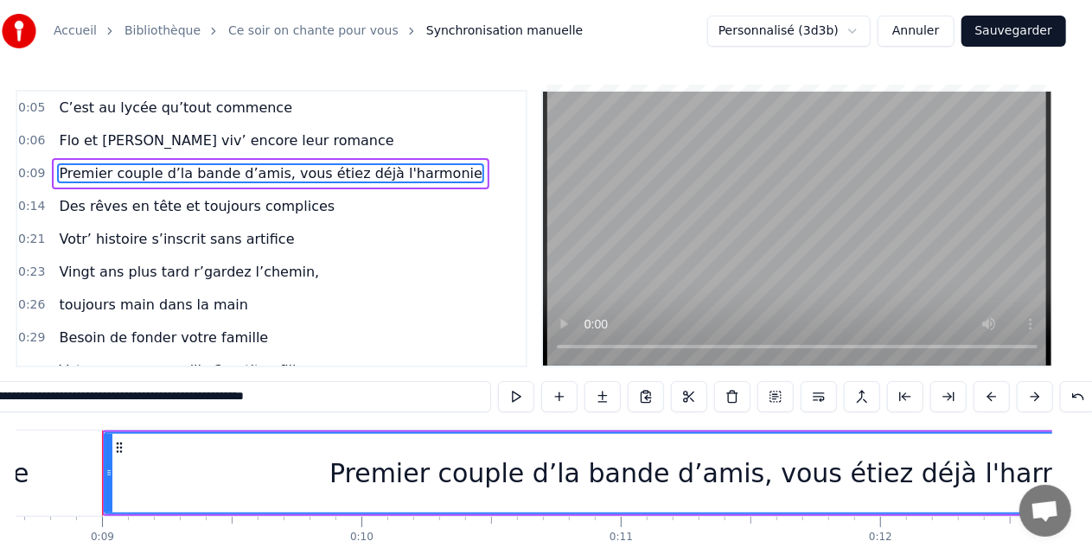
click at [93, 209] on span "Des rêves en tête et toujours complices" at bounding box center [196, 206] width 279 height 20
type input "**********"
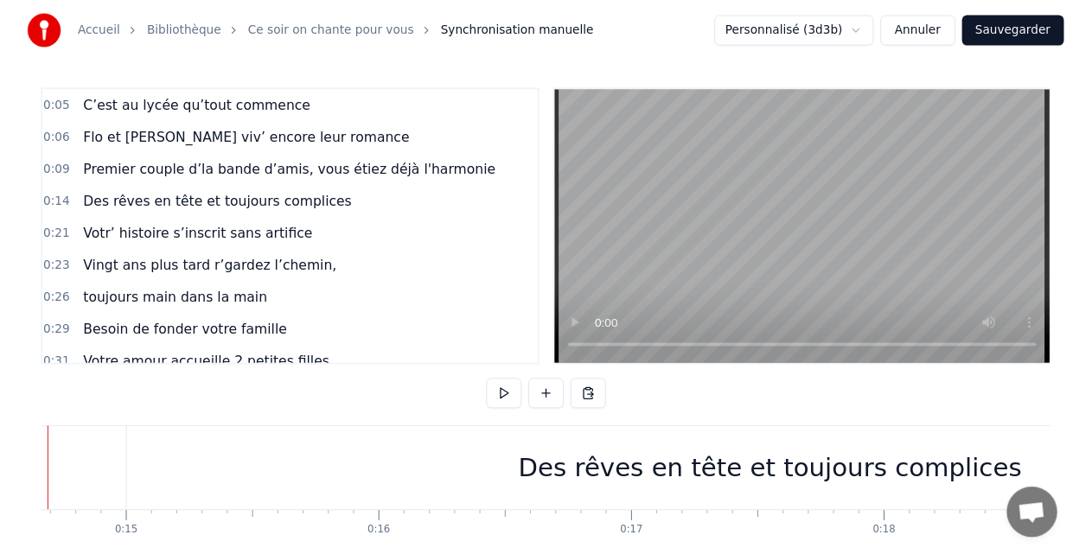
scroll to position [0, 3722]
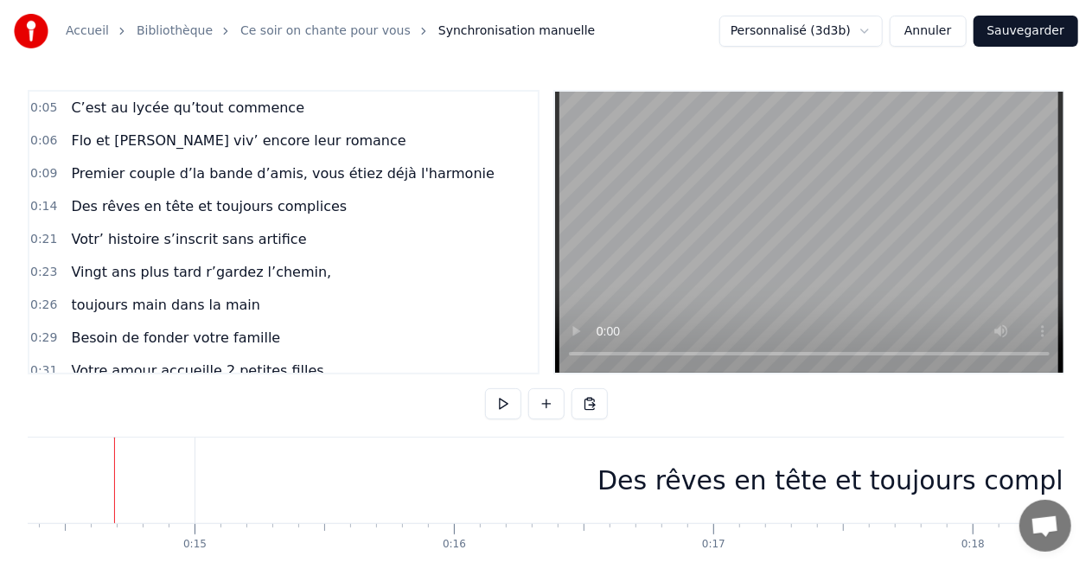
click at [297, 179] on span "Premier couple d’la bande d’amis, vous étiez déjà l'harmonie" at bounding box center [282, 173] width 427 height 20
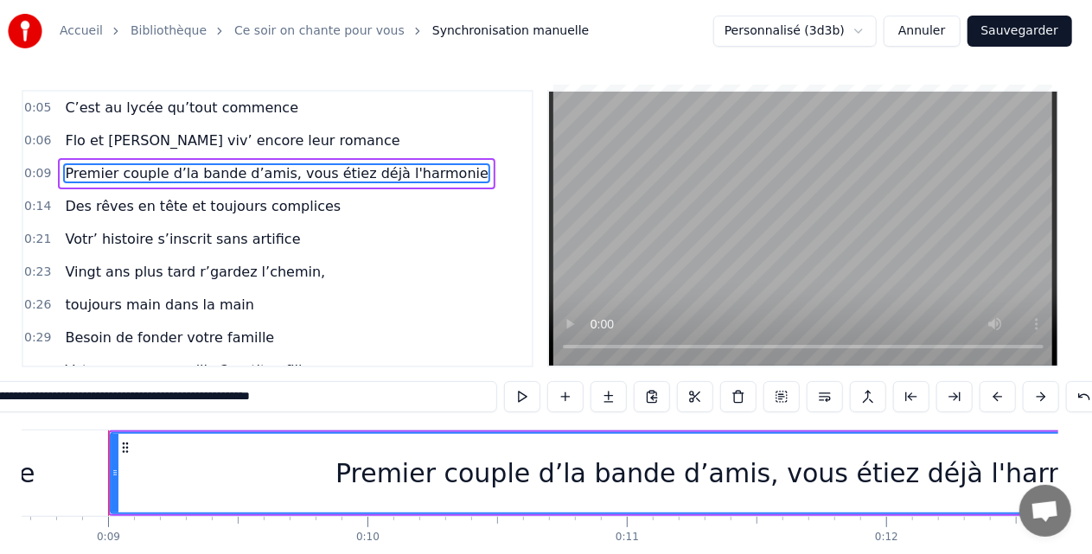
scroll to position [0, 12]
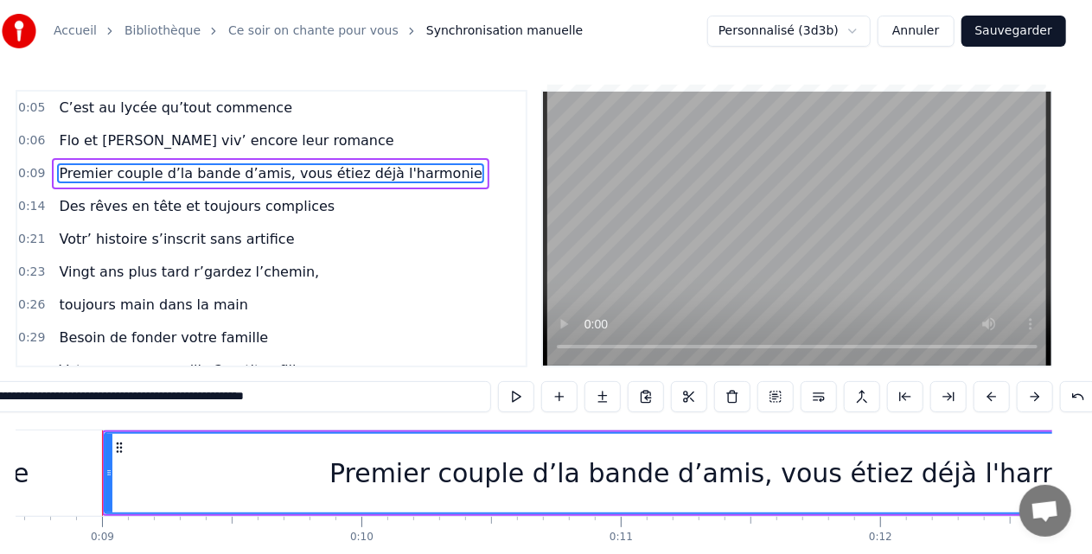
click at [159, 211] on span "Des rêves en tête et toujours complices" at bounding box center [196, 206] width 279 height 20
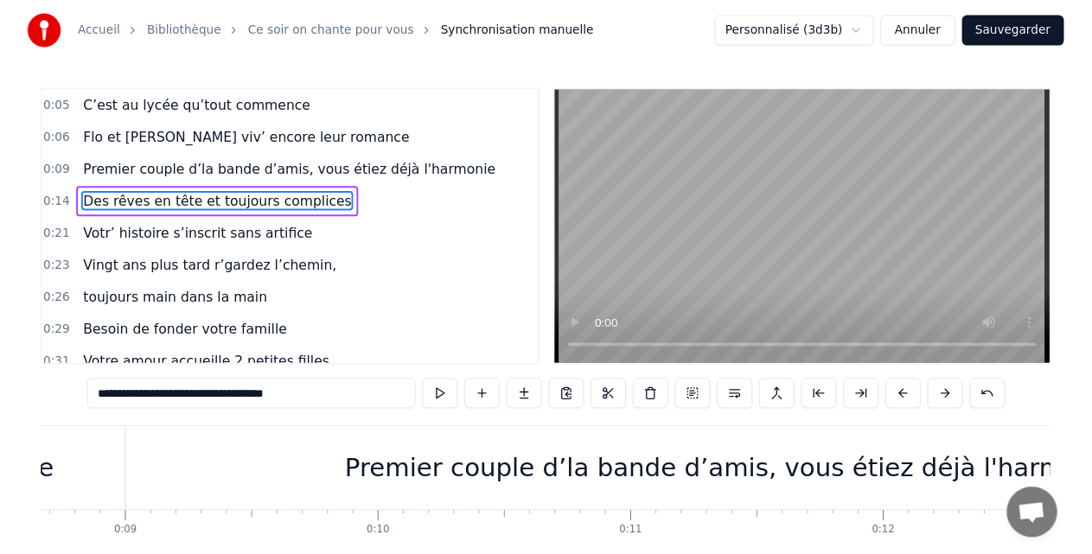
scroll to position [0, 3802]
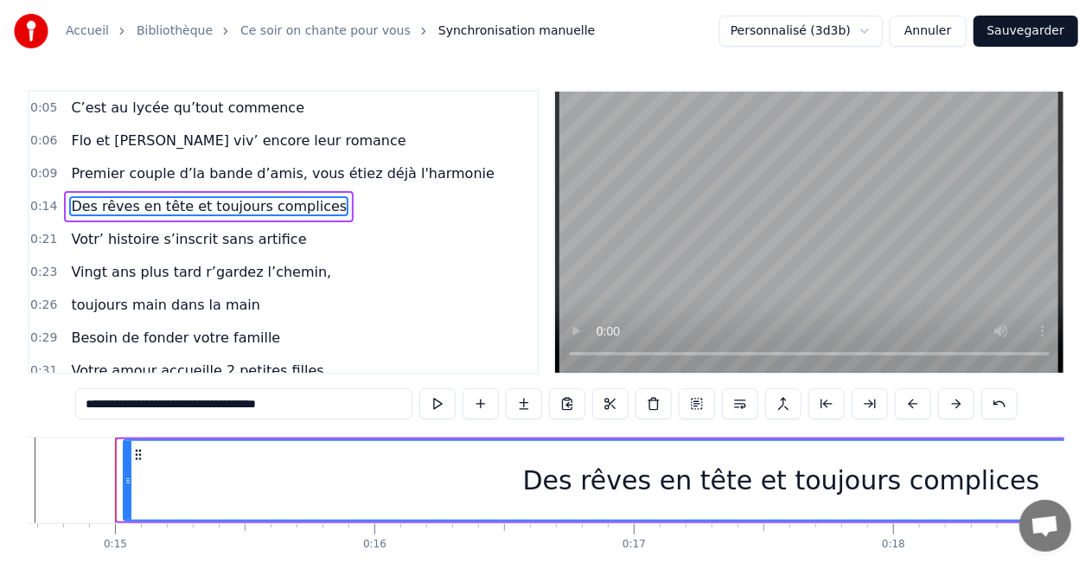
click at [128, 484] on icon at bounding box center [127, 481] width 7 height 14
click at [118, 175] on span "Premier couple d’la bande d’amis, vous étiez déjà l'harmonie" at bounding box center [282, 173] width 427 height 20
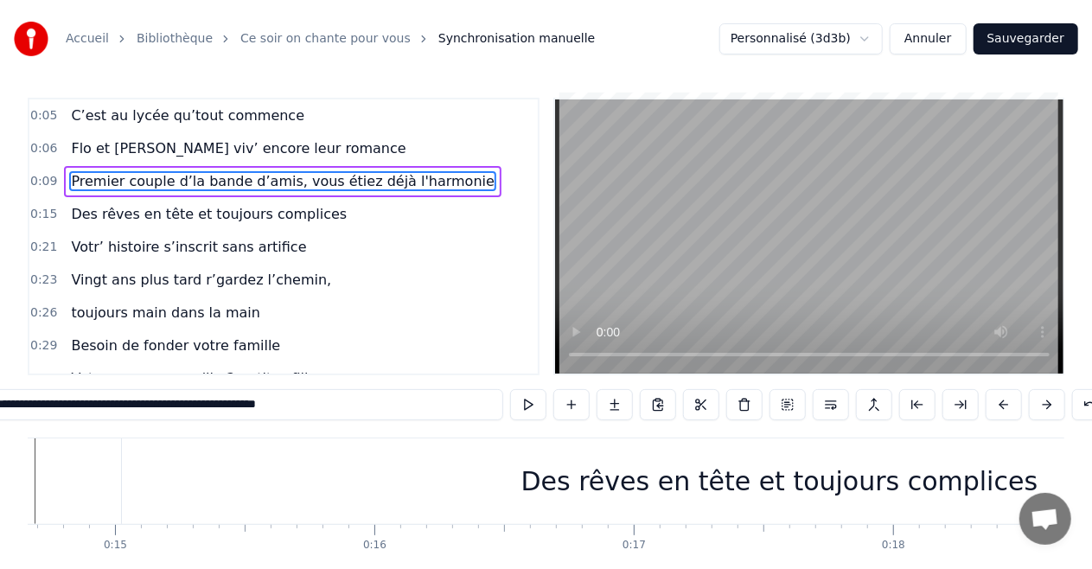
scroll to position [0, 2247]
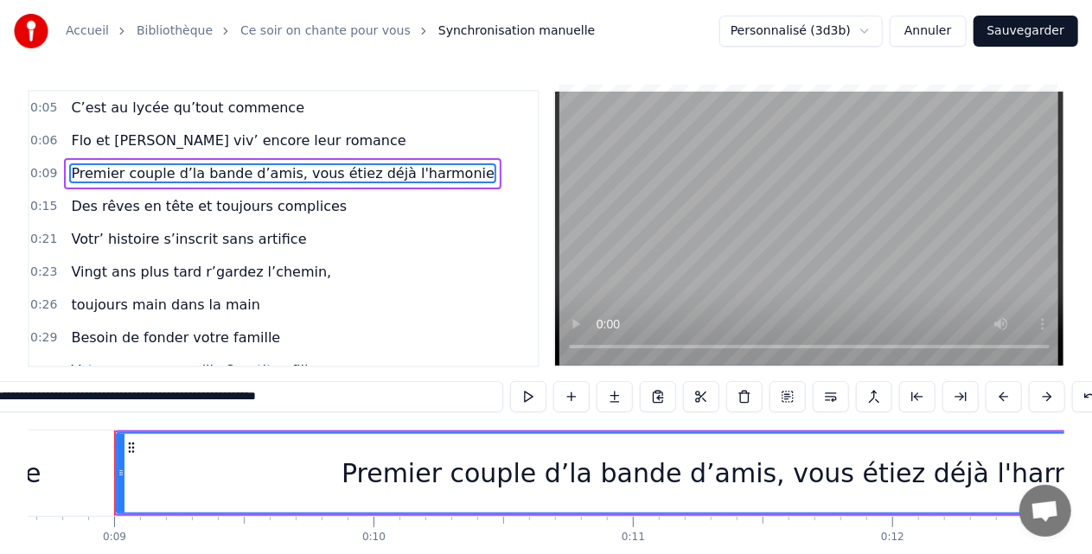
click at [187, 204] on span "Des rêves en tête et toujours complices" at bounding box center [208, 206] width 279 height 20
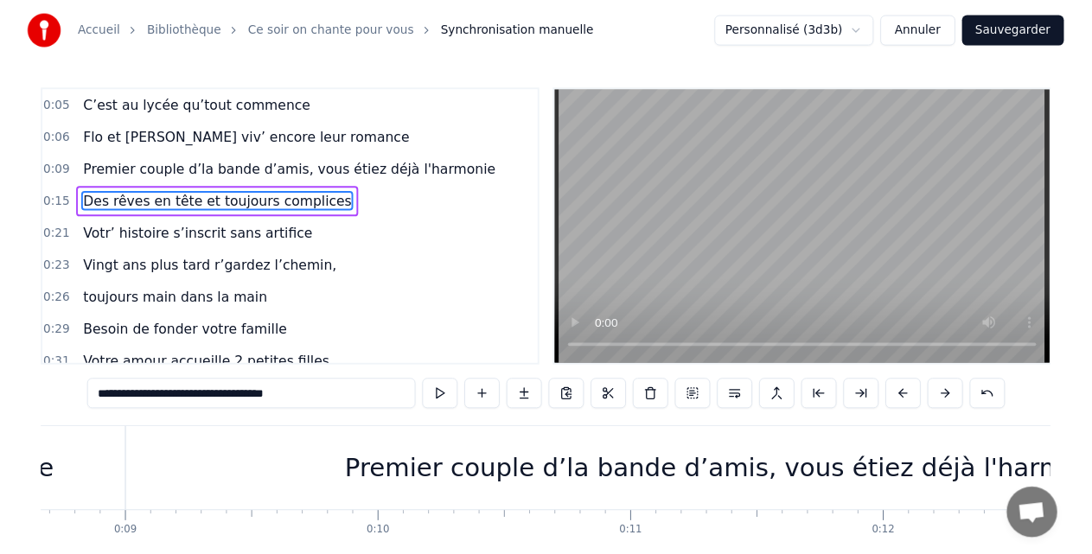
scroll to position [0, 3808]
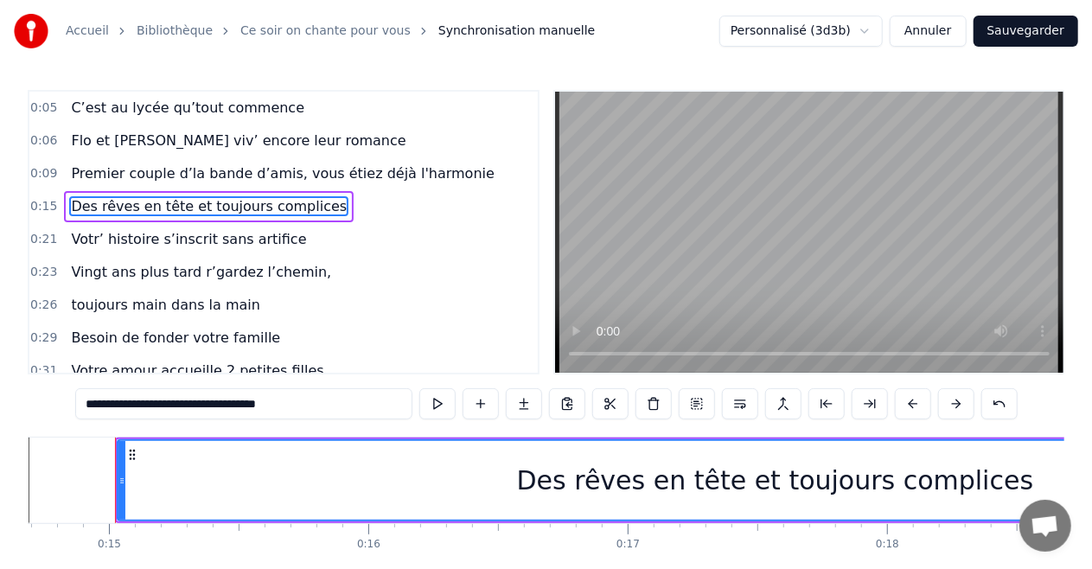
click at [328, 171] on span "Premier couple d’la bande d’amis, vous étiez déjà l'harmonie" at bounding box center [282, 173] width 427 height 20
type input "**********"
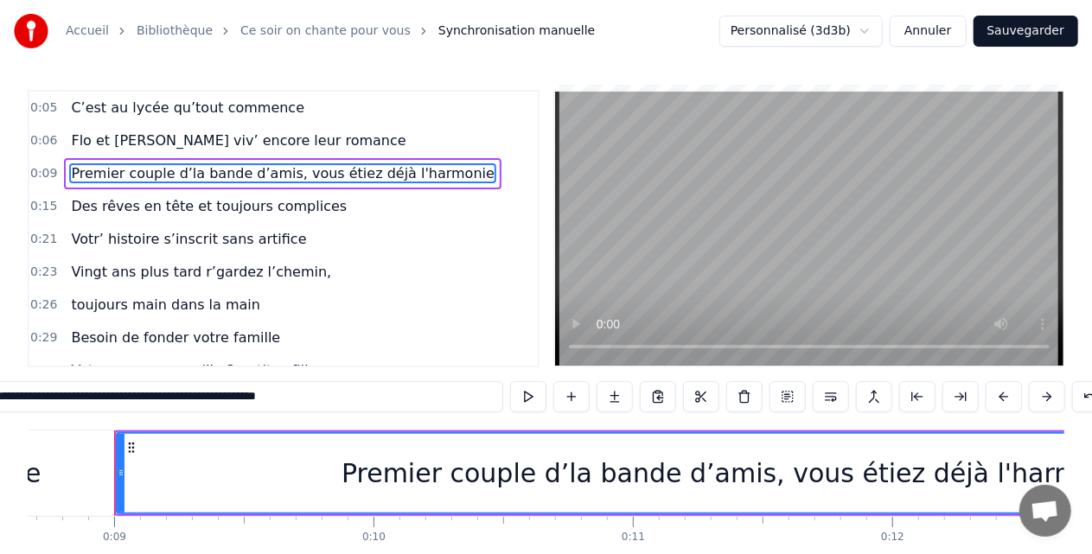
scroll to position [0, 12]
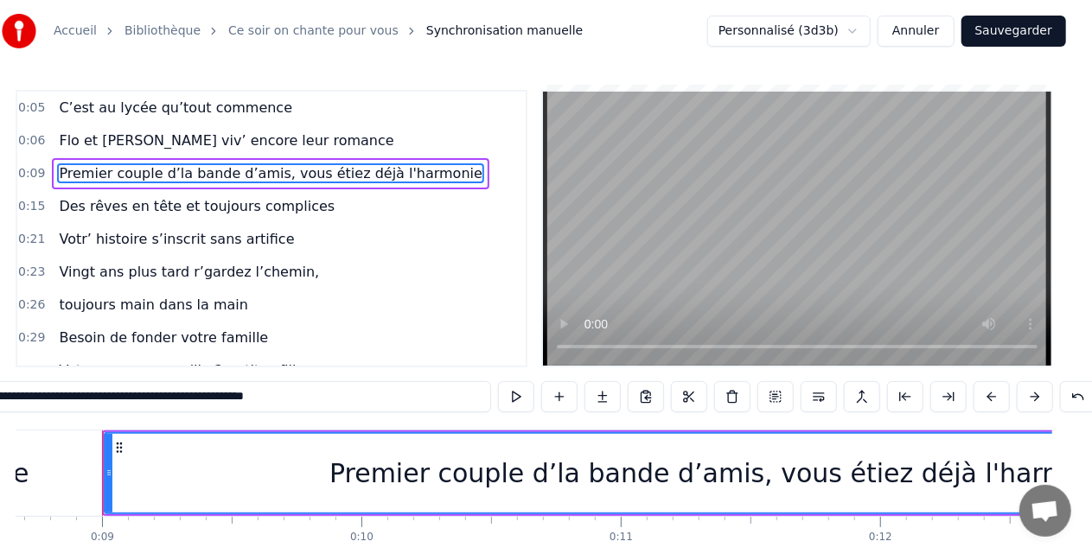
drag, startPoint x: 1033, startPoint y: 458, endPoint x: 1015, endPoint y: 460, distance: 18.2
click at [1015, 460] on div "Premier couple d’la bande d’amis, vous étiez déjà l'harmonie" at bounding box center [725, 473] width 1241 height 79
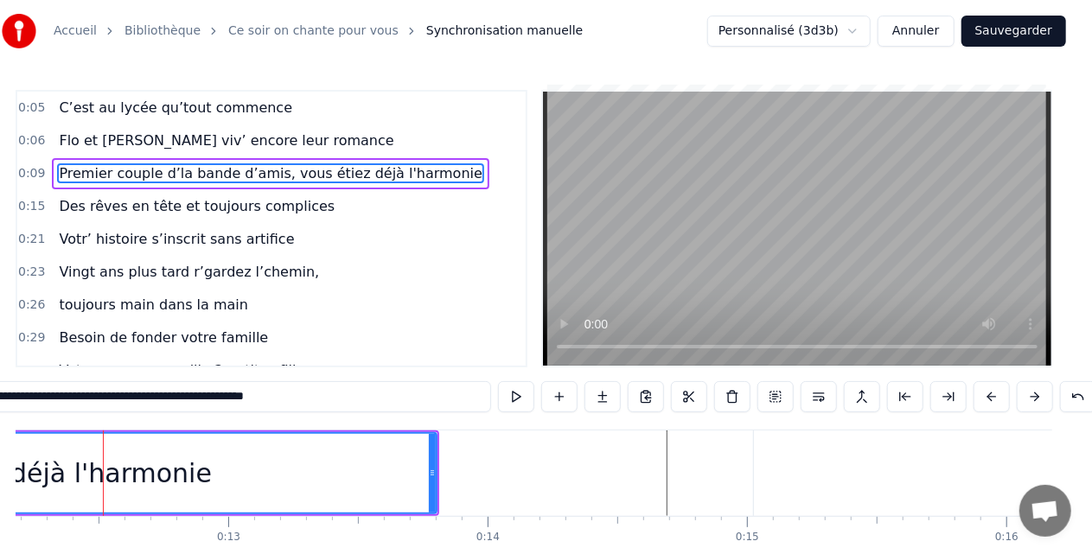
drag, startPoint x: 102, startPoint y: 468, endPoint x: 118, endPoint y: 468, distance: 16.4
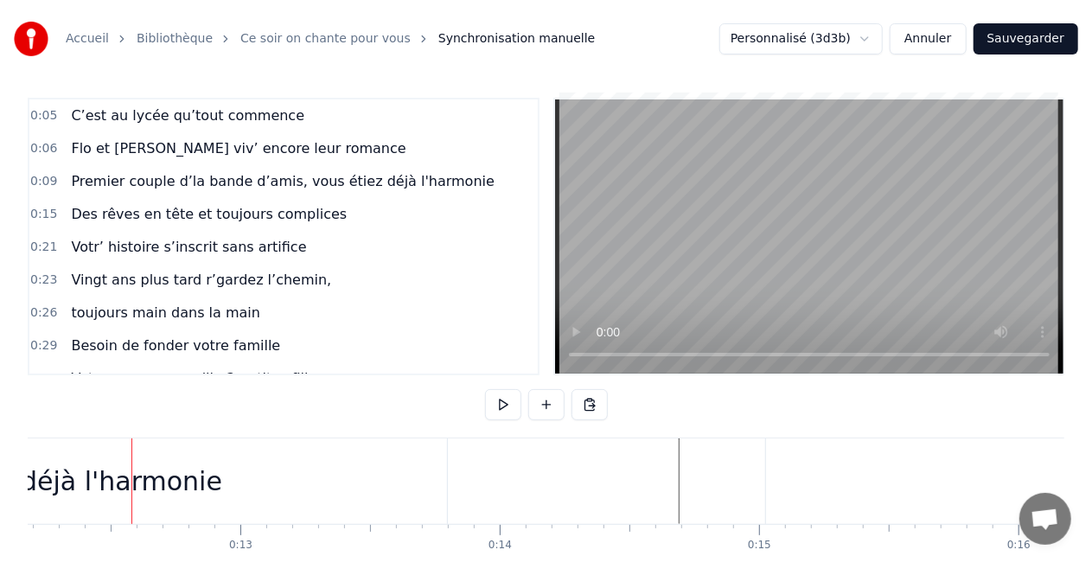
scroll to position [0, 0]
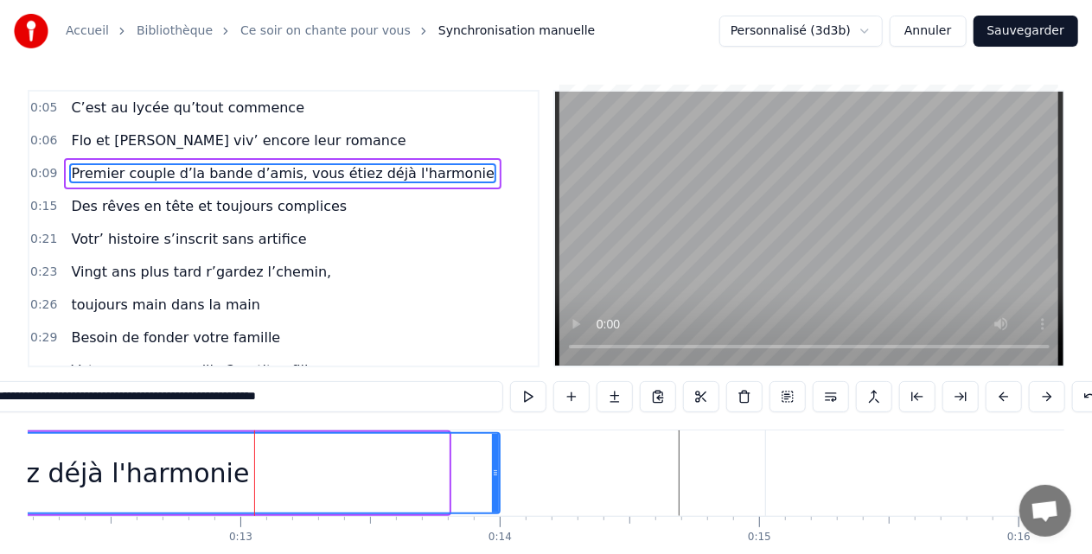
drag, startPoint x: 445, startPoint y: 474, endPoint x: 496, endPoint y: 471, distance: 51.1
click at [496, 471] on div at bounding box center [495, 473] width 7 height 79
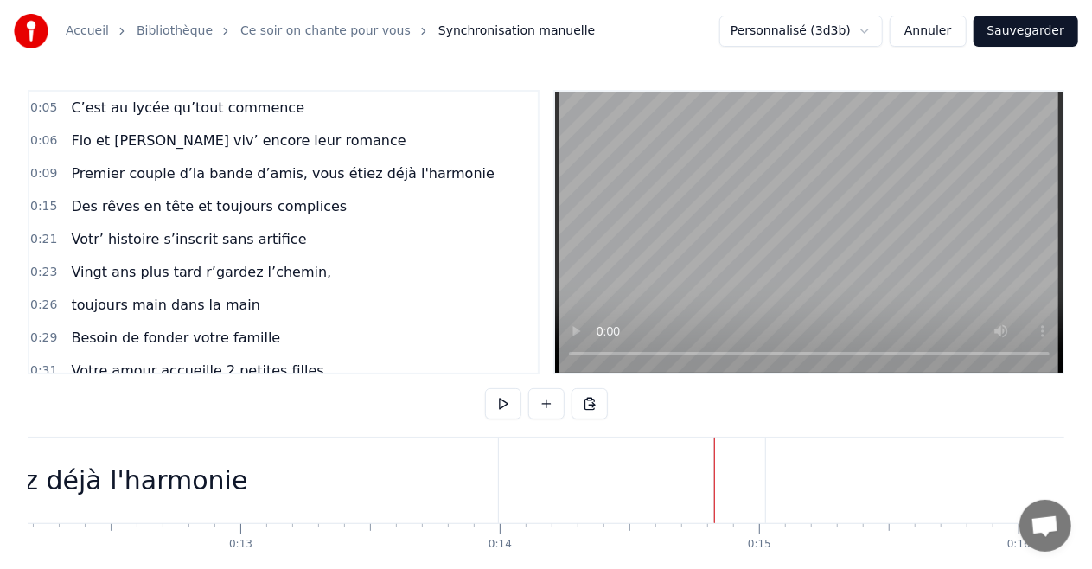
click at [160, 203] on span "Des rêves en tête et toujours complices" at bounding box center [208, 206] width 279 height 20
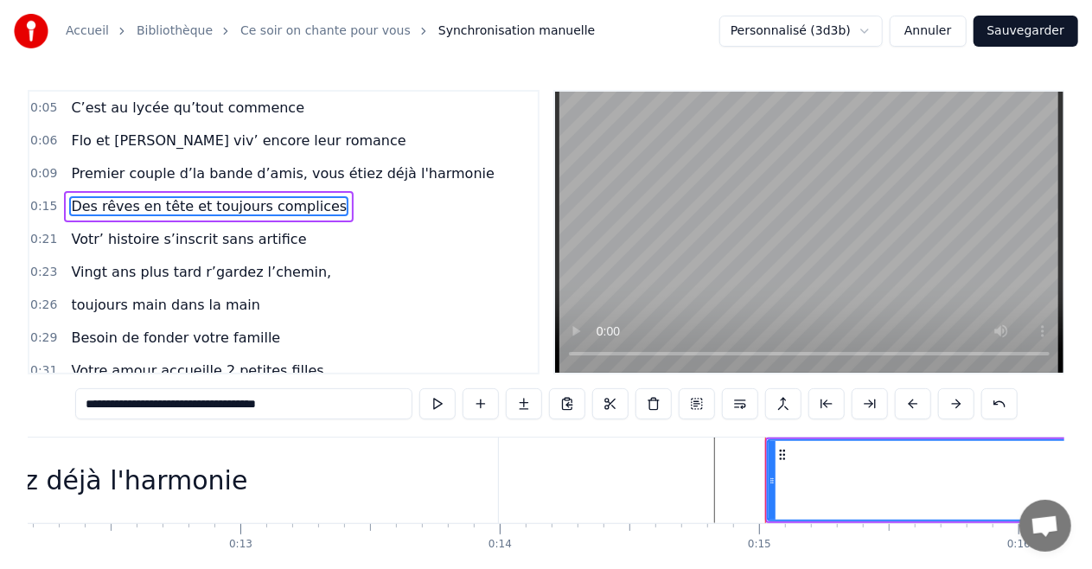
click at [143, 235] on span "Votr’ histoire s’inscrit sans artifice" at bounding box center [188, 239] width 239 height 20
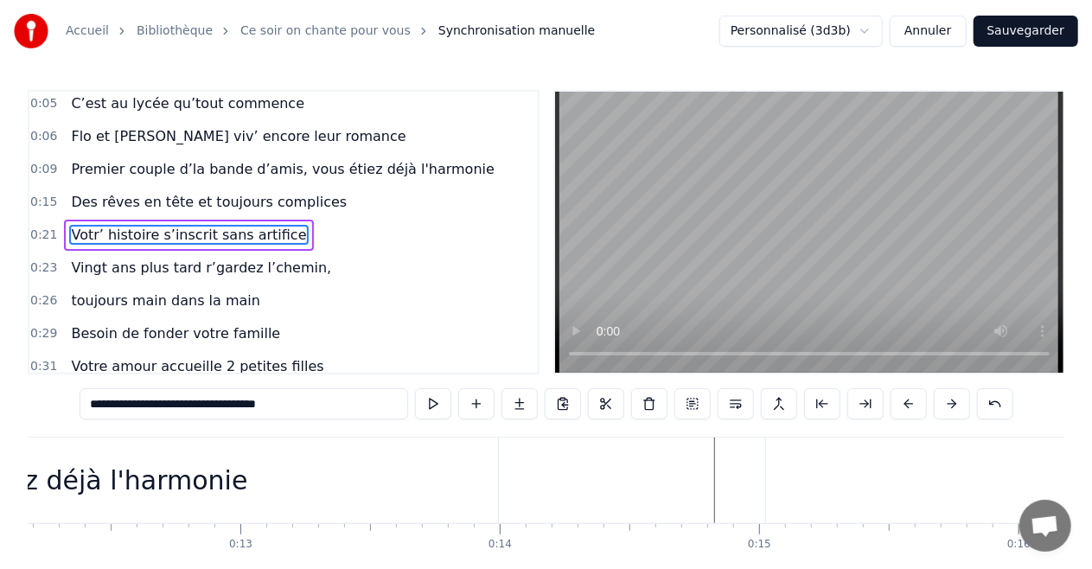
scroll to position [0, 5384]
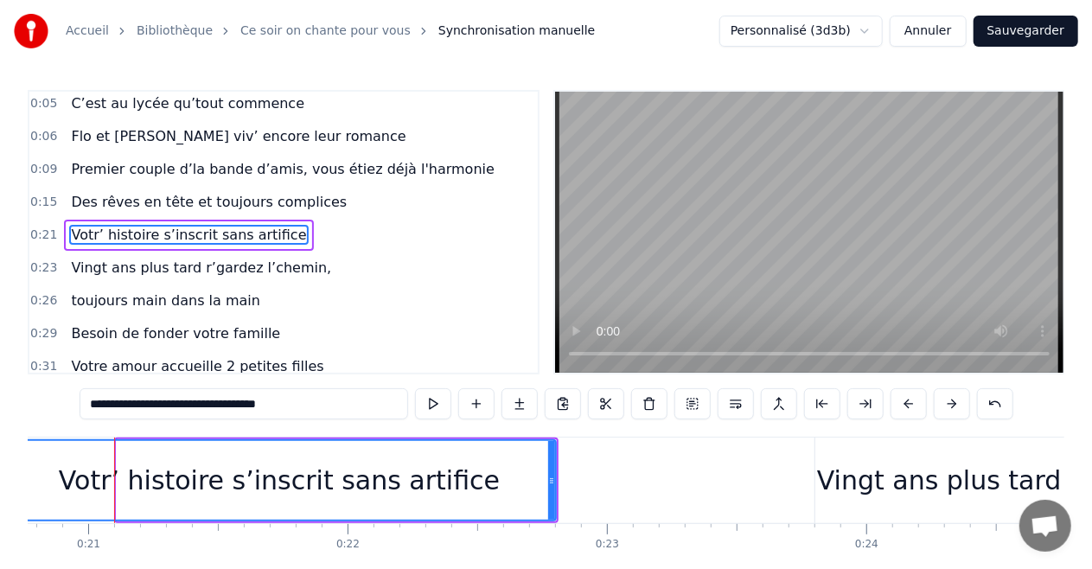
drag, startPoint x: 118, startPoint y: 478, endPoint x: 3, endPoint y: 474, distance: 114.2
click at [3, 474] on div "Accueil Bibliothèque Ce soir on chante pour vous Synchronisation manuelle Perso…" at bounding box center [546, 305] width 1092 height 611
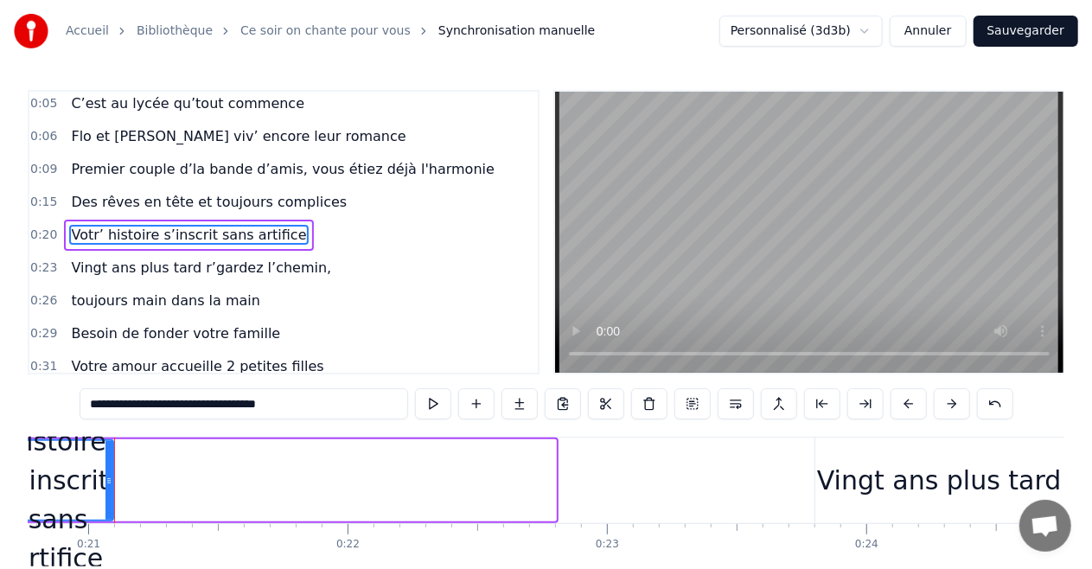
drag, startPoint x: 553, startPoint y: 483, endPoint x: 111, endPoint y: 481, distance: 442.5
click at [111, 481] on icon at bounding box center [108, 481] width 7 height 14
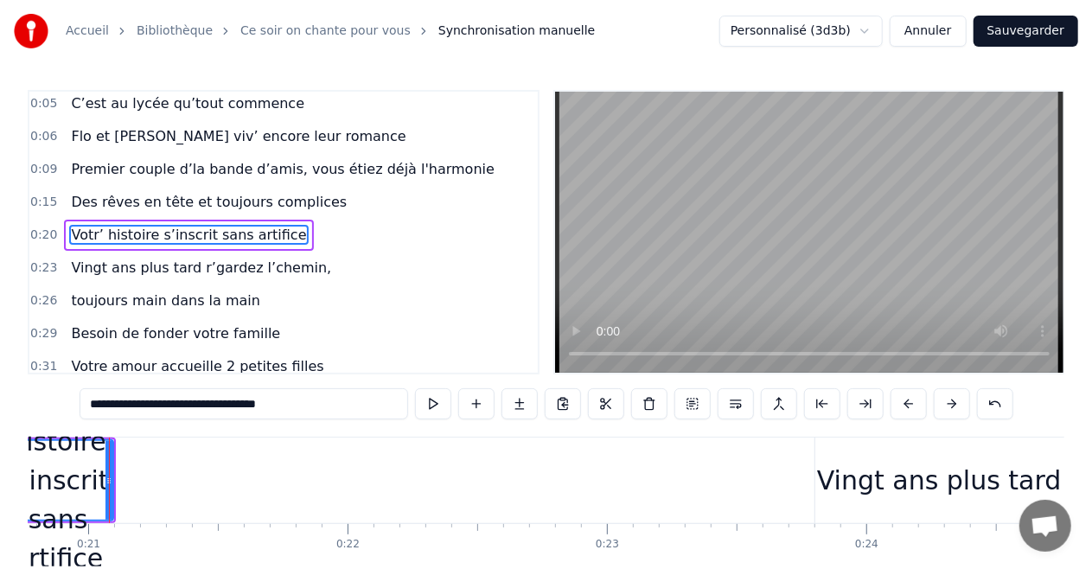
scroll to position [0, 5379]
click at [185, 230] on span "Votr’ histoire s’inscrit sans artifice" at bounding box center [188, 235] width 239 height 20
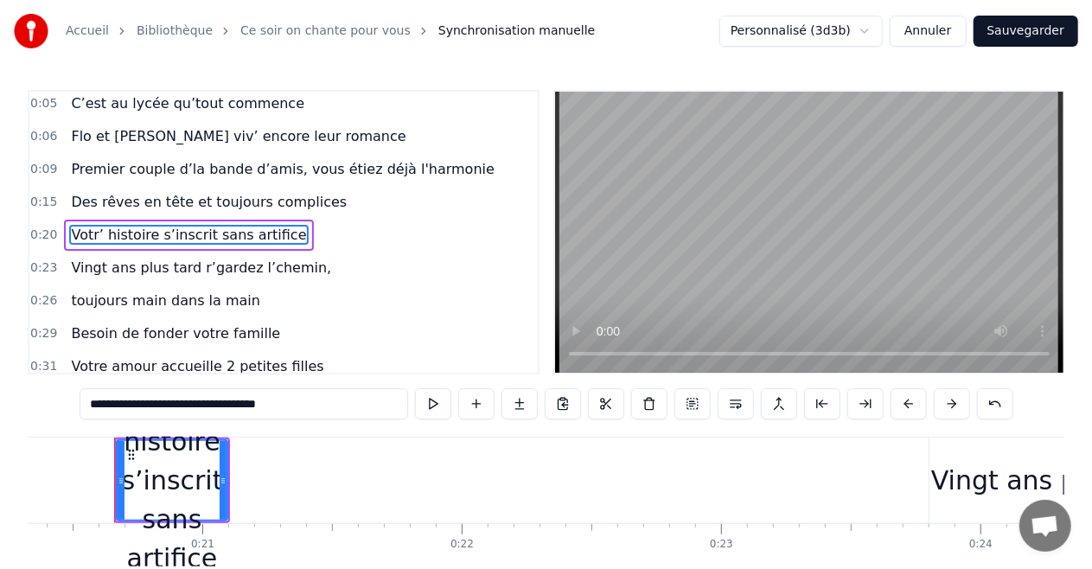
click at [187, 202] on span "Des rêves en tête et toujours complices" at bounding box center [208, 202] width 279 height 20
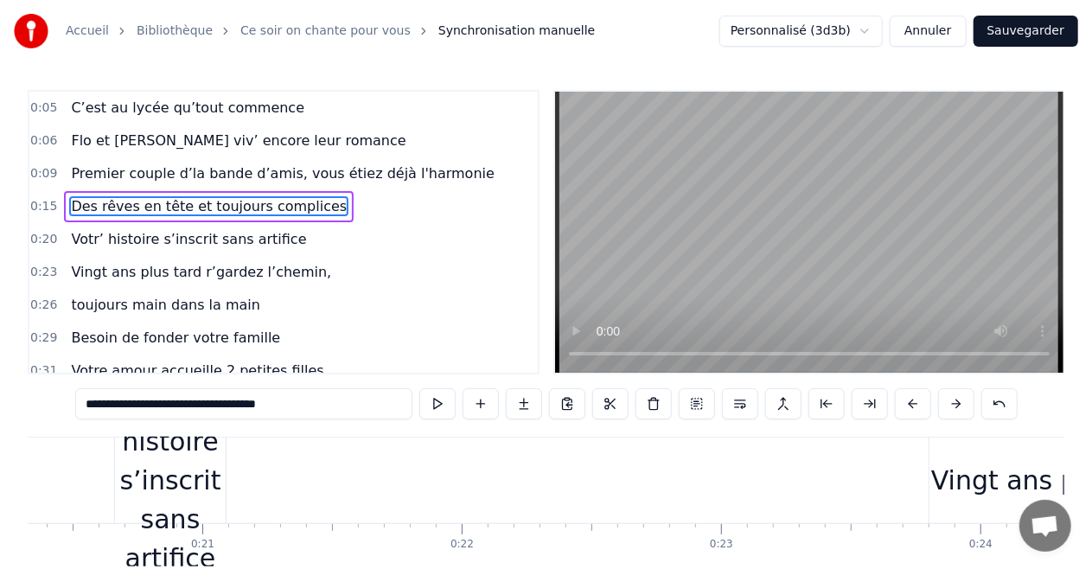
scroll to position [0, 3808]
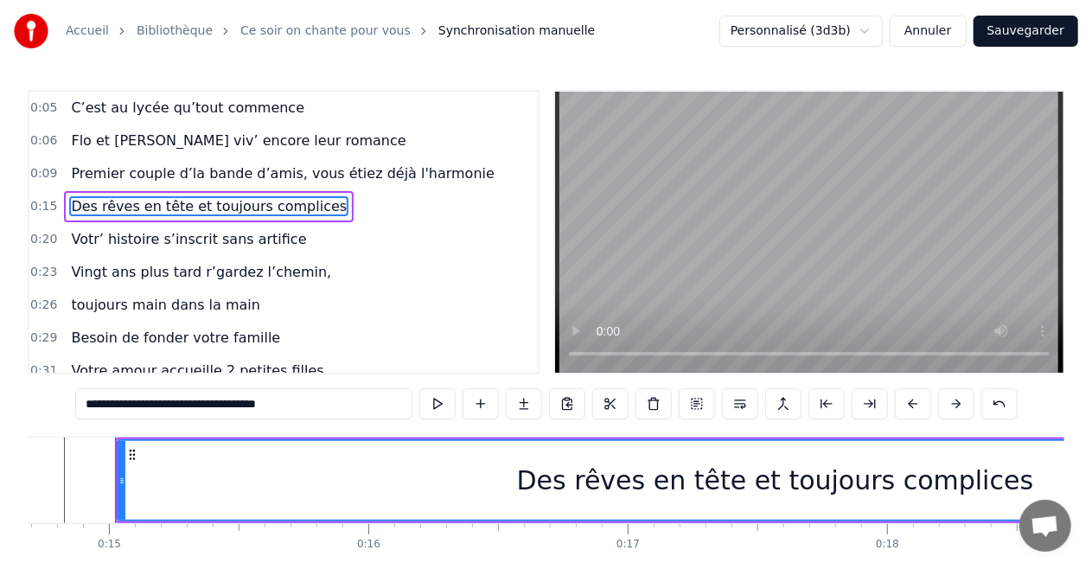
click at [206, 245] on span "Votr’ histoire s’inscrit sans artifice" at bounding box center [188, 239] width 239 height 20
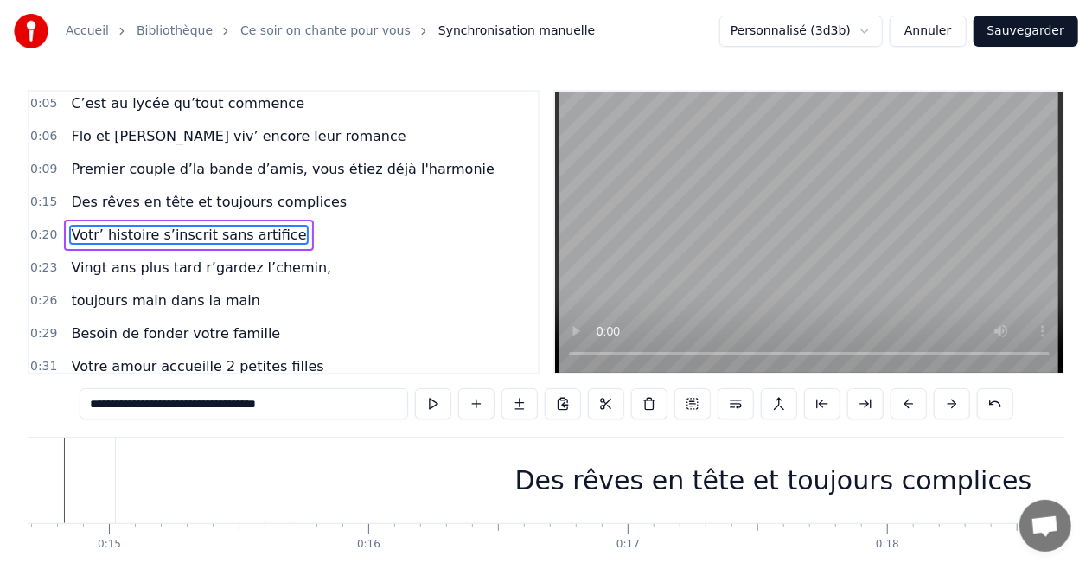
scroll to position [0, 5270]
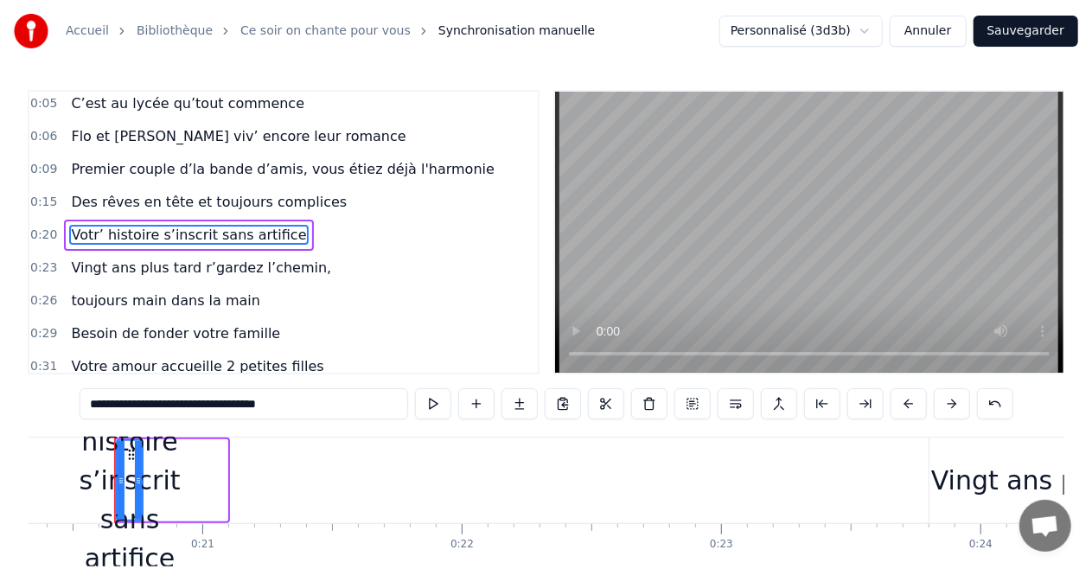
drag, startPoint x: 221, startPoint y: 477, endPoint x: 137, endPoint y: 475, distance: 84.7
click at [137, 475] on icon at bounding box center [138, 481] width 7 height 14
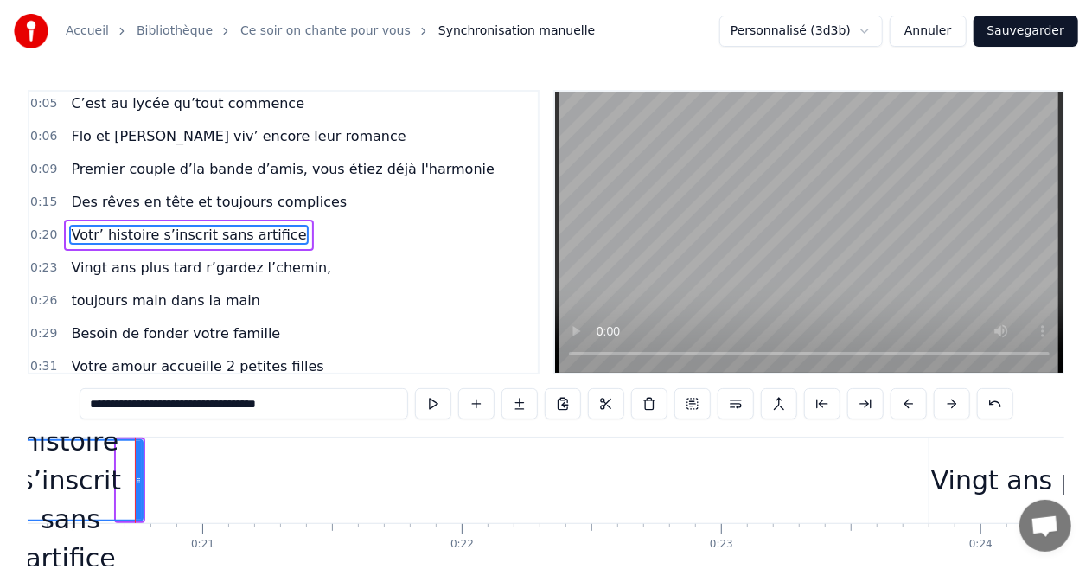
drag, startPoint x: 118, startPoint y: 479, endPoint x: 17, endPoint y: 449, distance: 105.5
click at [0, 455] on div "Accueil Bibliothèque Ce soir on chante pour vous Synchronisation manuelle Perso…" at bounding box center [546, 305] width 1092 height 611
click at [190, 197] on span "Des rêves en tête et toujours complices" at bounding box center [208, 202] width 279 height 20
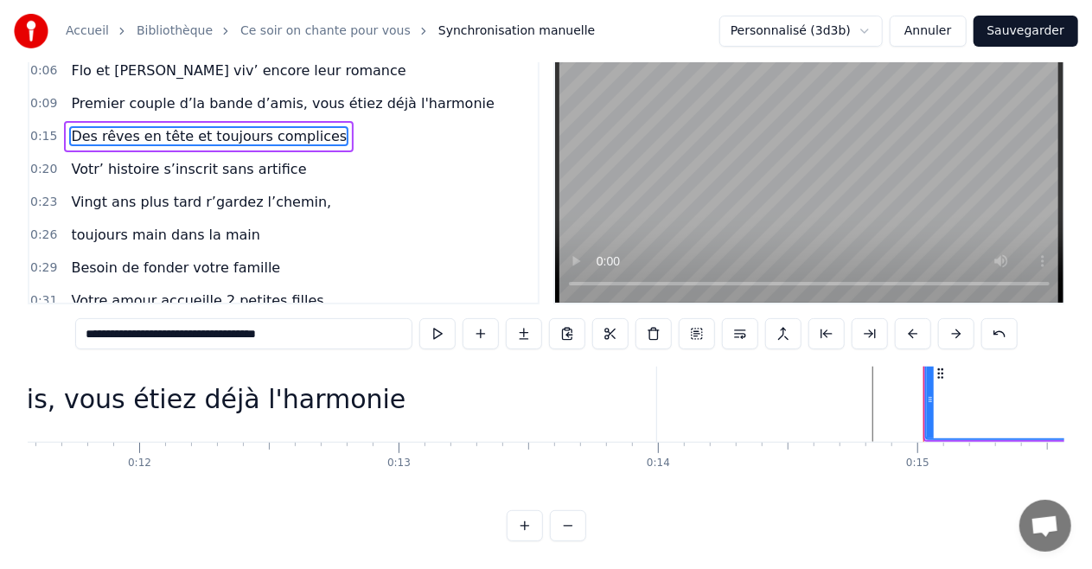
scroll to position [30, 3034]
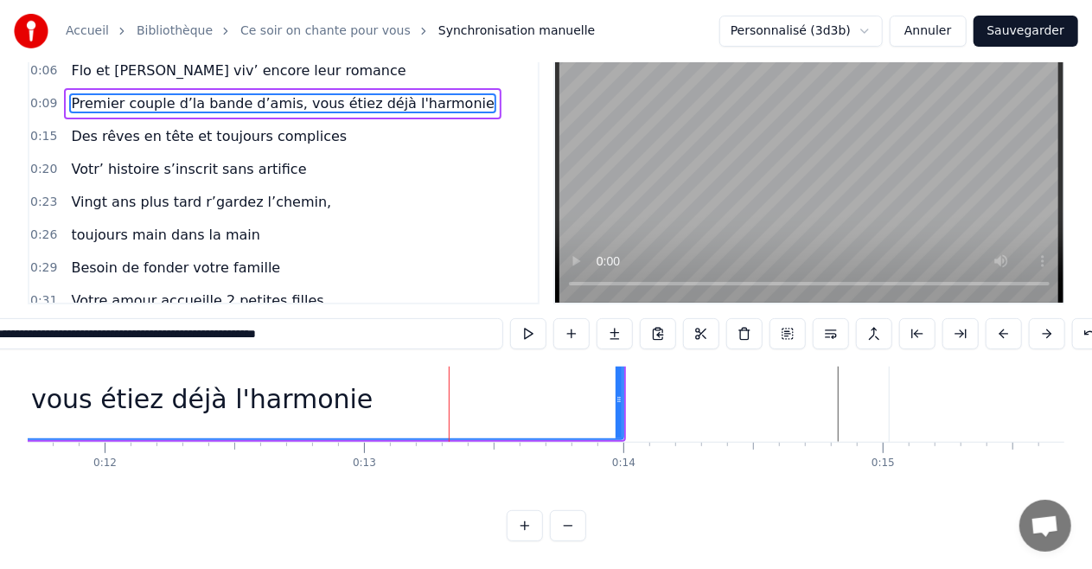
scroll to position [0, 0]
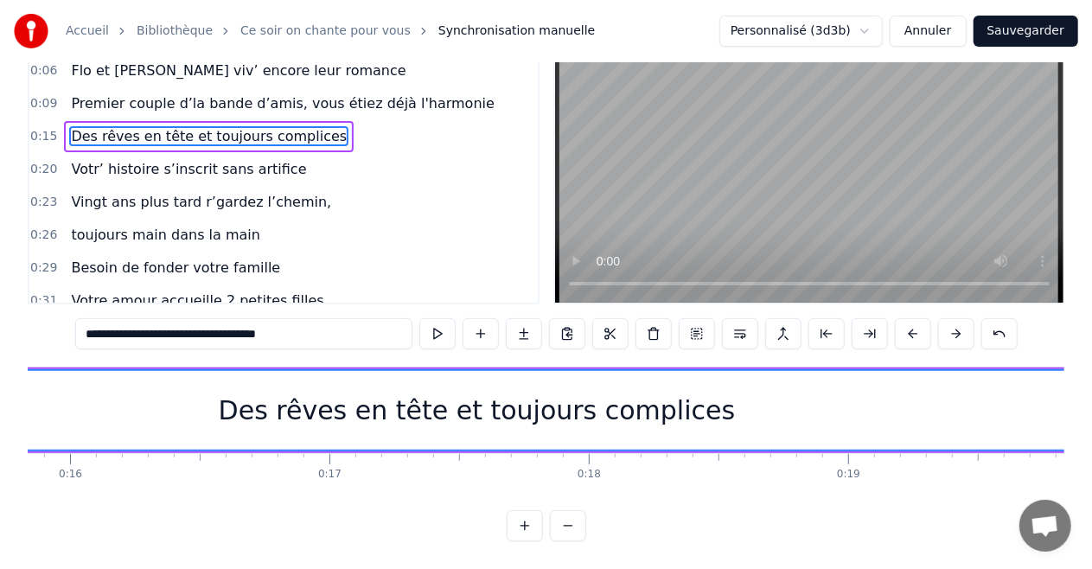
scroll to position [0, 4141]
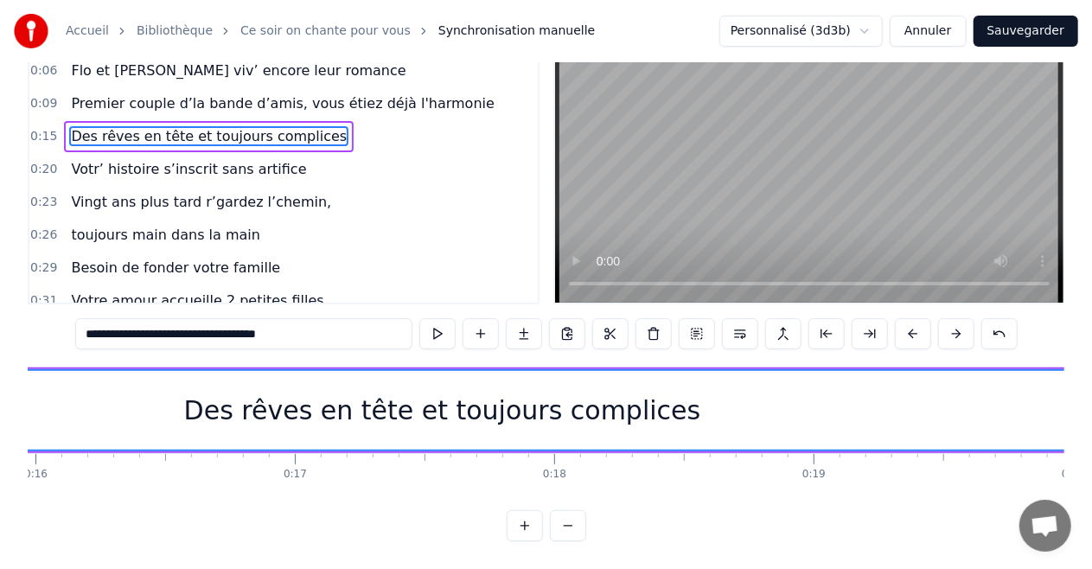
click at [282, 126] on span "Des rêves en tête et toujours complices" at bounding box center [208, 136] width 279 height 20
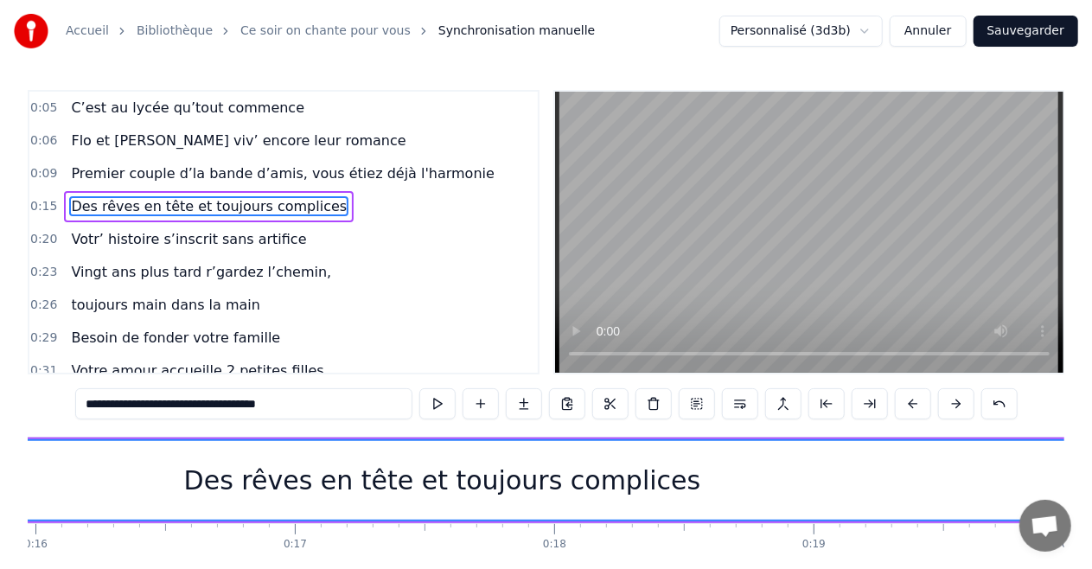
scroll to position [0, 3808]
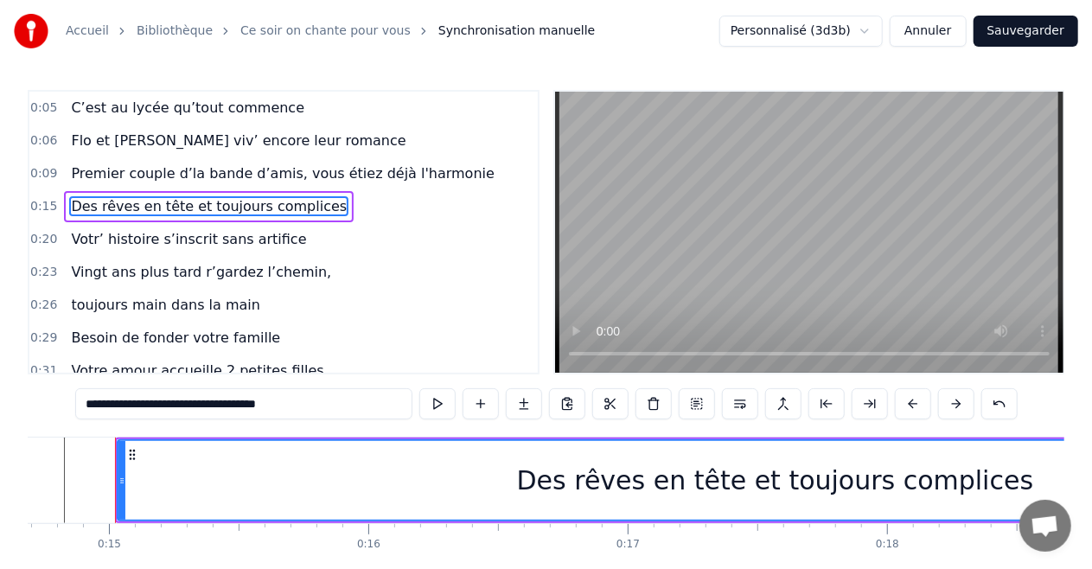
click at [332, 410] on input "**********" at bounding box center [243, 403] width 337 height 31
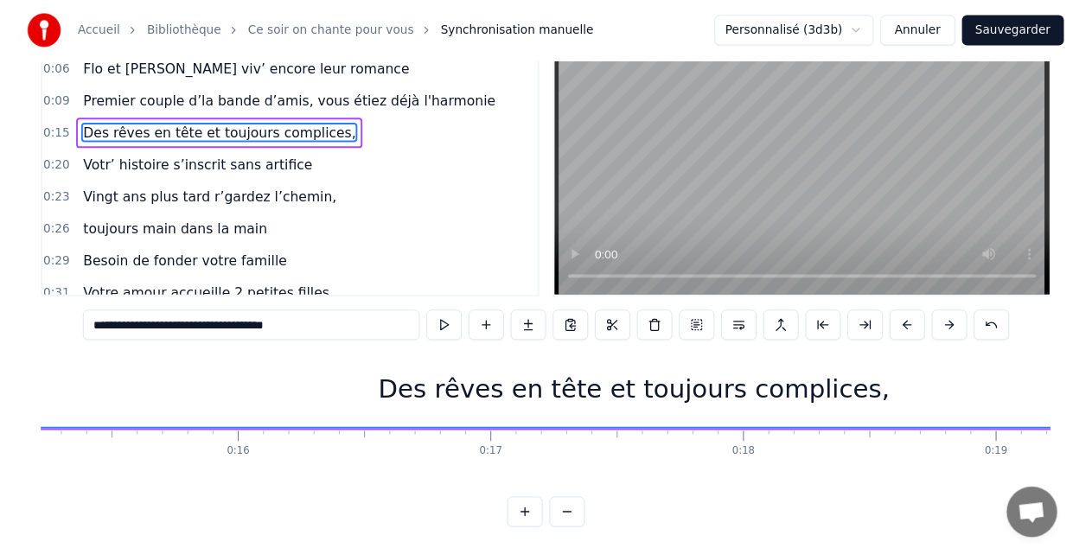
scroll to position [30, 3981]
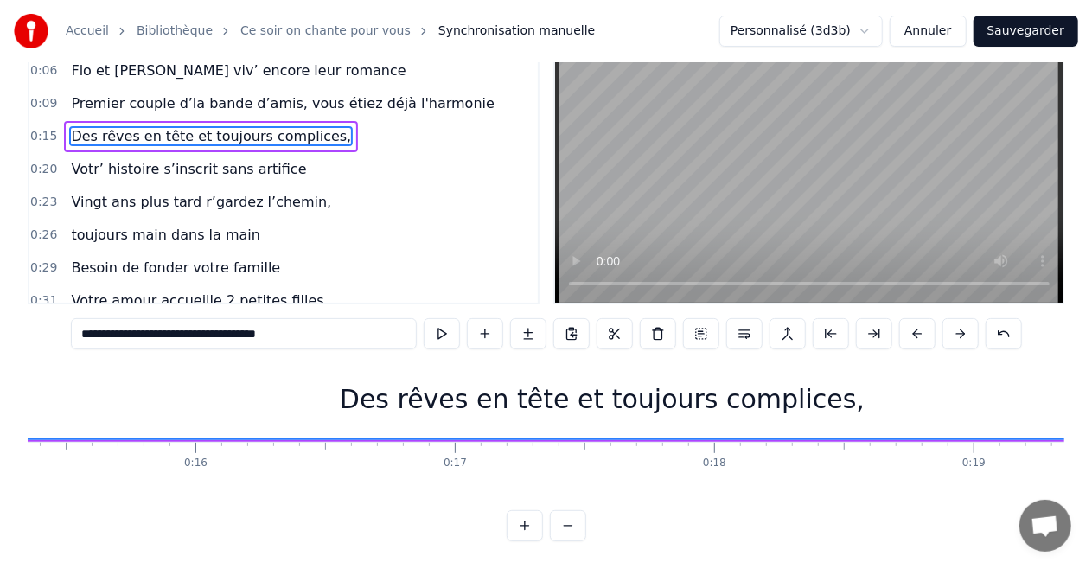
click at [343, 318] on input "**********" at bounding box center [244, 333] width 346 height 31
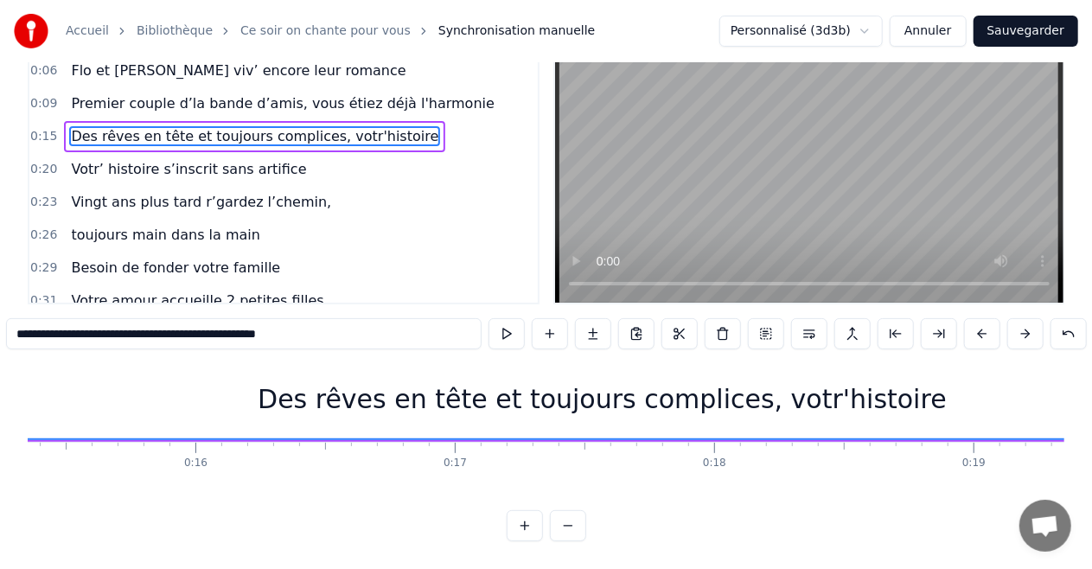
click at [260, 320] on input "**********" at bounding box center [243, 333] width 475 height 31
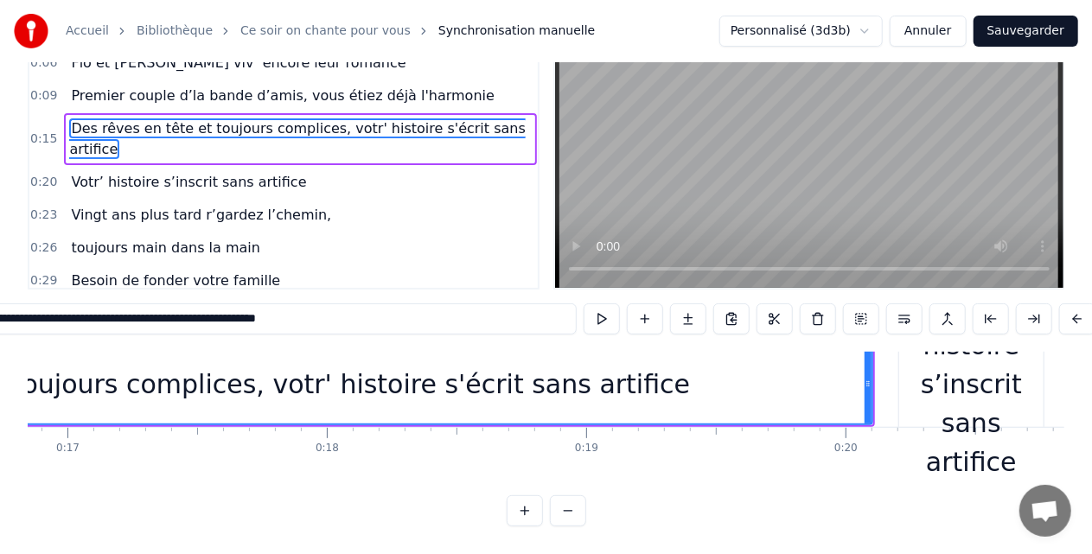
scroll to position [30, 4336]
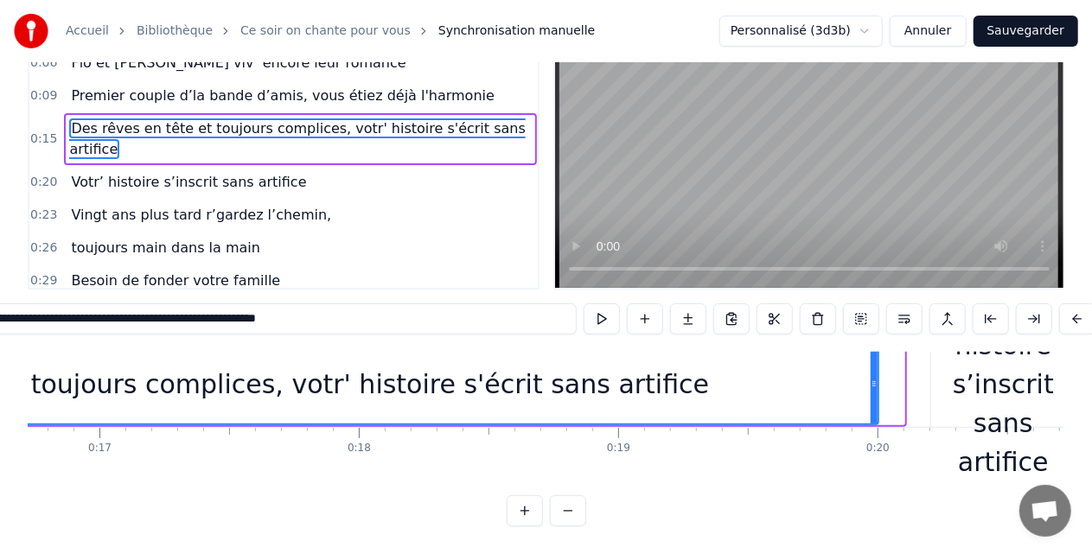
drag, startPoint x: 898, startPoint y: 364, endPoint x: 874, endPoint y: 363, distance: 24.2
click at [874, 377] on icon at bounding box center [873, 384] width 7 height 14
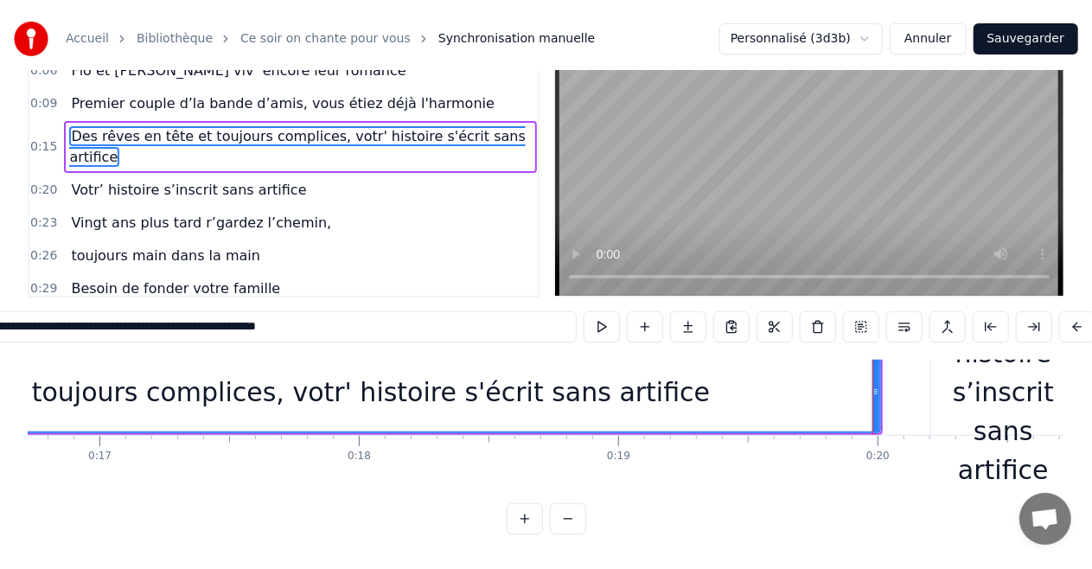
scroll to position [0, 0]
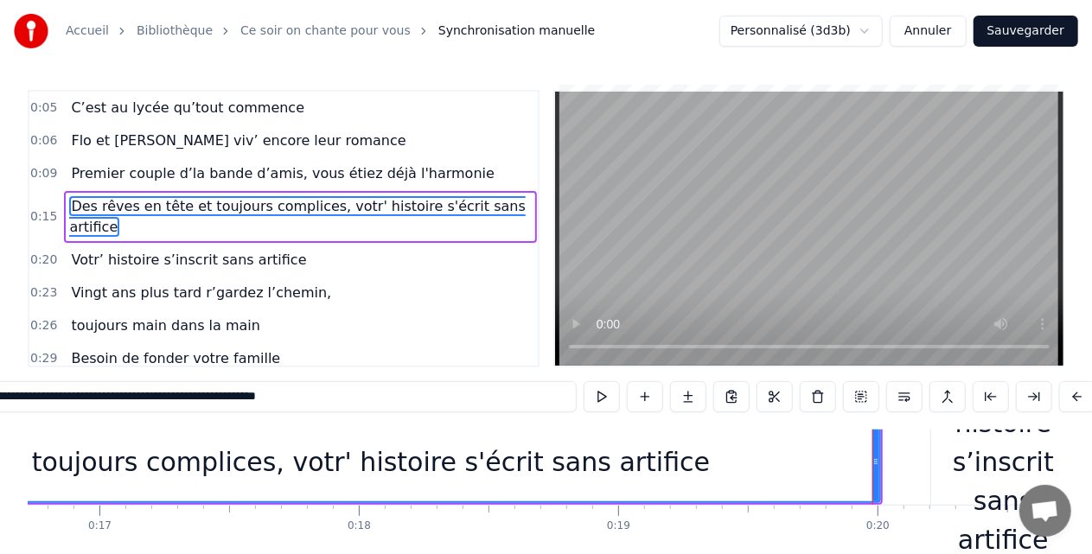
click at [115, 250] on span "Votr’ histoire s’inscrit sans artifice" at bounding box center [188, 260] width 239 height 20
type input "**********"
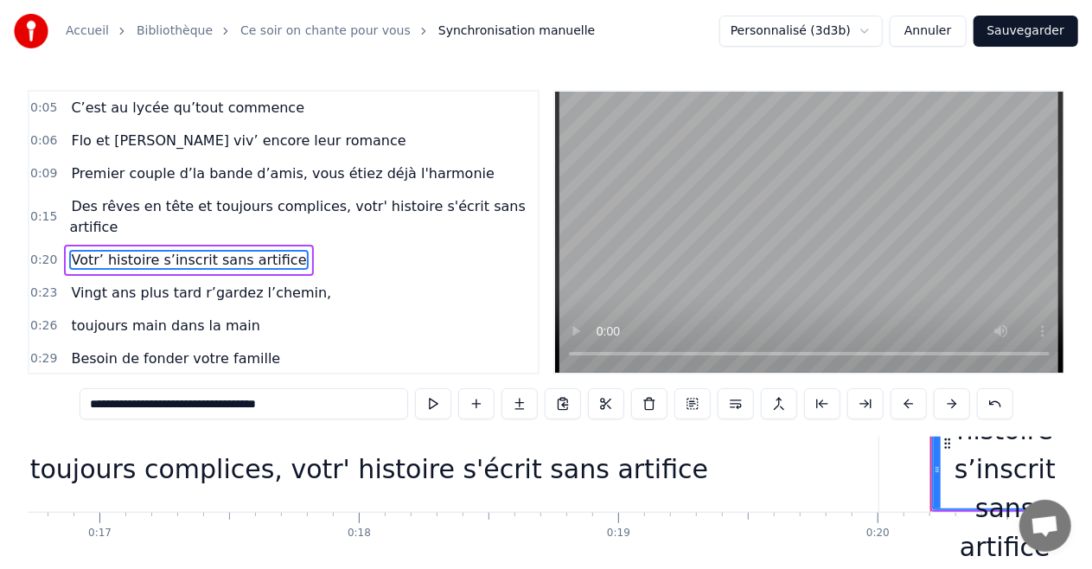
scroll to position [4, 0]
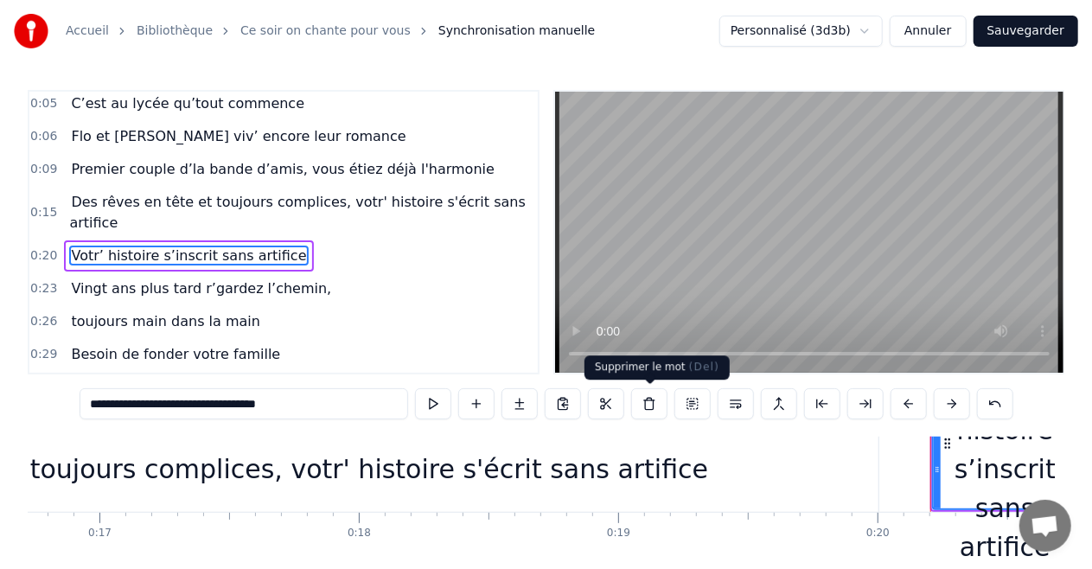
click at [651, 406] on button at bounding box center [649, 403] width 36 height 31
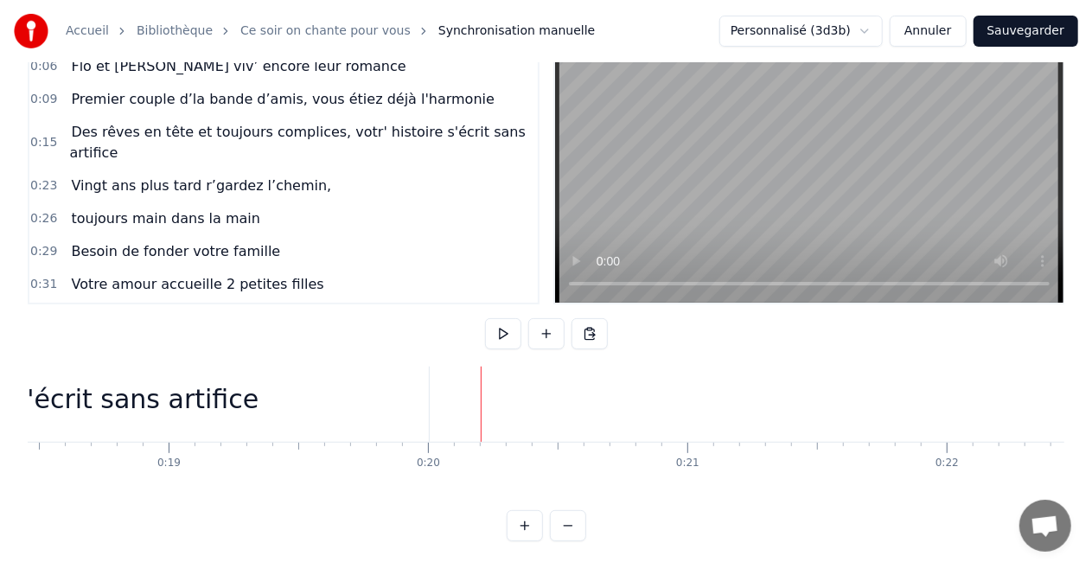
scroll to position [0, 4785]
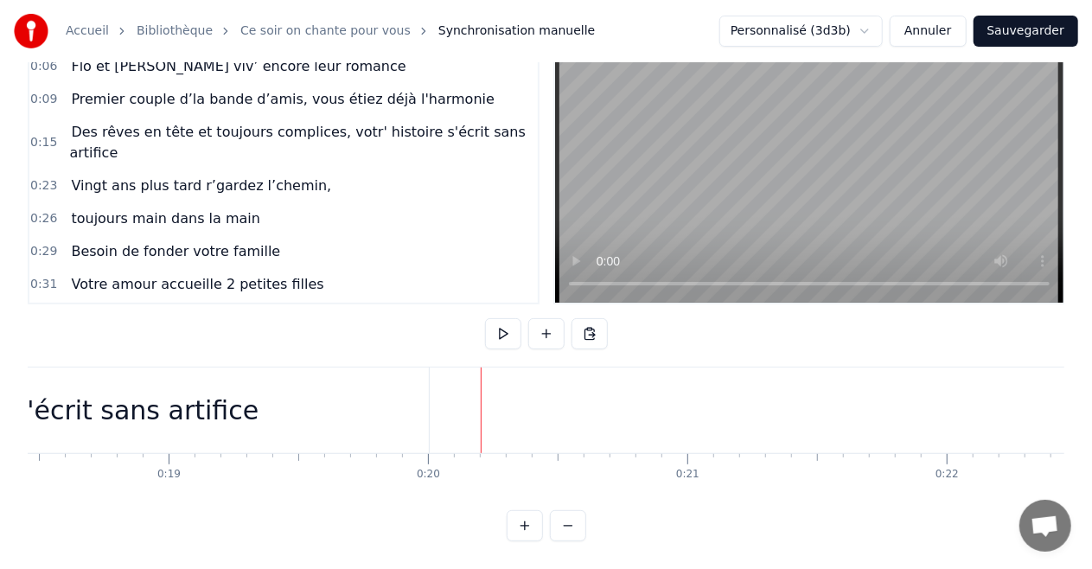
click at [180, 175] on span "Vingt ans plus tard r’gardez l’chemin," at bounding box center [201, 185] width 264 height 20
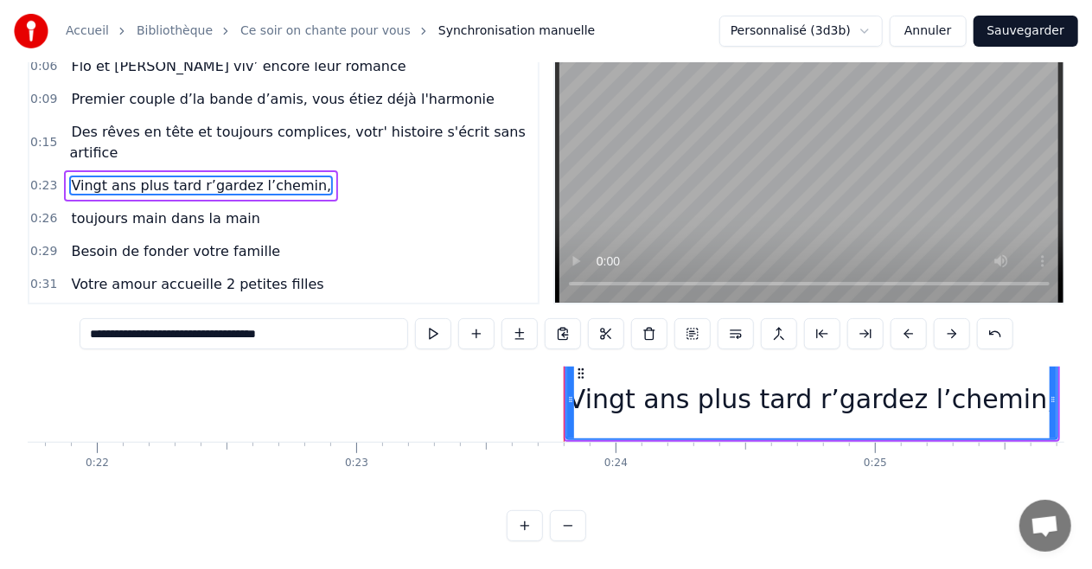
scroll to position [30, 5600]
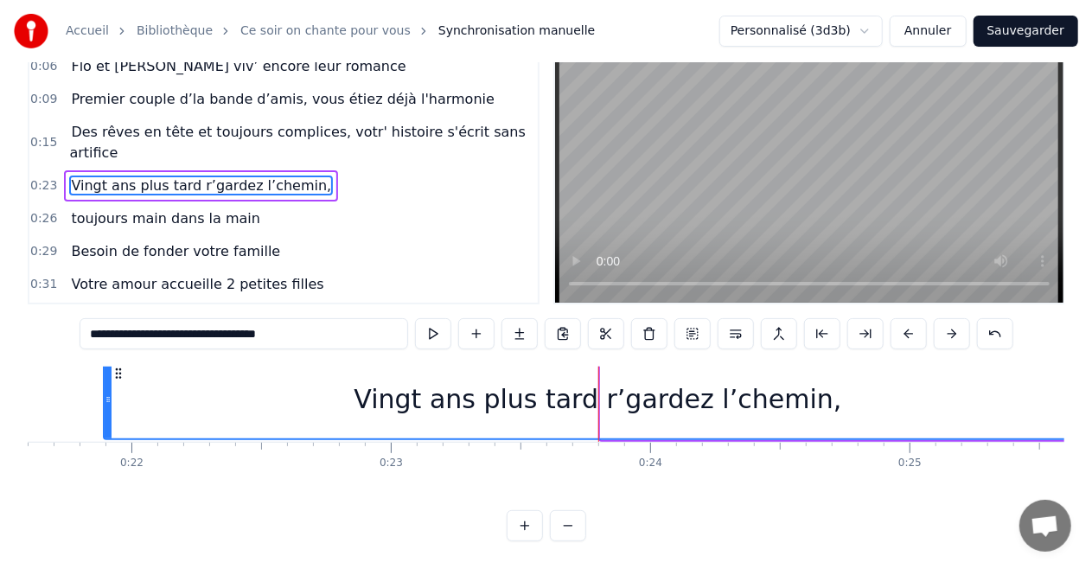
drag, startPoint x: 605, startPoint y: 365, endPoint x: 99, endPoint y: 373, distance: 506.5
click at [105, 374] on div at bounding box center [108, 399] width 7 height 79
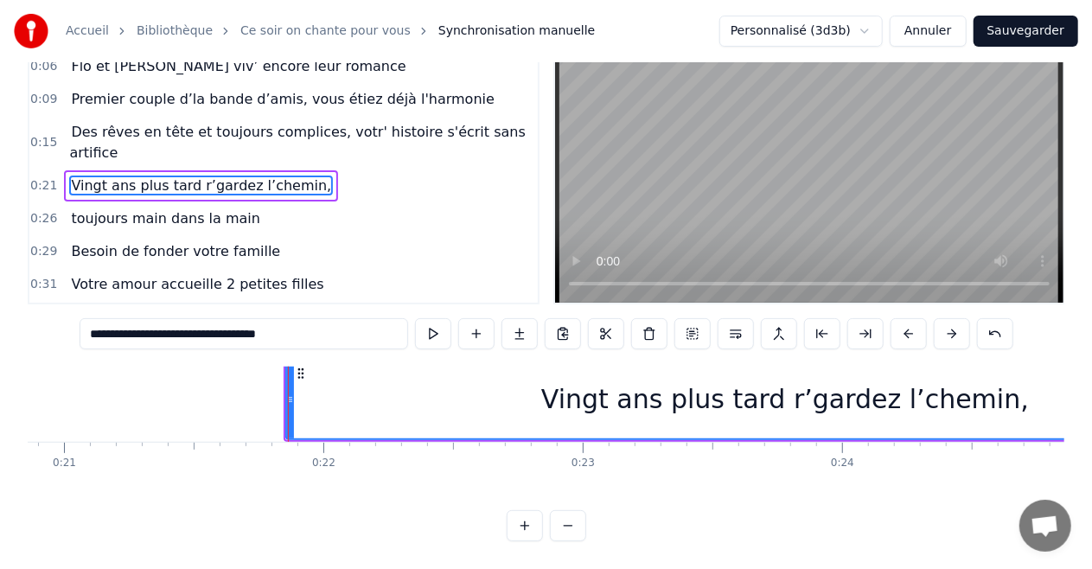
scroll to position [30, 5374]
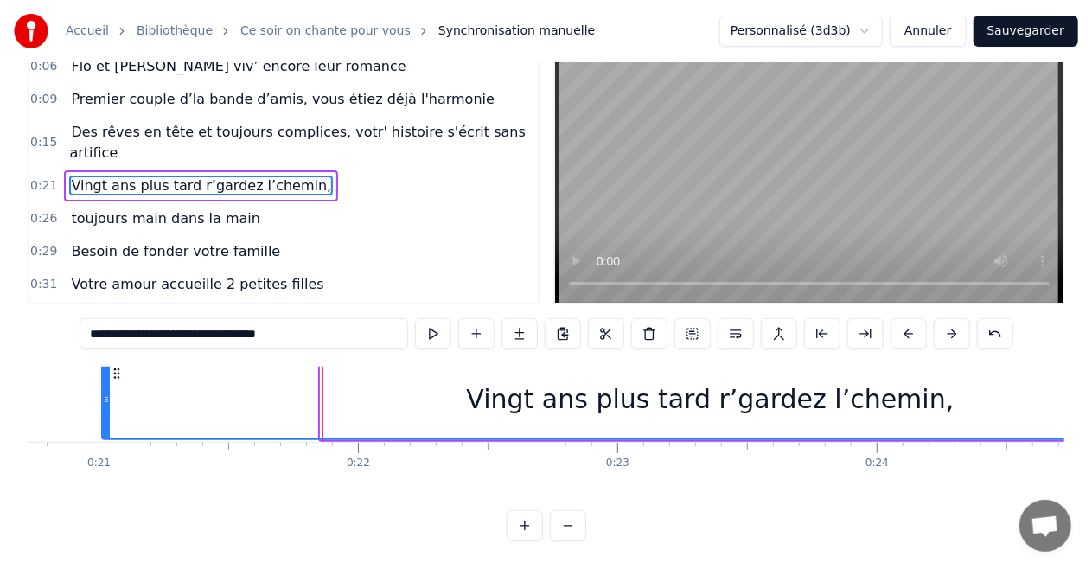
drag, startPoint x: 322, startPoint y: 377, endPoint x: 104, endPoint y: 380, distance: 218.7
click at [104, 380] on div at bounding box center [106, 399] width 7 height 79
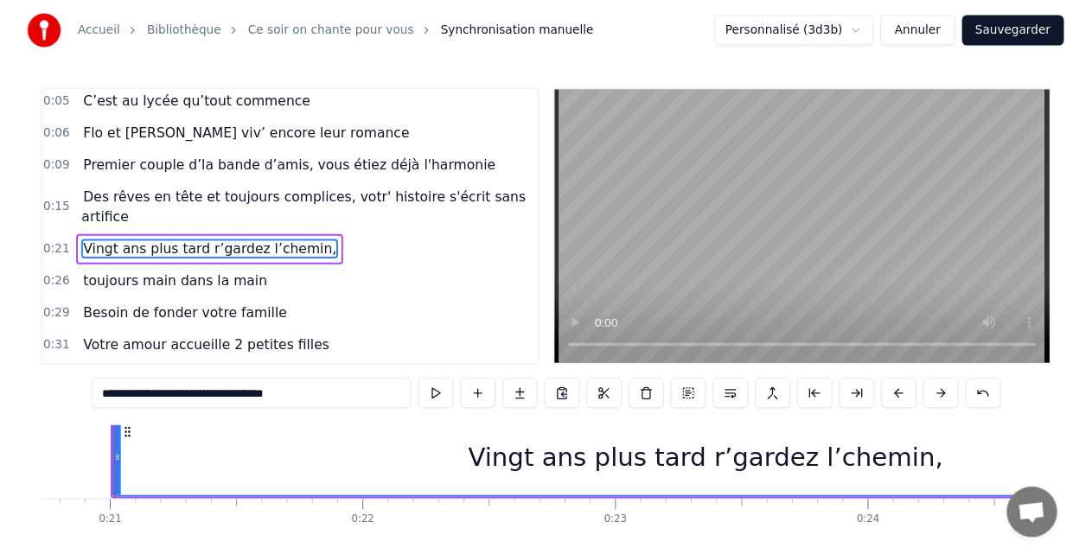
scroll to position [30, 5362]
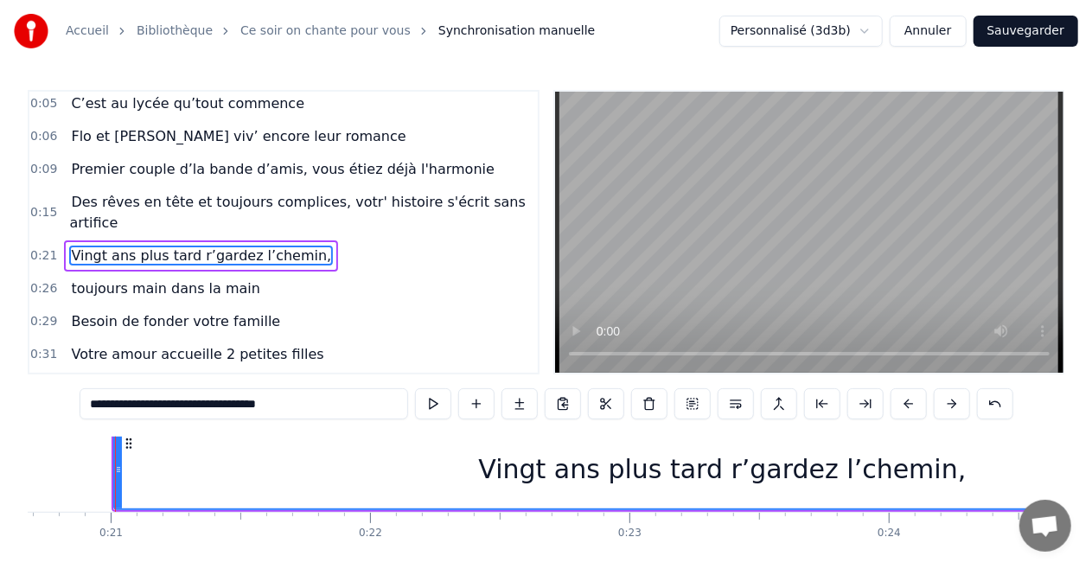
click at [309, 411] on input "**********" at bounding box center [244, 403] width 328 height 31
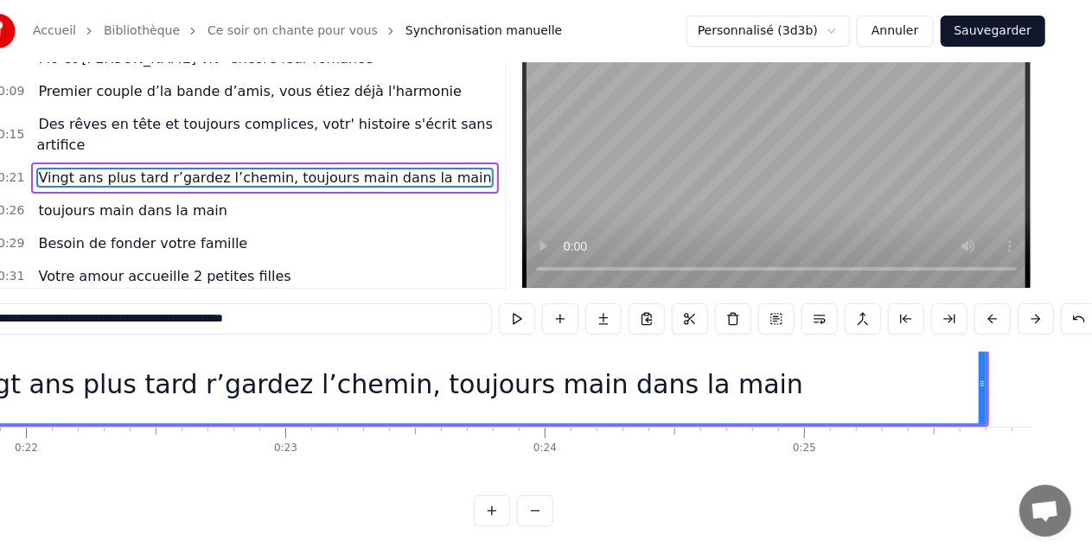
scroll to position [30, 5707]
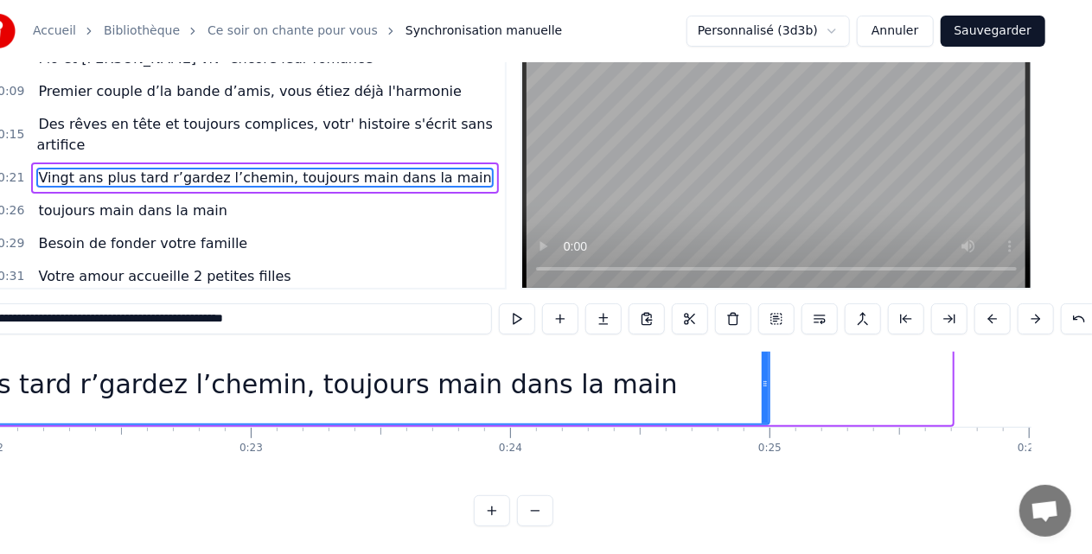
drag, startPoint x: 946, startPoint y: 349, endPoint x: 764, endPoint y: 347, distance: 182.4
click at [764, 377] on icon at bounding box center [764, 384] width 7 height 14
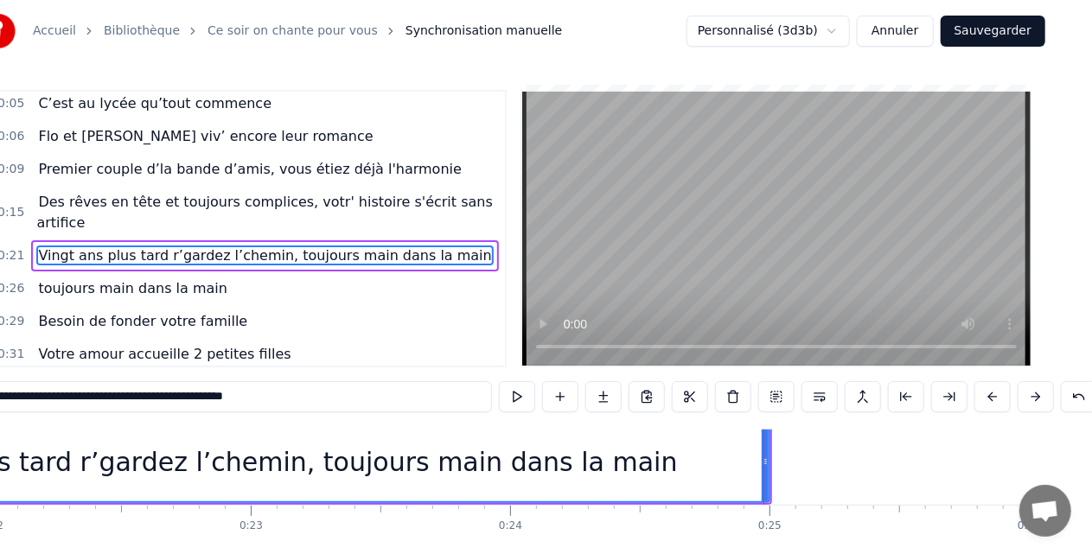
click at [161, 278] on span "toujours main dans la main" at bounding box center [132, 288] width 192 height 20
type input "**********"
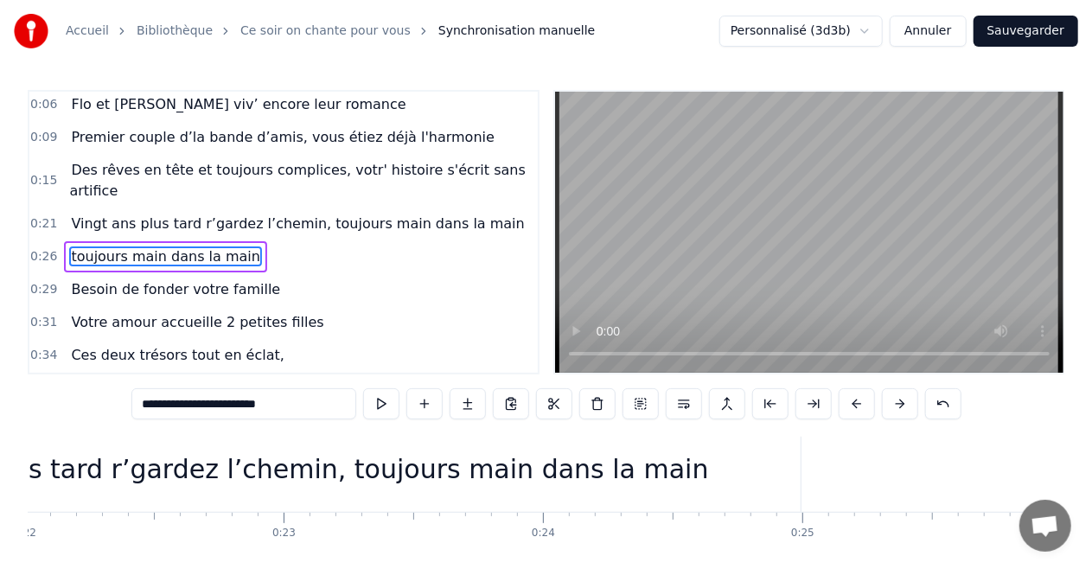
scroll to position [30, 6810]
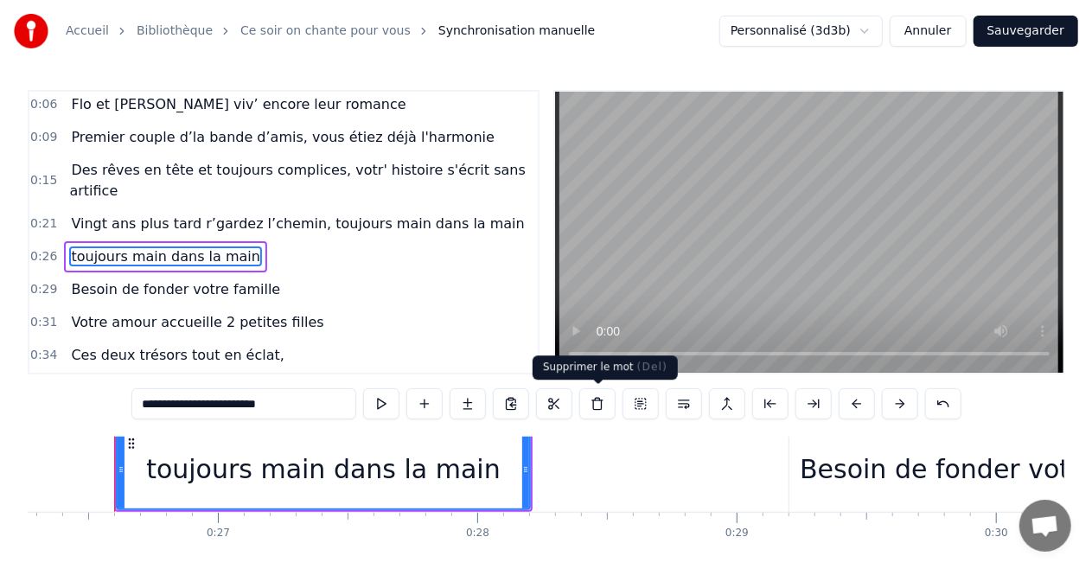
click at [604, 411] on button at bounding box center [597, 403] width 36 height 31
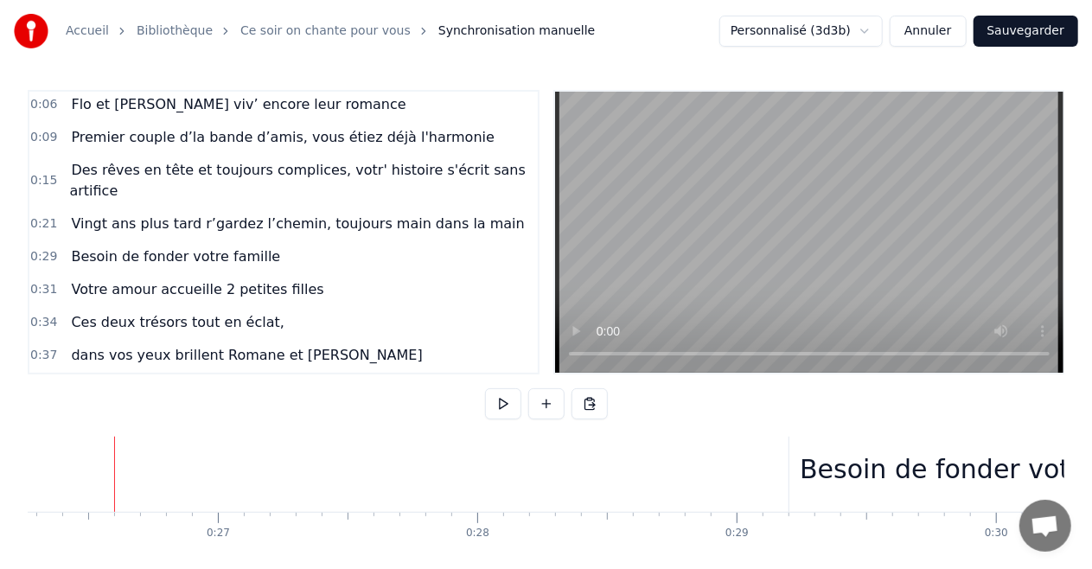
scroll to position [85, 0]
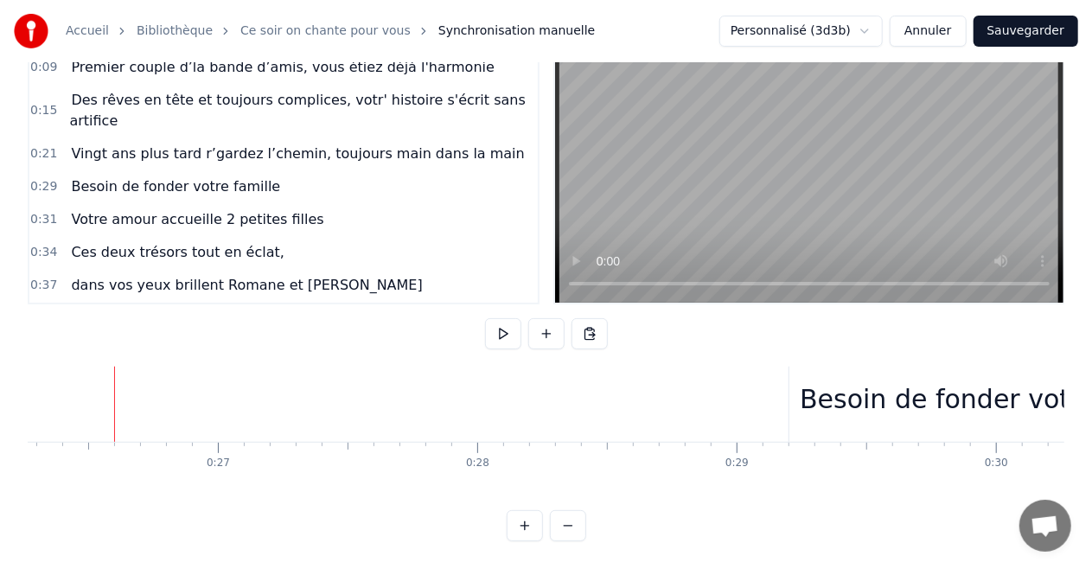
click at [828, 379] on div "Besoin de fonder votre famille" at bounding box center [995, 398] width 392 height 39
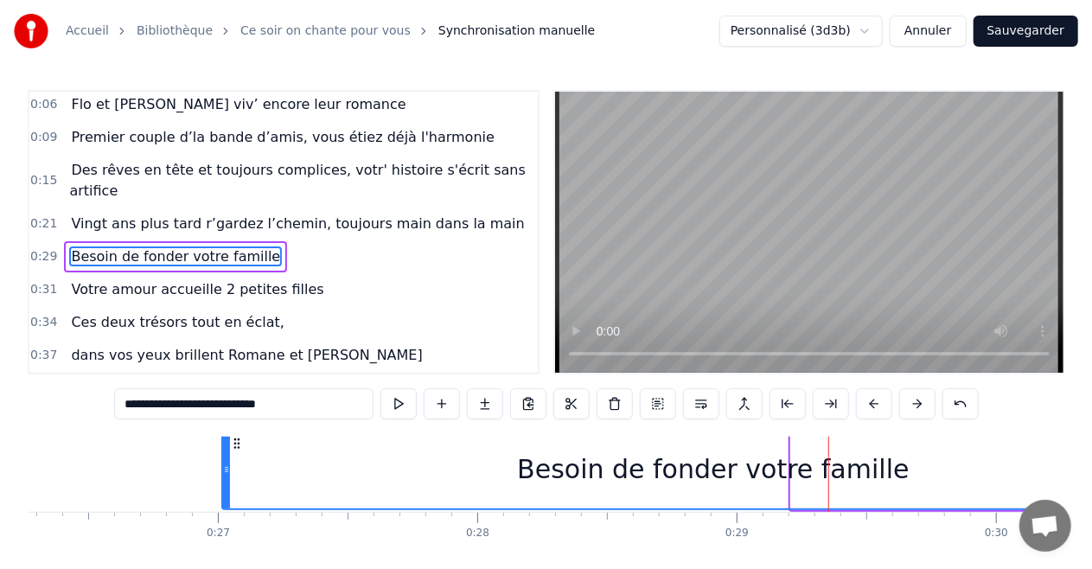
drag, startPoint x: 792, startPoint y: 451, endPoint x: 223, endPoint y: 449, distance: 568.7
click at [223, 462] on icon at bounding box center [226, 469] width 7 height 14
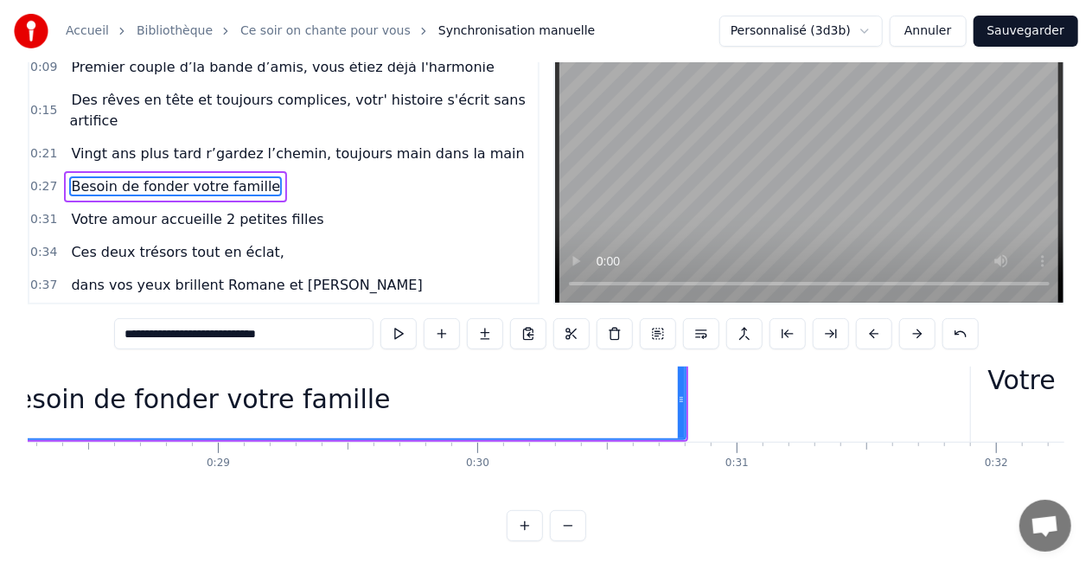
scroll to position [30, 7363]
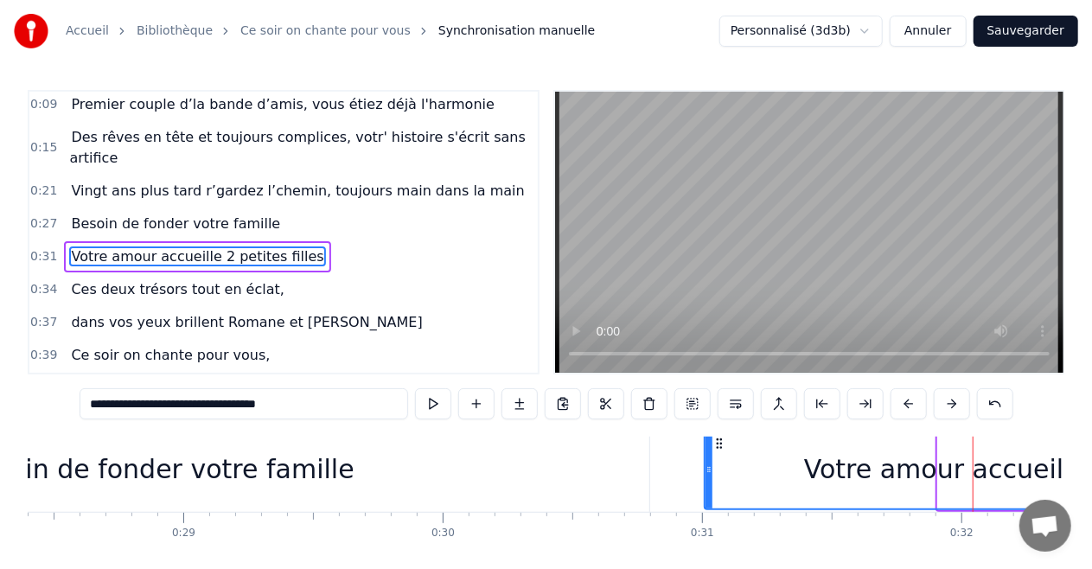
drag, startPoint x: 940, startPoint y: 453, endPoint x: 707, endPoint y: 453, distance: 233.3
click at [707, 462] on icon at bounding box center [708, 469] width 7 height 14
click at [538, 464] on div "Besoin de fonder votre famille" at bounding box center [158, 469] width 982 height 86
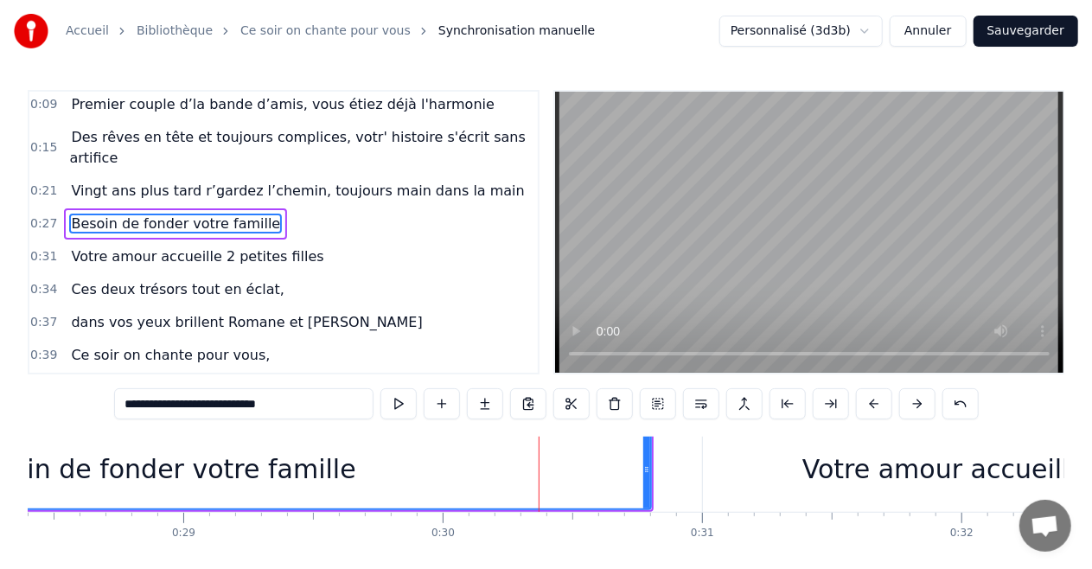
scroll to position [36, 0]
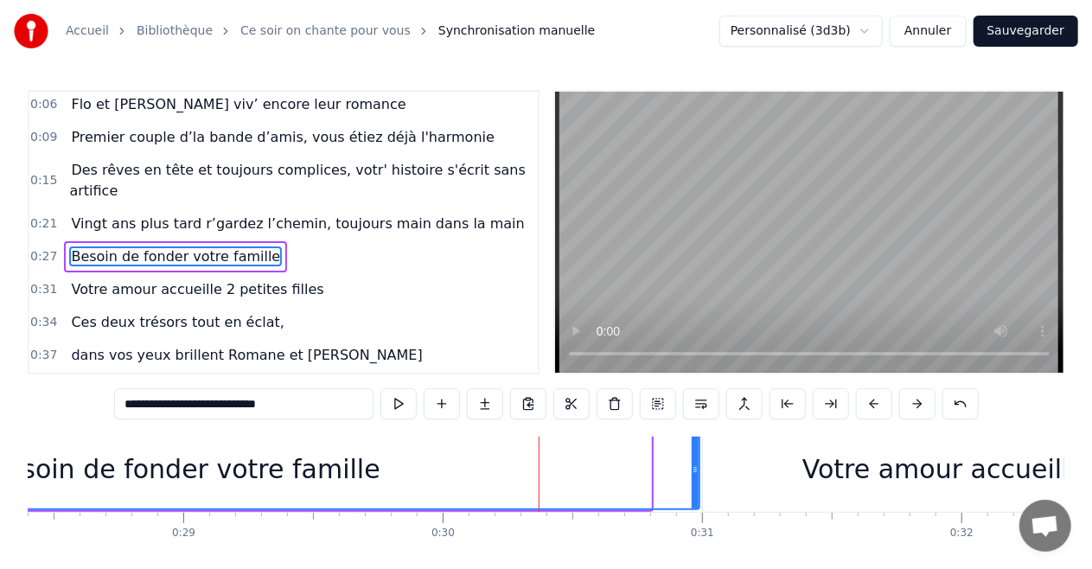
drag, startPoint x: 646, startPoint y: 453, endPoint x: 695, endPoint y: 456, distance: 48.5
click at [695, 456] on div at bounding box center [694, 469] width 7 height 79
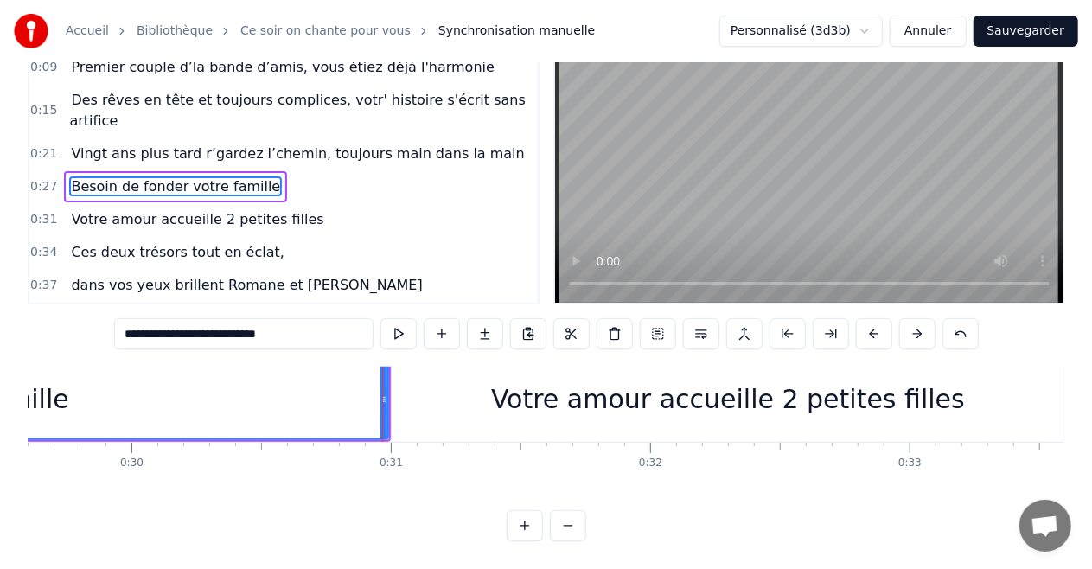
scroll to position [30, 7744]
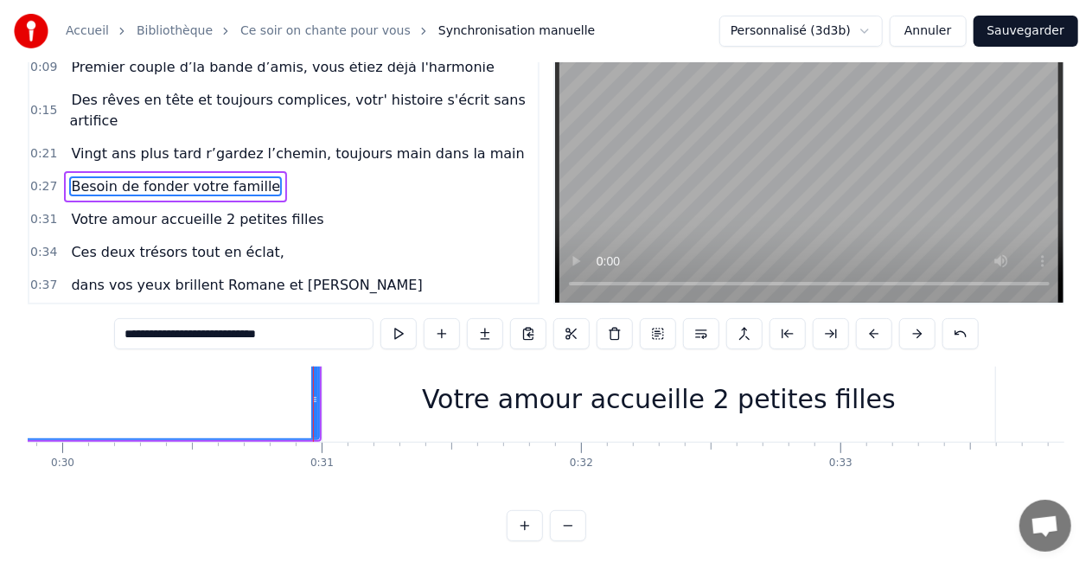
click at [852, 379] on div "Votre amour accueille 2 petites filles" at bounding box center [659, 398] width 474 height 39
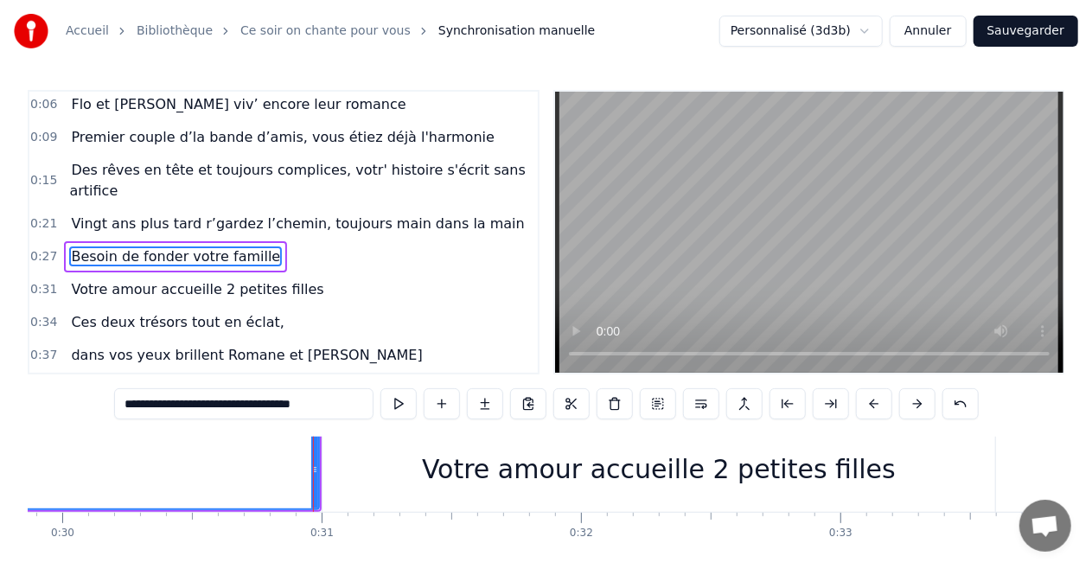
scroll to position [69, 0]
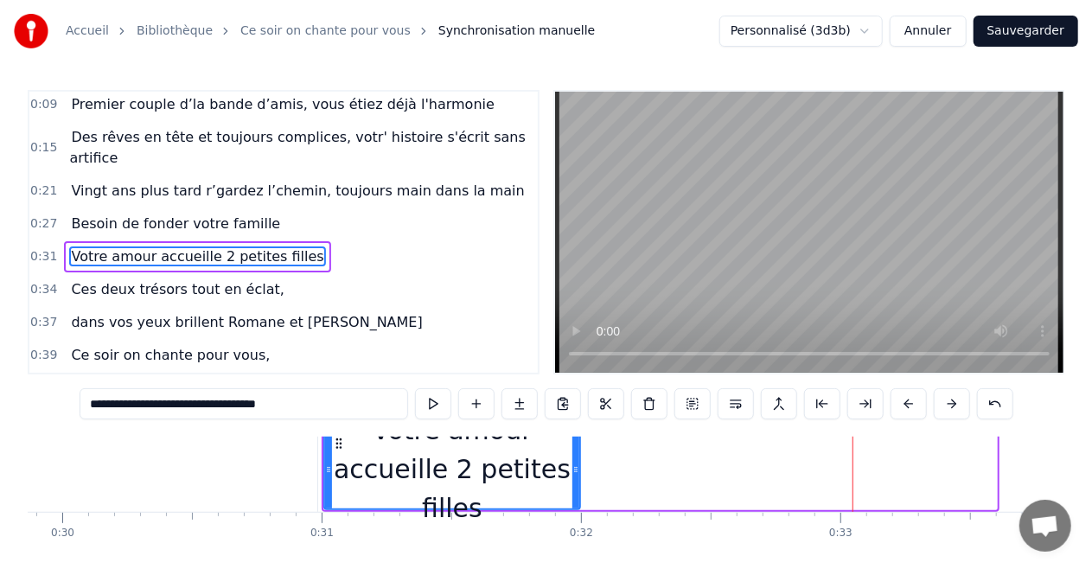
drag, startPoint x: 989, startPoint y: 455, endPoint x: 574, endPoint y: 463, distance: 414.9
click at [574, 463] on div at bounding box center [575, 469] width 7 height 79
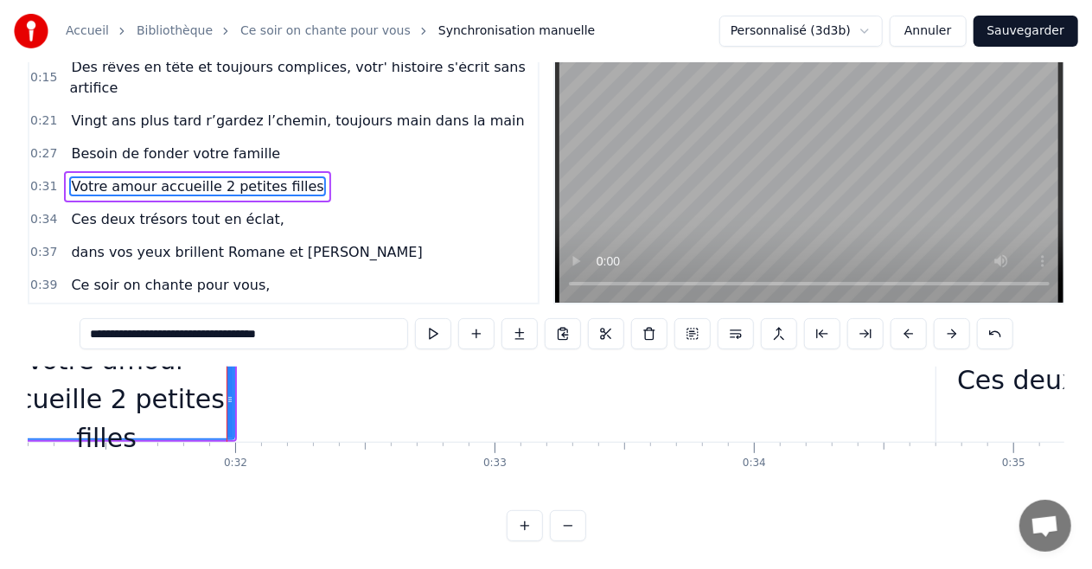
scroll to position [30, 8124]
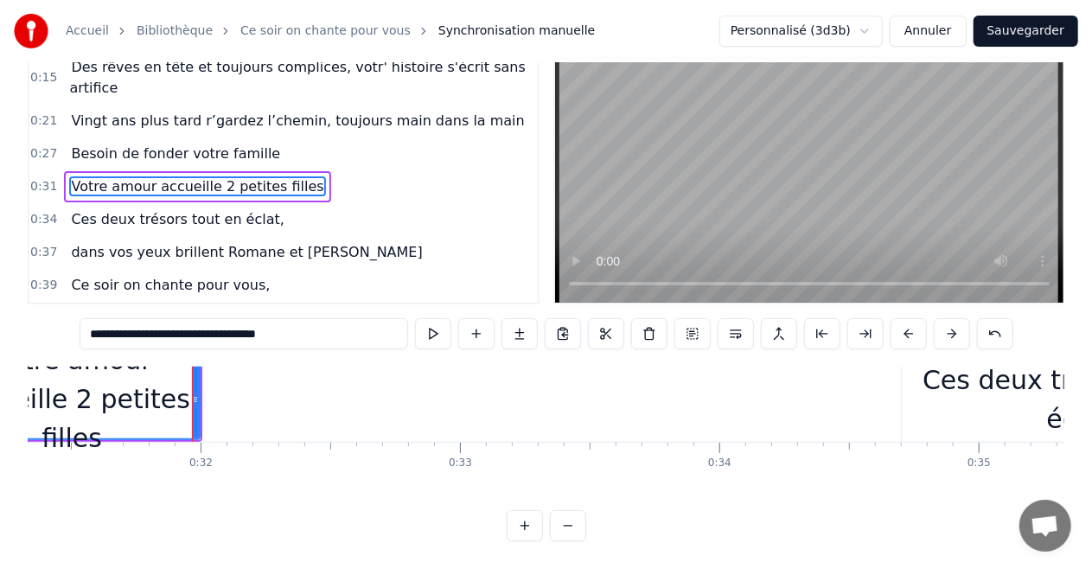
click at [957, 378] on div "Ces deux trésors tout en éclat," at bounding box center [1081, 399] width 361 height 78
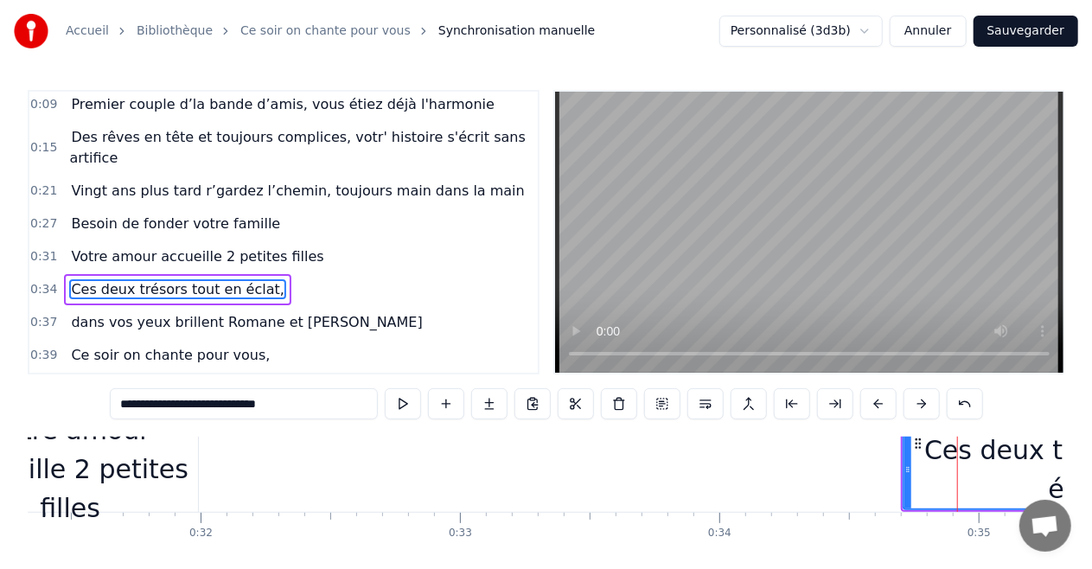
scroll to position [101, 0]
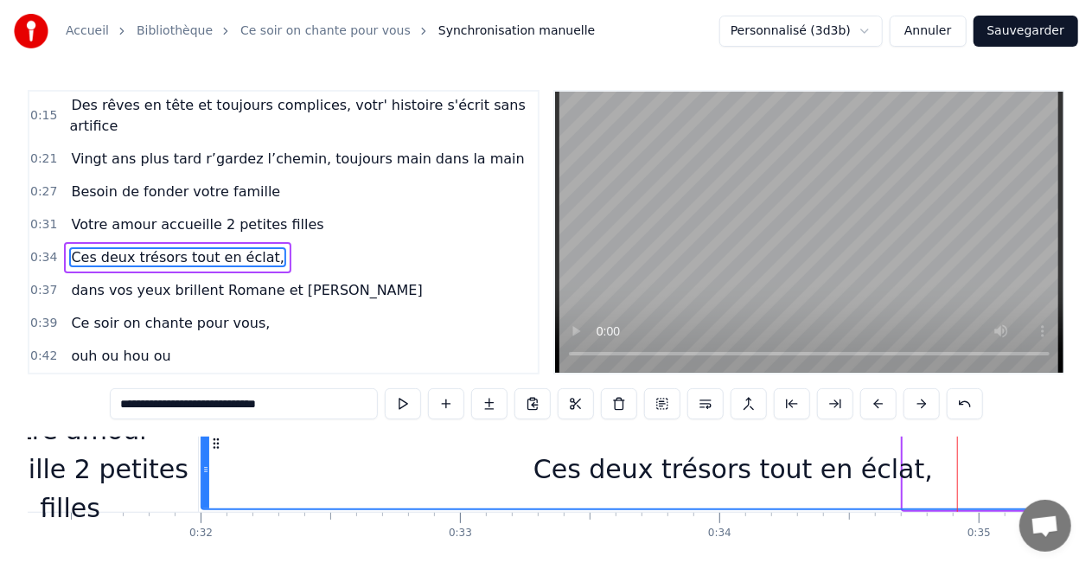
drag, startPoint x: 904, startPoint y: 452, endPoint x: 202, endPoint y: 441, distance: 701.9
click at [202, 441] on div at bounding box center [205, 469] width 7 height 79
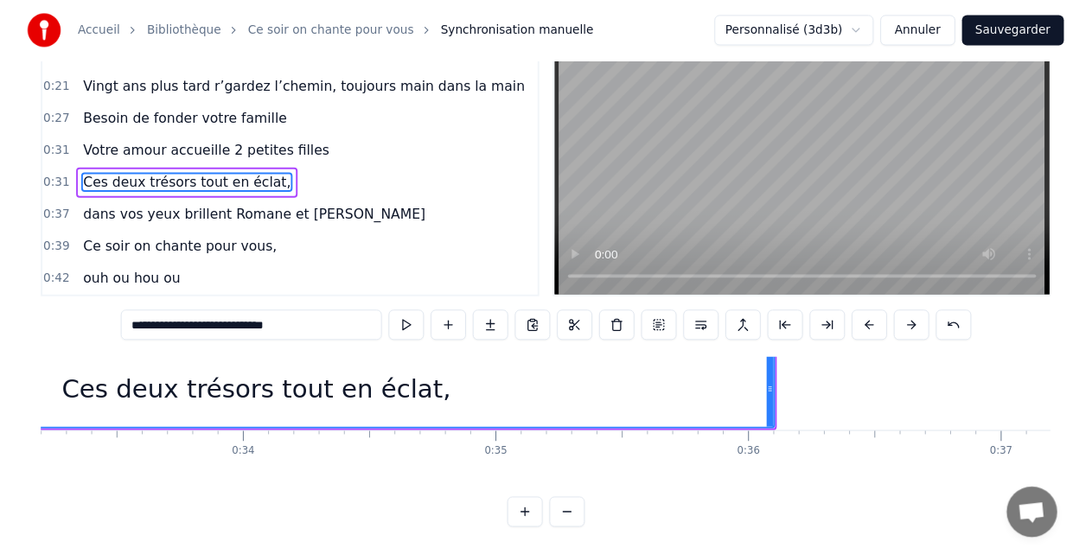
scroll to position [30, 8642]
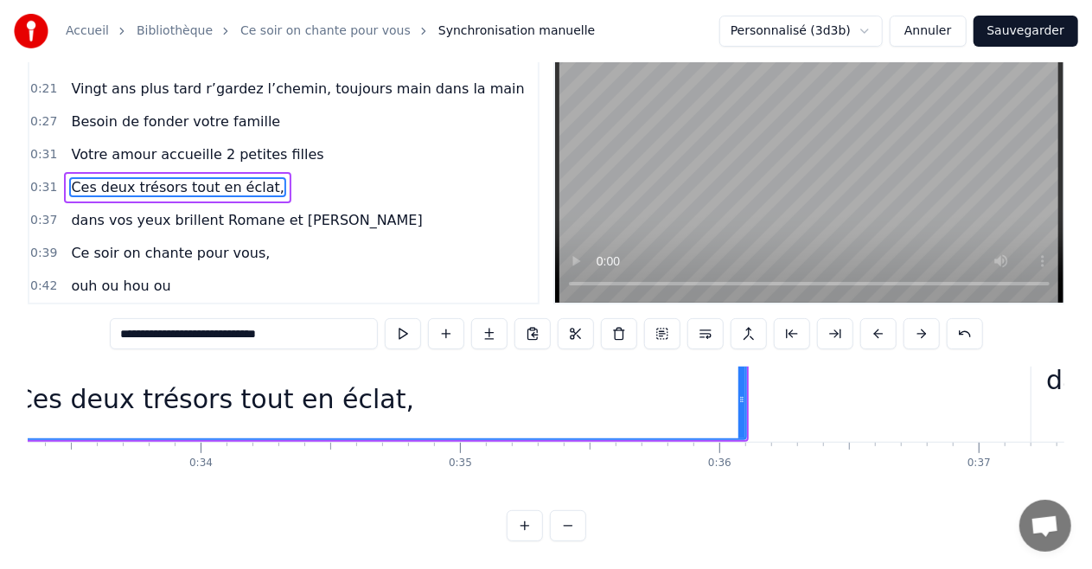
click at [304, 324] on input "**********" at bounding box center [244, 333] width 268 height 31
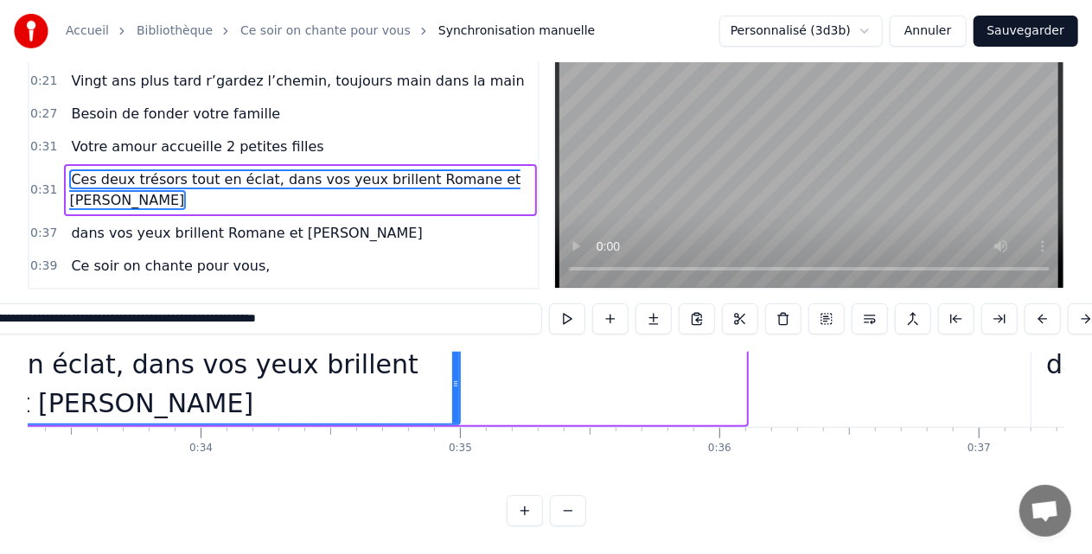
drag, startPoint x: 740, startPoint y: 366, endPoint x: 456, endPoint y: 367, distance: 283.5
click at [456, 377] on icon at bounding box center [455, 384] width 7 height 14
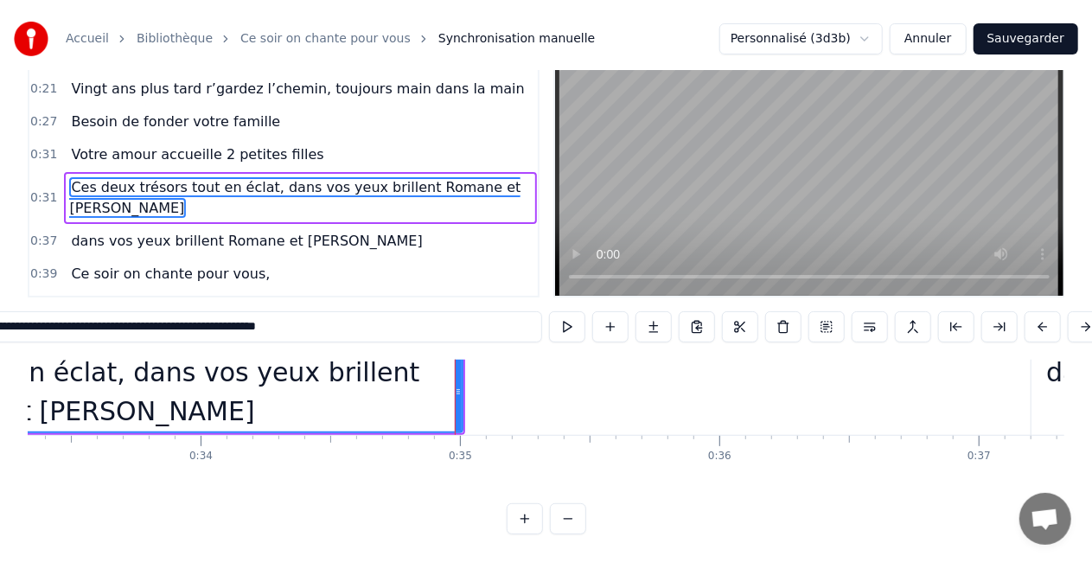
scroll to position [0, 0]
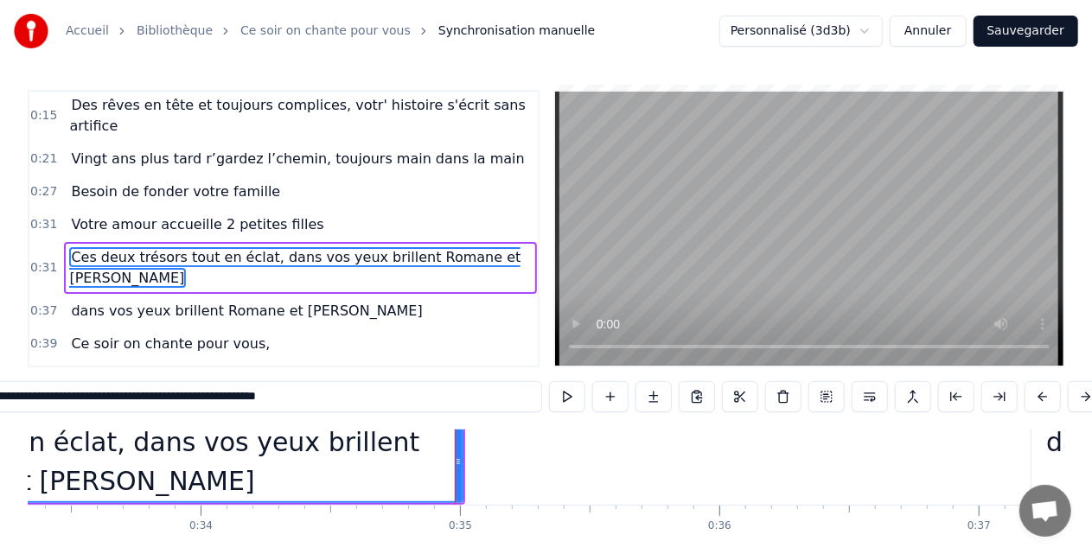
click at [237, 301] on span "dans vos yeux brillent Romane et [PERSON_NAME]" at bounding box center [246, 311] width 354 height 20
type input "**********"
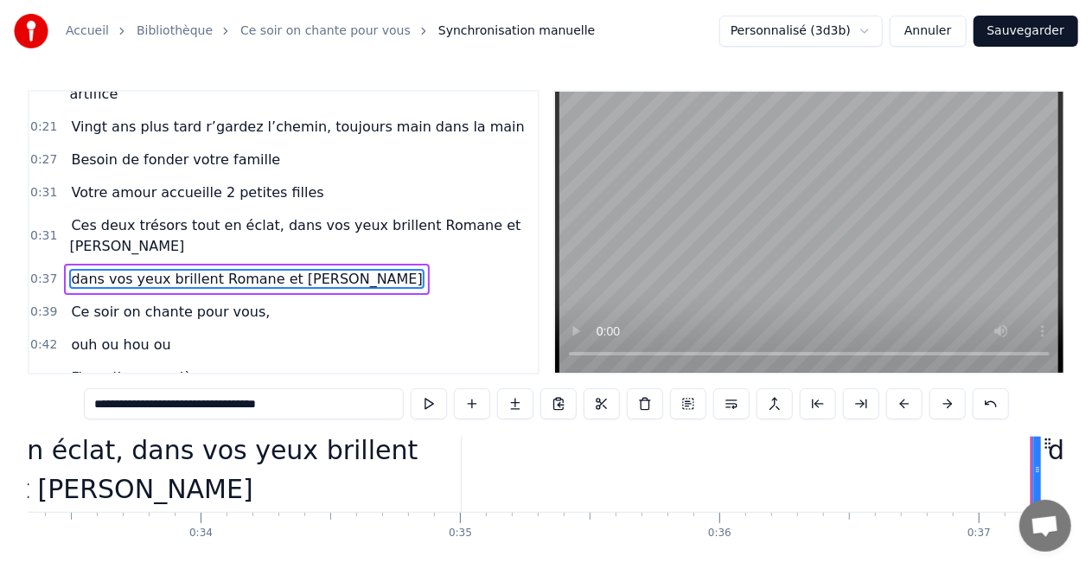
scroll to position [30, 9558]
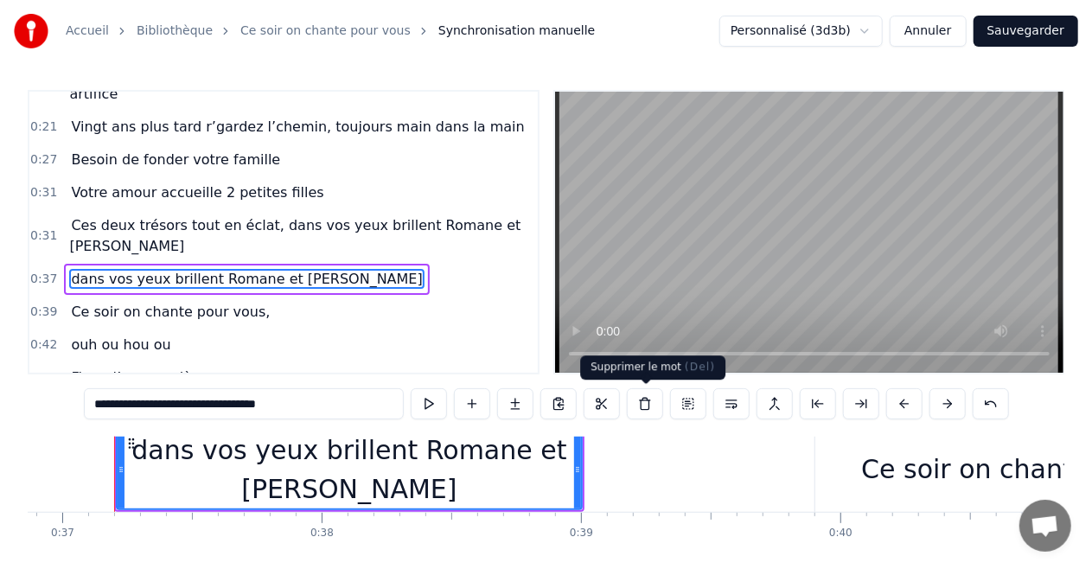
click at [648, 410] on button at bounding box center [645, 403] width 36 height 31
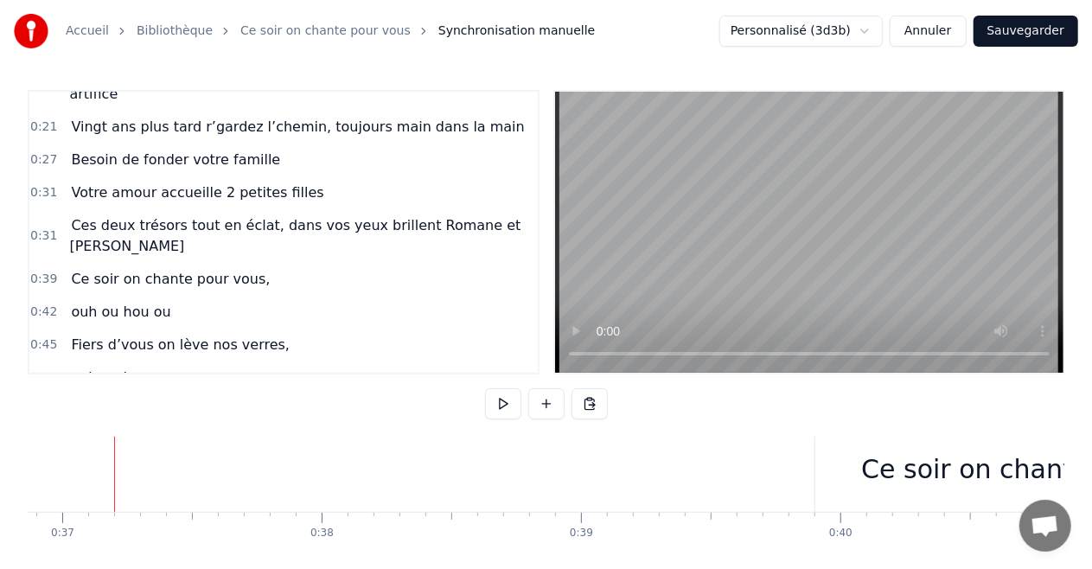
click at [920, 468] on div "Ce soir on chante pour vous," at bounding box center [1047, 468] width 372 height 39
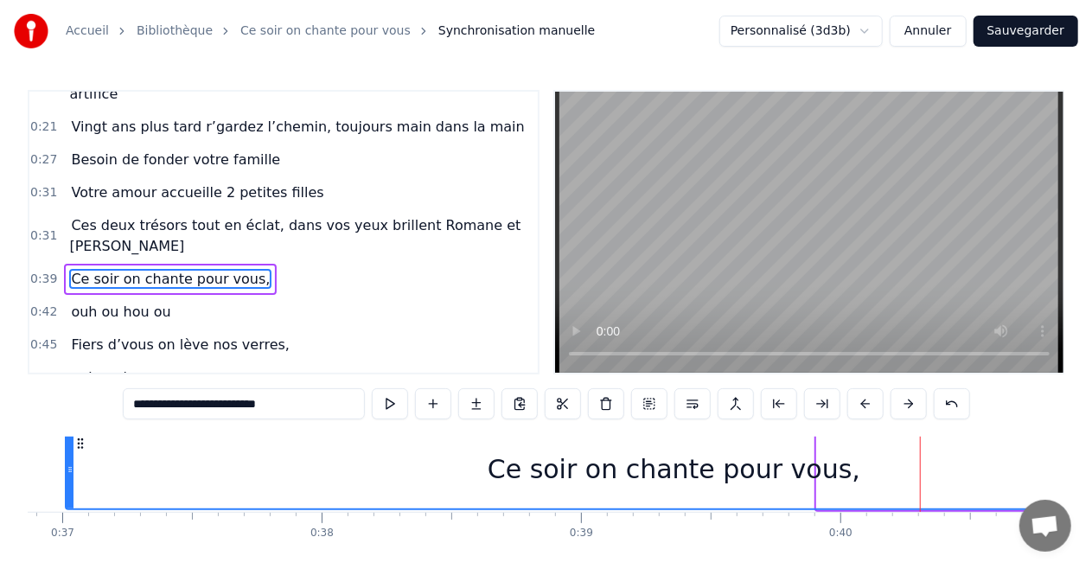
drag, startPoint x: 821, startPoint y: 449, endPoint x: 70, endPoint y: 462, distance: 751.1
click at [70, 462] on div at bounding box center [70, 469] width 7 height 79
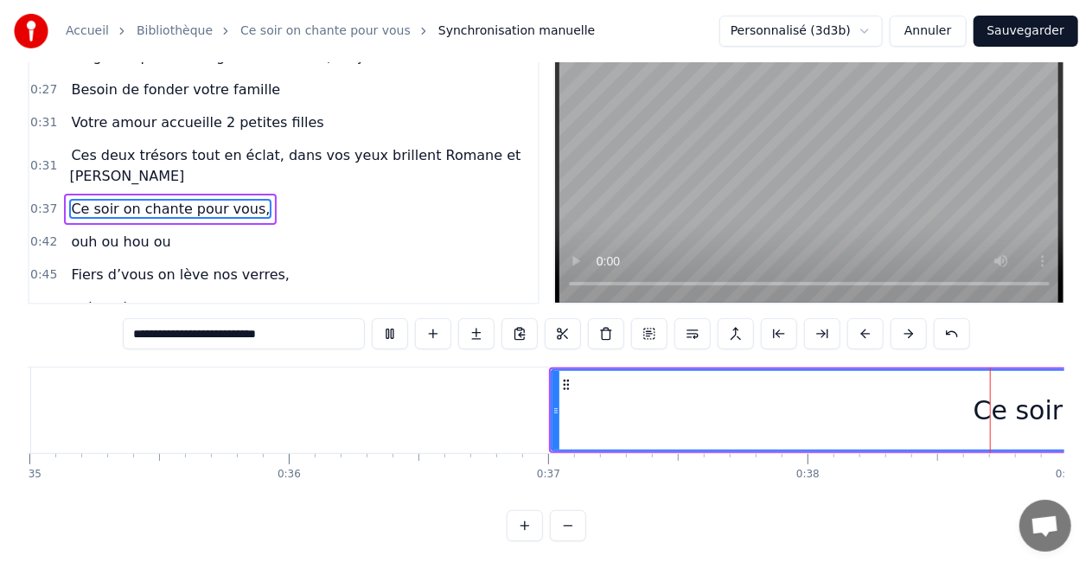
scroll to position [0, 9970]
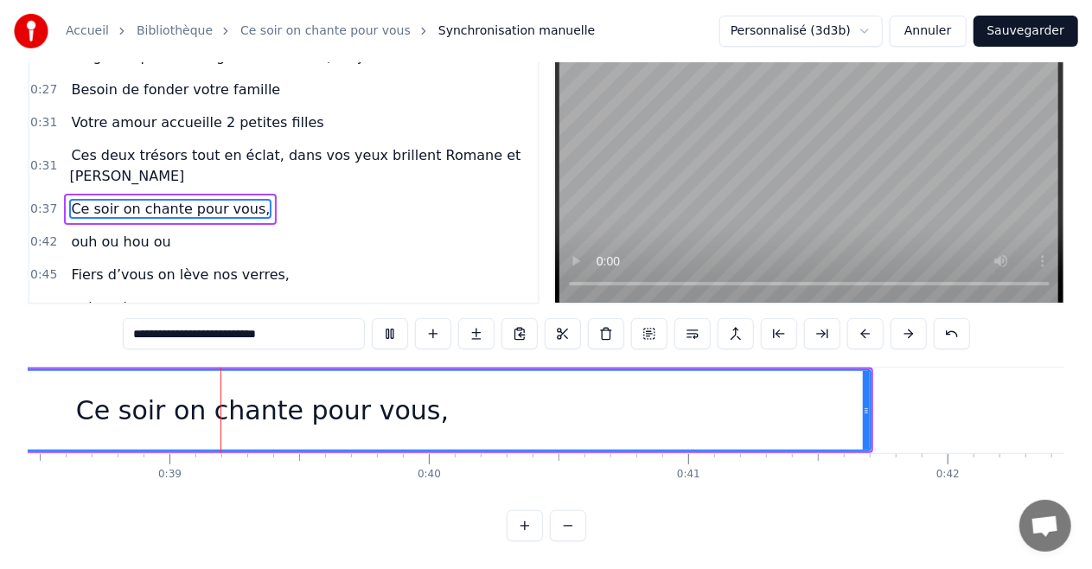
click at [581, 217] on video at bounding box center [809, 162] width 508 height 281
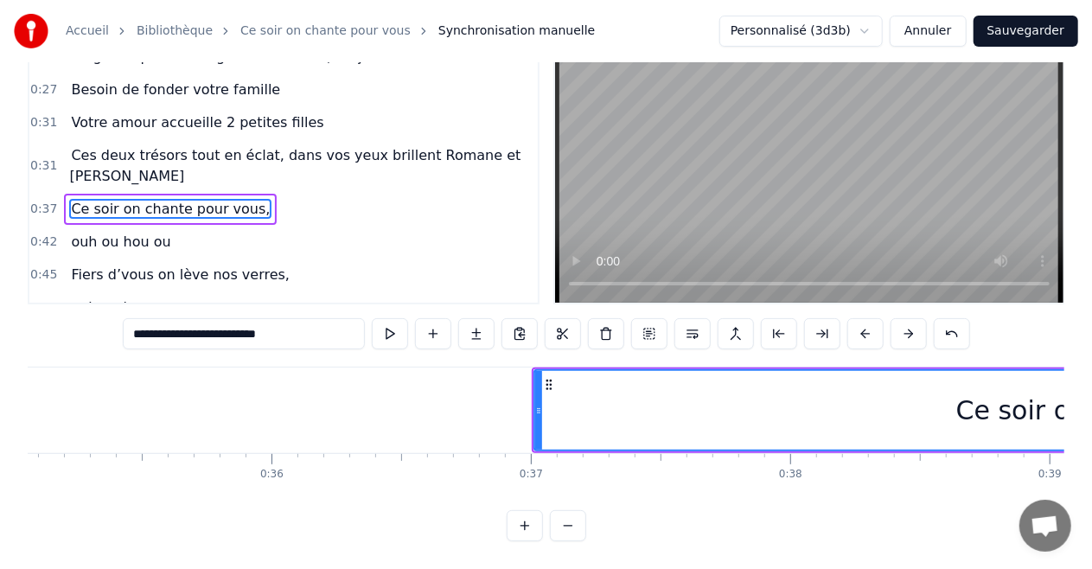
scroll to position [0, 8902]
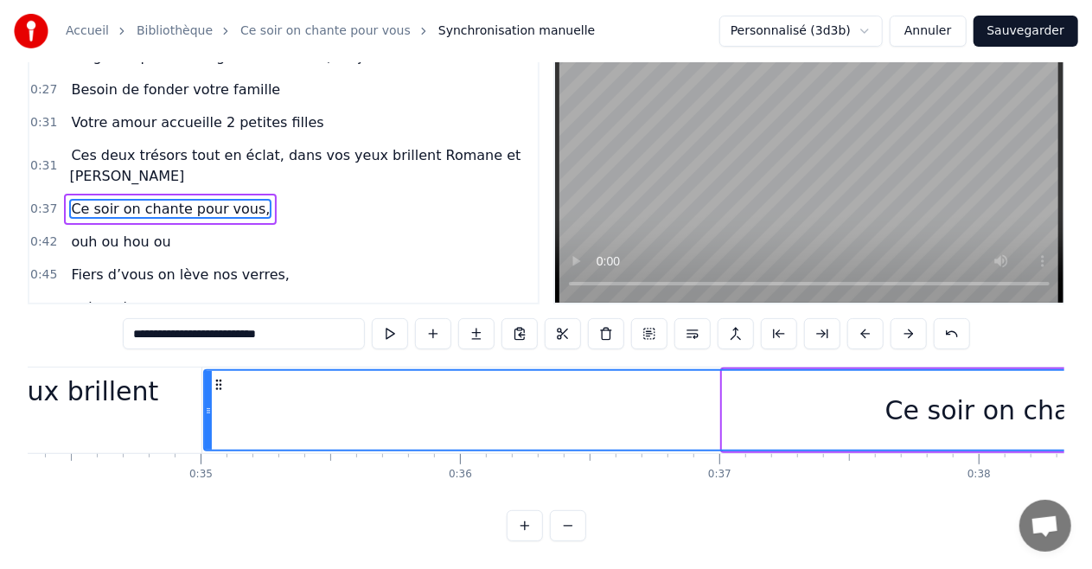
drag, startPoint x: 729, startPoint y: 398, endPoint x: 211, endPoint y: 385, distance: 518.7
click at [211, 385] on div at bounding box center [208, 410] width 7 height 79
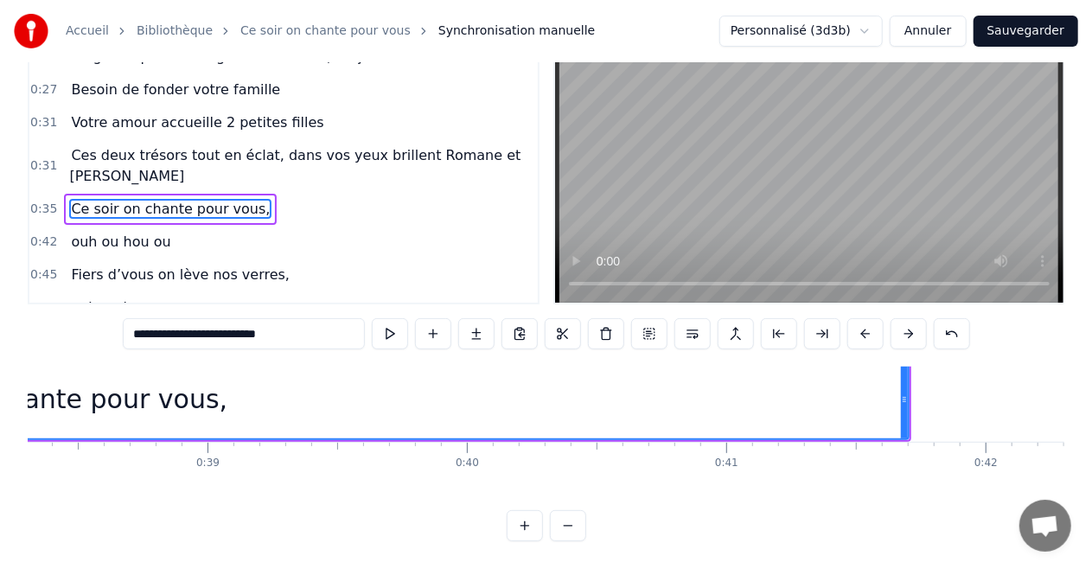
scroll to position [30, 9897]
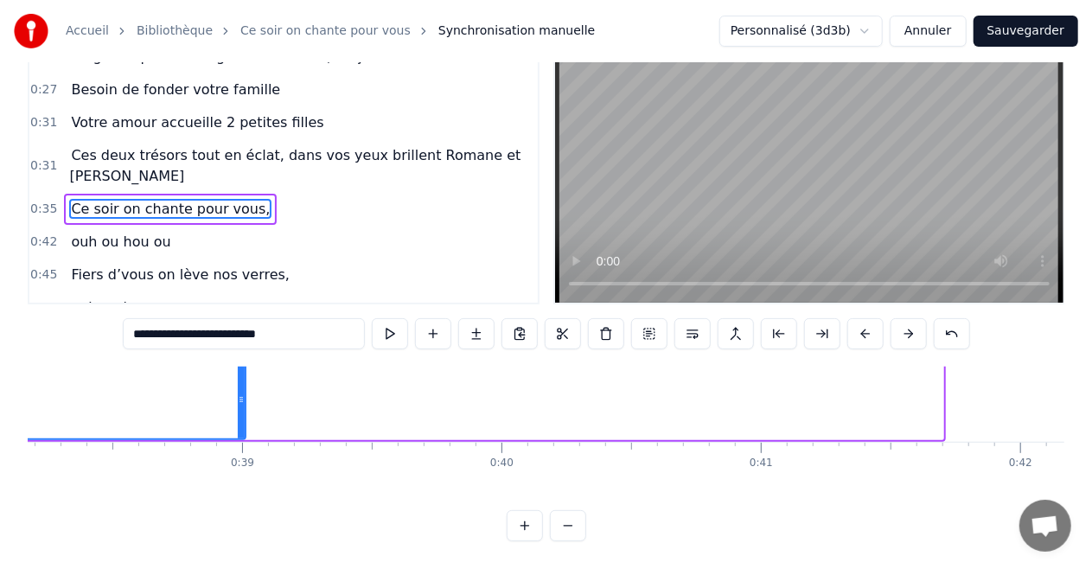
drag, startPoint x: 939, startPoint y: 366, endPoint x: 242, endPoint y: 386, distance: 697.7
click at [242, 386] on div at bounding box center [241, 399] width 7 height 79
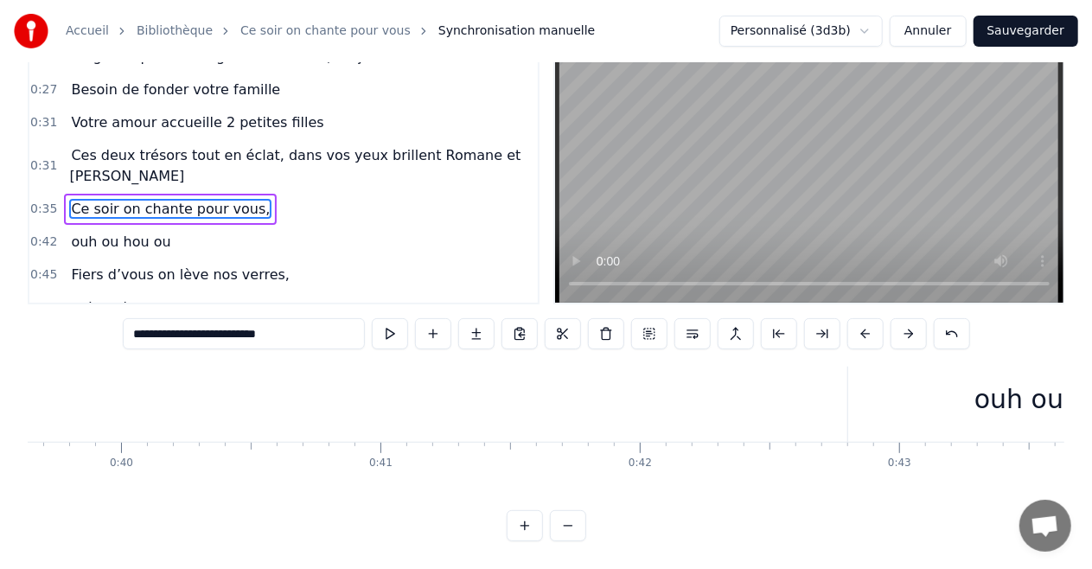
scroll to position [30, 10312]
click at [902, 404] on div "ouh ou hou ou" at bounding box center [1032, 399] width 439 height 86
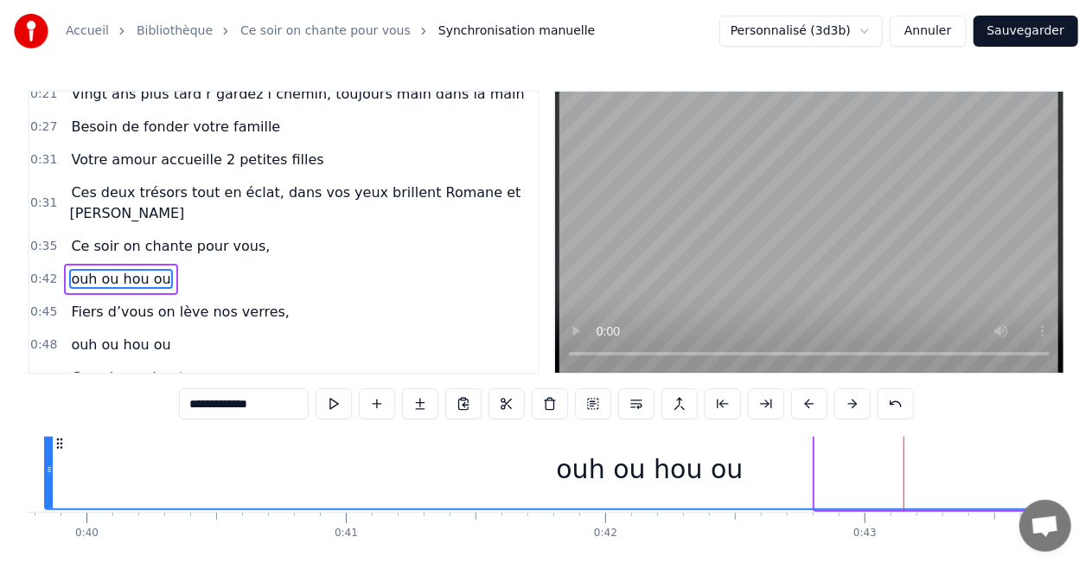
drag, startPoint x: 815, startPoint y: 449, endPoint x: 45, endPoint y: 429, distance: 770.3
click at [45, 425] on div "0:05 C’est au lycée qu’tout commence 0:06 Flo et [PERSON_NAME] viv’ encore leur…" at bounding box center [546, 350] width 1036 height 521
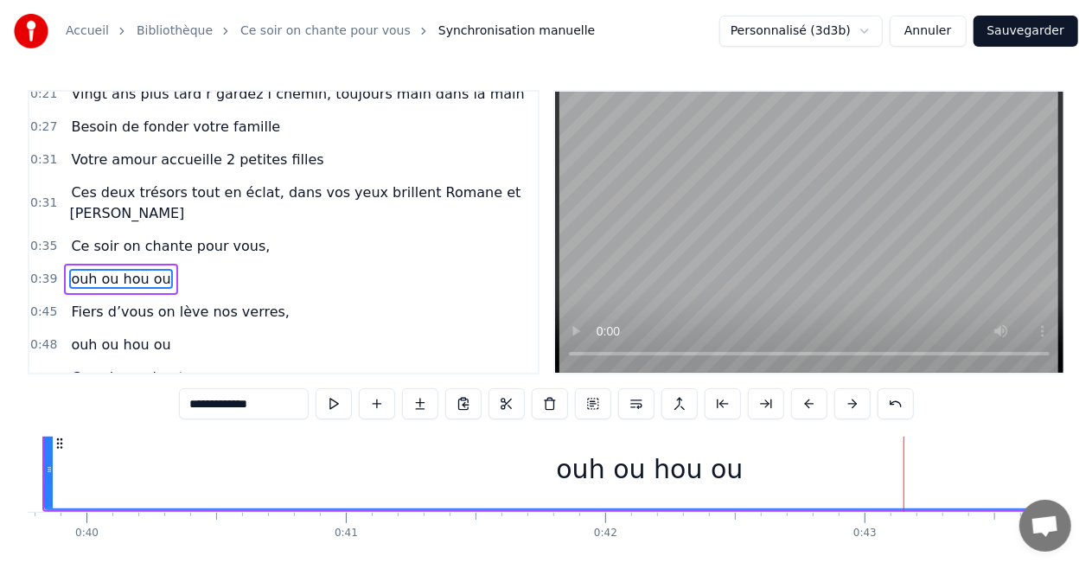
scroll to position [85, 0]
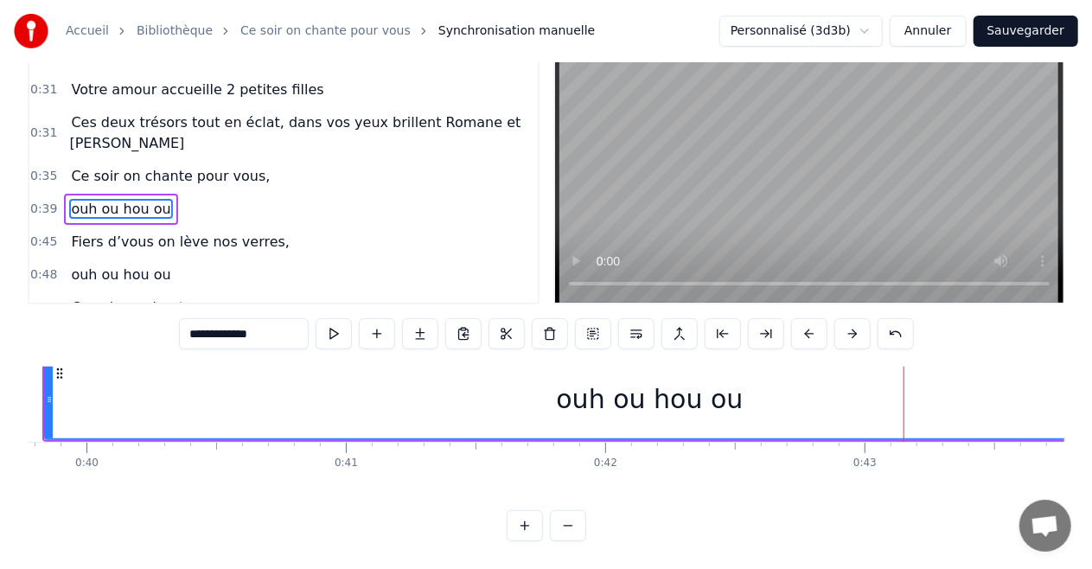
click at [17, 484] on div "Accueil Bibliothèque Ce soir on chante pour vous Synchronisation manuelle Perso…" at bounding box center [546, 235] width 1092 height 611
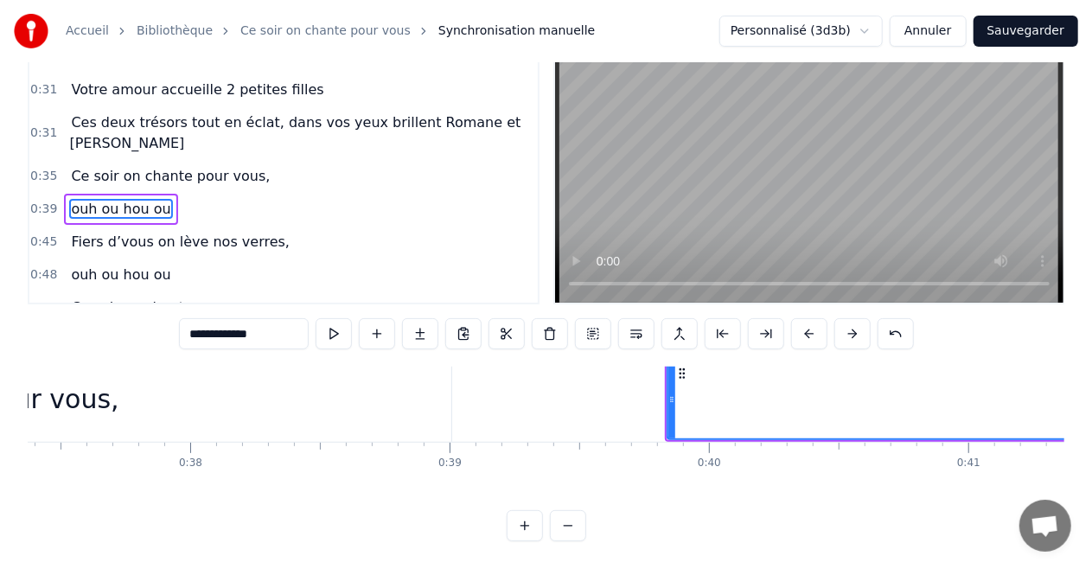
scroll to position [30, 9655]
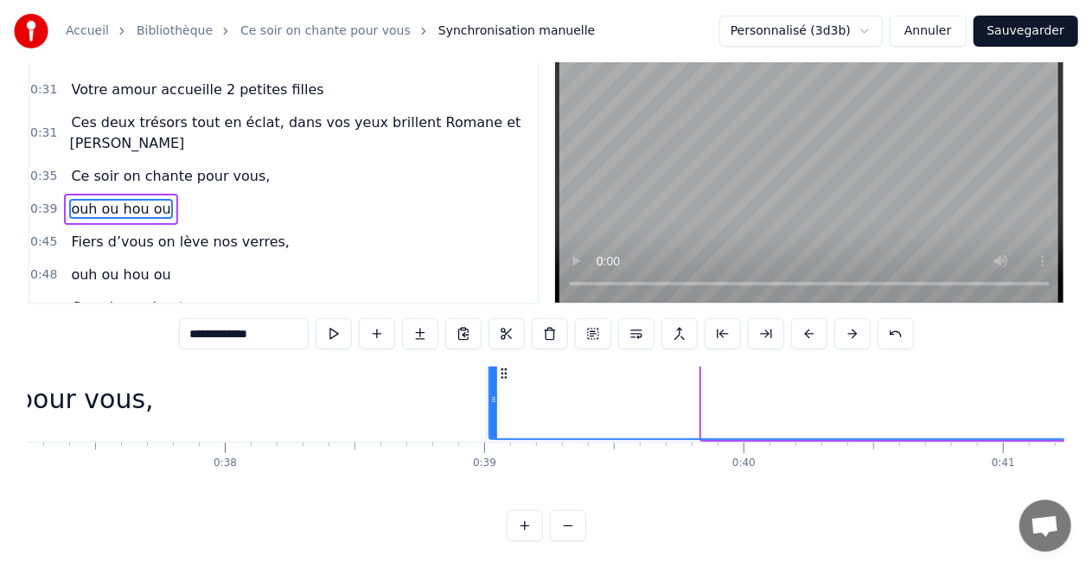
drag, startPoint x: 703, startPoint y: 367, endPoint x: 491, endPoint y: 373, distance: 212.7
click at [491, 373] on div at bounding box center [493, 399] width 7 height 79
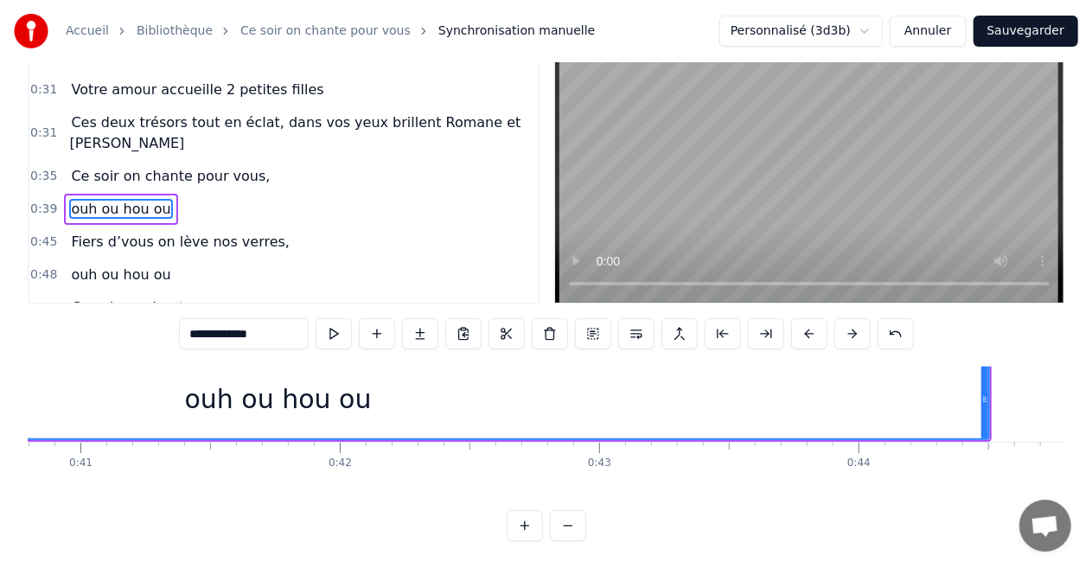
scroll to position [30, 10612]
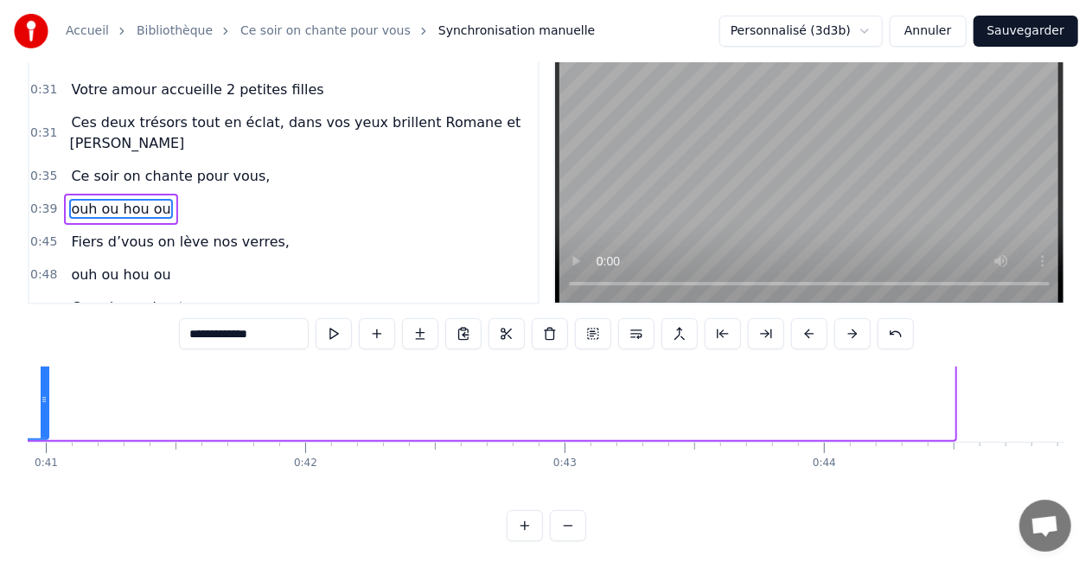
drag, startPoint x: 952, startPoint y: 365, endPoint x: 46, endPoint y: 379, distance: 905.8
click at [46, 379] on div at bounding box center [44, 399] width 7 height 79
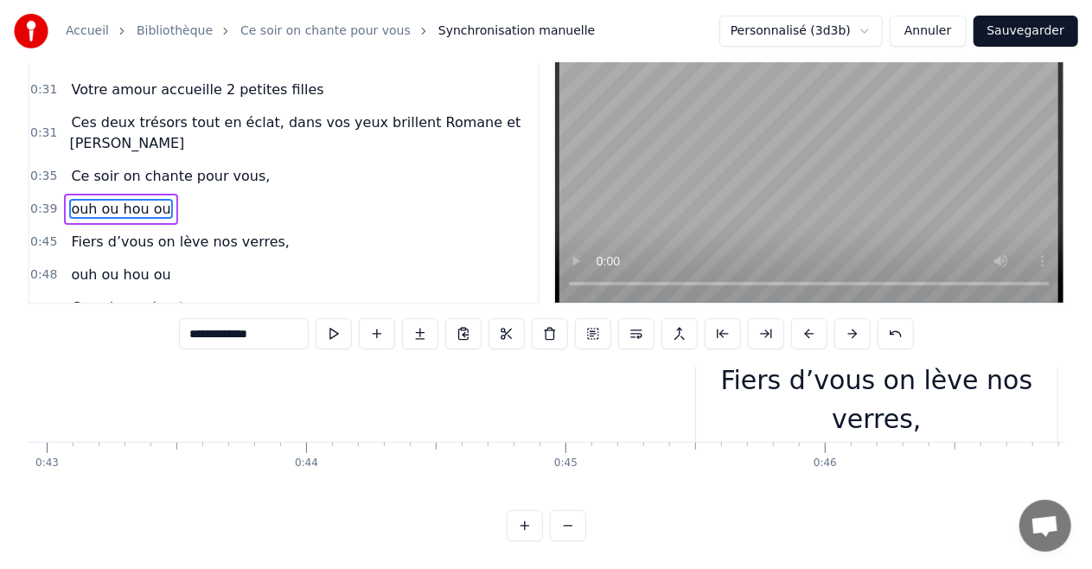
scroll to position [30, 11199]
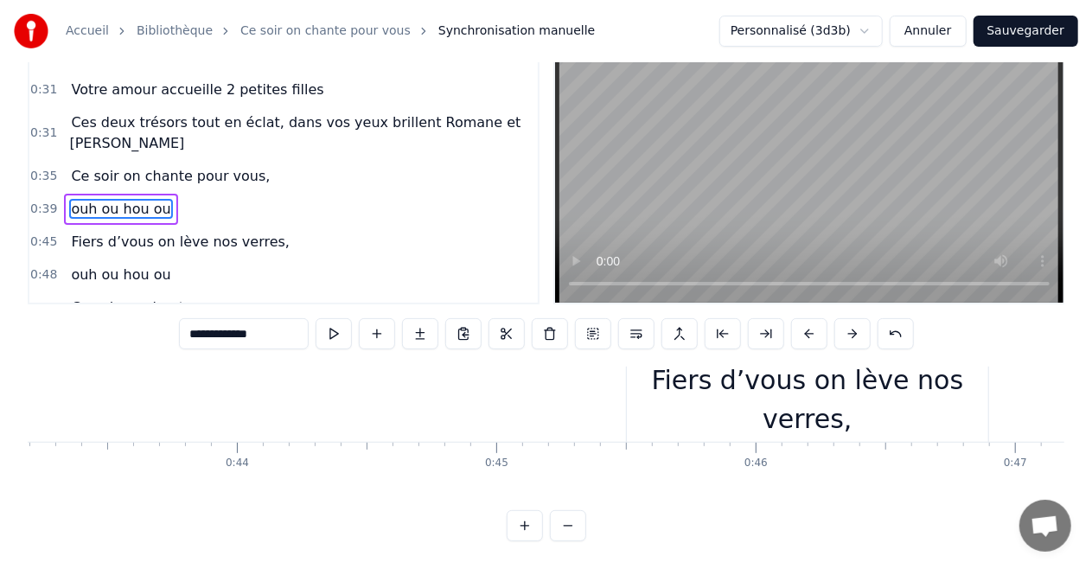
click at [700, 373] on div "Fiers d’vous on lève nos verres," at bounding box center [807, 399] width 361 height 78
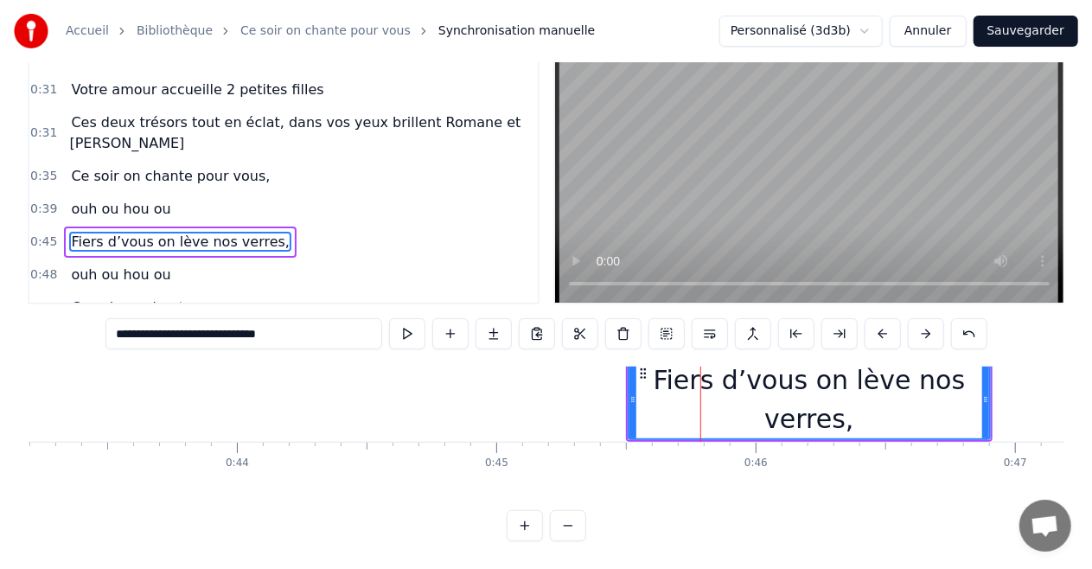
scroll to position [198, 0]
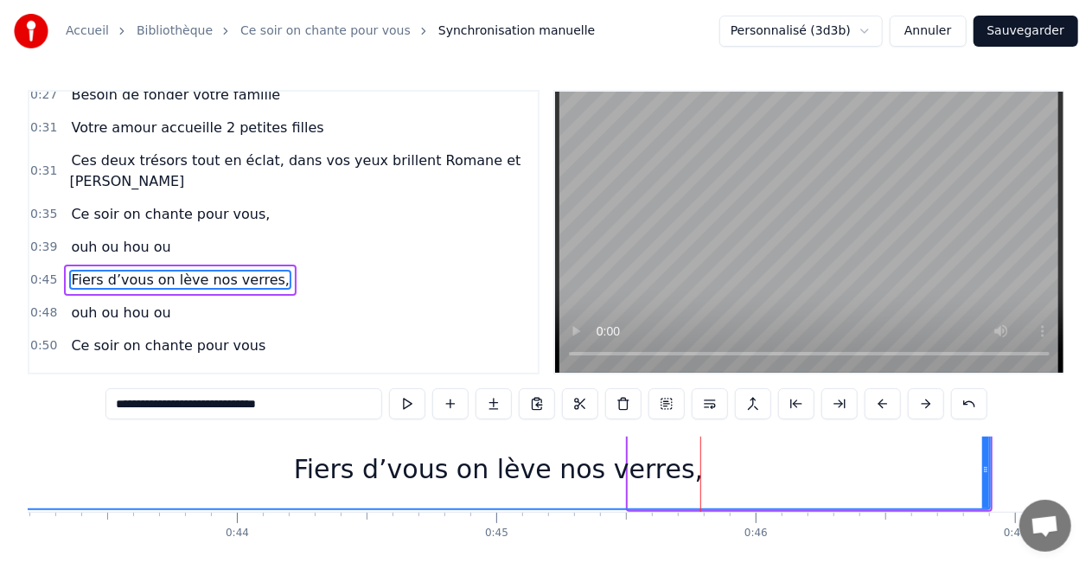
drag, startPoint x: 632, startPoint y: 449, endPoint x: 16, endPoint y: 437, distance: 615.5
click at [12, 438] on div "Accueil Bibliothèque Ce soir on chante pour vous Synchronisation manuelle Perso…" at bounding box center [546, 305] width 1092 height 611
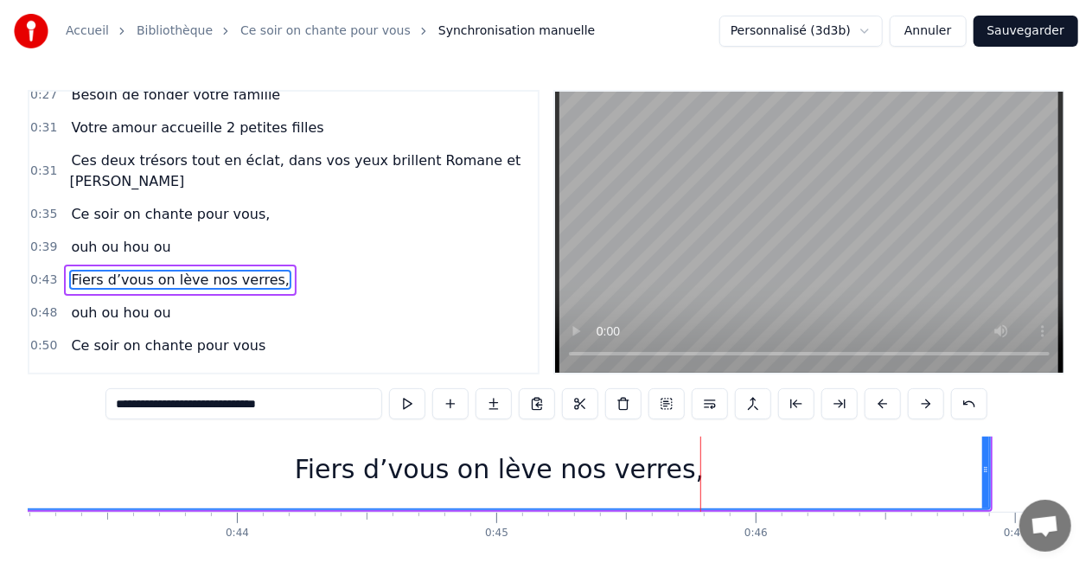
click at [989, 455] on div "Fiers d’vous on lève nos verres," at bounding box center [499, 469] width 983 height 82
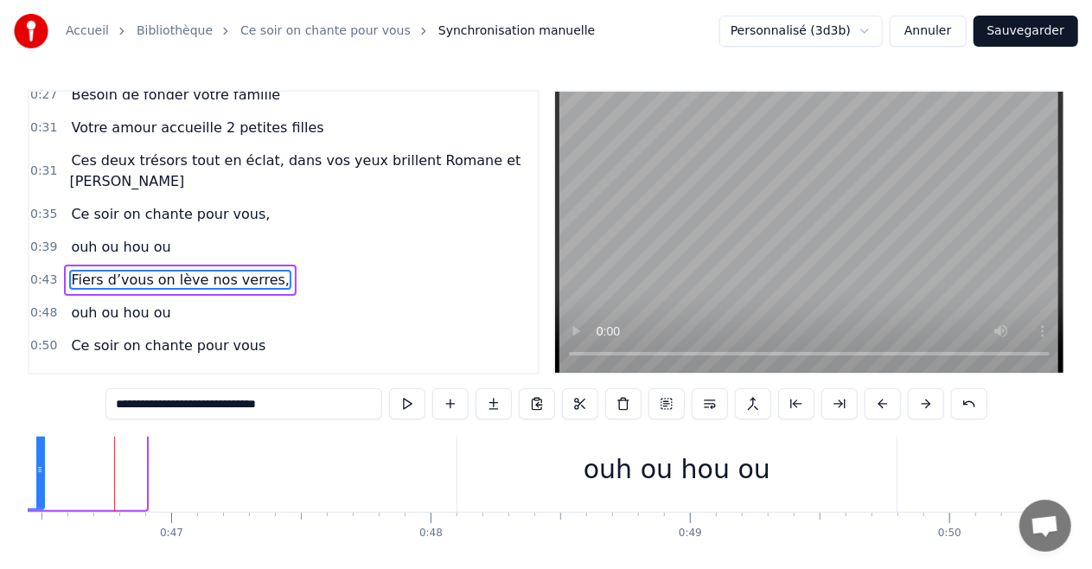
drag, startPoint x: 140, startPoint y: 449, endPoint x: 38, endPoint y: 448, distance: 102.0
click at [38, 462] on icon at bounding box center [39, 469] width 7 height 14
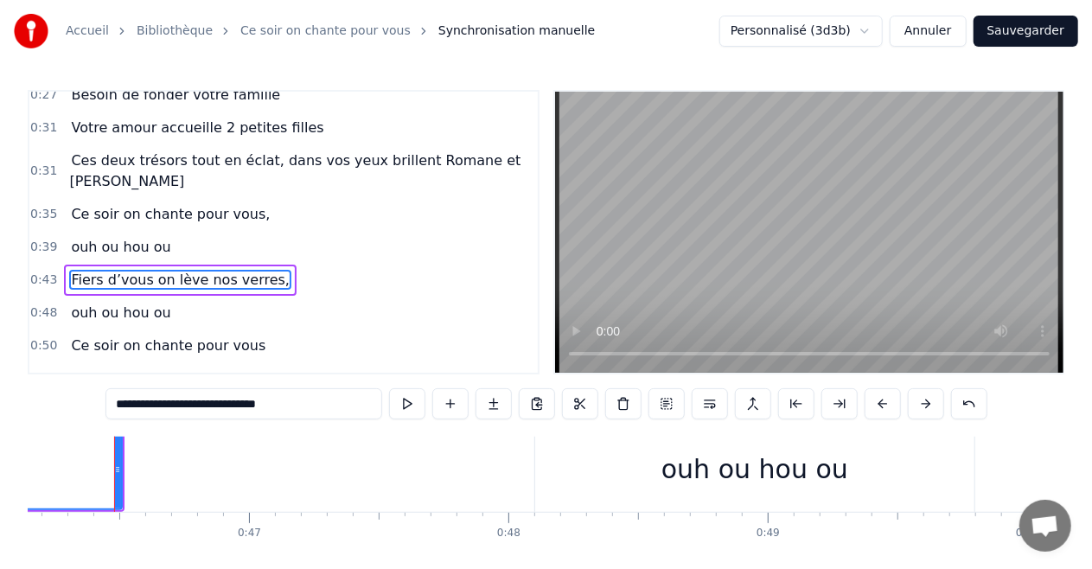
click at [592, 456] on div "ouh ou hou ou" at bounding box center [754, 469] width 439 height 86
type input "**********"
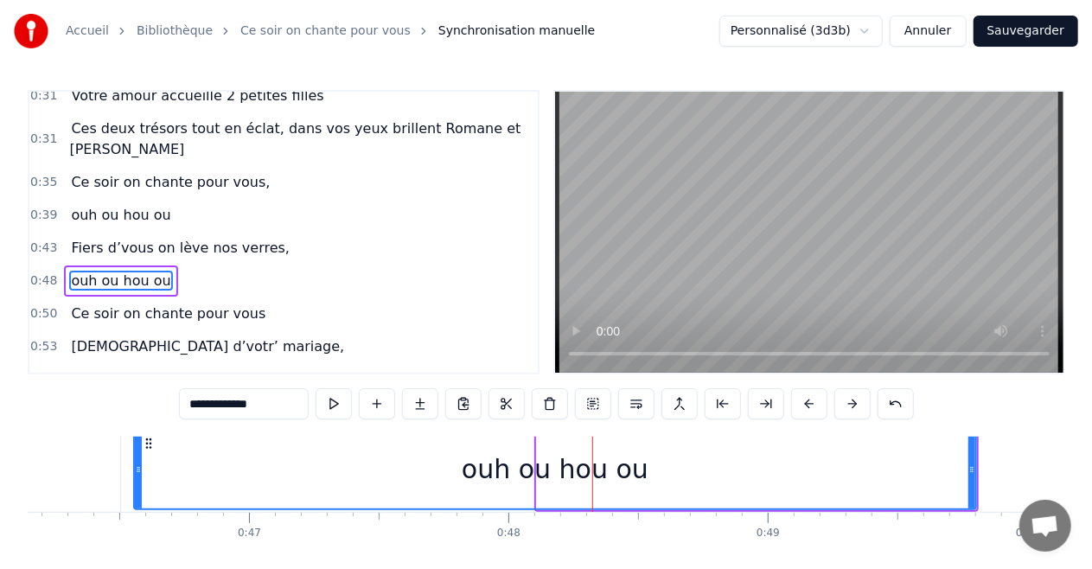
drag, startPoint x: 536, startPoint y: 453, endPoint x: 145, endPoint y: 456, distance: 390.7
click at [139, 456] on div at bounding box center [138, 469] width 7 height 79
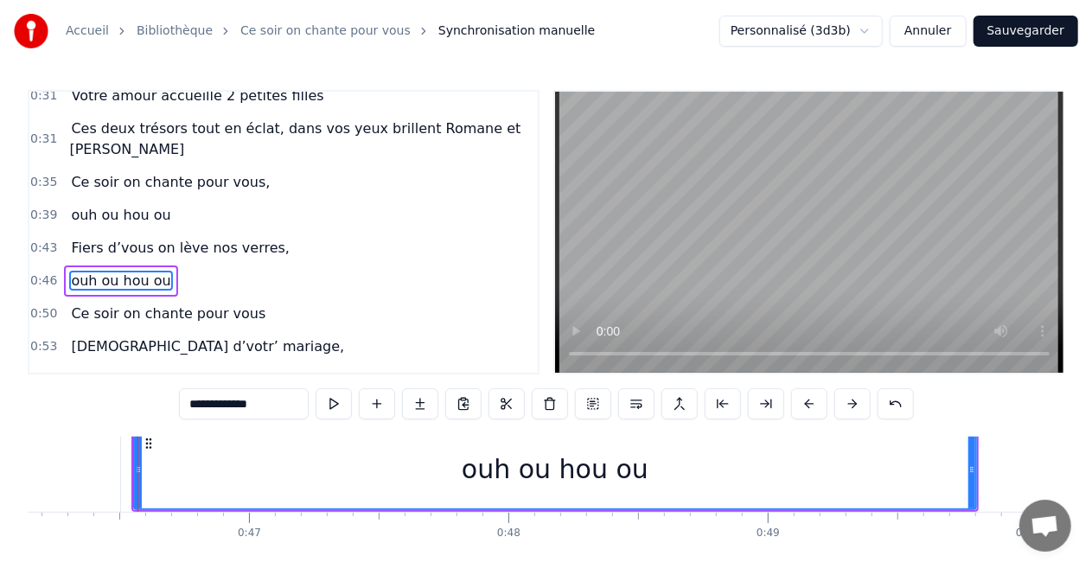
drag, startPoint x: 975, startPoint y: 451, endPoint x: 836, endPoint y: 451, distance: 139.1
click at [836, 451] on div "ouh ou hou ou" at bounding box center [554, 469] width 843 height 82
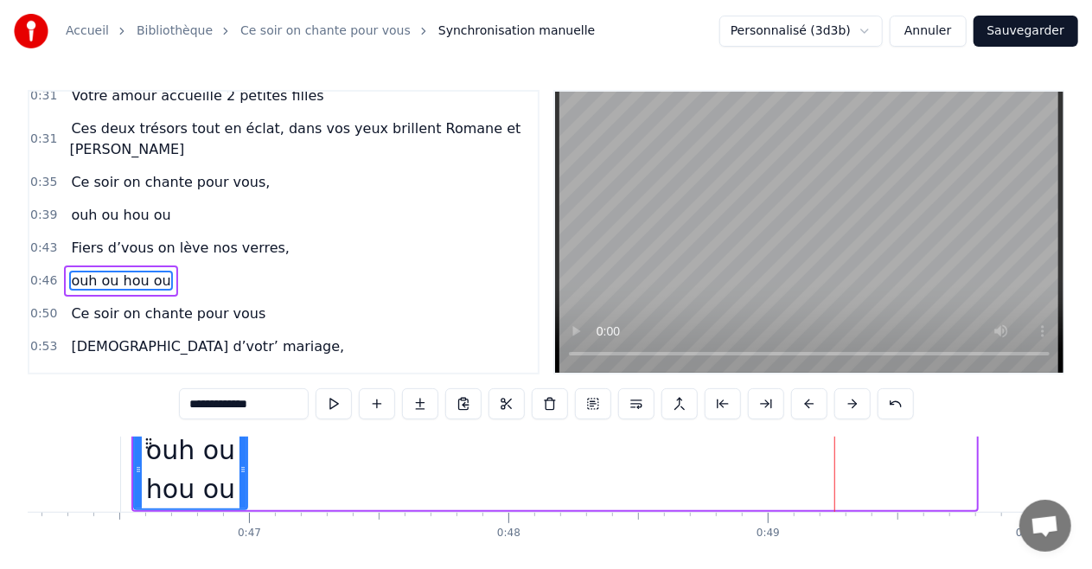
drag, startPoint x: 971, startPoint y: 450, endPoint x: 243, endPoint y: 446, distance: 728.6
click at [243, 462] on icon at bounding box center [242, 469] width 7 height 14
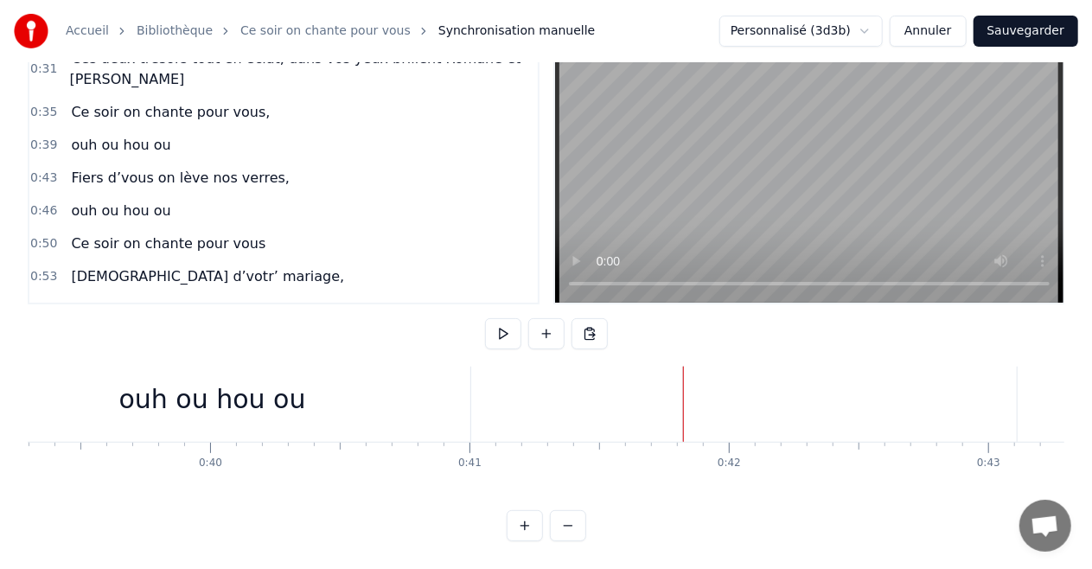
scroll to position [30, 10154]
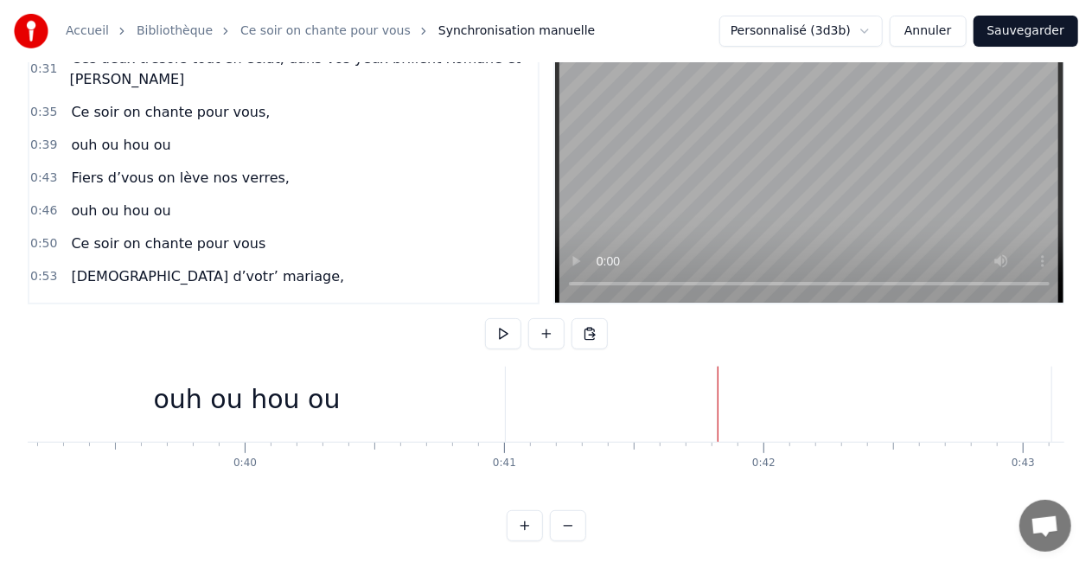
click at [503, 382] on div "ouh ou hou ou" at bounding box center [247, 399] width 518 height 86
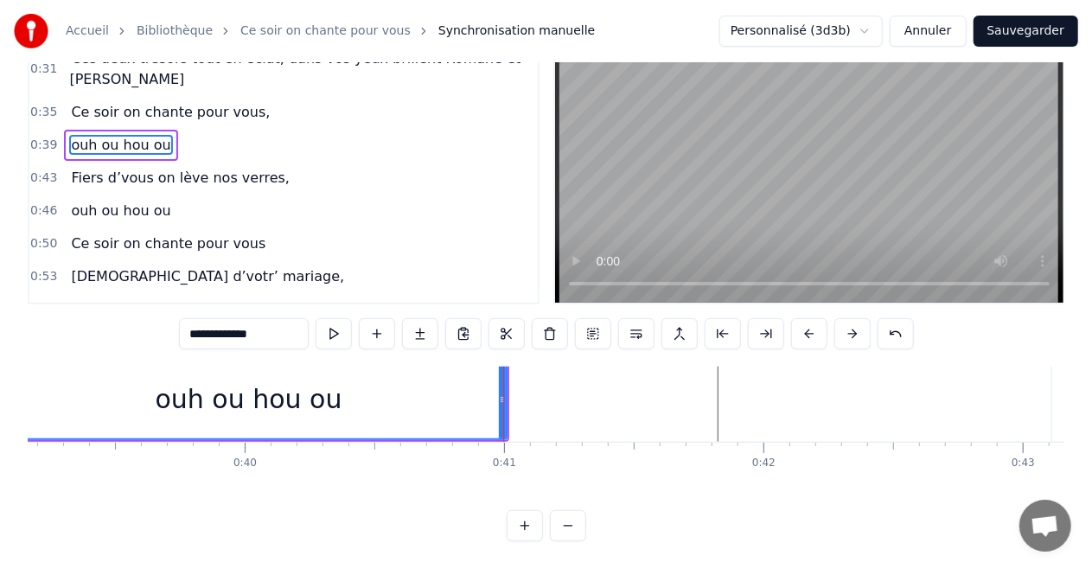
scroll to position [166, 0]
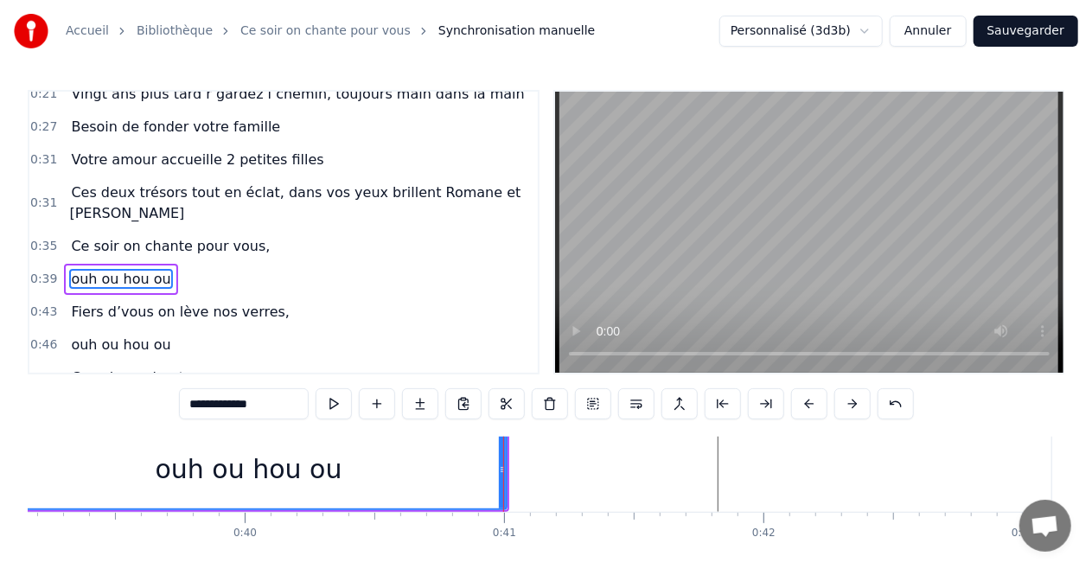
click at [252, 230] on div "0:35 Ce soir on chante pour vous," at bounding box center [283, 246] width 508 height 33
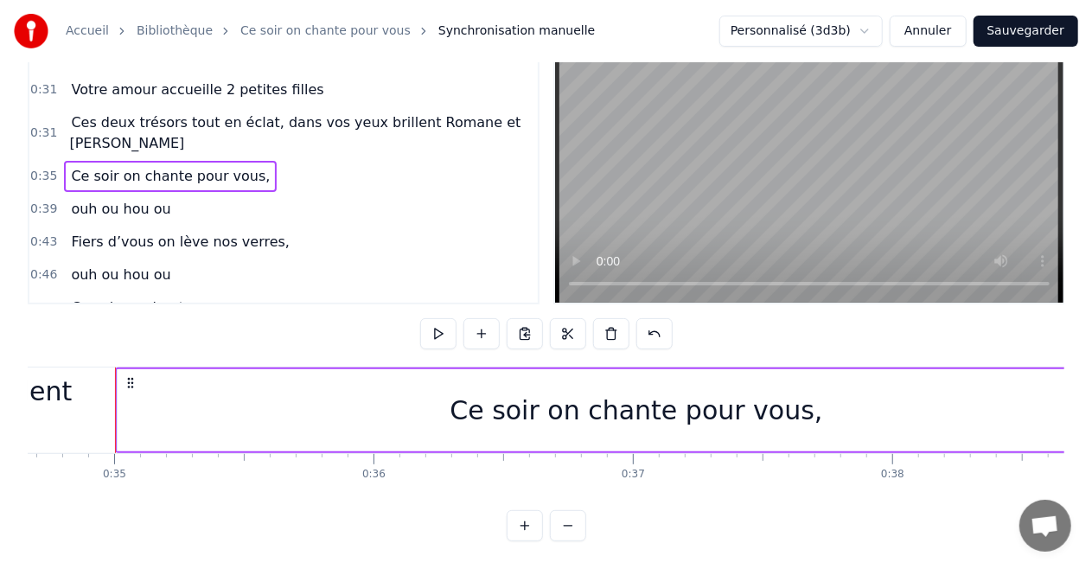
scroll to position [0, 0]
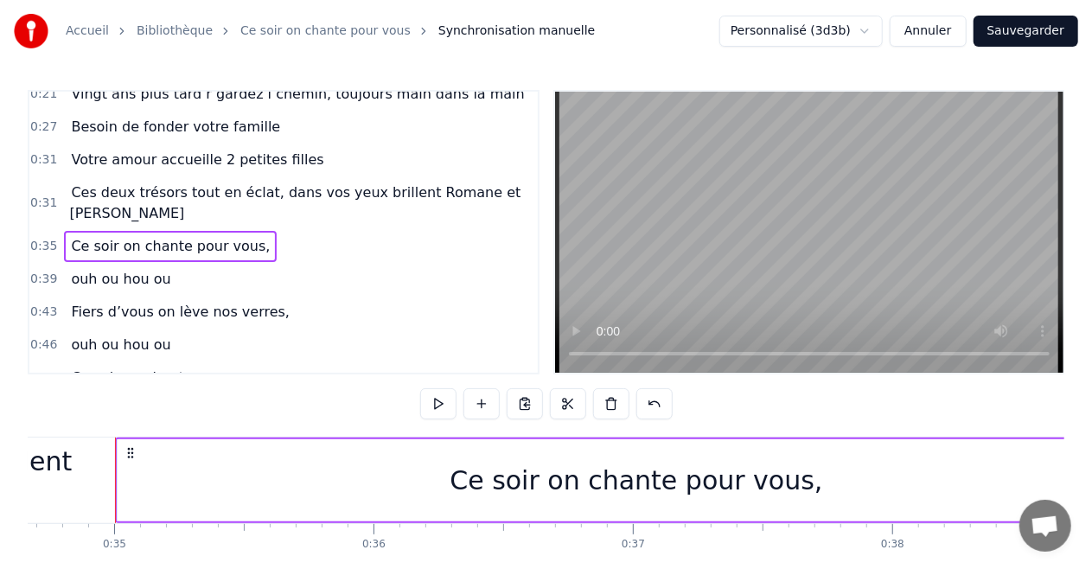
click at [189, 236] on span "Ce soir on chante pour vous," at bounding box center [170, 246] width 202 height 20
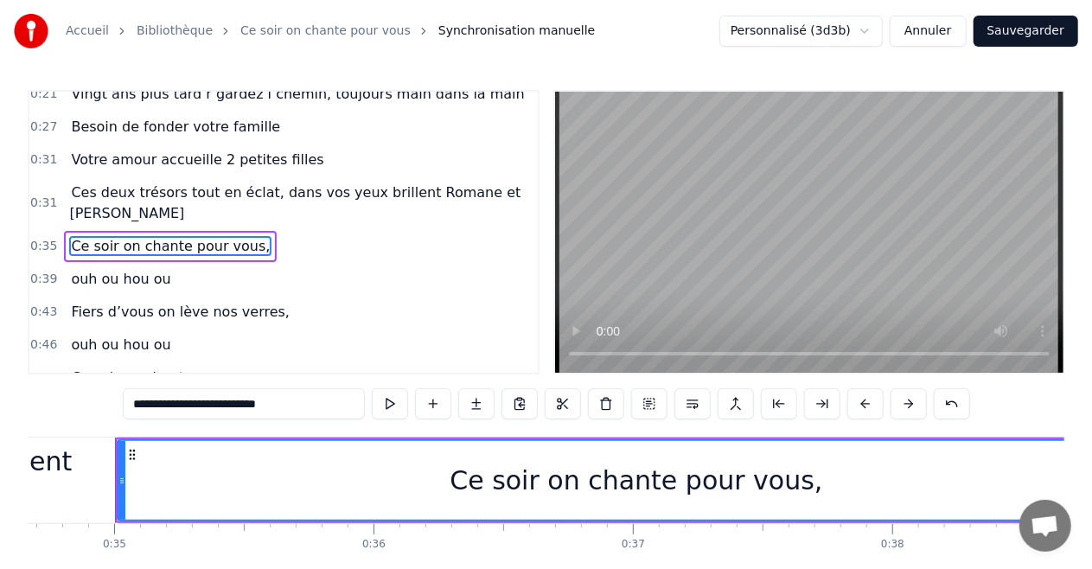
scroll to position [133, 0]
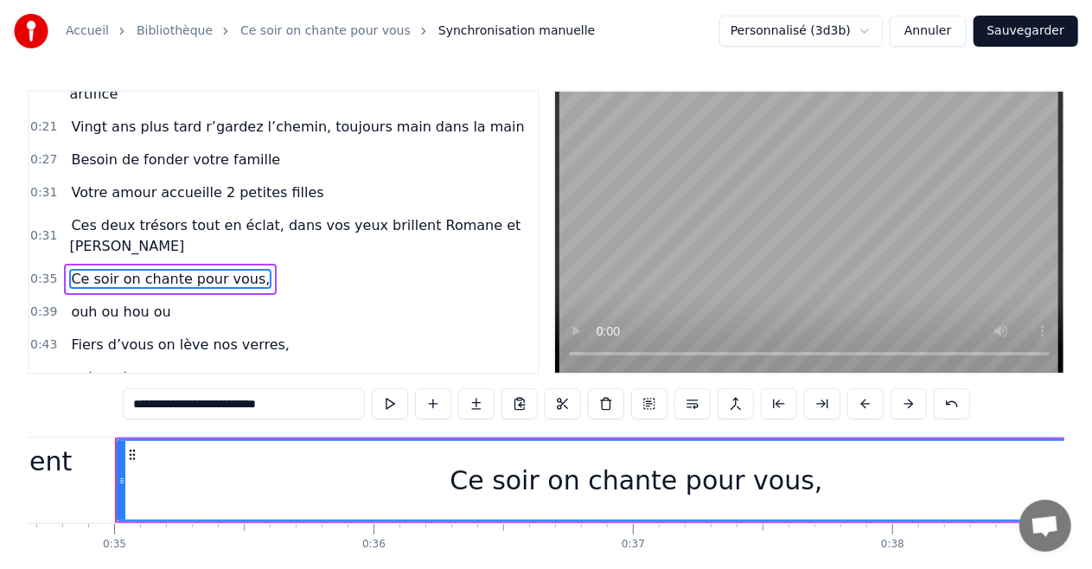
click at [315, 404] on input "**********" at bounding box center [244, 403] width 242 height 31
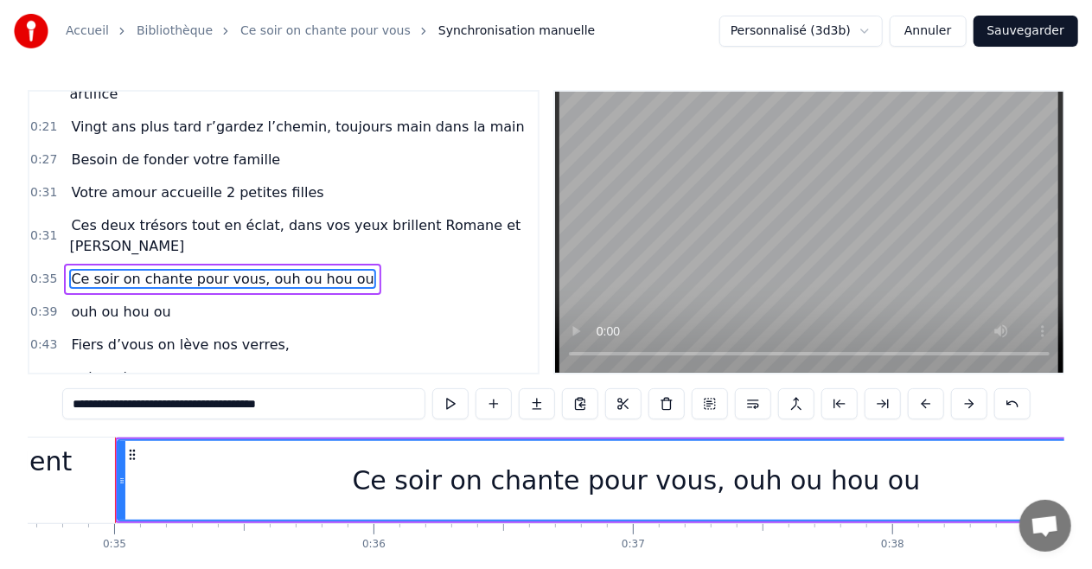
click at [69, 302] on span "ouh ou hou ou" at bounding box center [120, 312] width 103 height 20
type input "**********"
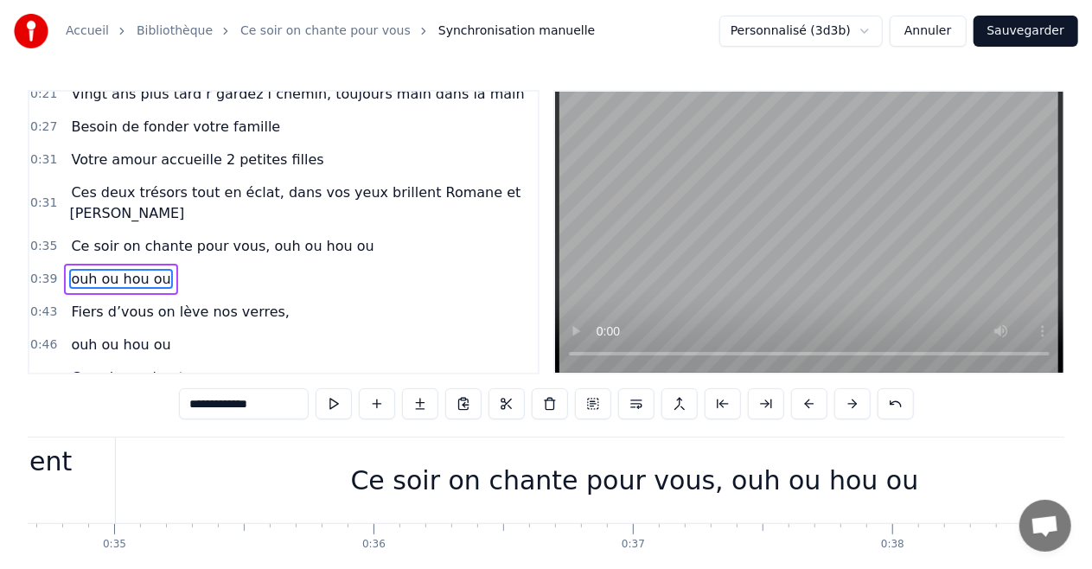
scroll to position [0, 10027]
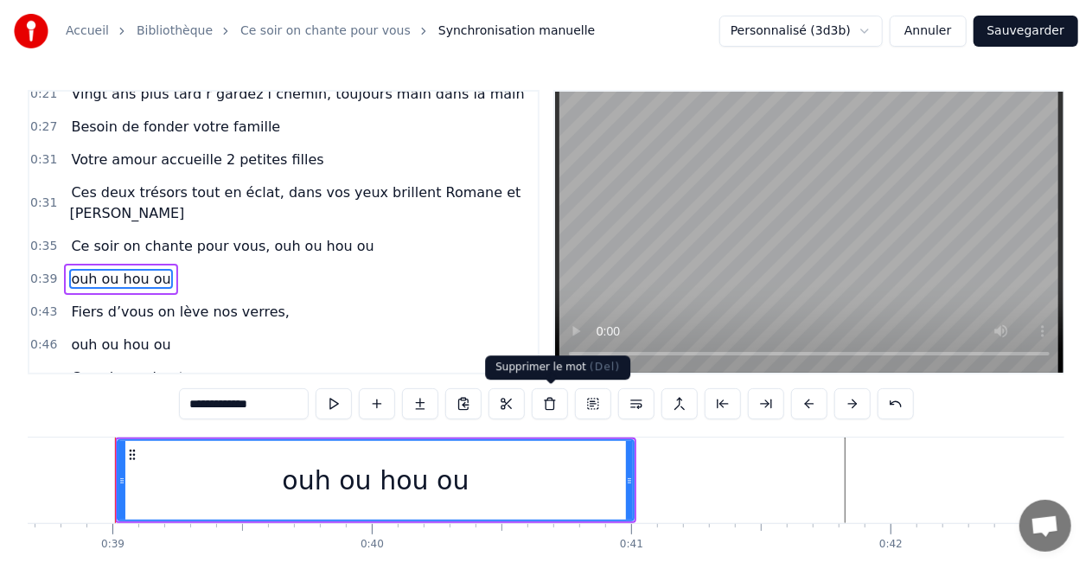
click at [553, 410] on button at bounding box center [550, 403] width 36 height 31
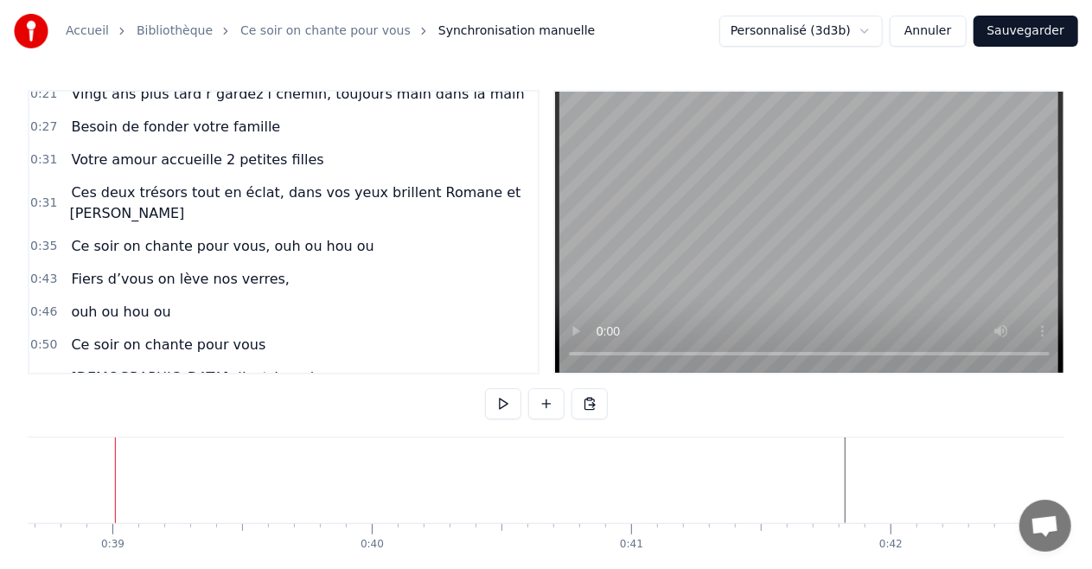
click at [175, 269] on span "Fiers d’vous on lève nos verres," at bounding box center [180, 279] width 222 height 20
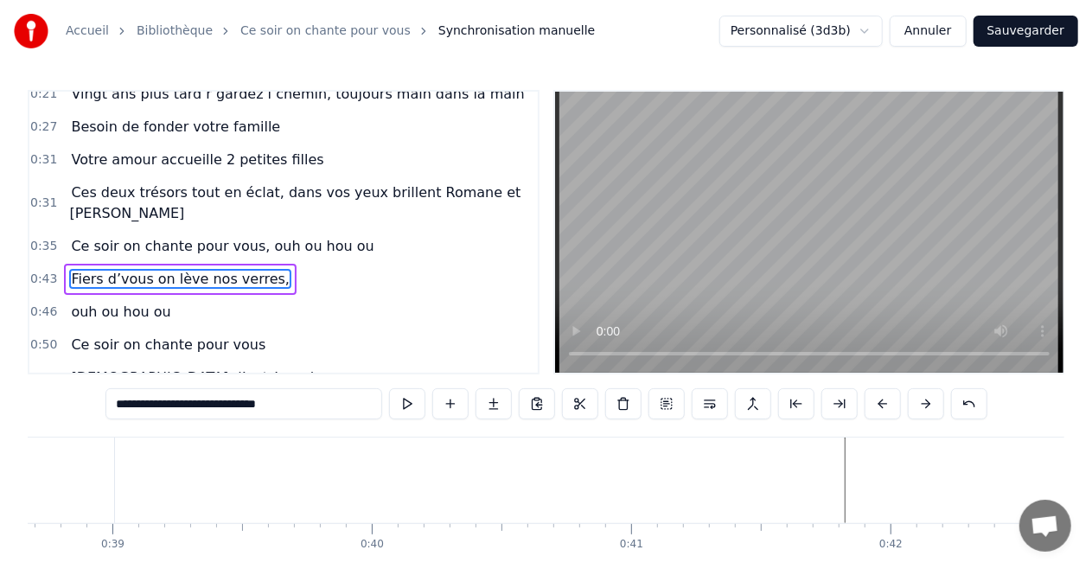
scroll to position [0, 11090]
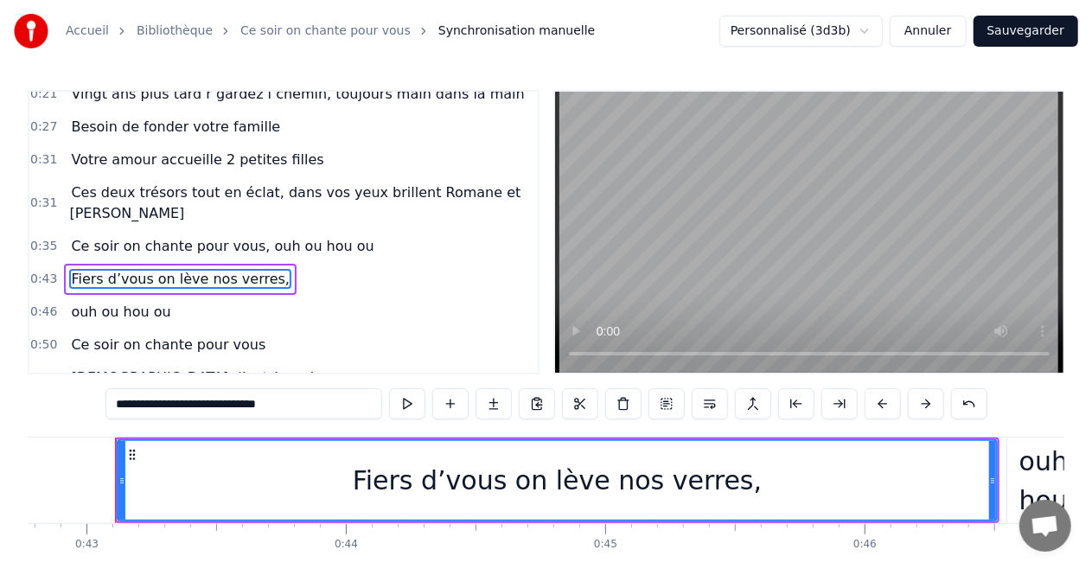
click at [294, 409] on input "**********" at bounding box center [243, 403] width 277 height 31
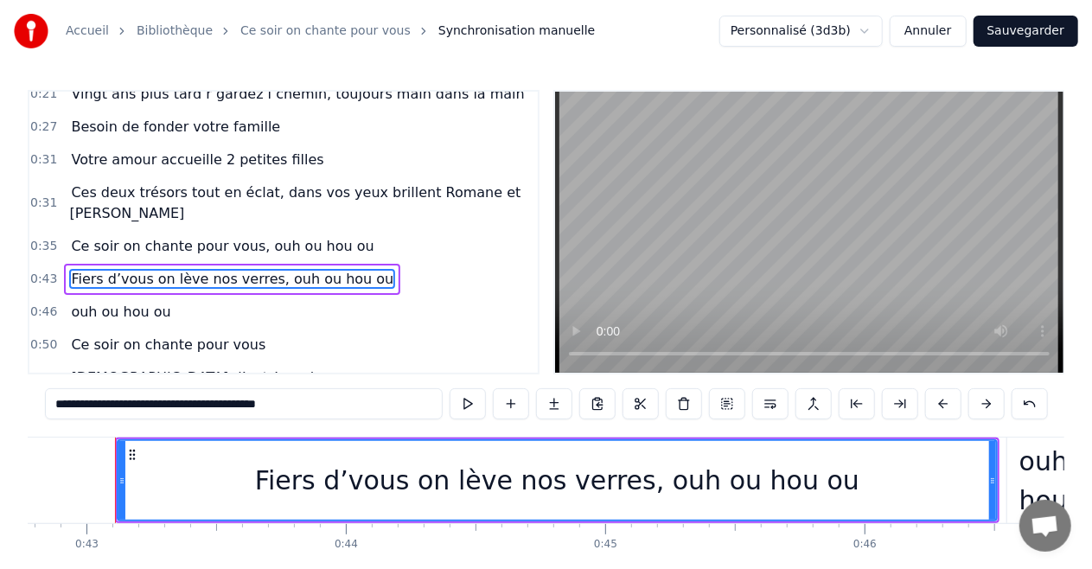
type input "**********"
click at [157, 296] on div "ouh ou hou ou" at bounding box center [120, 311] width 113 height 31
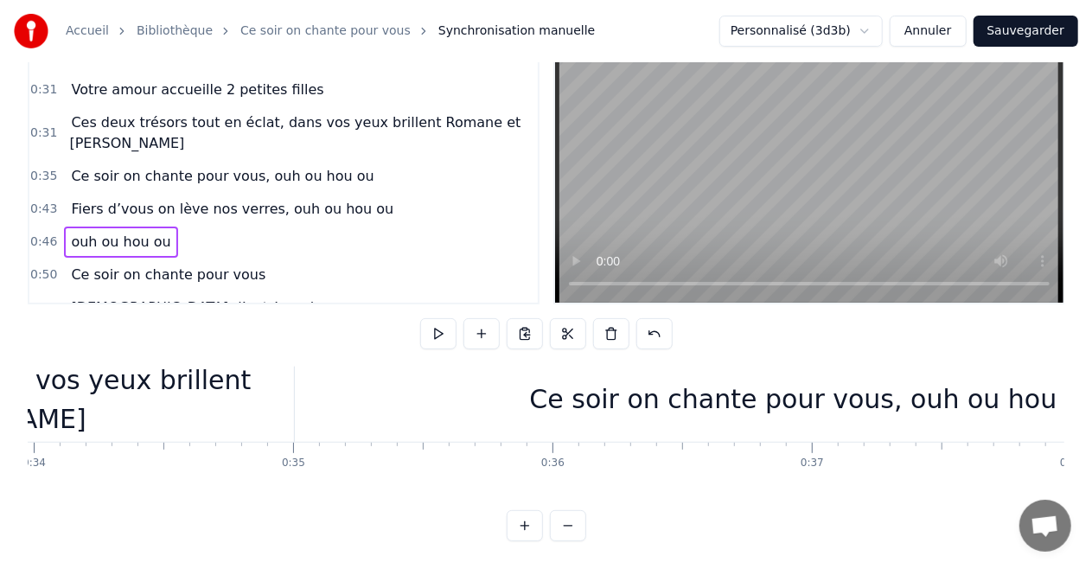
scroll to position [30, 8777]
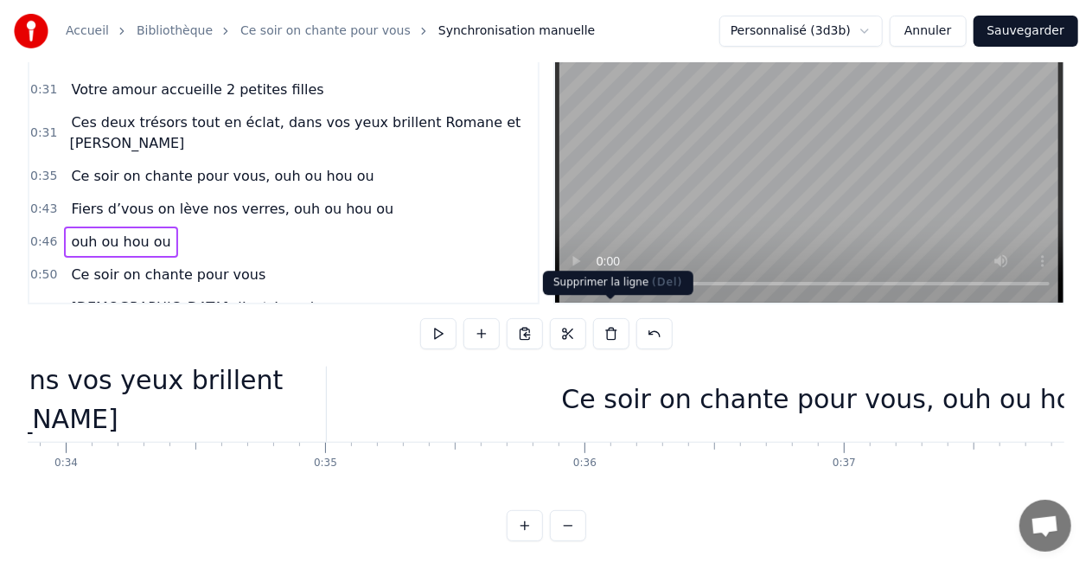
click at [607, 325] on button at bounding box center [611, 333] width 36 height 31
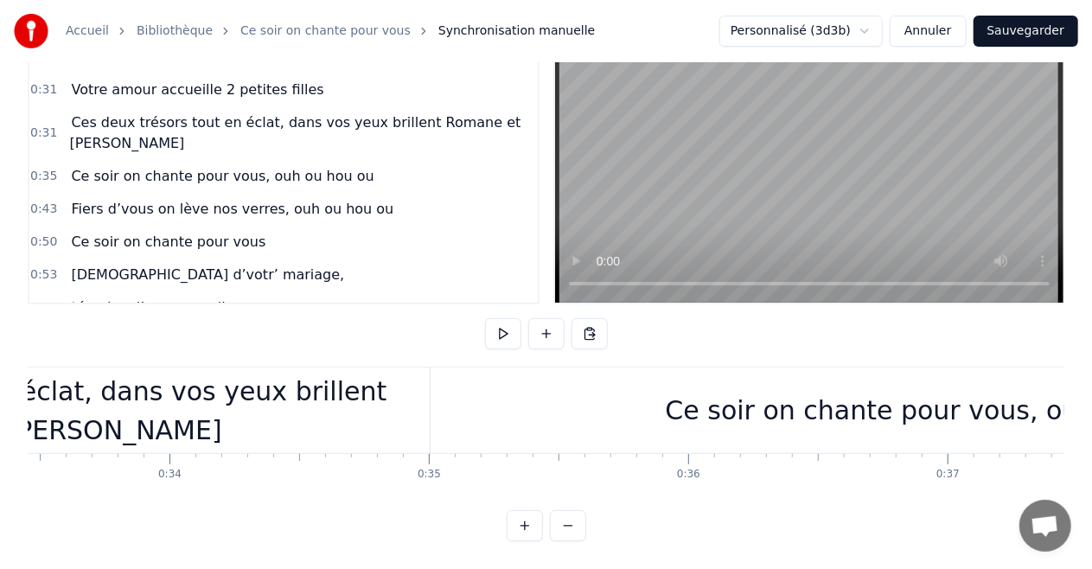
scroll to position [0, 0]
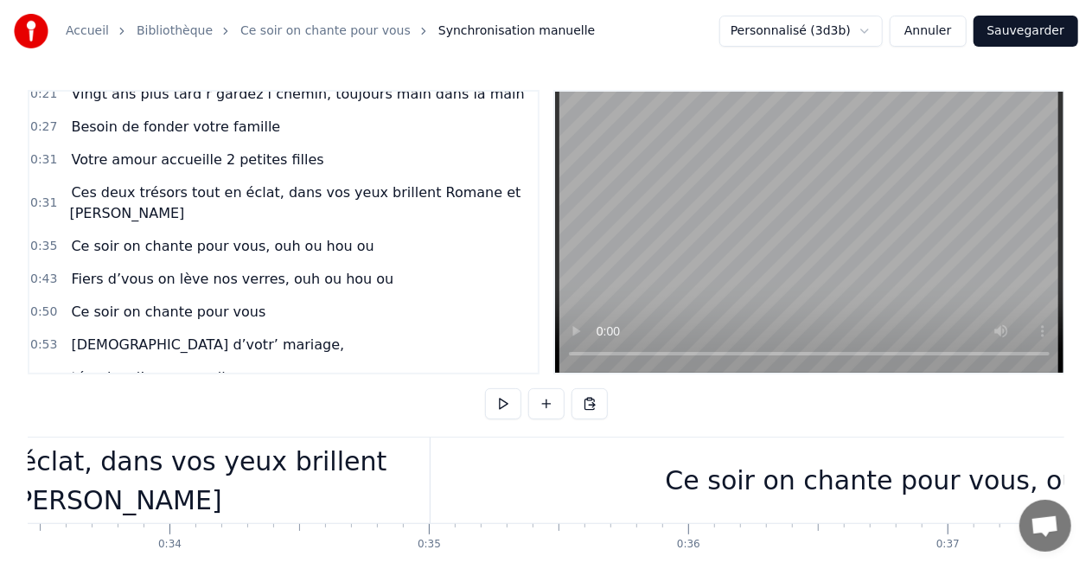
click at [462, 518] on div "Ce soir on chante pour vous, ouh ou hou ou" at bounding box center [948, 480] width 1037 height 86
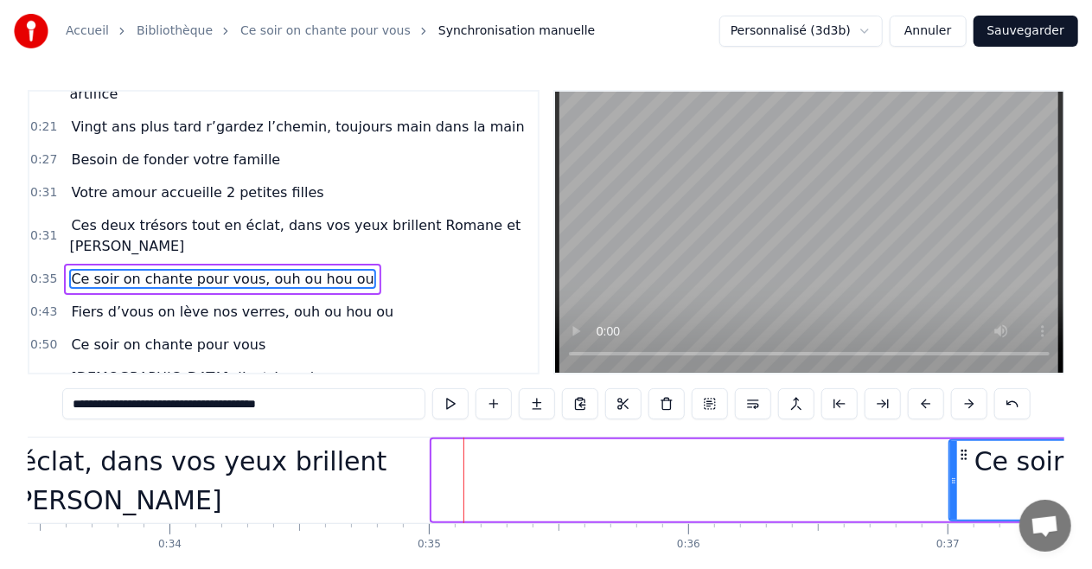
drag, startPoint x: 435, startPoint y: 481, endPoint x: 952, endPoint y: 517, distance: 518.0
click at [952, 517] on div at bounding box center [953, 480] width 7 height 79
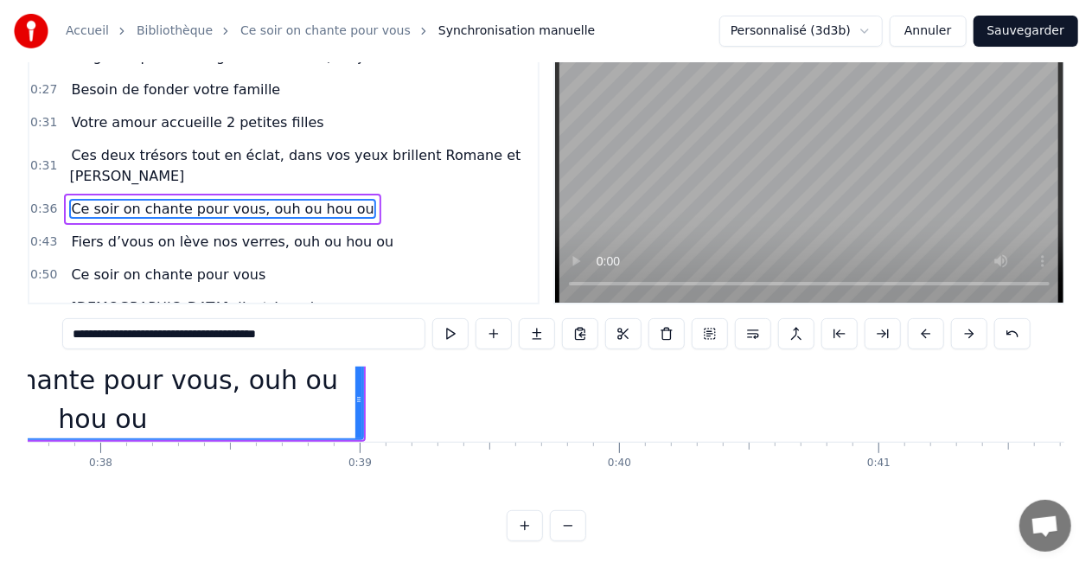
scroll to position [30, 9814]
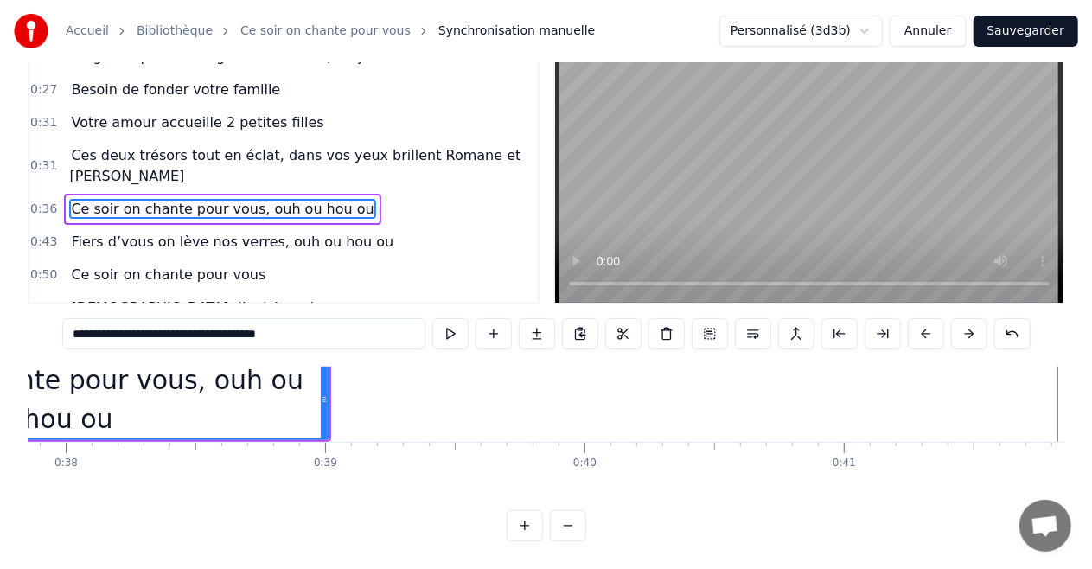
click at [244, 232] on span "Fiers d’vous on lève nos verres, ouh ou hou ou" at bounding box center [232, 242] width 326 height 20
type input "**********"
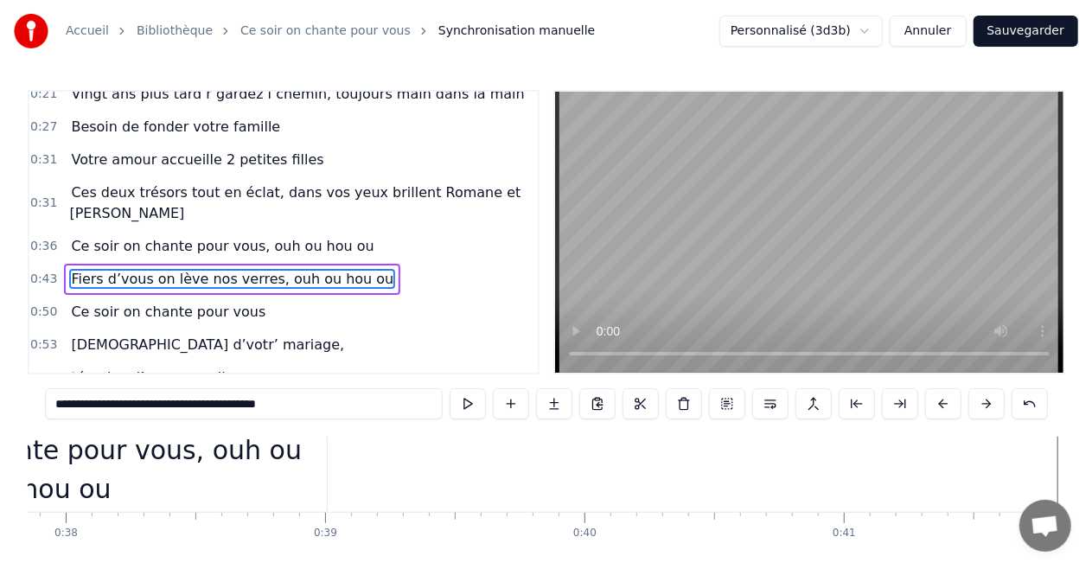
scroll to position [30, 11090]
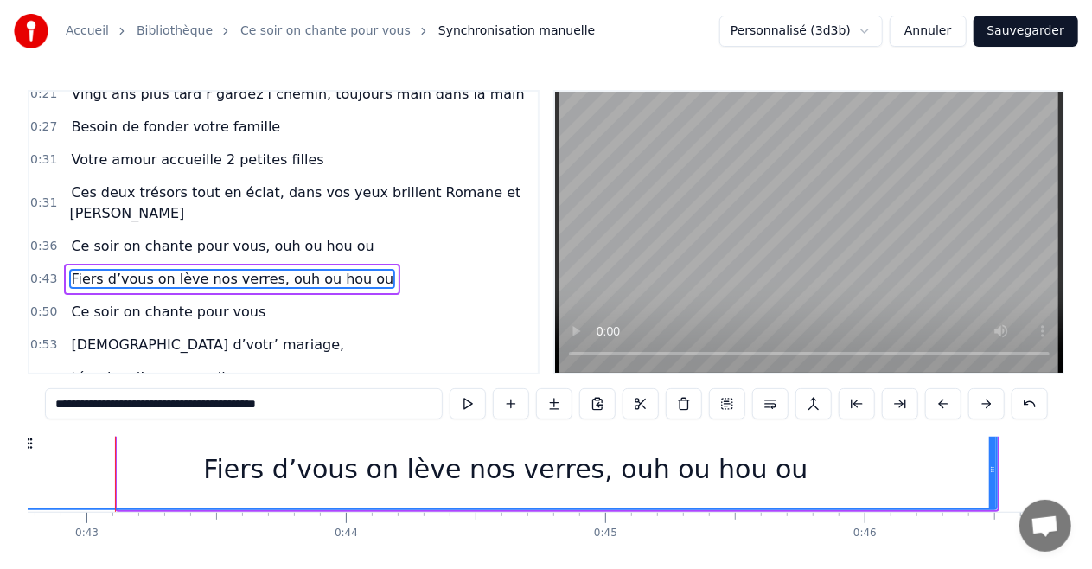
drag, startPoint x: 119, startPoint y: 450, endPoint x: 16, endPoint y: 445, distance: 103.0
click at [16, 446] on div "Accueil Bibliothèque Ce soir on chante pour vous Synchronisation manuelle Perso…" at bounding box center [546, 305] width 1092 height 611
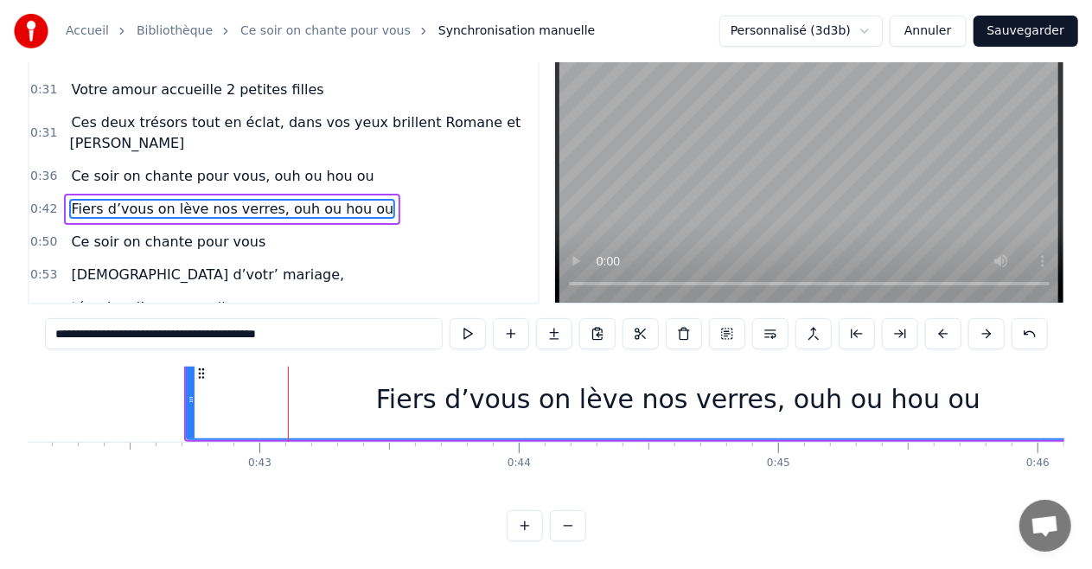
scroll to position [30, 10882]
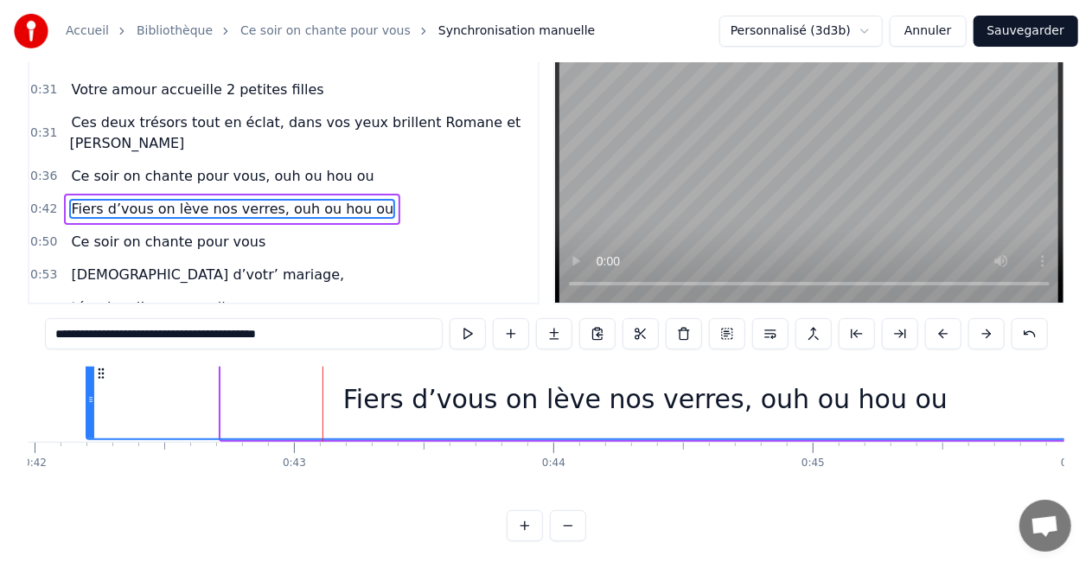
drag, startPoint x: 223, startPoint y: 365, endPoint x: 62, endPoint y: 354, distance: 161.1
click at [87, 360] on div at bounding box center [90, 399] width 7 height 79
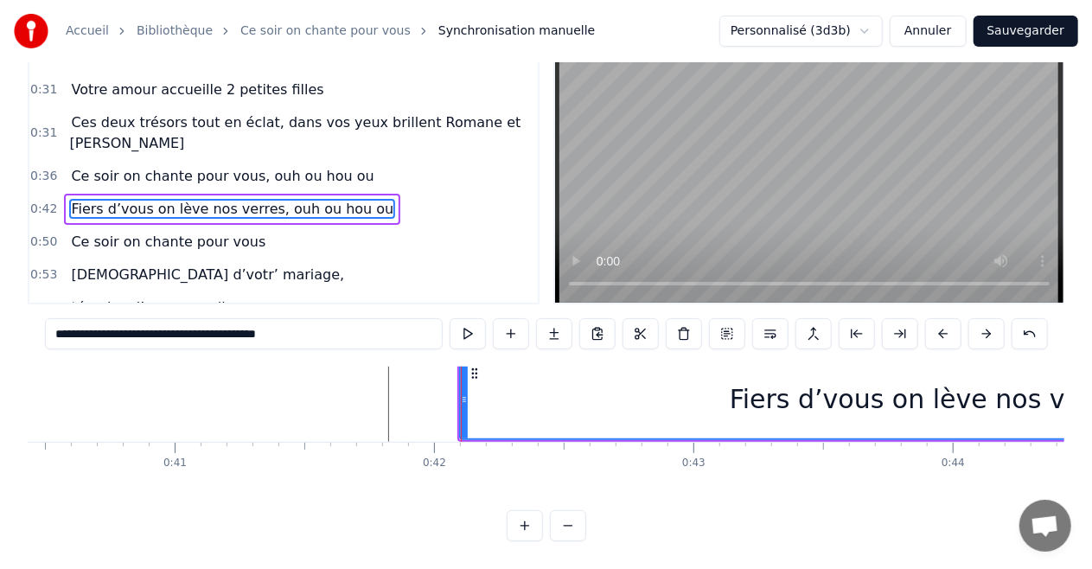
scroll to position [30, 10449]
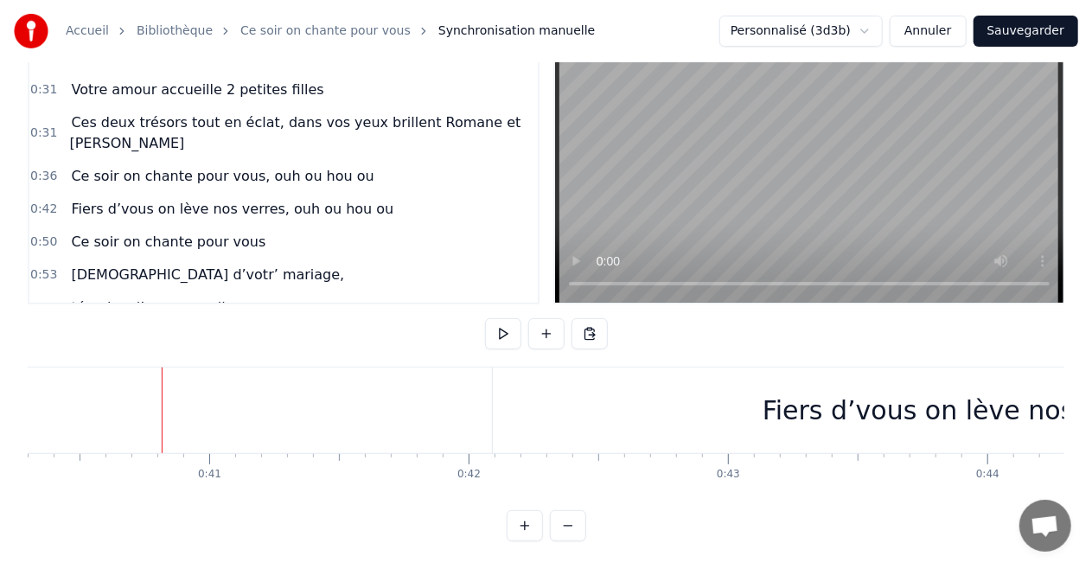
click at [493, 395] on div "Fiers d’vous on lève nos verres, ouh ou hou ou" at bounding box center [1064, 410] width 1143 height 86
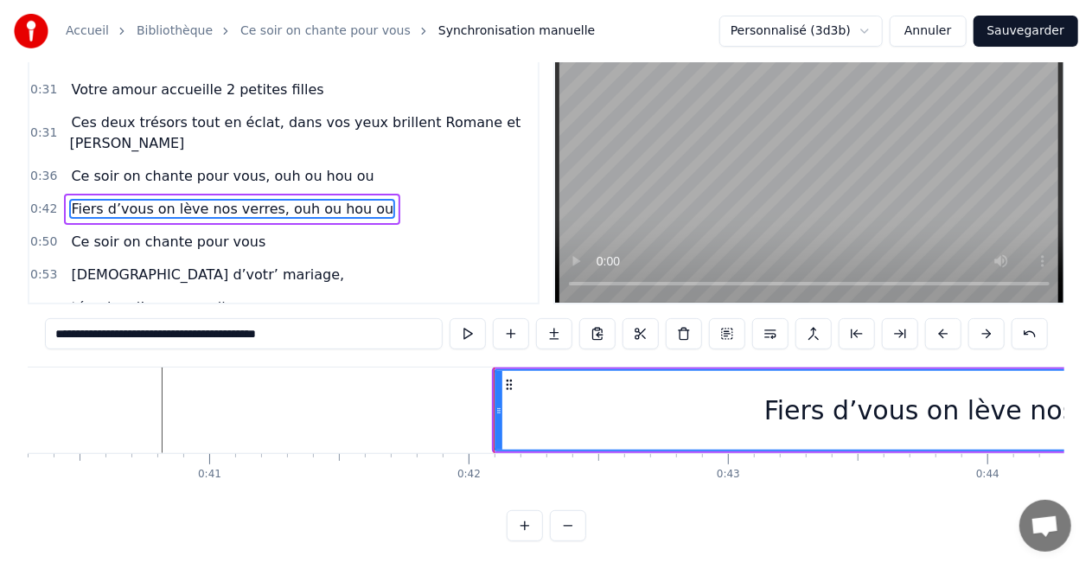
scroll to position [0, 0]
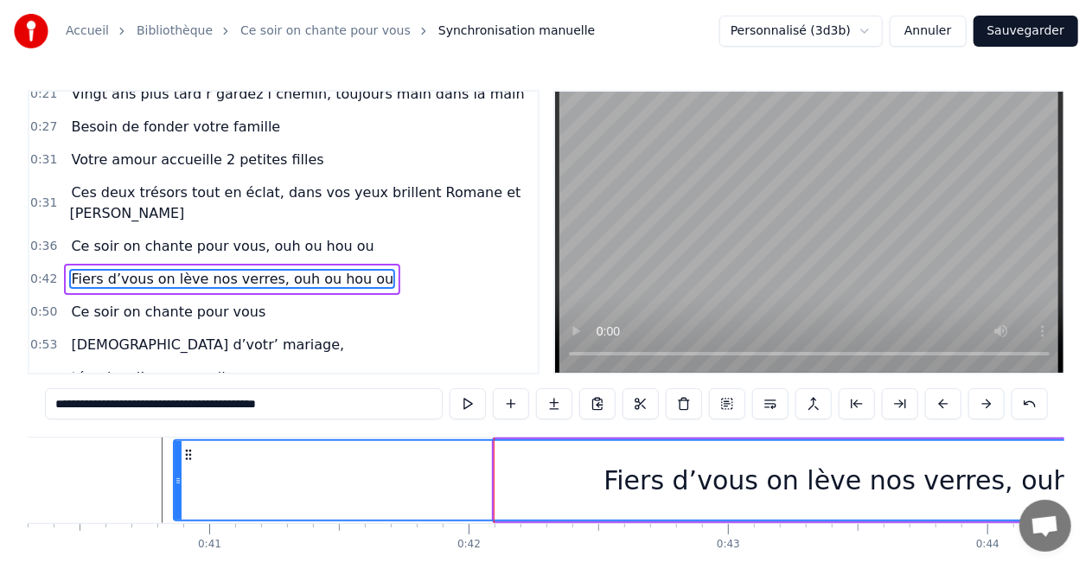
drag, startPoint x: 494, startPoint y: 475, endPoint x: 175, endPoint y: 468, distance: 319.9
click at [175, 468] on div at bounding box center [178, 480] width 7 height 79
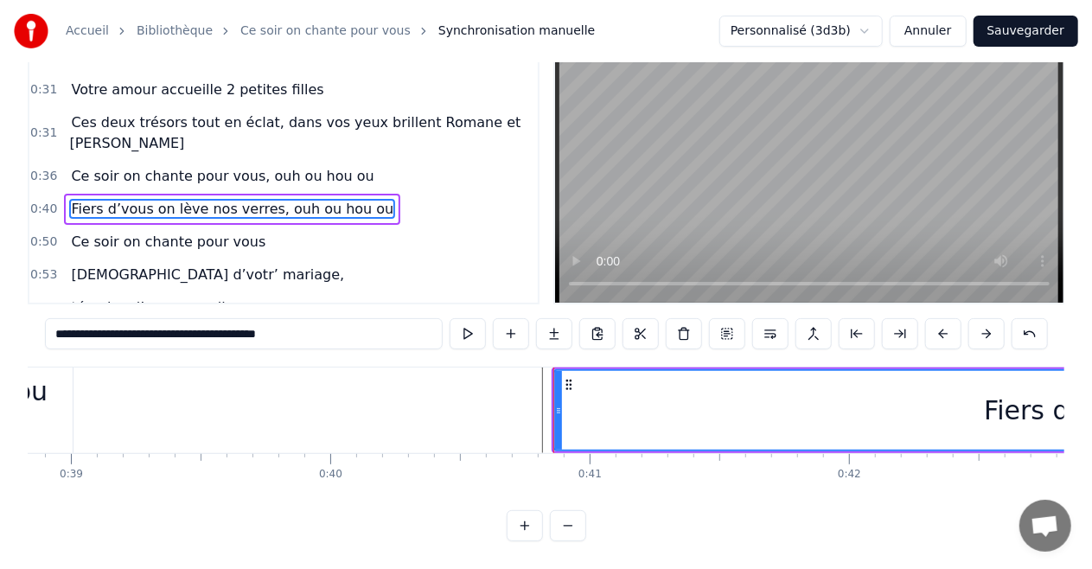
scroll to position [0, 10034]
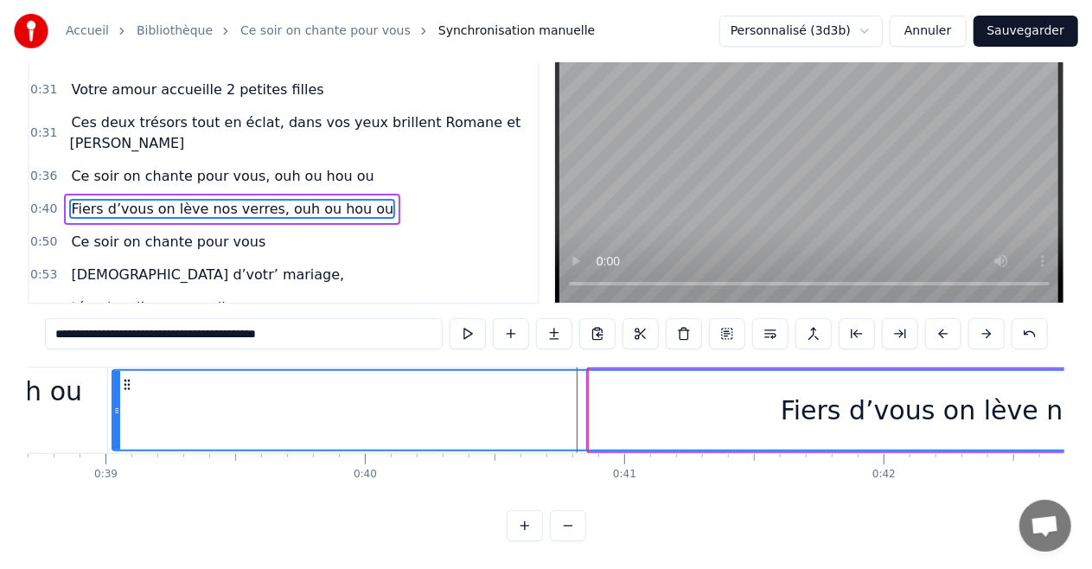
drag, startPoint x: 591, startPoint y: 396, endPoint x: 115, endPoint y: 397, distance: 476.2
click at [115, 404] on icon at bounding box center [116, 411] width 7 height 14
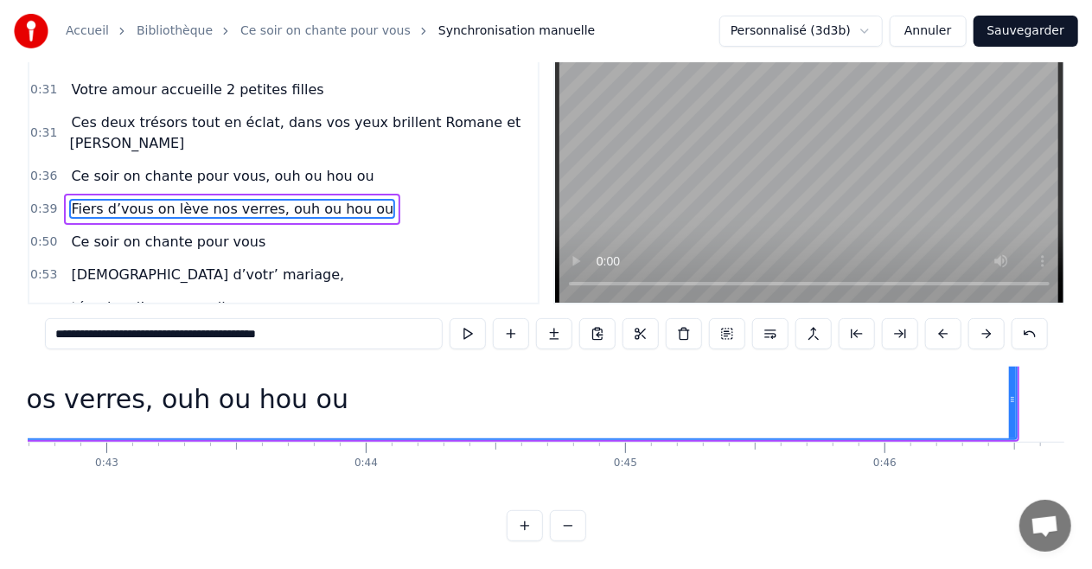
scroll to position [30, 11105]
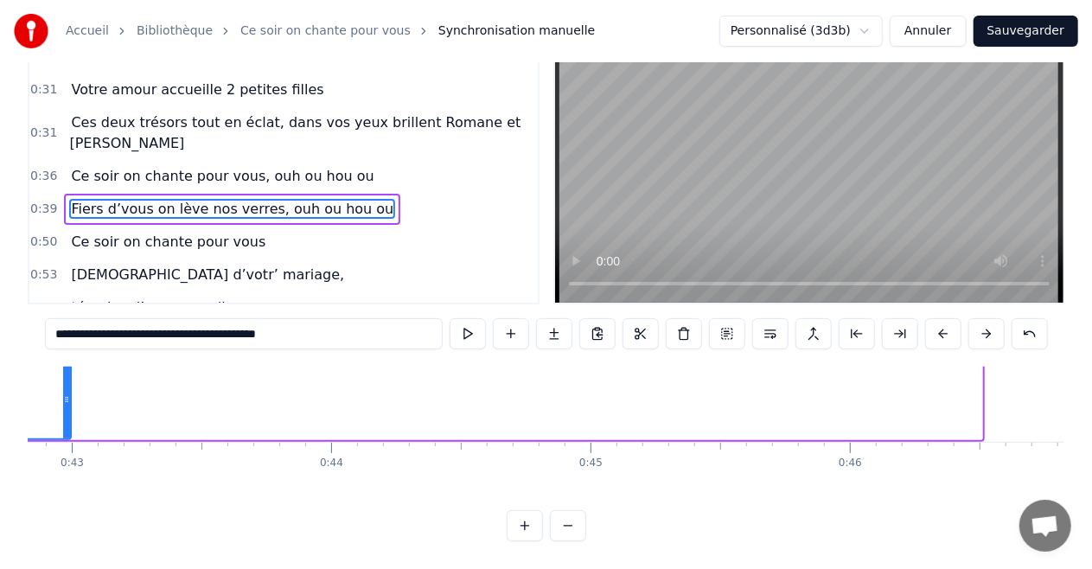
drag, startPoint x: 978, startPoint y: 366, endPoint x: 67, endPoint y: 374, distance: 910.9
click at [67, 374] on div at bounding box center [66, 399] width 7 height 79
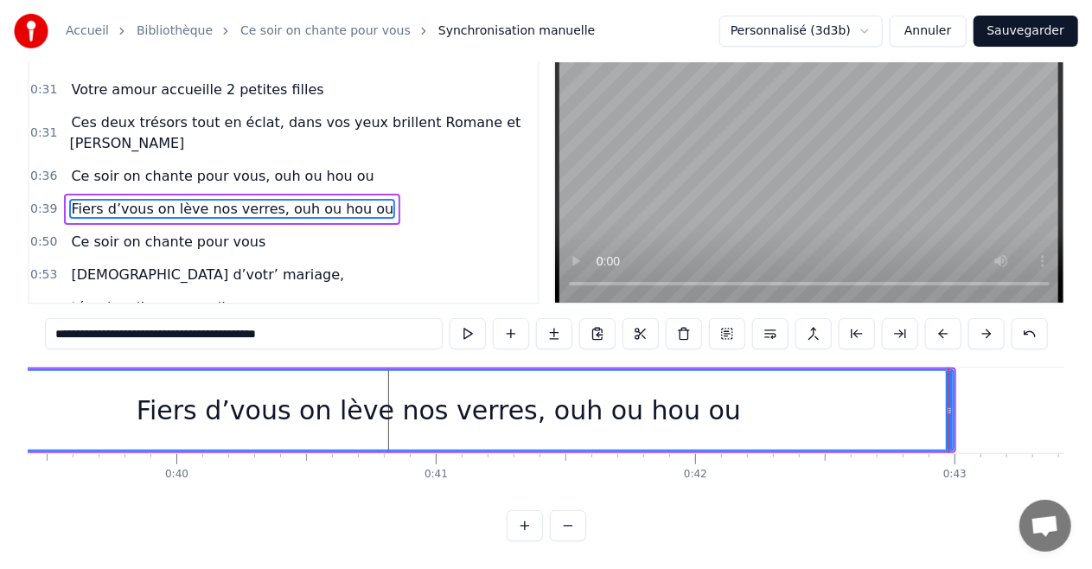
scroll to position [0, 10188]
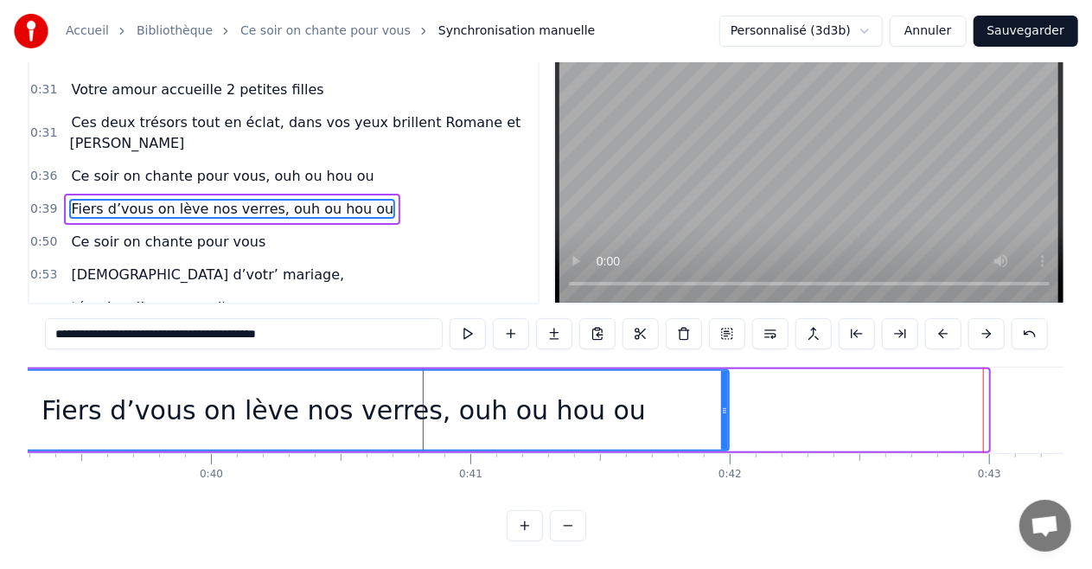
drag, startPoint x: 981, startPoint y: 398, endPoint x: 722, endPoint y: 400, distance: 259.3
click at [722, 404] on icon at bounding box center [724, 411] width 7 height 14
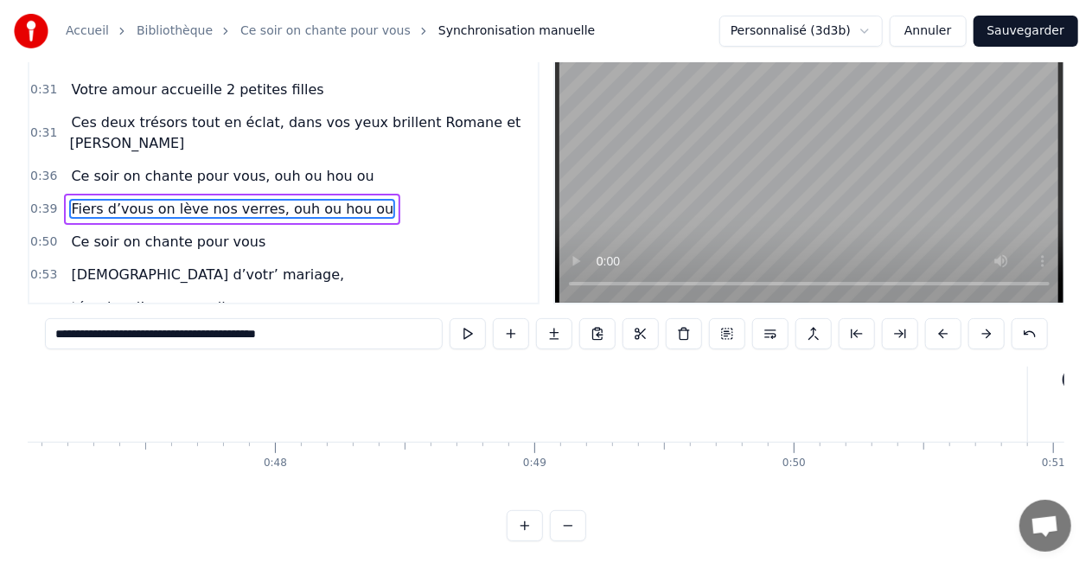
scroll to position [30, 12229]
type input "**********"
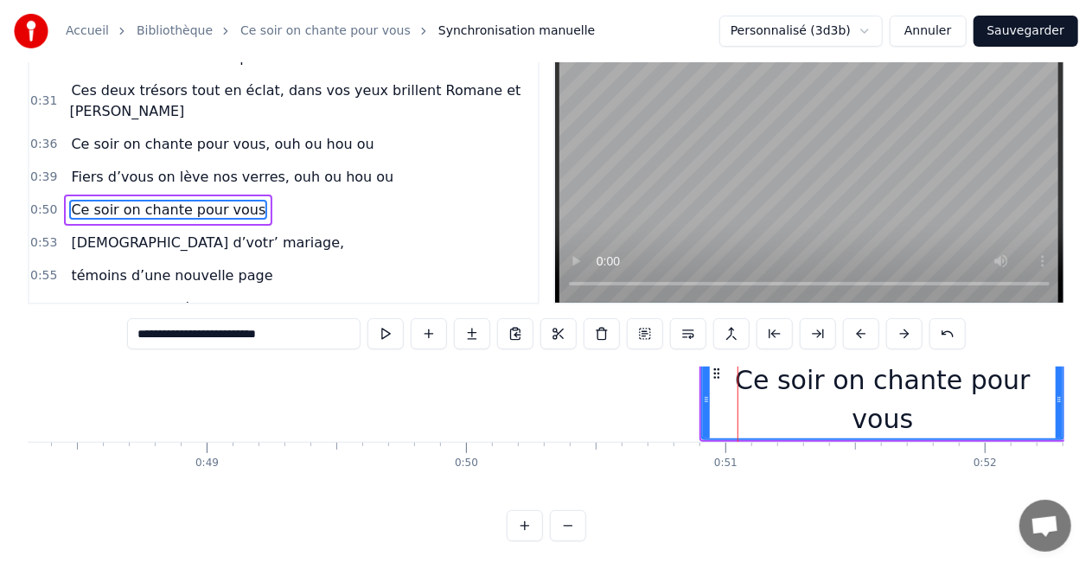
scroll to position [30, 12456]
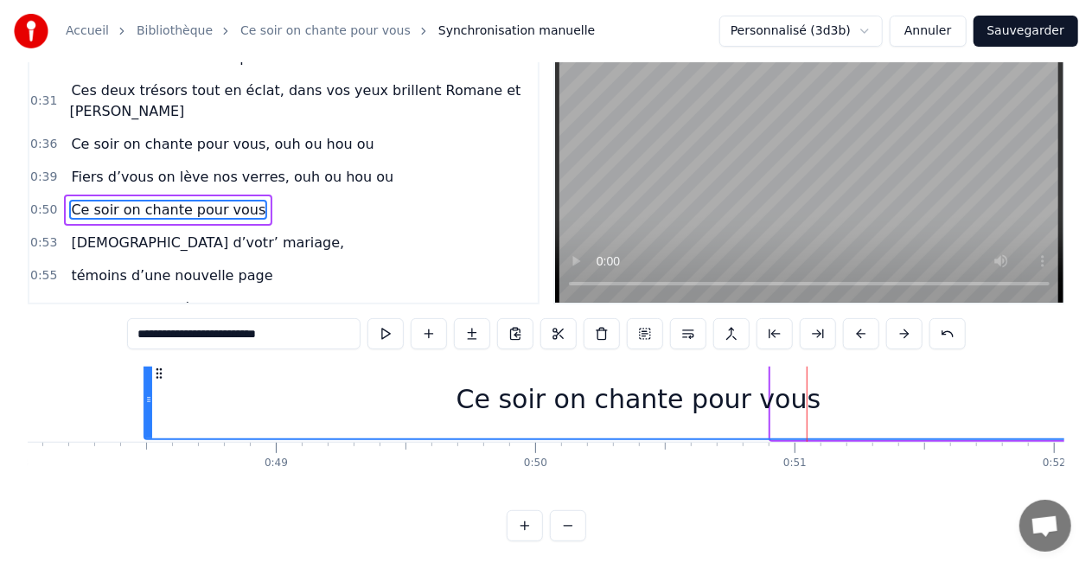
drag, startPoint x: 775, startPoint y: 366, endPoint x: 149, endPoint y: 385, distance: 626.9
click at [149, 385] on div at bounding box center [148, 399] width 7 height 79
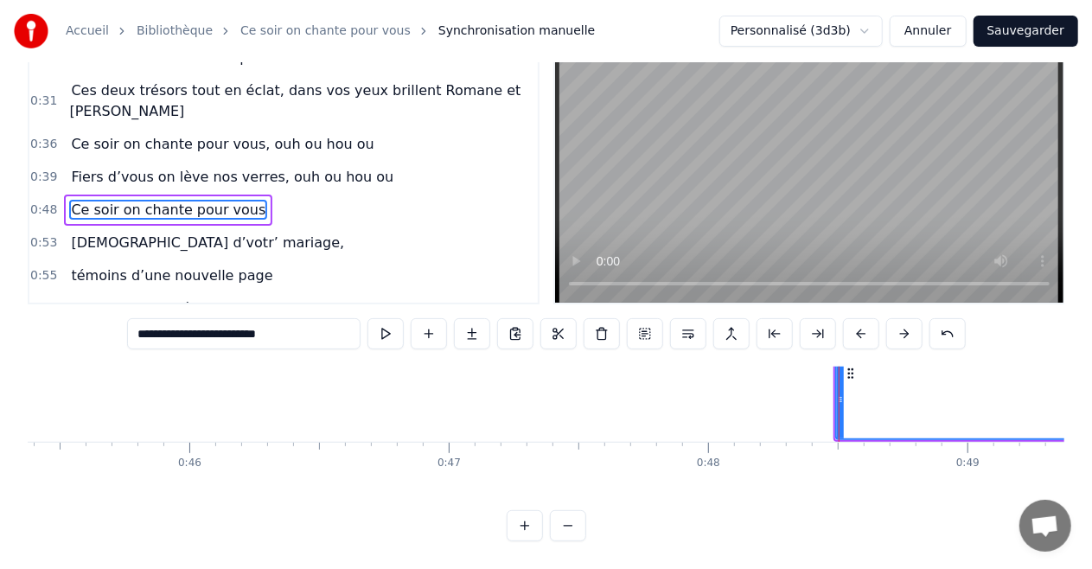
scroll to position [30, 11730]
click at [873, 370] on div at bounding box center [873, 399] width 1 height 86
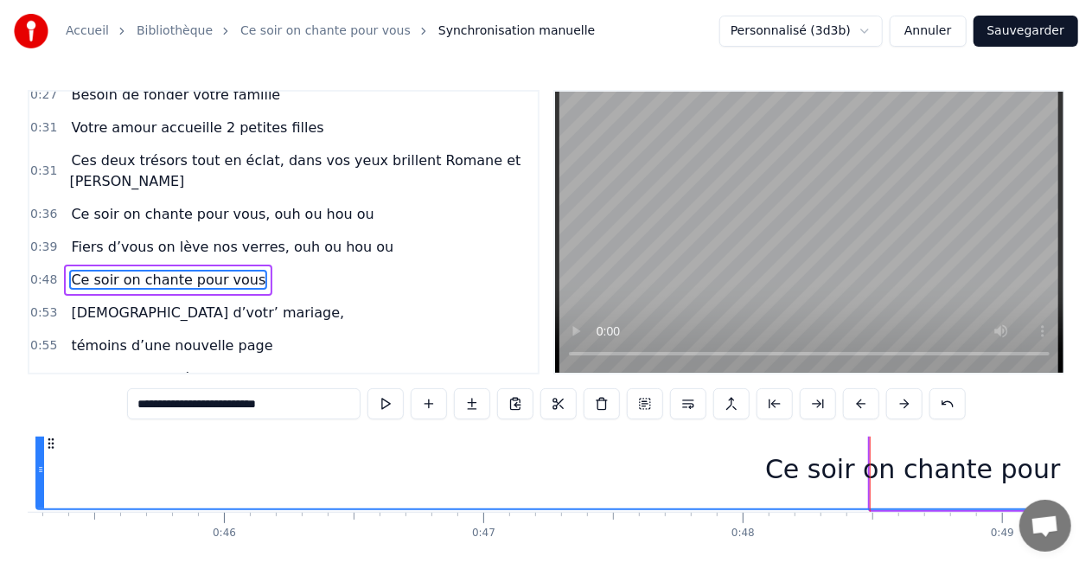
drag, startPoint x: 872, startPoint y: 452, endPoint x: 42, endPoint y: 455, distance: 829.7
click at [38, 462] on icon at bounding box center [40, 469] width 7 height 14
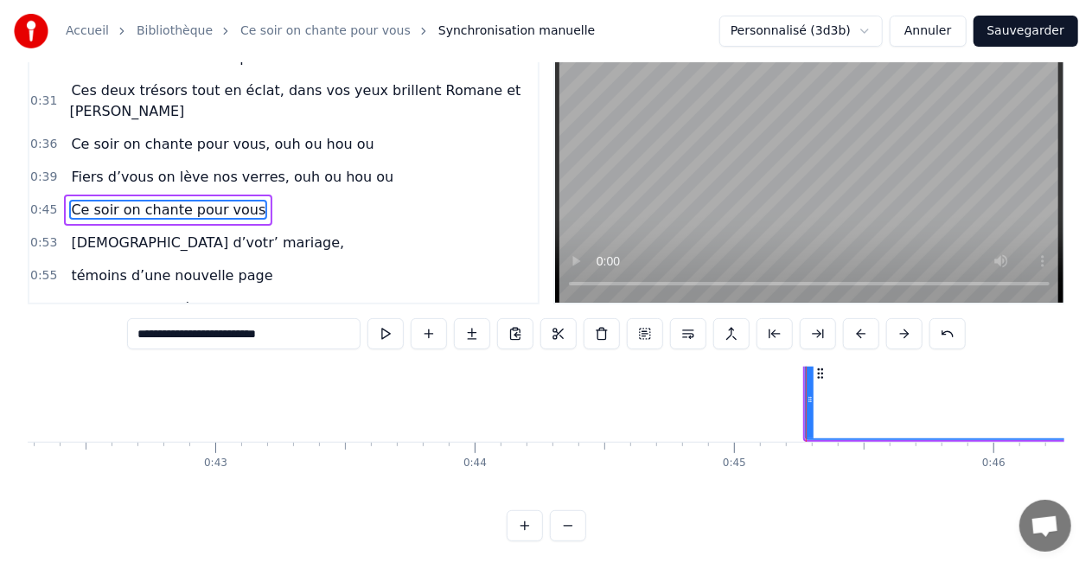
scroll to position [30, 10927]
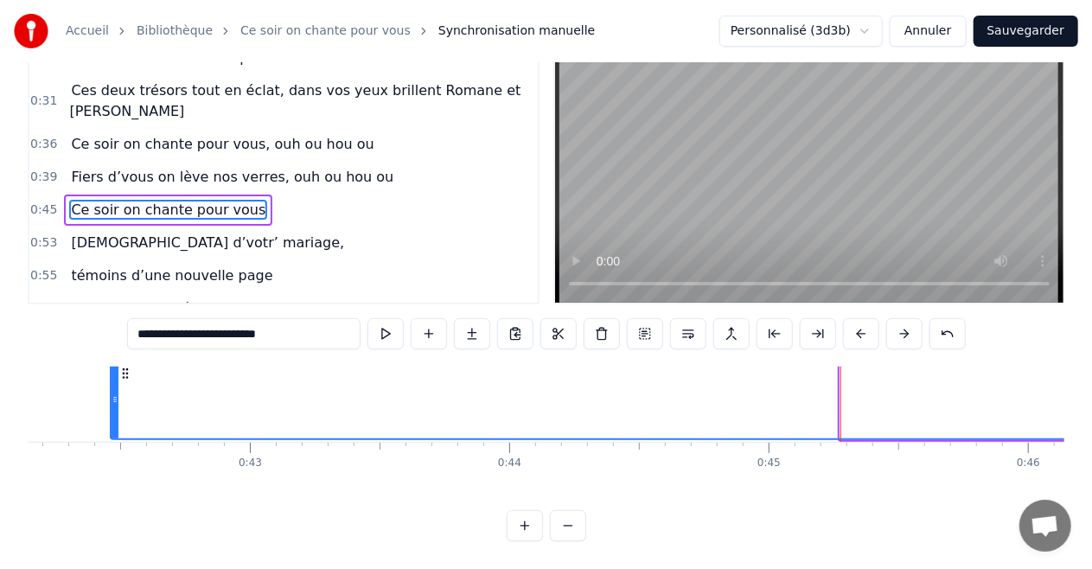
drag, startPoint x: 844, startPoint y: 368, endPoint x: 109, endPoint y: 382, distance: 735.6
click at [111, 381] on div at bounding box center [114, 399] width 7 height 79
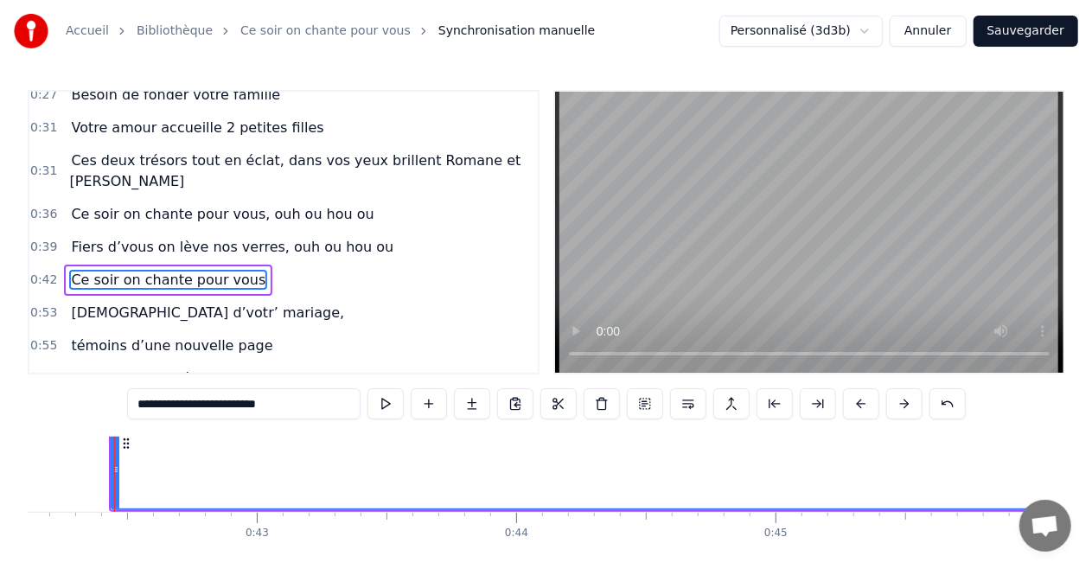
scroll to position [85, 0]
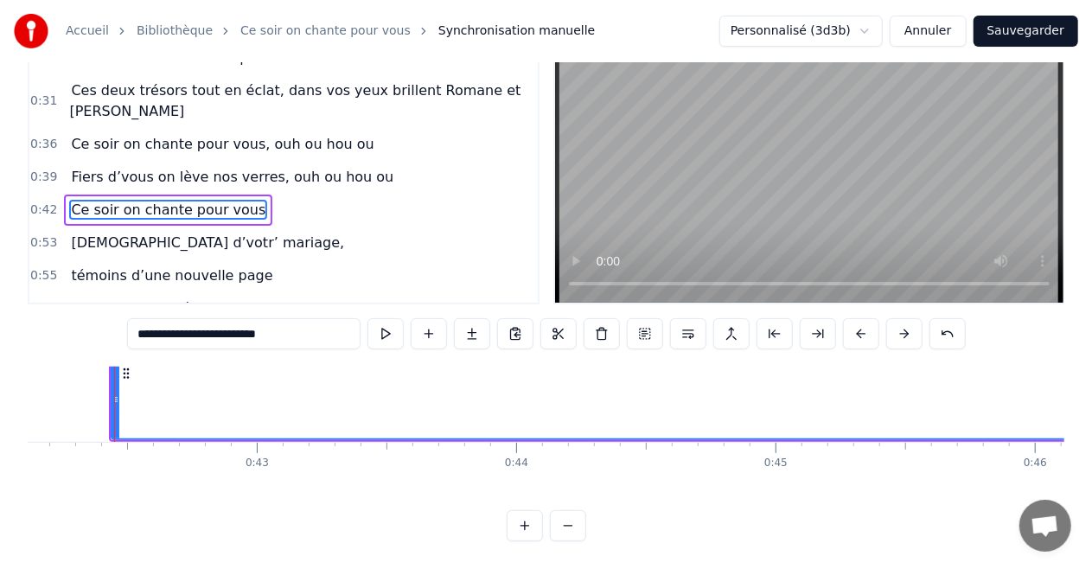
click at [37, 494] on div "C’est au lycée qu’tout commence Flo et [PERSON_NAME] viv’ encore leur romance P…" at bounding box center [546, 431] width 1036 height 130
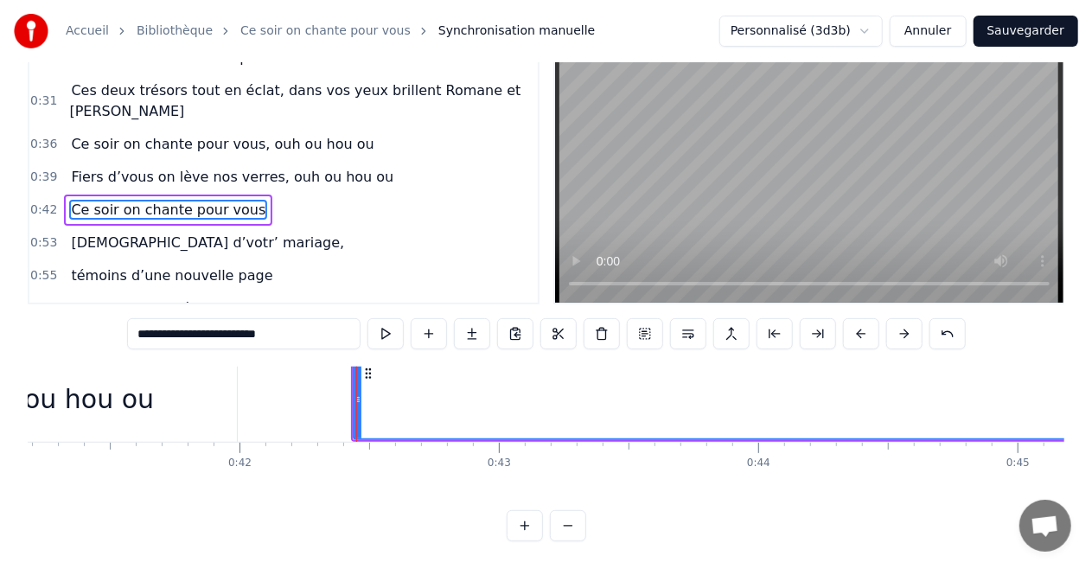
scroll to position [30, 10643]
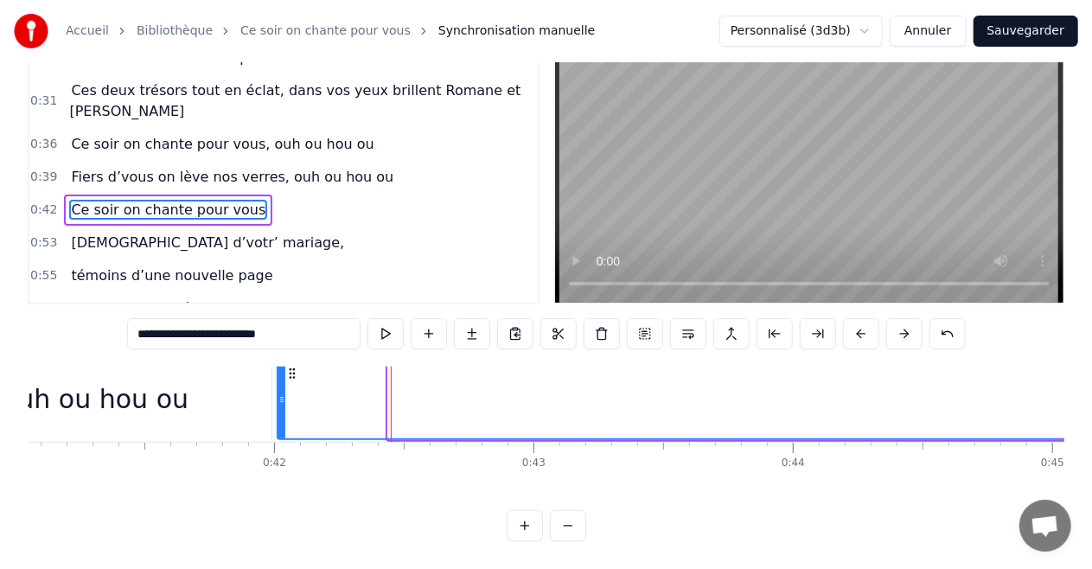
drag, startPoint x: 392, startPoint y: 367, endPoint x: 282, endPoint y: 362, distance: 110.7
click at [282, 392] on icon at bounding box center [281, 399] width 7 height 14
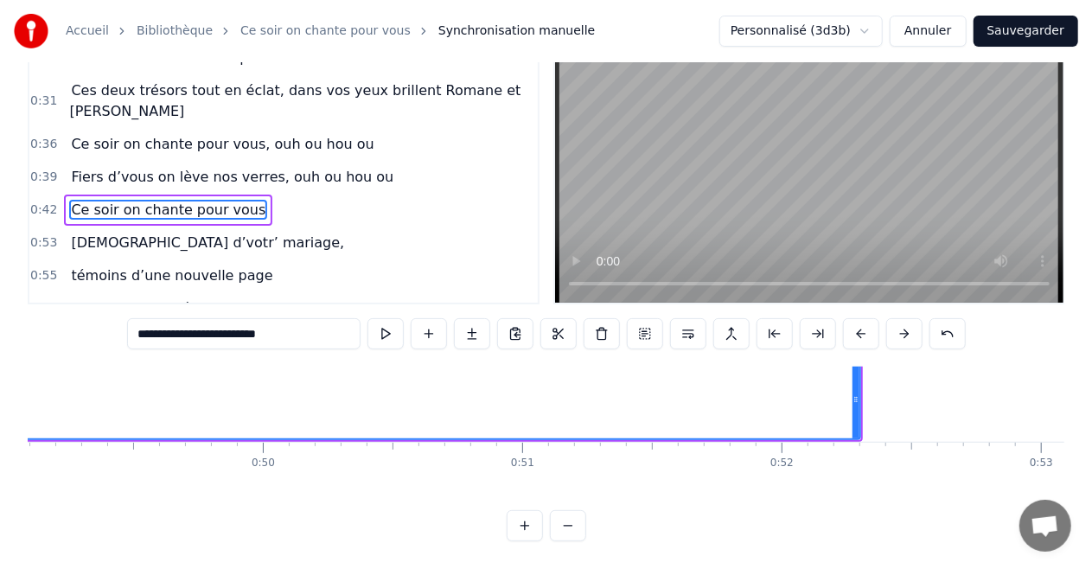
scroll to position [30, 12798]
click at [787, 392] on icon at bounding box center [786, 399] width 7 height 14
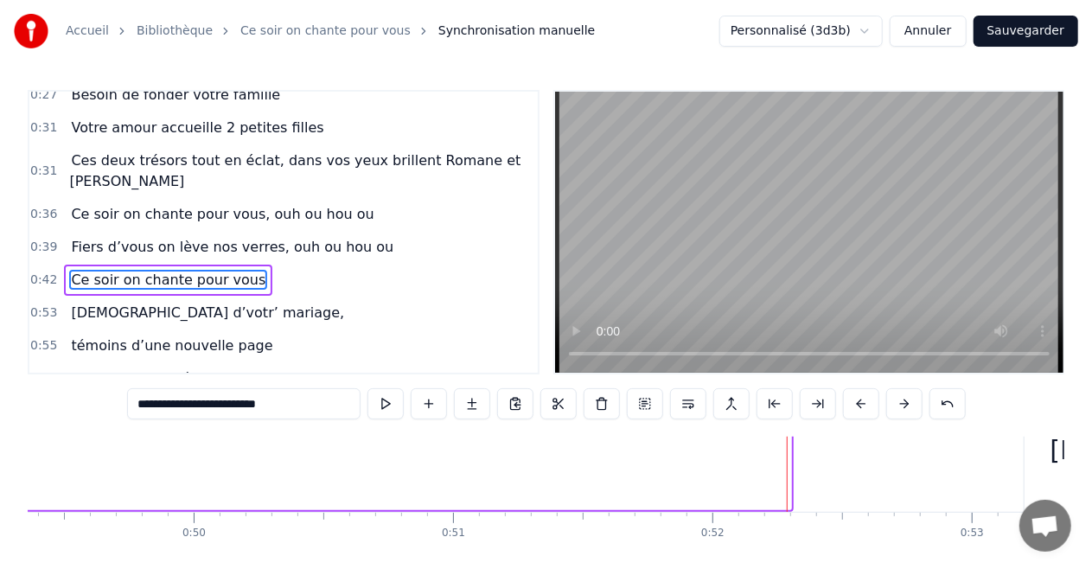
drag, startPoint x: 788, startPoint y: 449, endPoint x: 0, endPoint y: 448, distance: 788.2
click at [0, 448] on div "Accueil Bibliothèque Ce soir on chante pour vous Synchronisation manuelle Perso…" at bounding box center [546, 305] width 1092 height 611
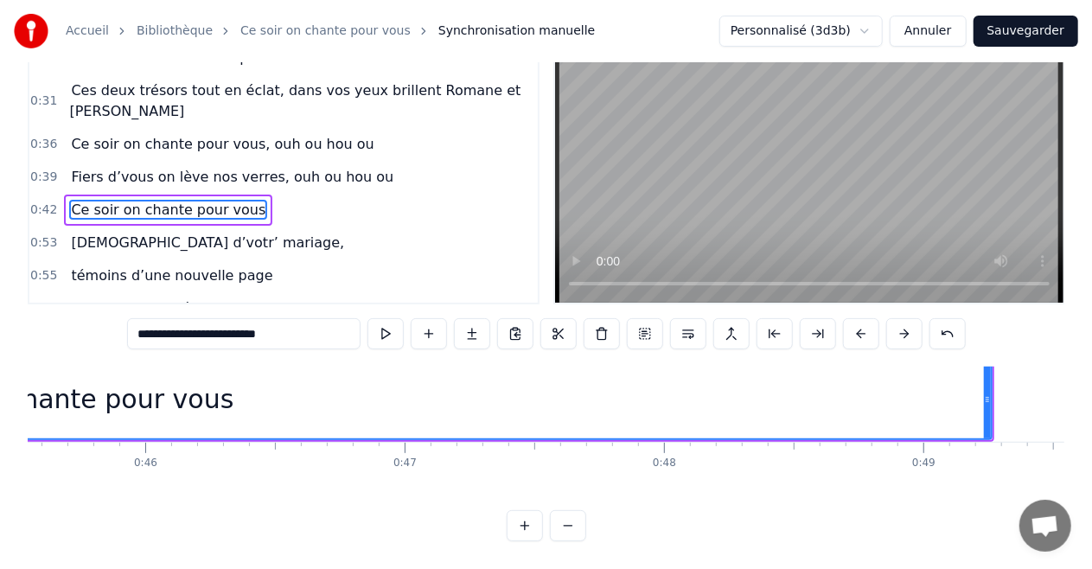
scroll to position [30, 11844]
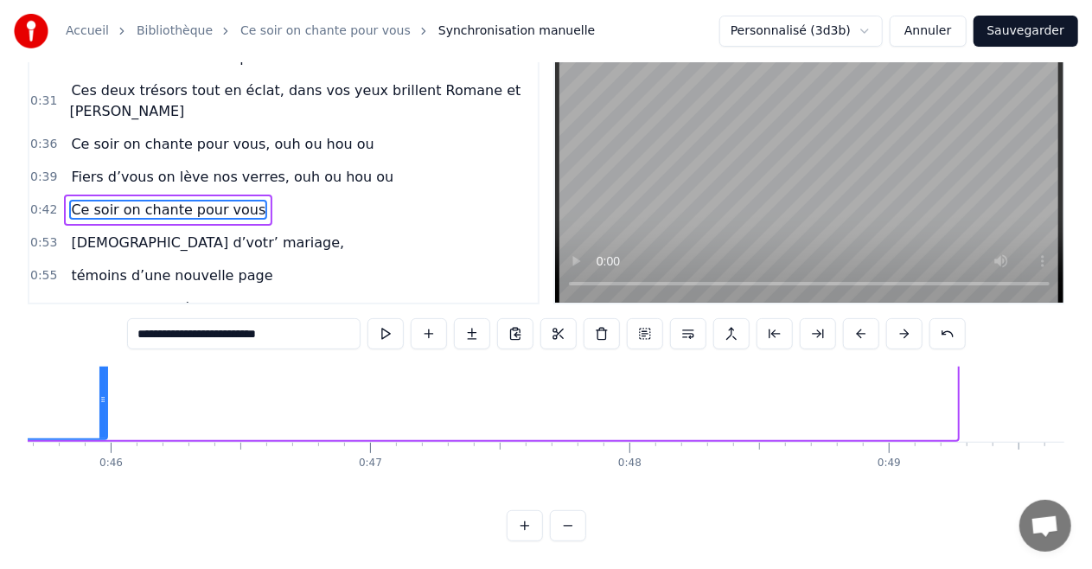
drag, startPoint x: 954, startPoint y: 367, endPoint x: 105, endPoint y: 385, distance: 849.7
click at [105, 385] on div at bounding box center [102, 399] width 7 height 79
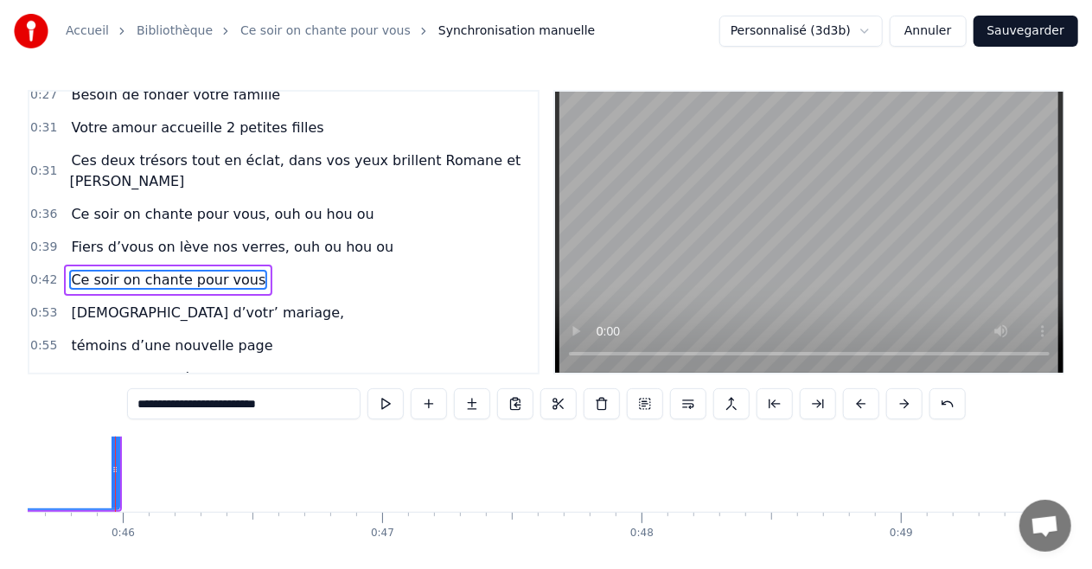
scroll to position [85, 0]
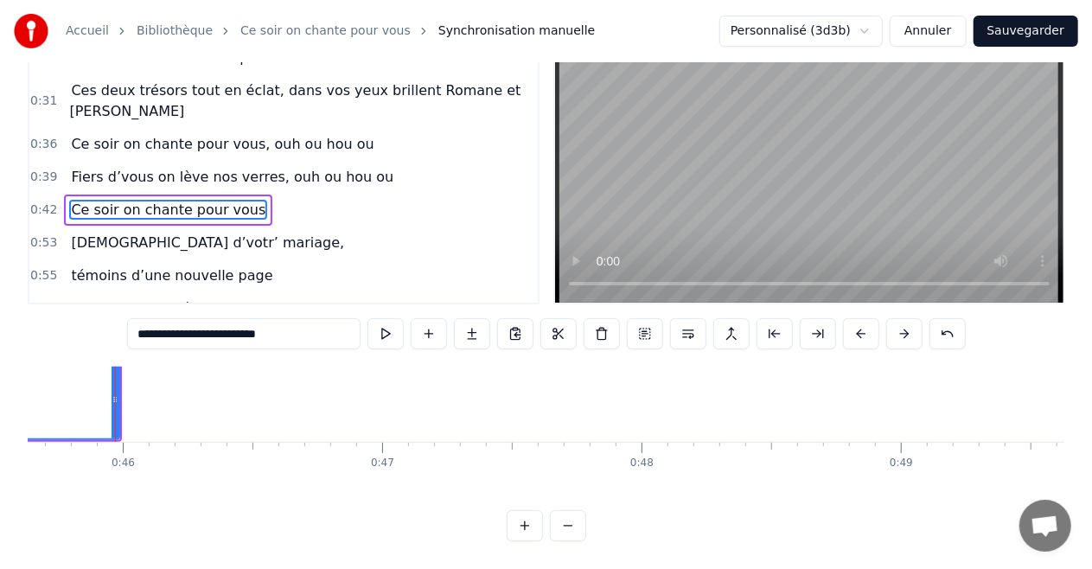
click at [26, 493] on div "Accueil Bibliothèque Ce soir on chante pour vous Synchronisation manuelle Perso…" at bounding box center [546, 235] width 1092 height 611
click at [26, 492] on div "Accueil Bibliothèque Ce soir on chante pour vous Synchronisation manuelle Perso…" at bounding box center [546, 235] width 1092 height 611
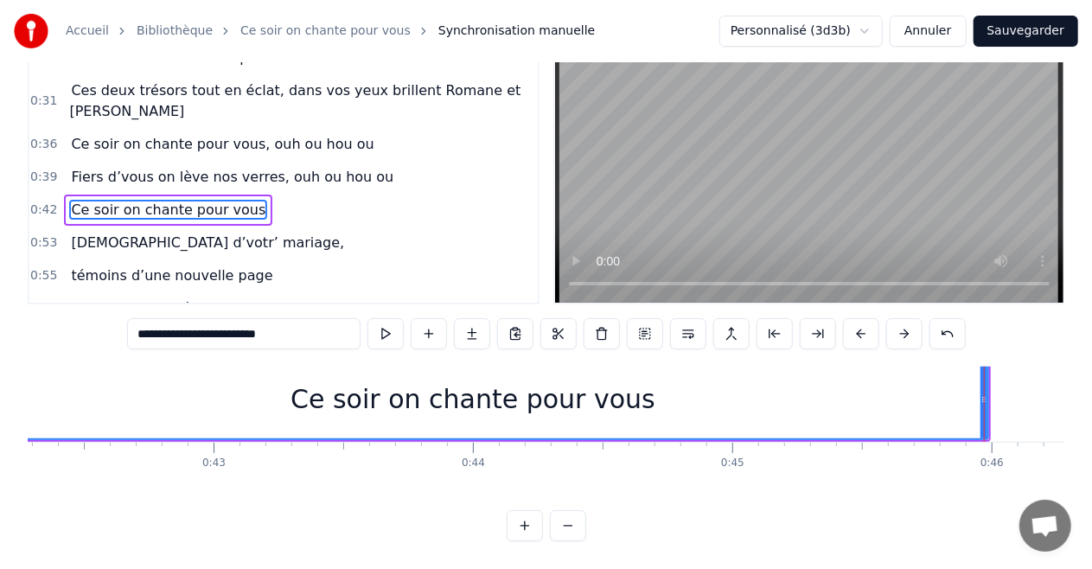
scroll to position [30, 10997]
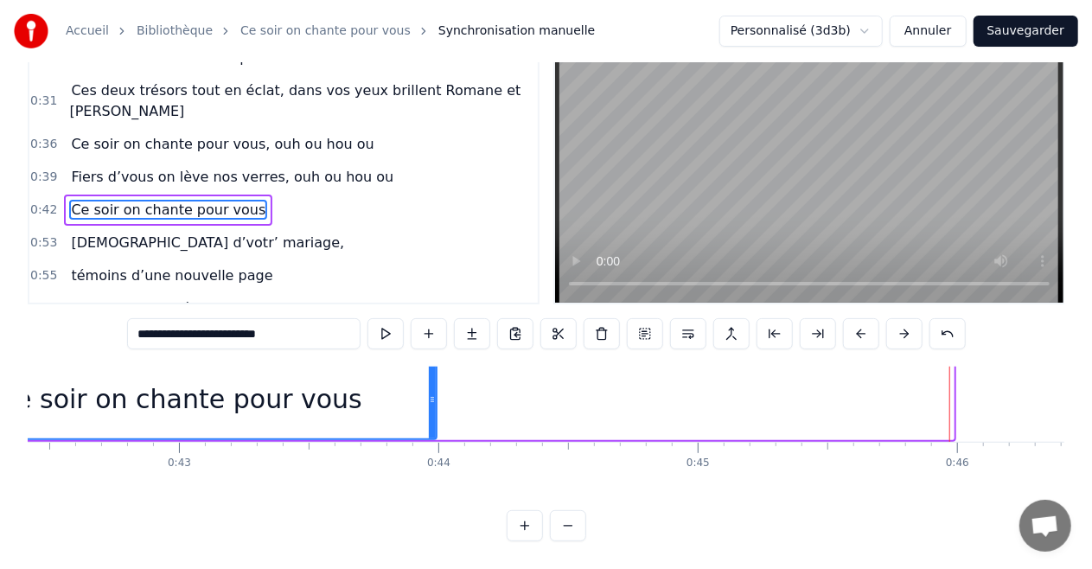
drag, startPoint x: 949, startPoint y: 363, endPoint x: 432, endPoint y: 366, distance: 516.8
click at [432, 392] on icon at bounding box center [432, 399] width 7 height 14
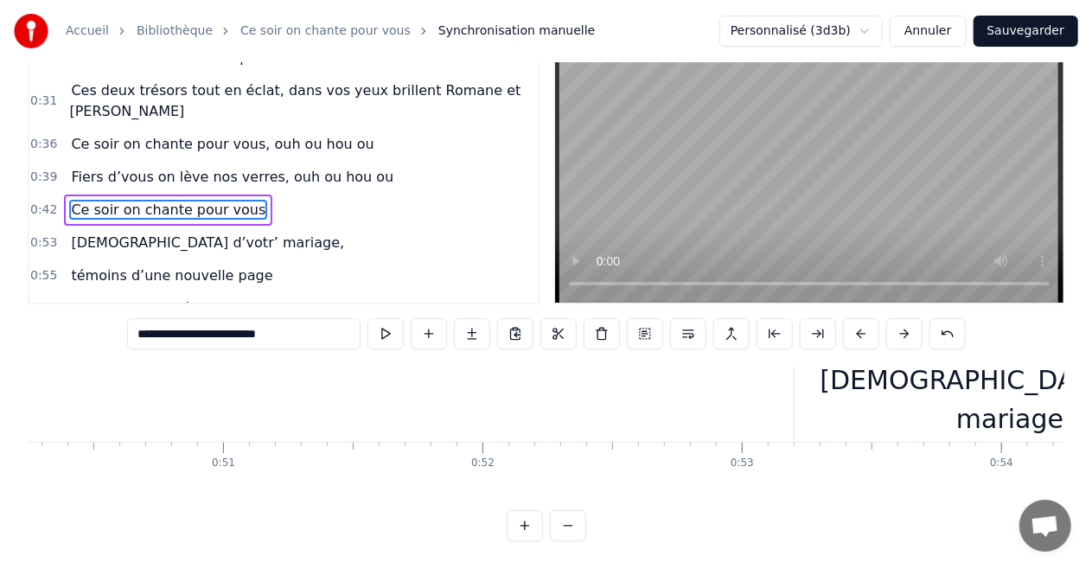
scroll to position [30, 13060]
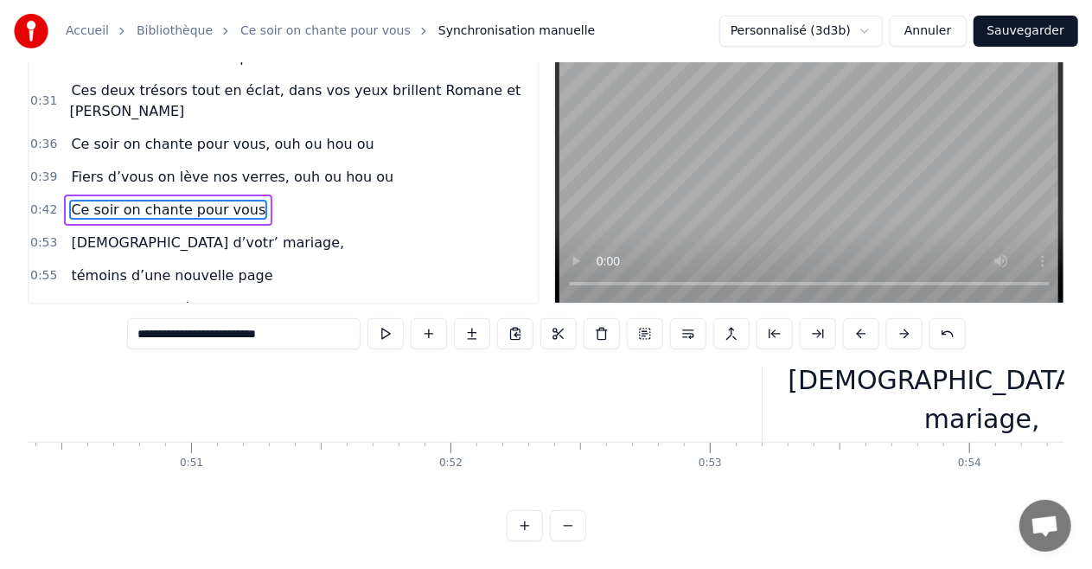
click at [939, 389] on div "[DEMOGRAPHIC_DATA] d’votr’ mariage," at bounding box center [981, 399] width 439 height 86
type input "**********"
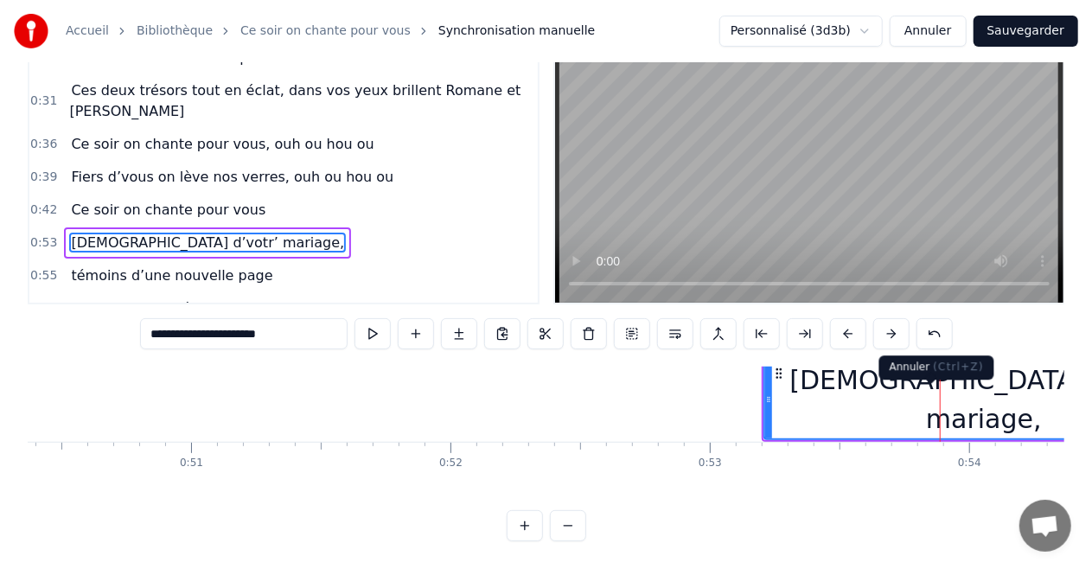
scroll to position [230, 0]
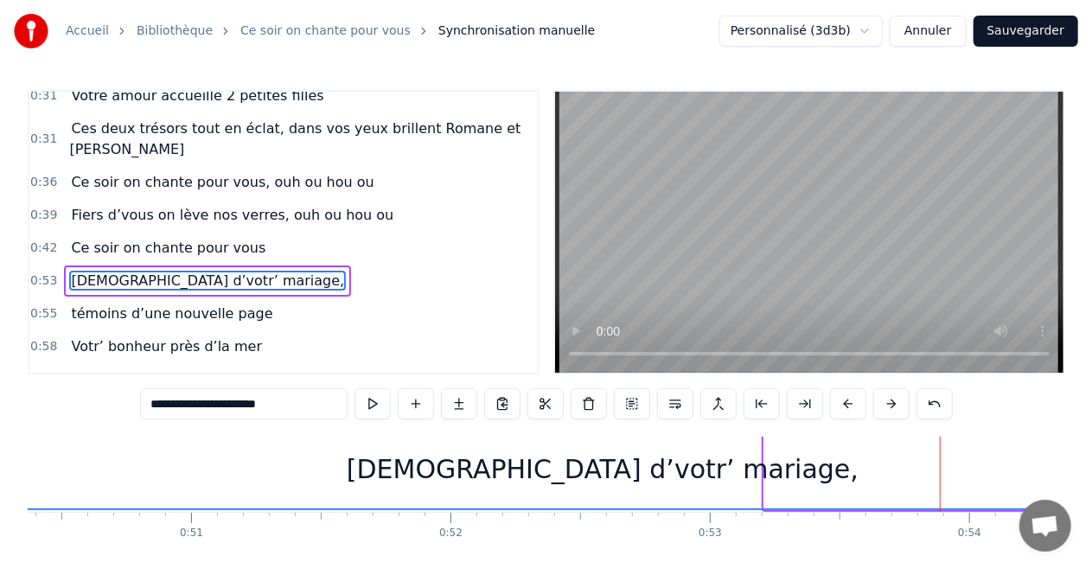
drag, startPoint x: 766, startPoint y: 448, endPoint x: 3, endPoint y: 436, distance: 762.3
click at [3, 436] on div "Accueil Bibliothèque Ce soir on chante pour vous Synchronisation manuelle Perso…" at bounding box center [546, 305] width 1092 height 611
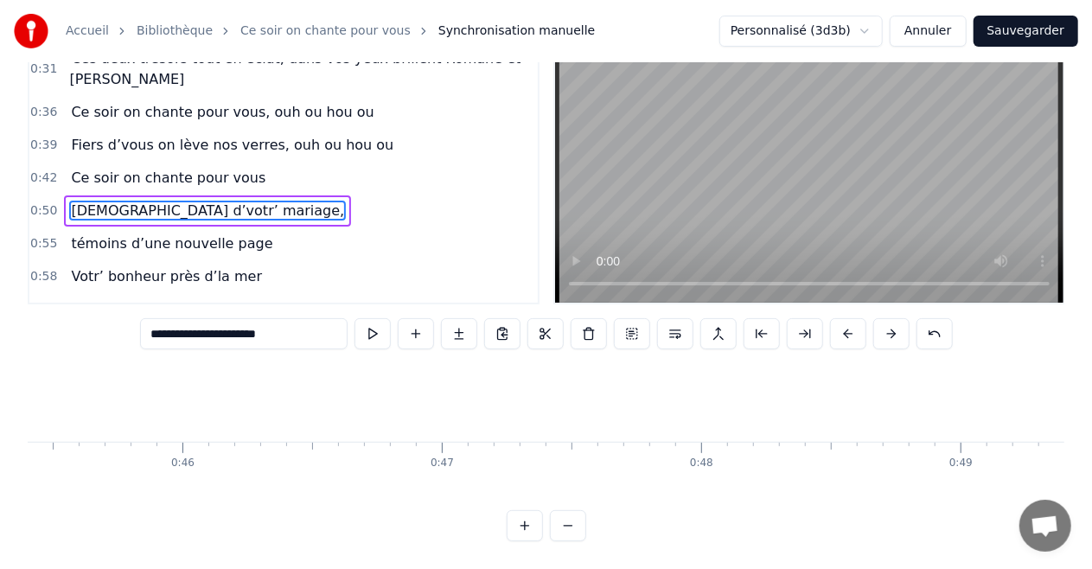
scroll to position [30, 12274]
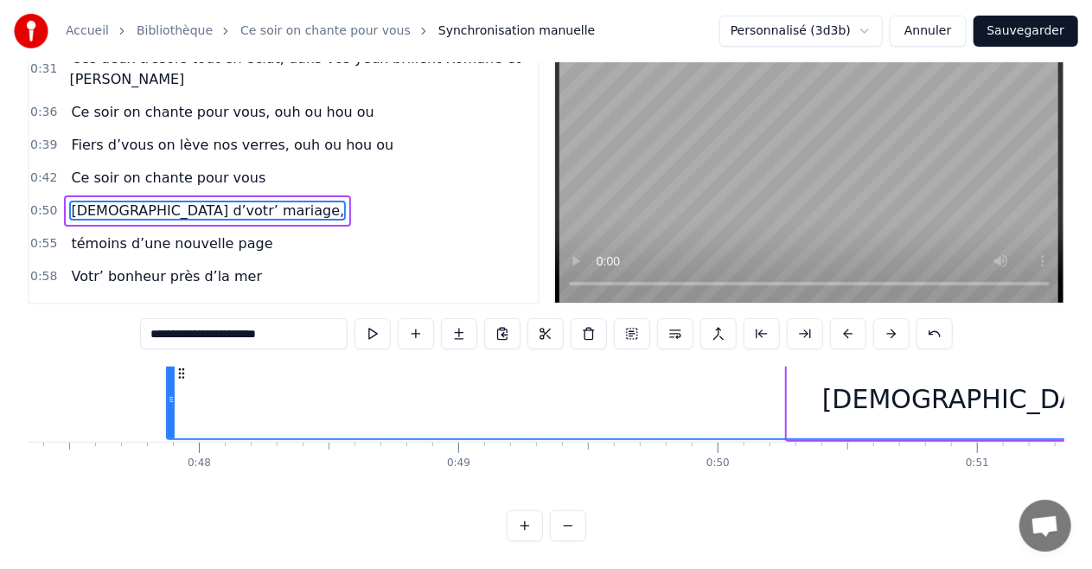
drag, startPoint x: 788, startPoint y: 362, endPoint x: 168, endPoint y: 372, distance: 620.6
click at [168, 372] on div at bounding box center [171, 399] width 7 height 79
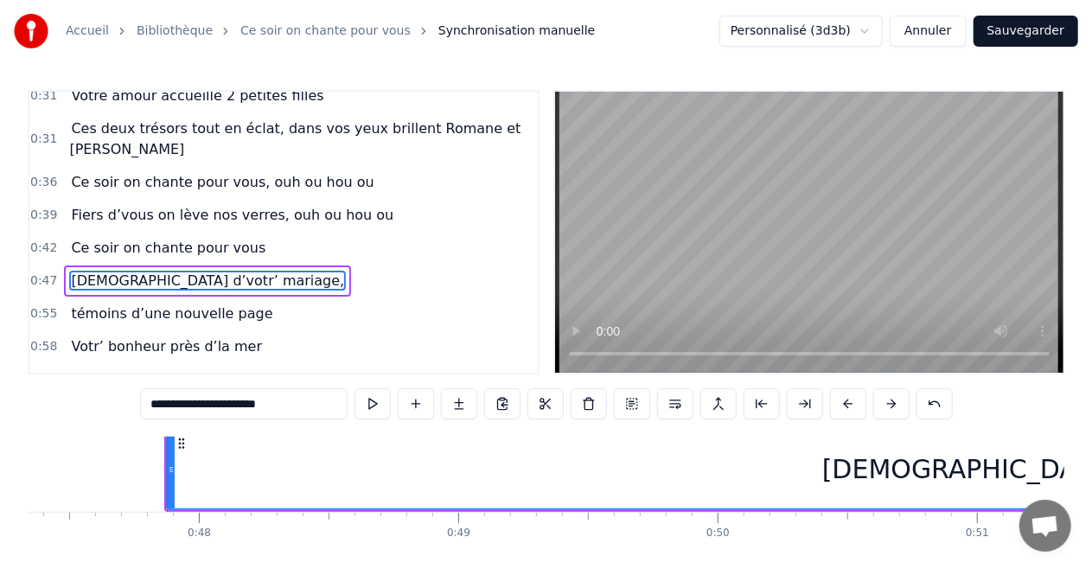
scroll to position [85, 0]
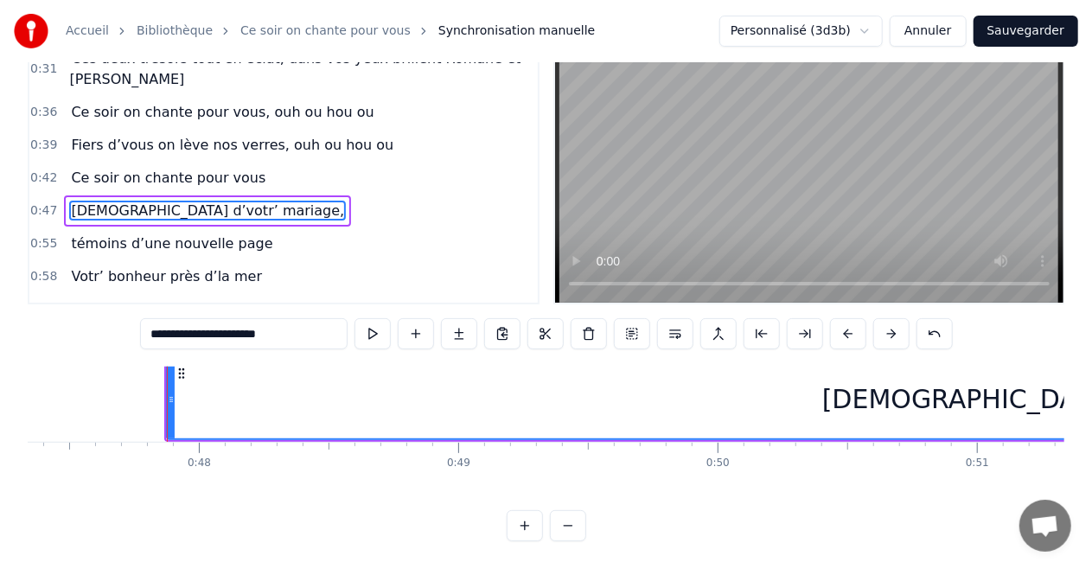
click at [35, 481] on div "C’est au lycée qu’tout commence Flo et [PERSON_NAME] viv’ encore leur romance P…" at bounding box center [546, 431] width 1036 height 130
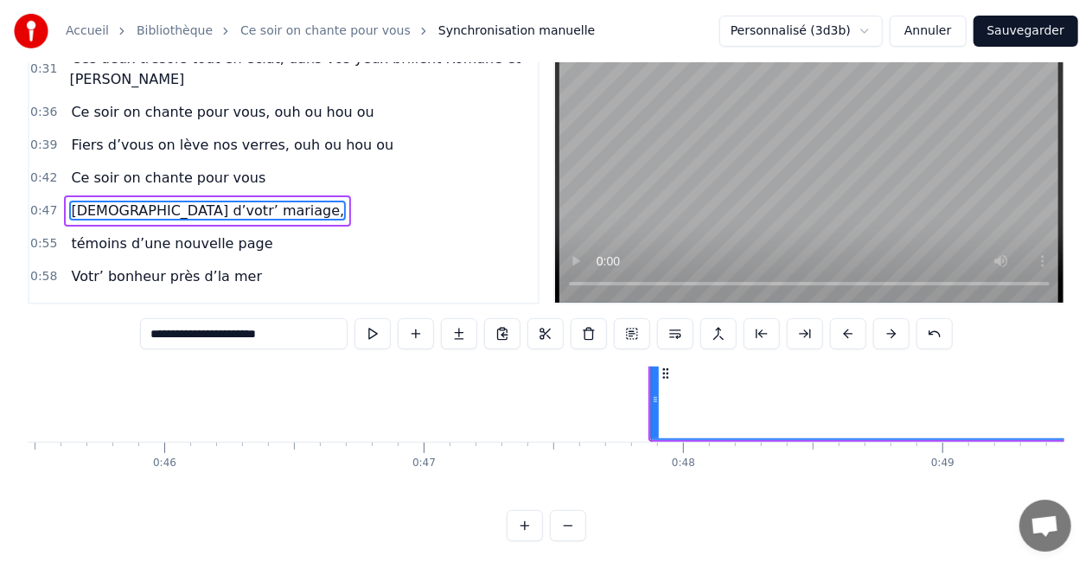
scroll to position [30, 11755]
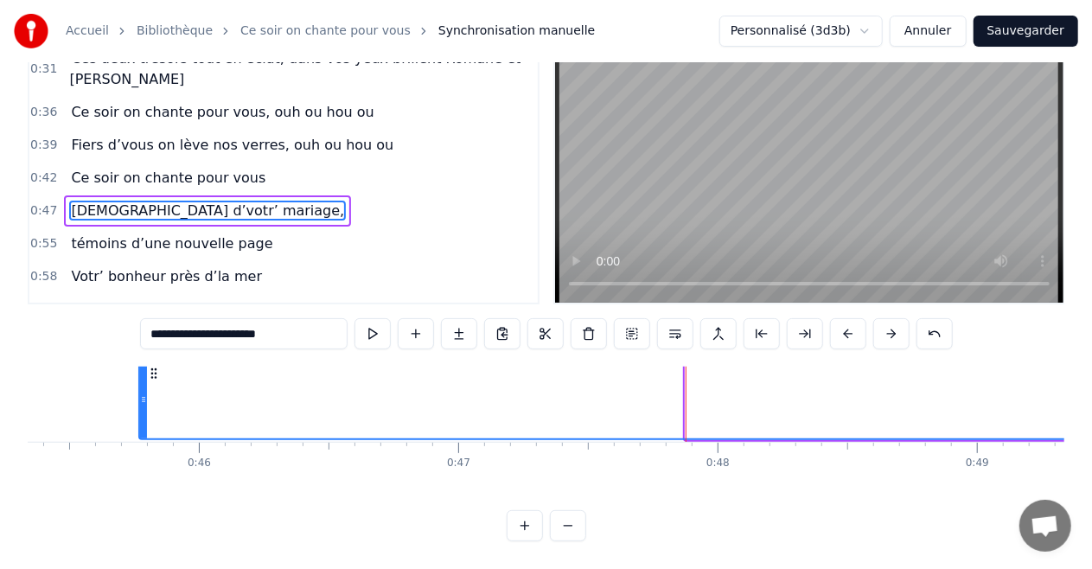
drag, startPoint x: 689, startPoint y: 362, endPoint x: 140, endPoint y: 376, distance: 549.0
click at [140, 376] on div at bounding box center [143, 399] width 7 height 79
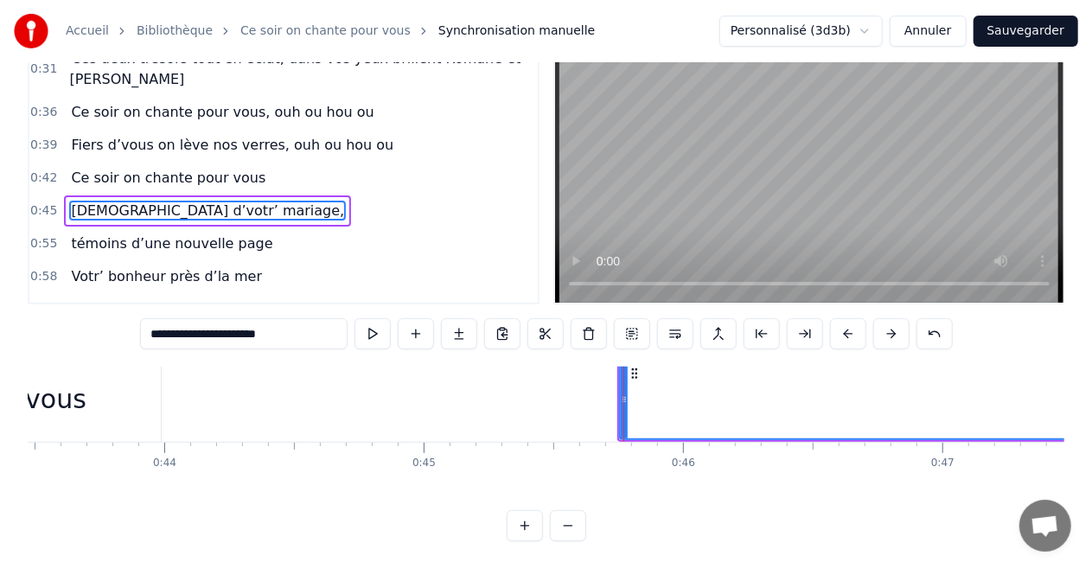
scroll to position [30, 11237]
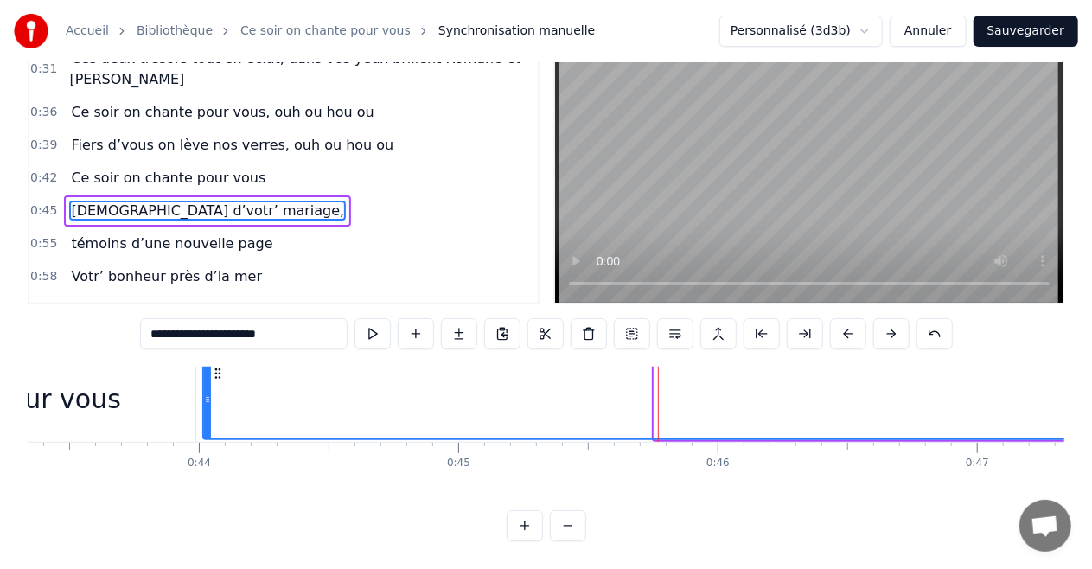
drag, startPoint x: 652, startPoint y: 365, endPoint x: 204, endPoint y: 373, distance: 447.8
click at [204, 373] on div at bounding box center [207, 399] width 7 height 79
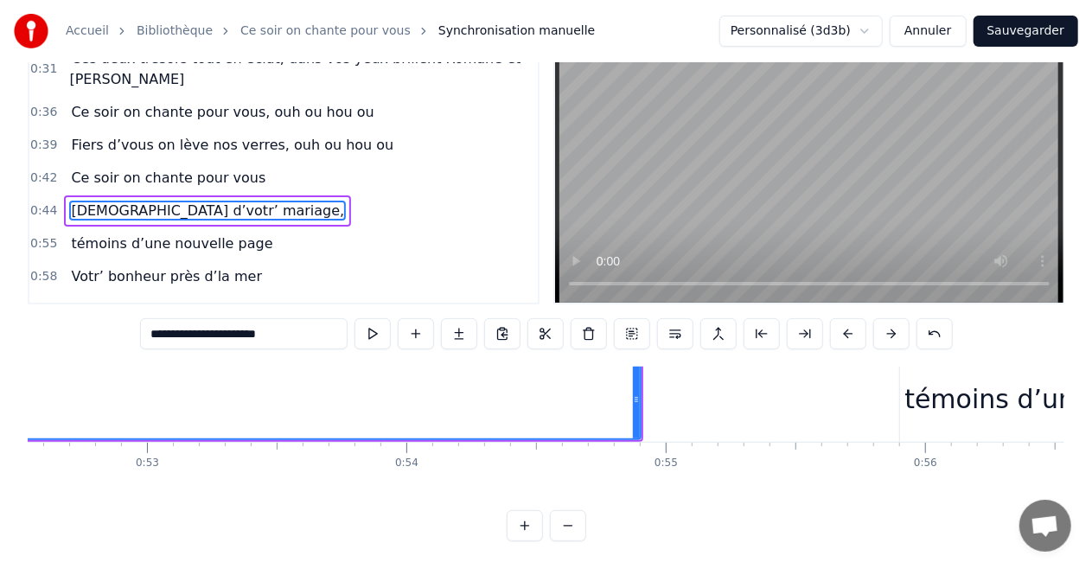
scroll to position [30, 13657]
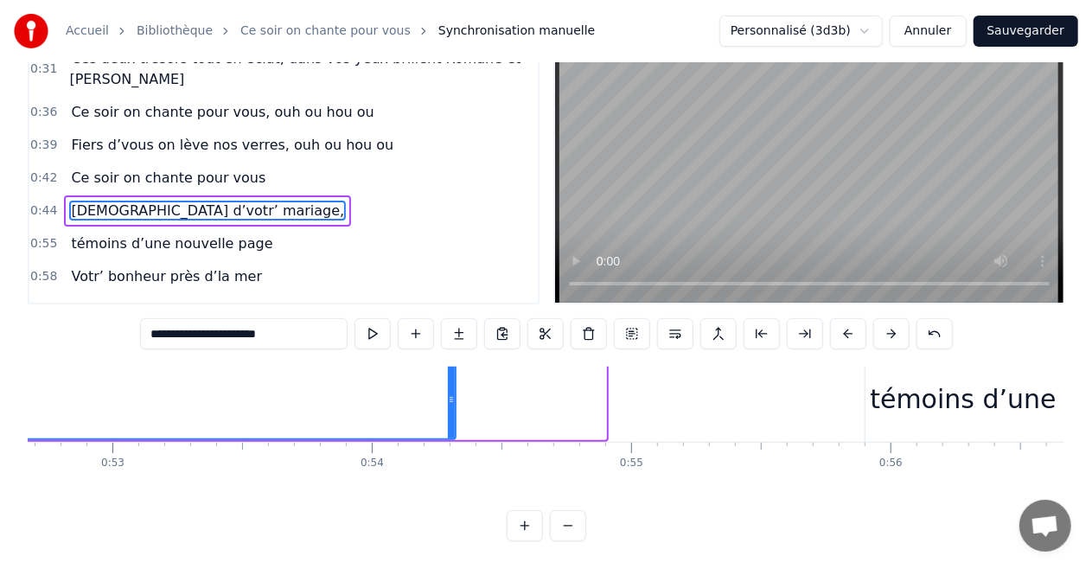
drag, startPoint x: 602, startPoint y: 366, endPoint x: 392, endPoint y: 394, distance: 211.0
click at [448, 385] on div at bounding box center [451, 399] width 7 height 79
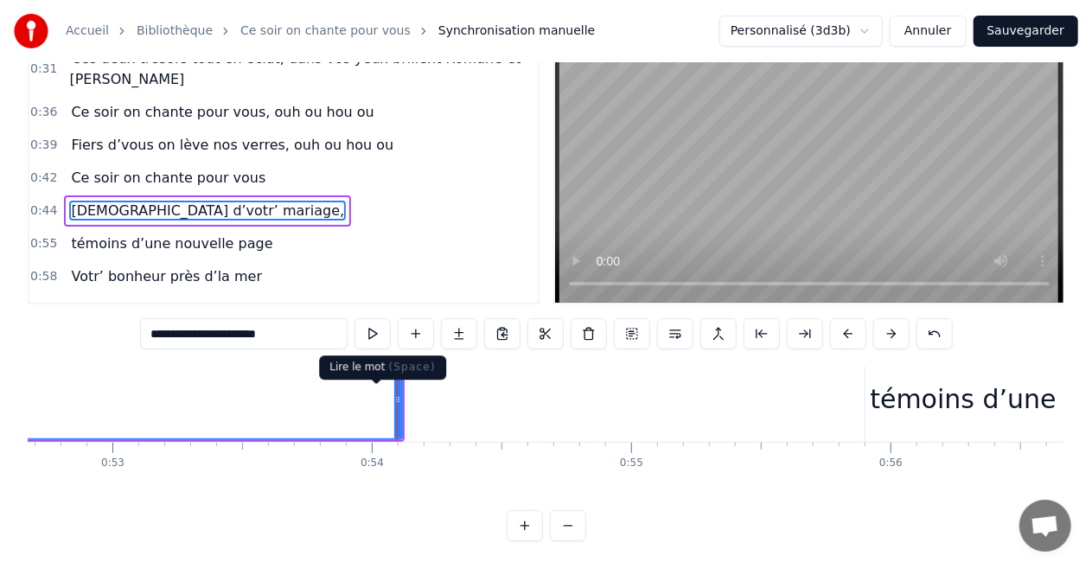
scroll to position [0, 0]
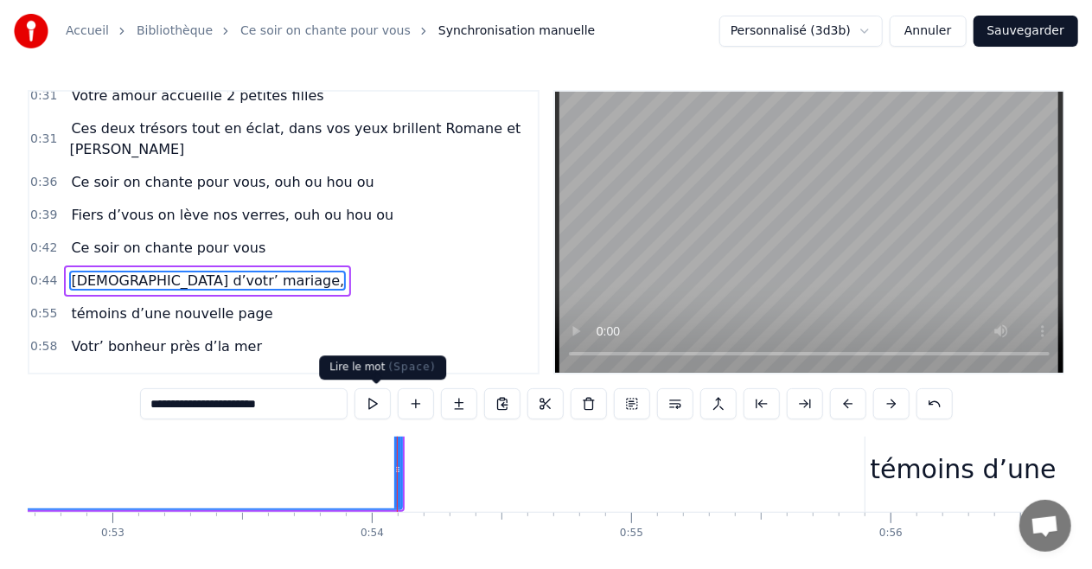
click at [391, 408] on button at bounding box center [372, 403] width 36 height 31
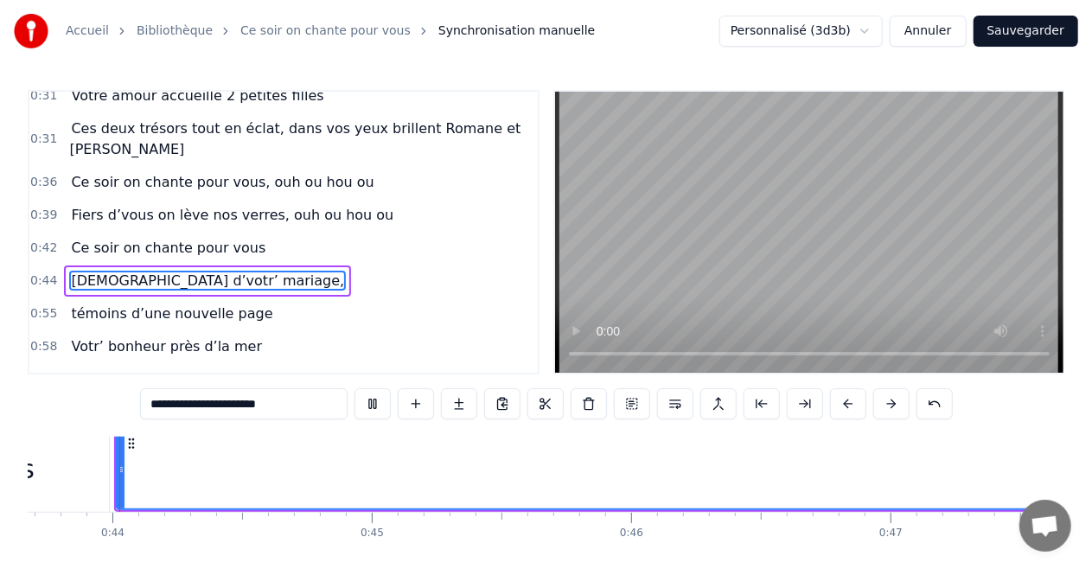
click at [285, 330] on div "0:58 Votr’ bonheur près d’la mer" at bounding box center [283, 346] width 508 height 33
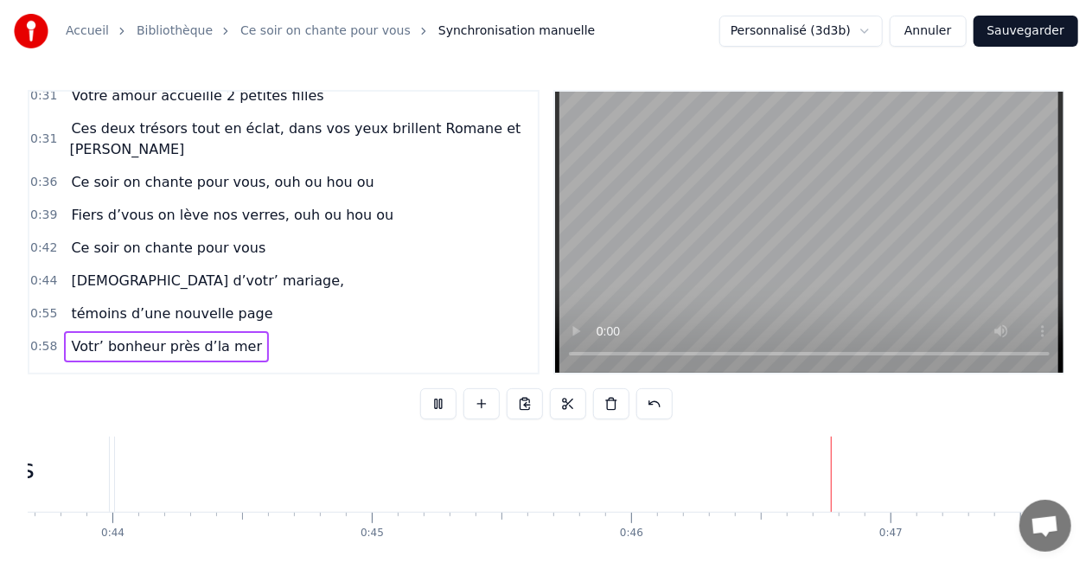
click at [608, 302] on video at bounding box center [809, 232] width 508 height 281
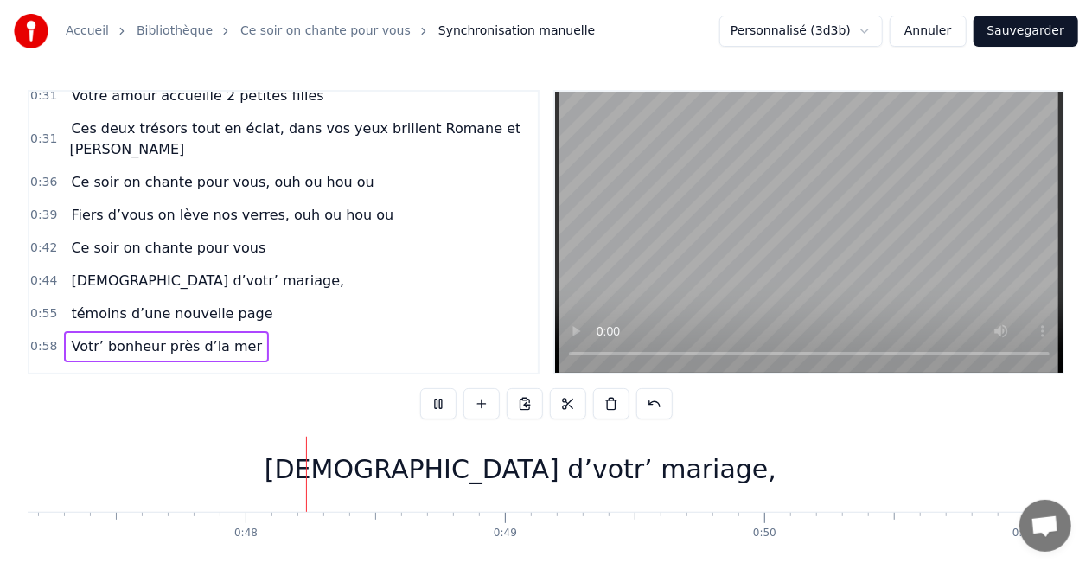
click at [159, 271] on span "[DEMOGRAPHIC_DATA] d’votr’ mariage," at bounding box center [207, 281] width 277 height 20
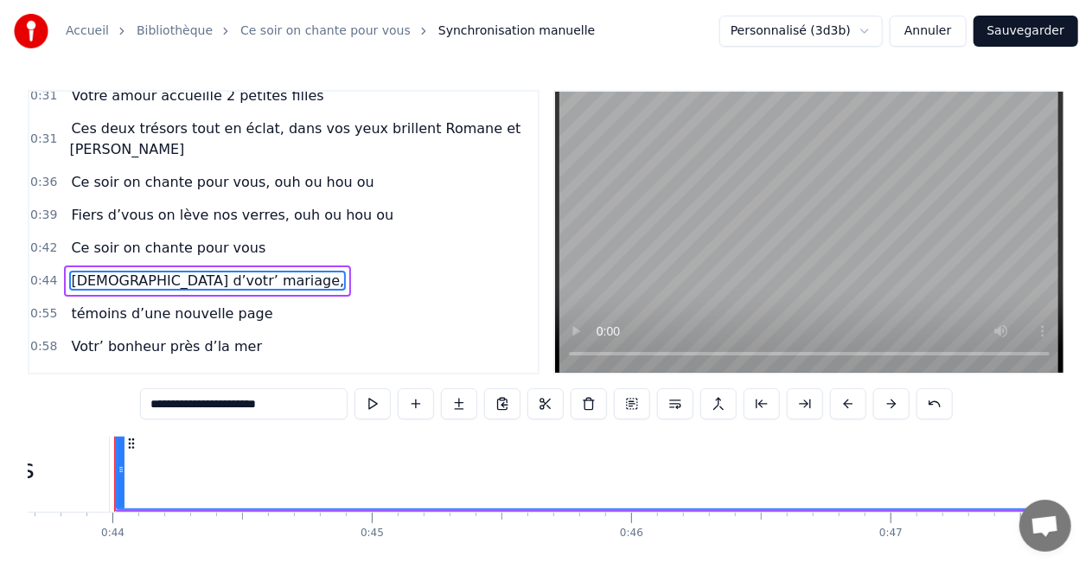
click at [296, 406] on input "**********" at bounding box center [243, 403] width 207 height 31
click at [308, 411] on input "**********" at bounding box center [243, 403] width 207 height 31
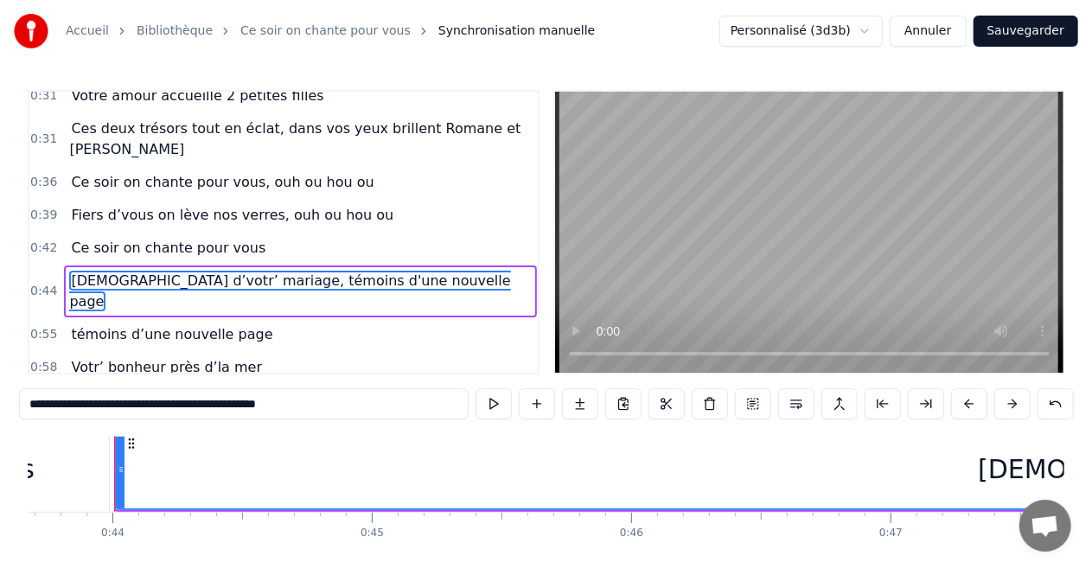
click at [201, 324] on span "témoins d’une nouvelle page" at bounding box center [171, 334] width 205 height 20
type input "**********"
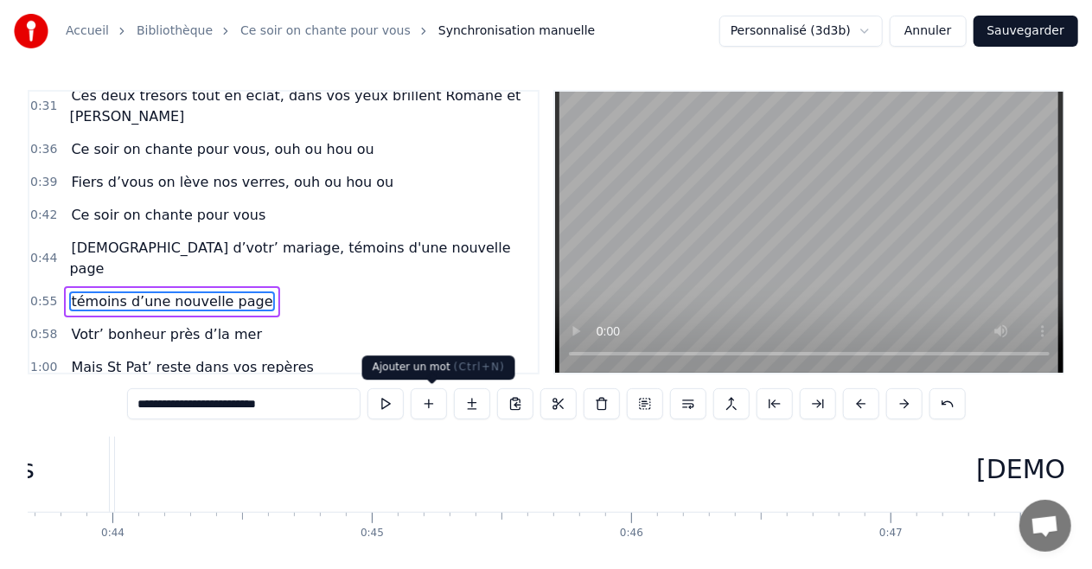
scroll to position [30, 13944]
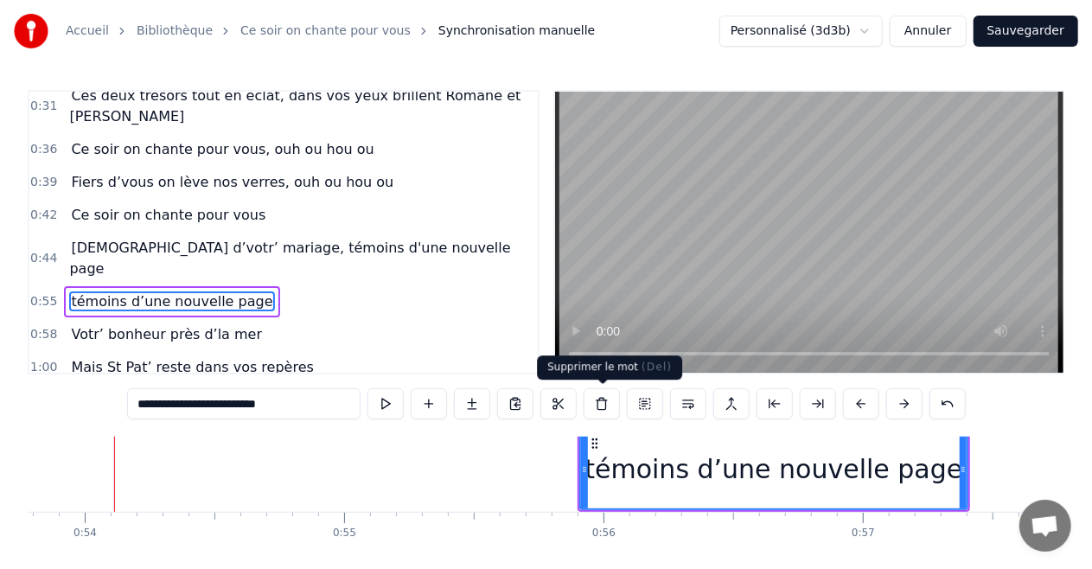
click at [608, 408] on button at bounding box center [601, 403] width 36 height 31
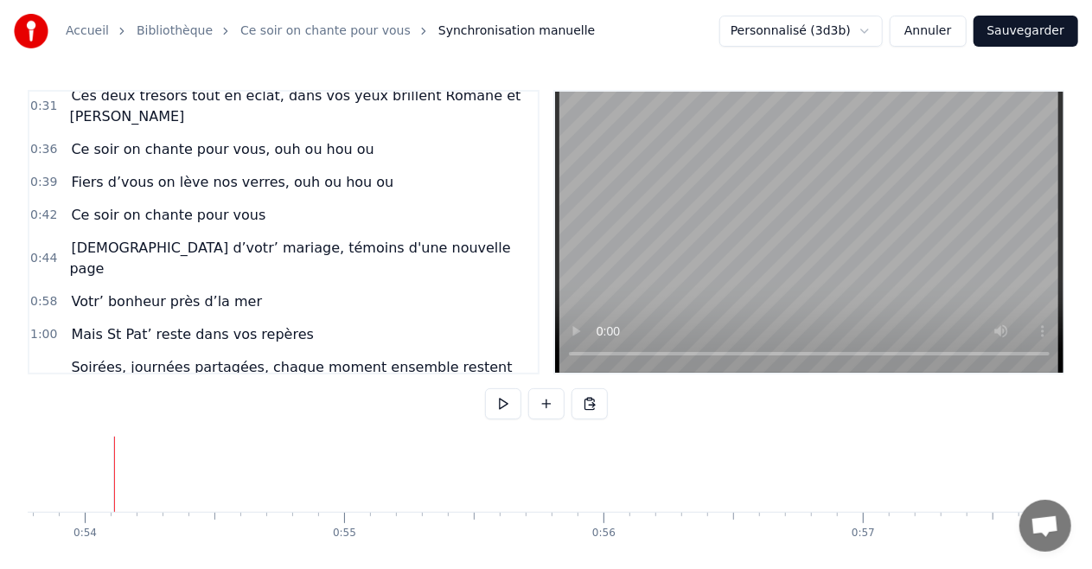
click at [169, 199] on div "0:42 Ce soir on chante pour vous" at bounding box center [283, 215] width 508 height 33
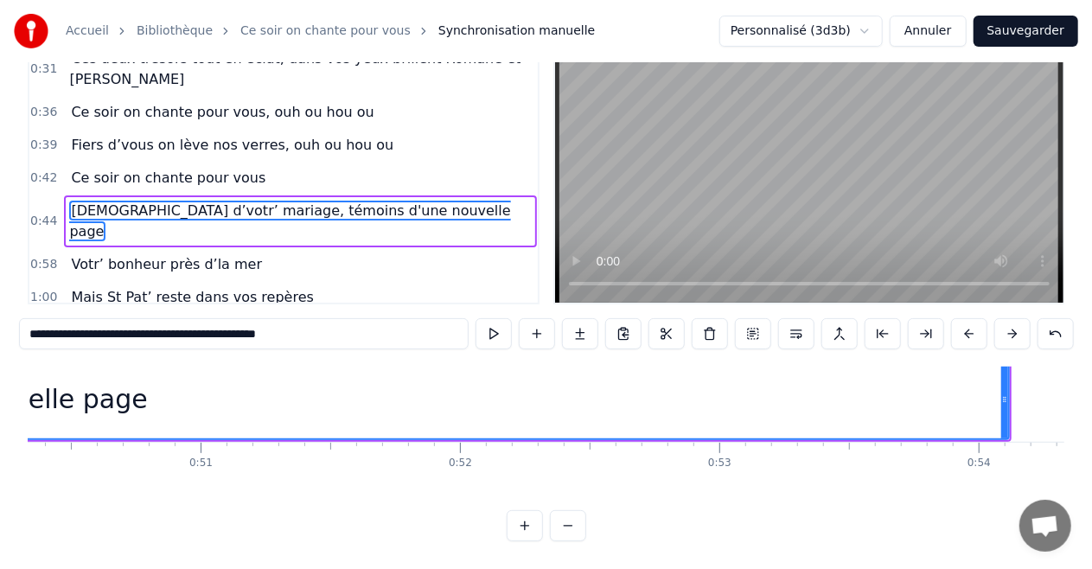
scroll to position [30, 13223]
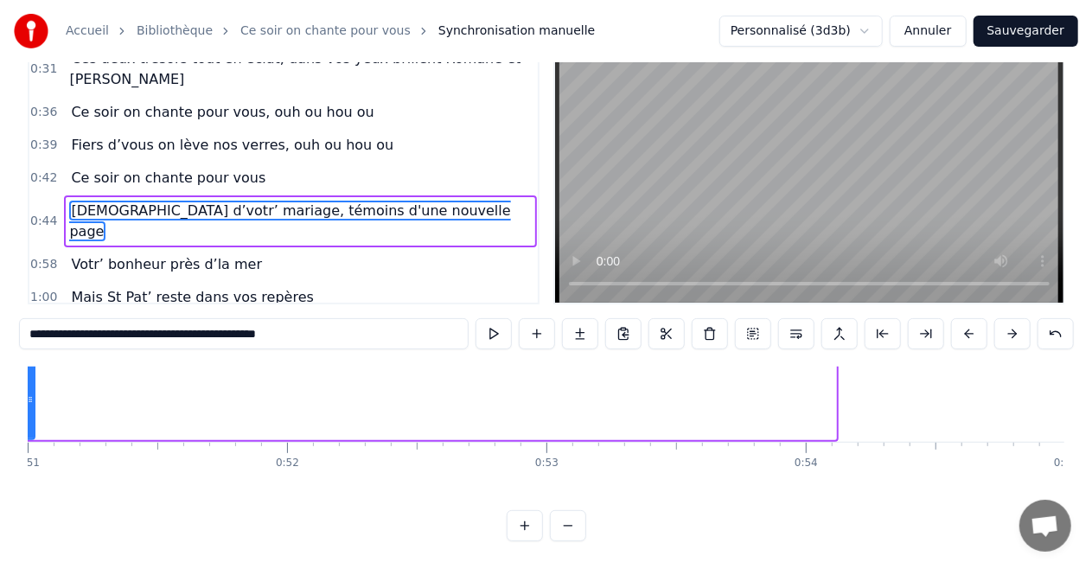
drag, startPoint x: 833, startPoint y: 363, endPoint x: 32, endPoint y: 361, distance: 801.2
click at [32, 392] on icon at bounding box center [30, 399] width 7 height 14
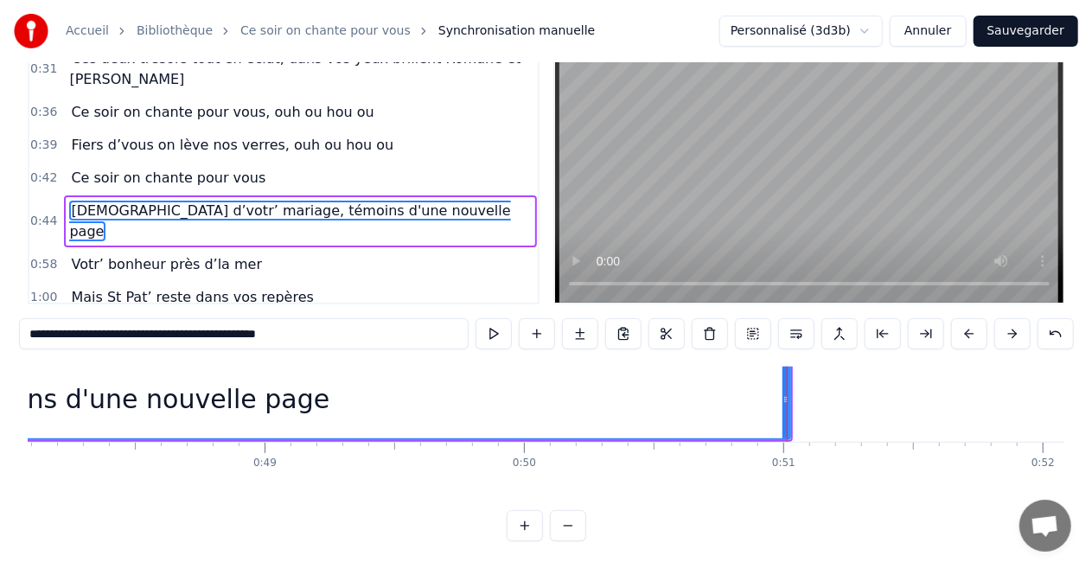
scroll to position [30, 12321]
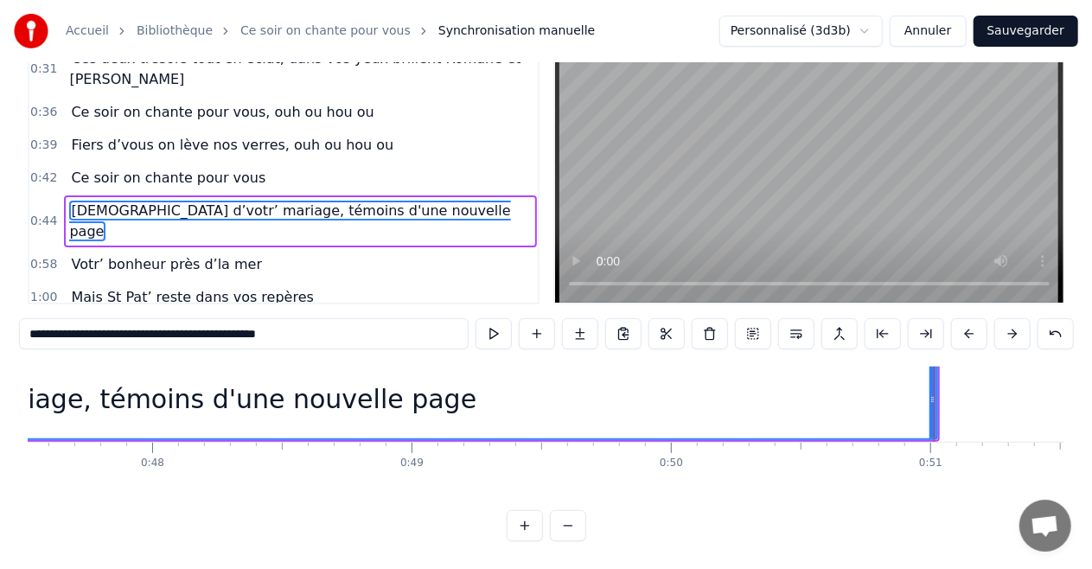
click at [936, 366] on div "[DEMOGRAPHIC_DATA] d’votr’ mariage, témoins d'une nouvelle page" at bounding box center [27, 399] width 1819 height 82
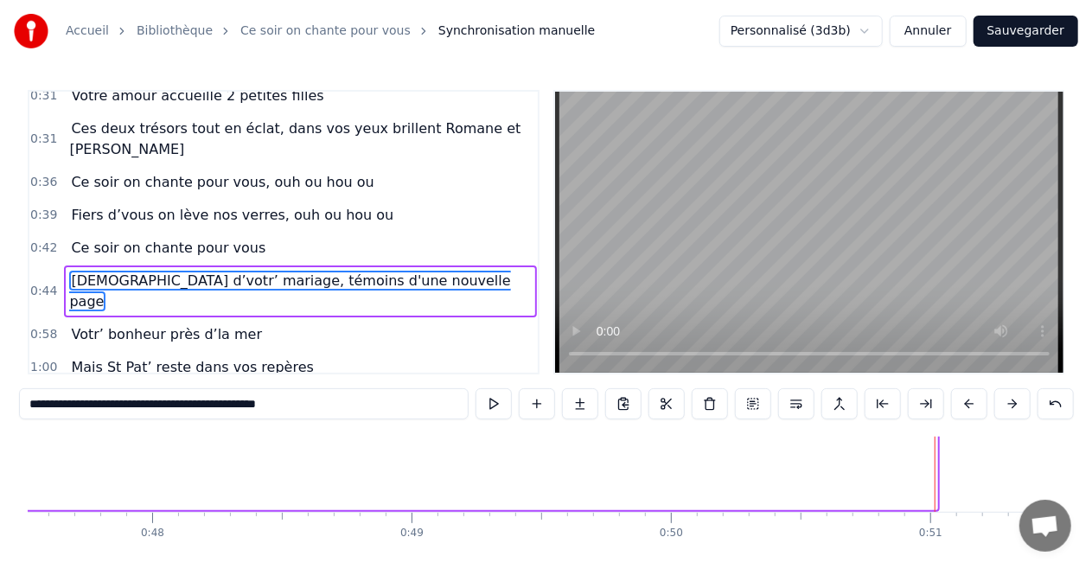
drag, startPoint x: 933, startPoint y: 451, endPoint x: 22, endPoint y: 487, distance: 912.5
click at [22, 487] on div "Accueil Bibliothèque Ce soir on chante pour vous Synchronisation manuelle Perso…" at bounding box center [546, 305] width 1092 height 611
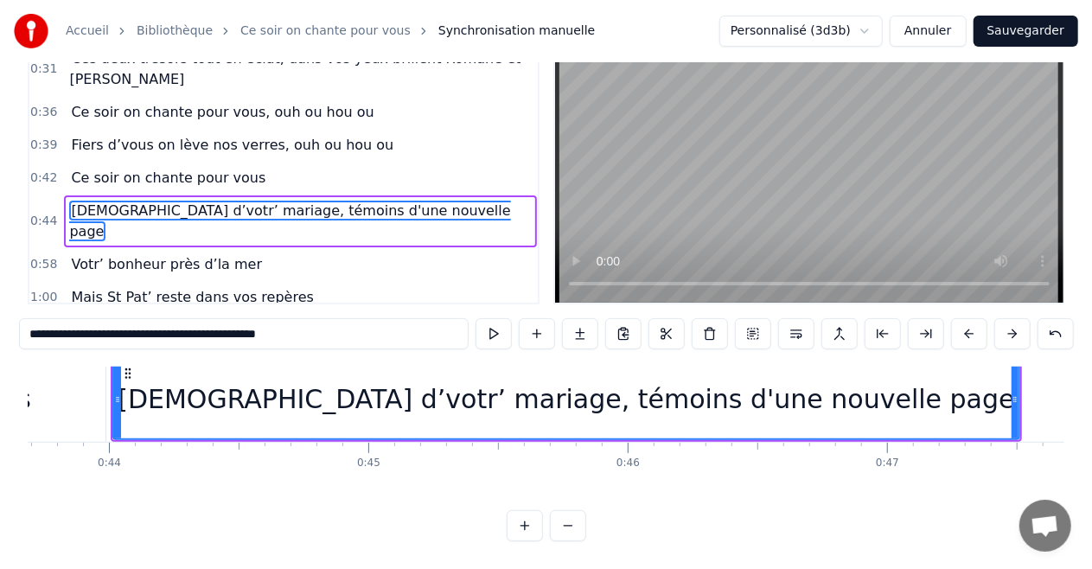
scroll to position [30, 11361]
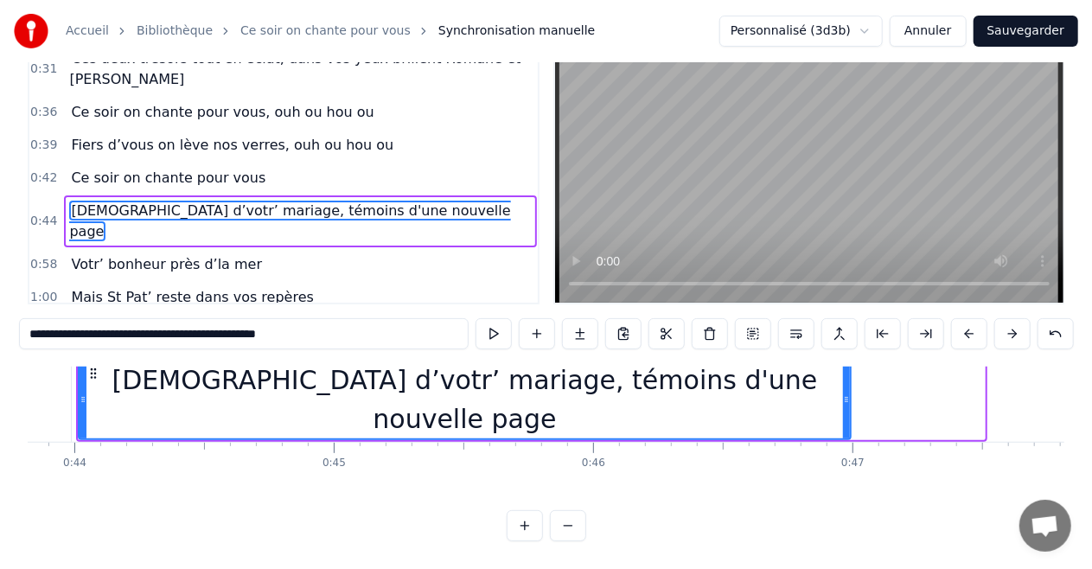
drag, startPoint x: 980, startPoint y: 363, endPoint x: 846, endPoint y: 365, distance: 134.0
click at [846, 392] on icon at bounding box center [846, 399] width 7 height 14
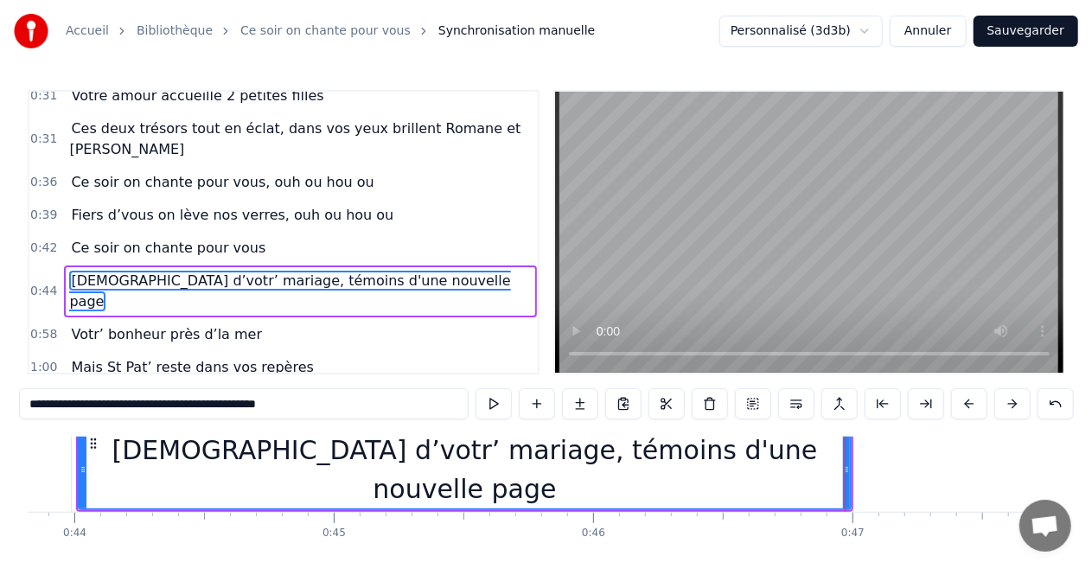
click at [468, 351] on div "1:00 Mais St Pat’ reste dans vos repères" at bounding box center [283, 367] width 508 height 33
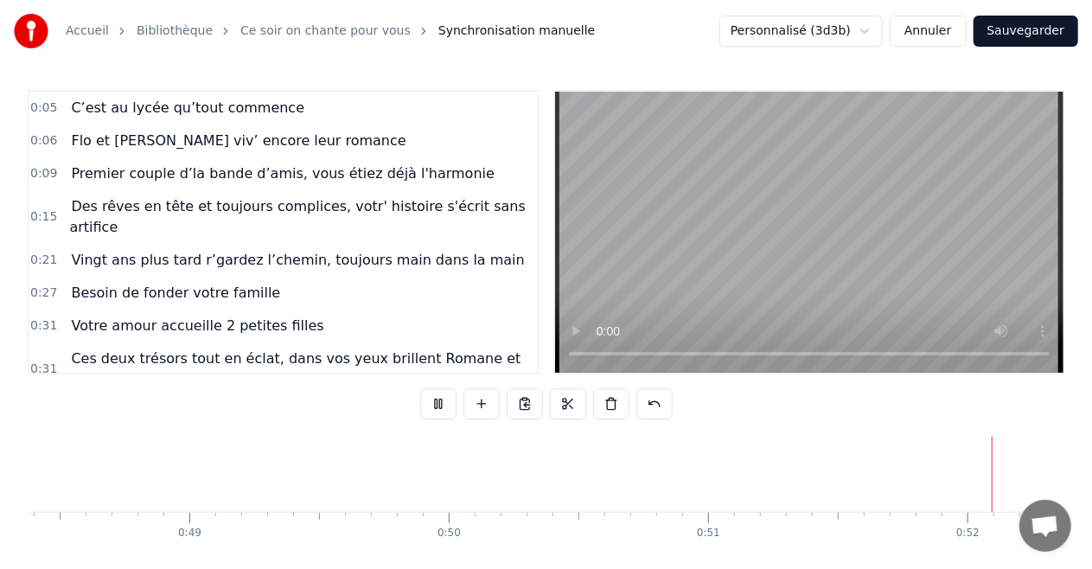
scroll to position [30, 13434]
click at [921, 33] on button "Annuler" at bounding box center [927, 31] width 76 height 31
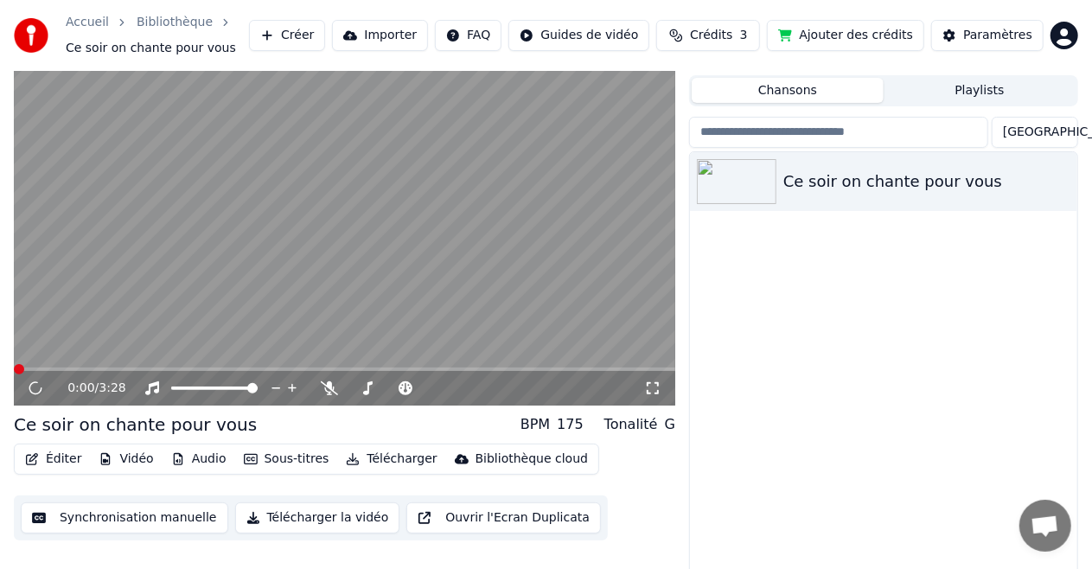
scroll to position [46, 0]
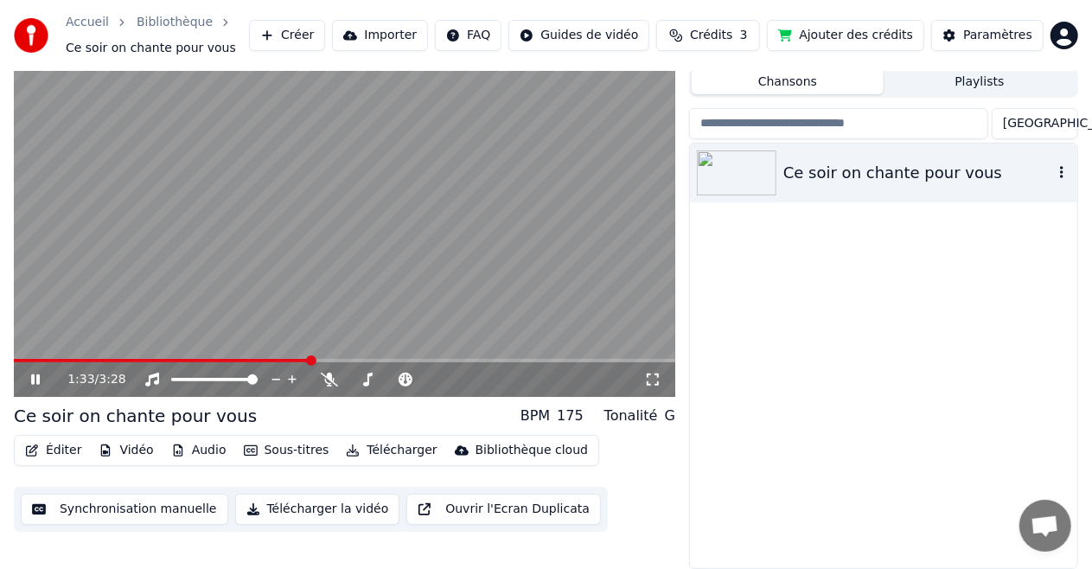
click at [932, 173] on div "Ce soir on chante pour vous" at bounding box center [918, 173] width 270 height 24
click at [909, 182] on div "Ce soir on chante pour vous" at bounding box center [918, 173] width 270 height 24
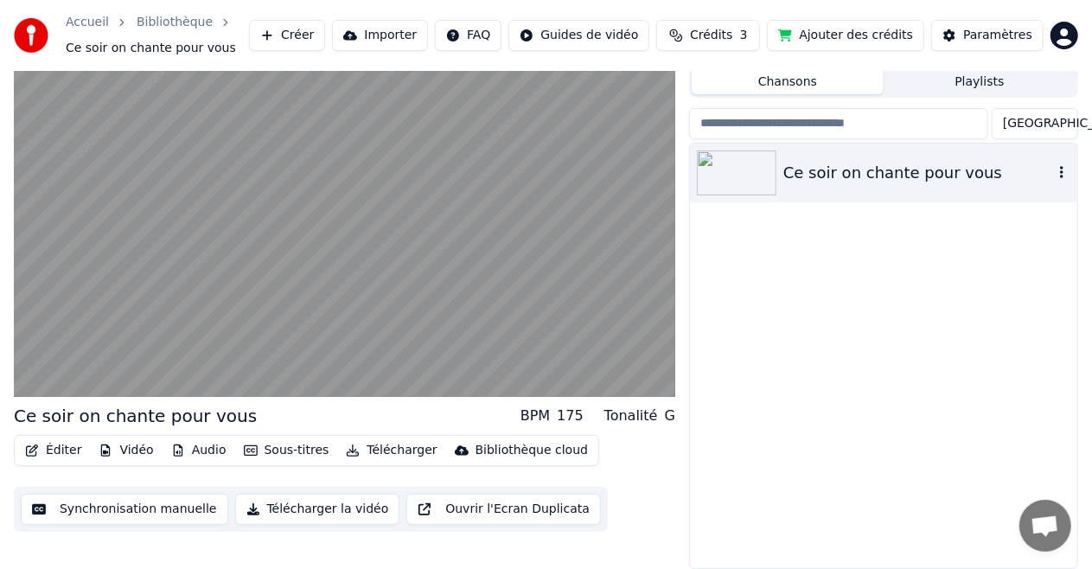
click at [803, 184] on div "Ce soir on chante pour vous" at bounding box center [883, 172] width 387 height 59
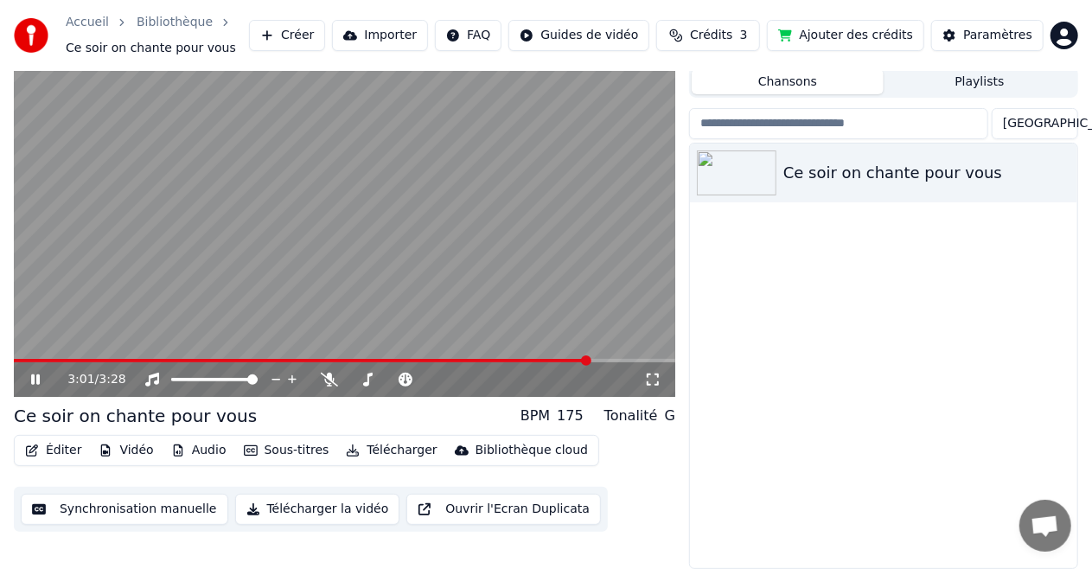
click at [545, 209] on video at bounding box center [344, 211] width 661 height 372
click at [897, 161] on div "Ce soir on chante pour vous" at bounding box center [918, 173] width 270 height 24
click at [875, 161] on div "Ce soir on chante pour vous" at bounding box center [918, 173] width 270 height 24
click at [836, 87] on button "Chansons" at bounding box center [787, 81] width 192 height 25
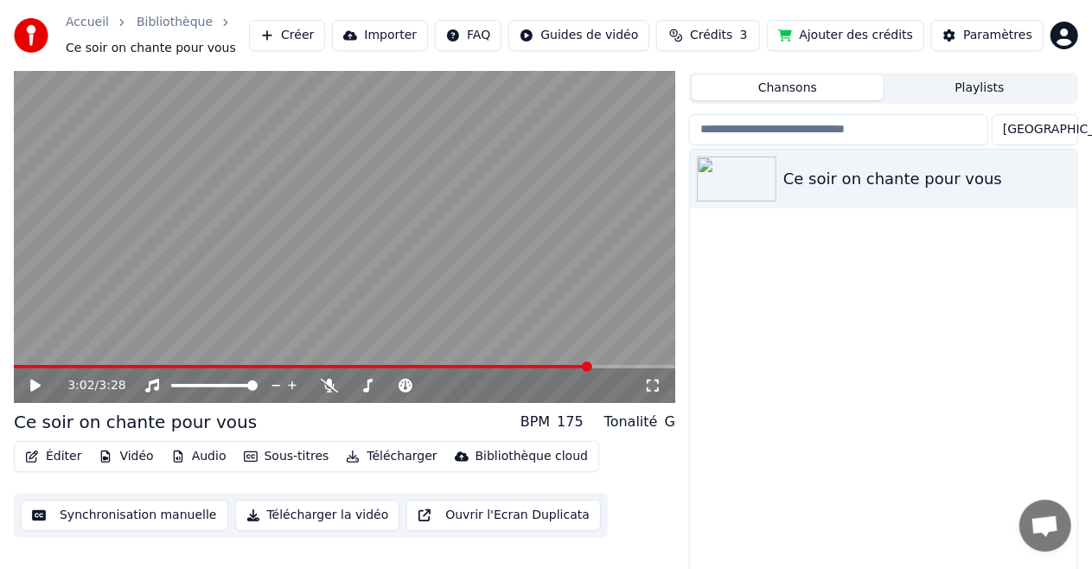
click at [932, 89] on button "Playlists" at bounding box center [979, 87] width 192 height 25
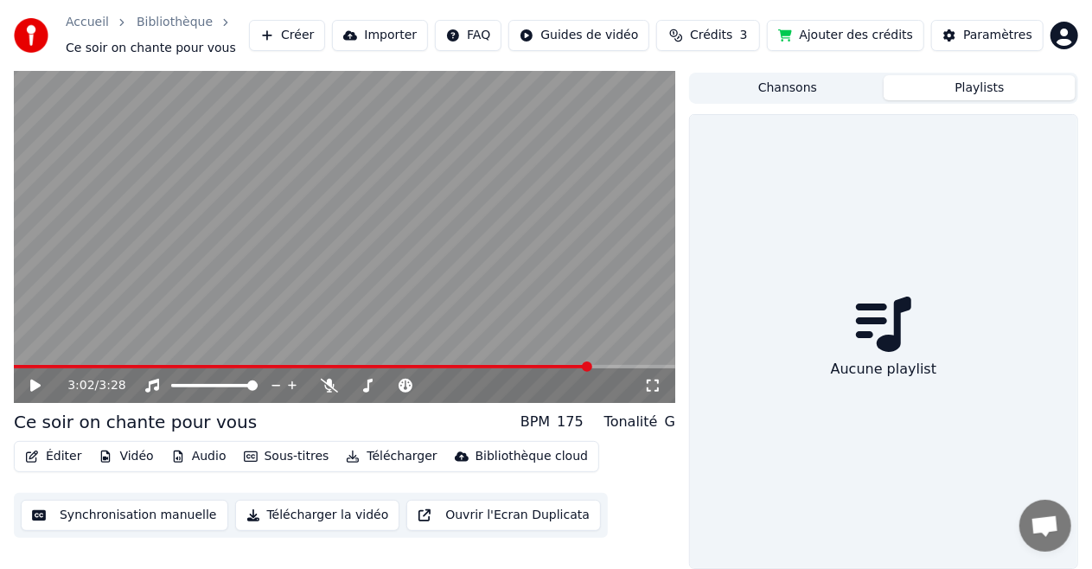
click at [824, 86] on button "Chansons" at bounding box center [787, 87] width 192 height 25
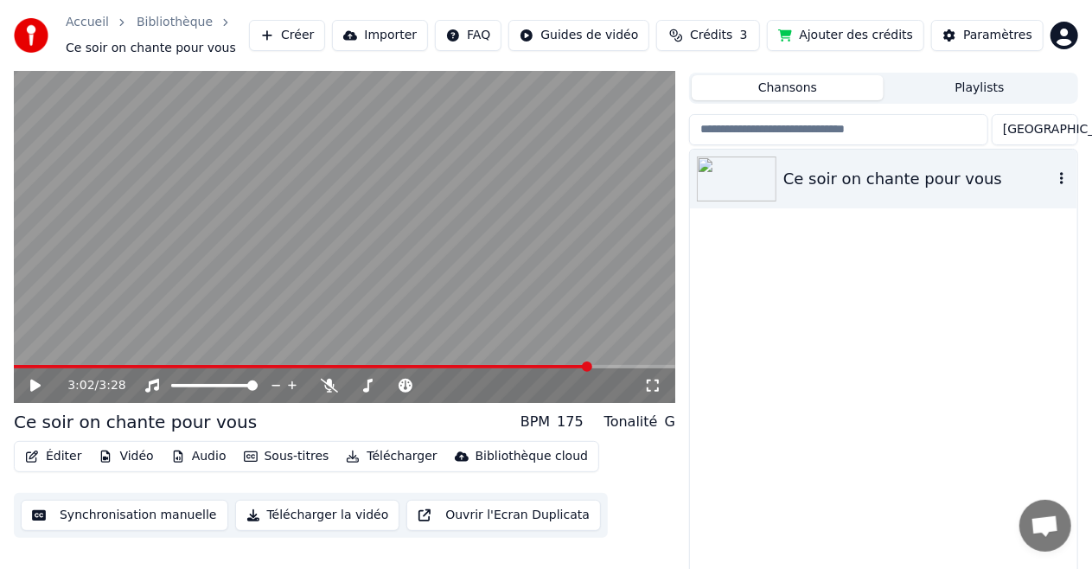
click at [756, 173] on img at bounding box center [737, 178] width 80 height 45
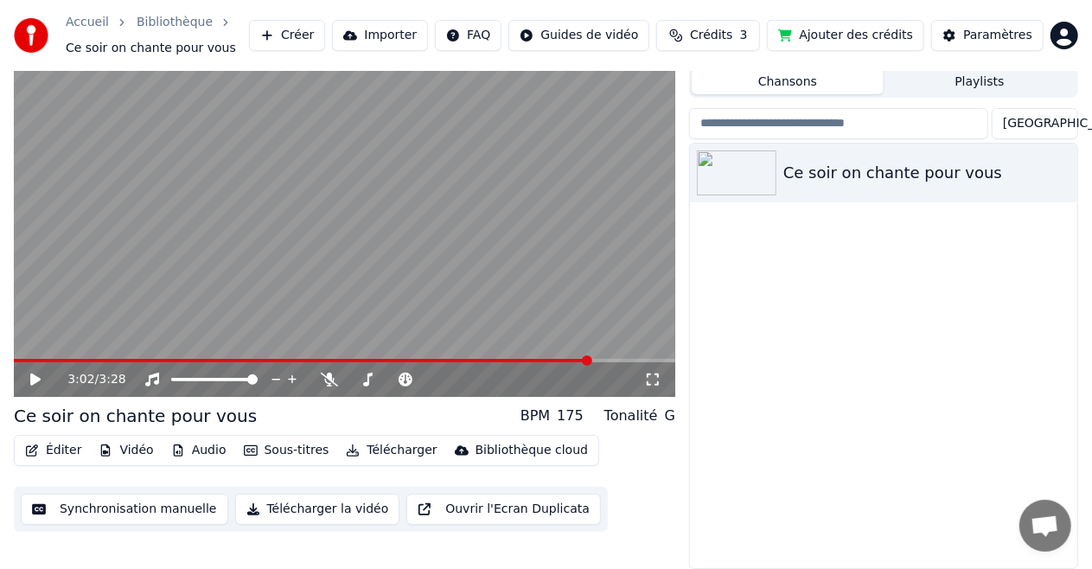
click at [159, 510] on button "Synchronisation manuelle" at bounding box center [124, 508] width 207 height 31
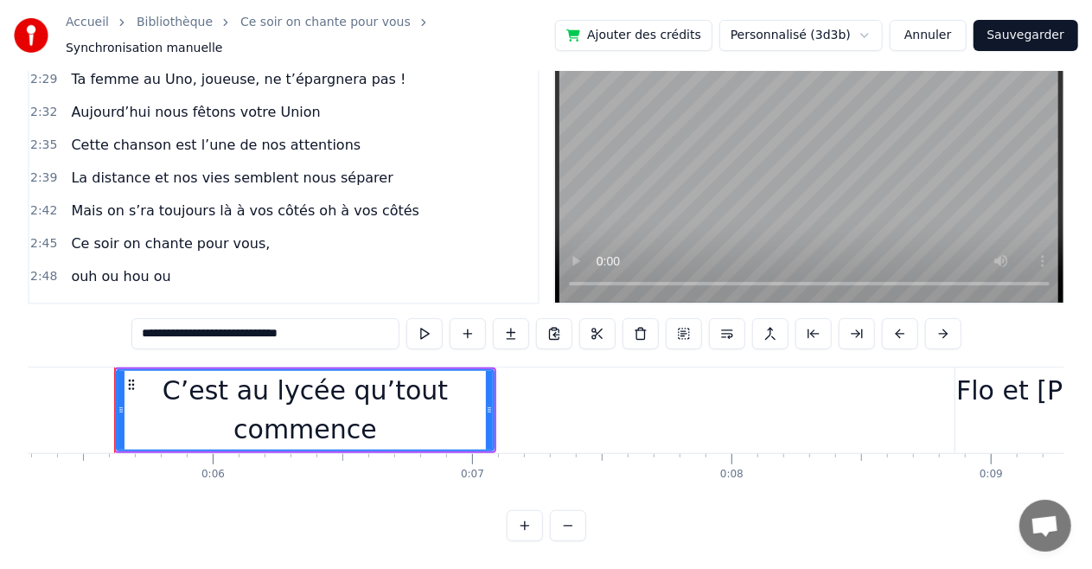
scroll to position [1523, 0]
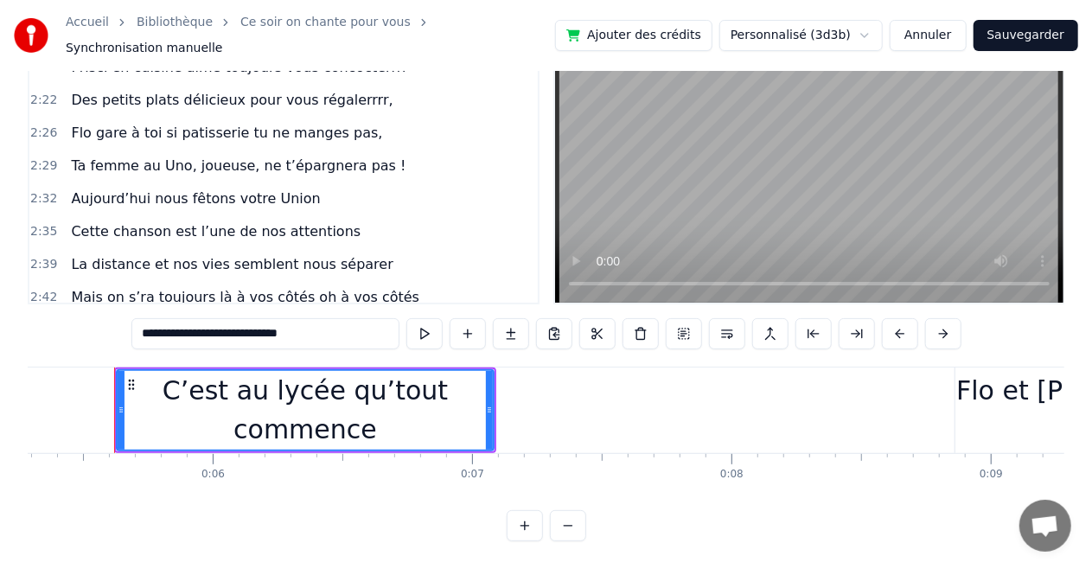
click at [334, 287] on span "Mais on s’ra toujours là à vos côtés oh à vos côtés" at bounding box center [245, 297] width 352 height 20
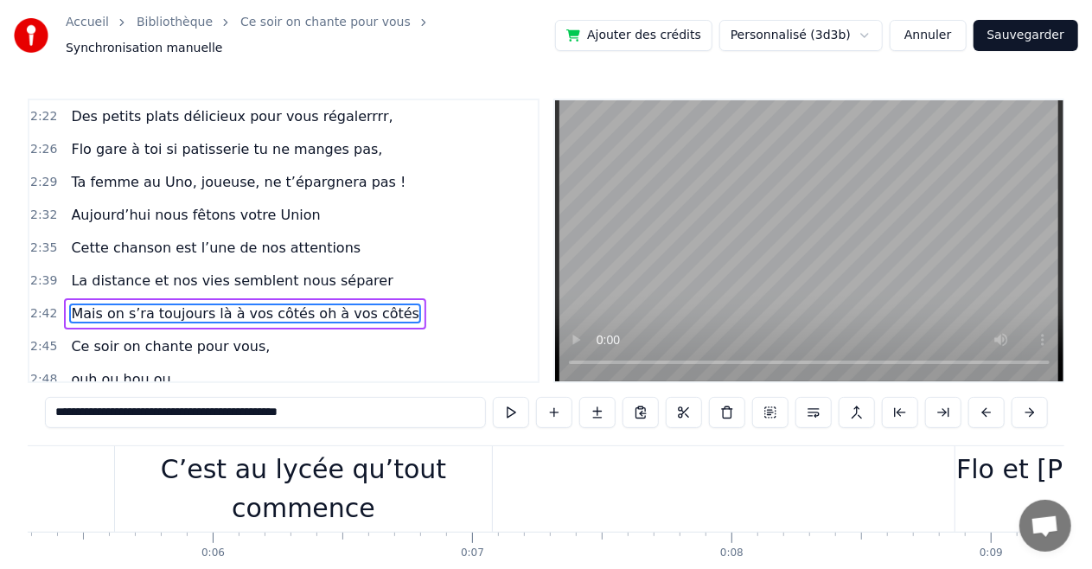
scroll to position [0, 41916]
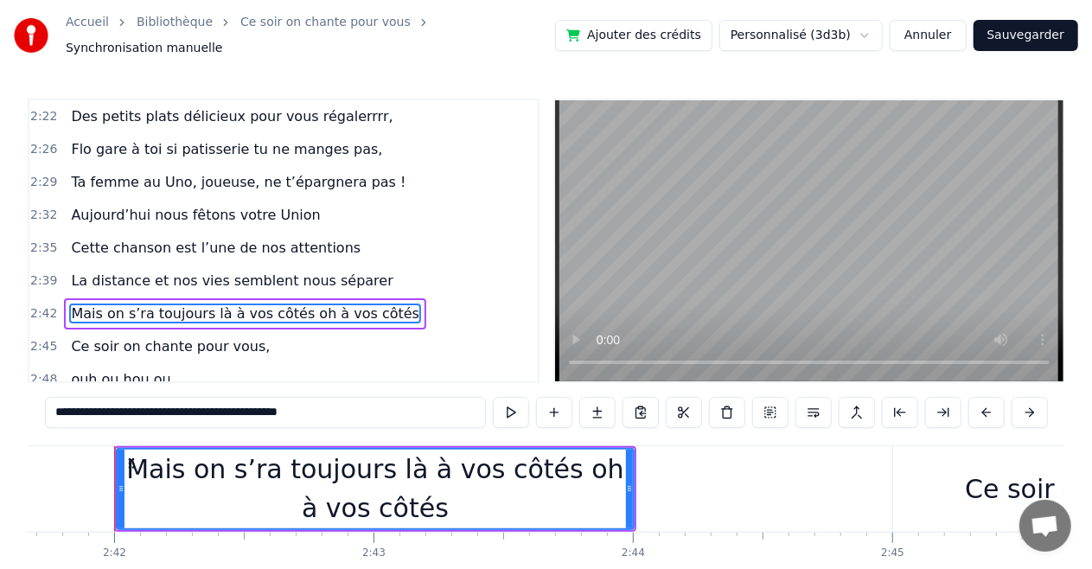
click at [344, 408] on input "**********" at bounding box center [265, 412] width 441 height 31
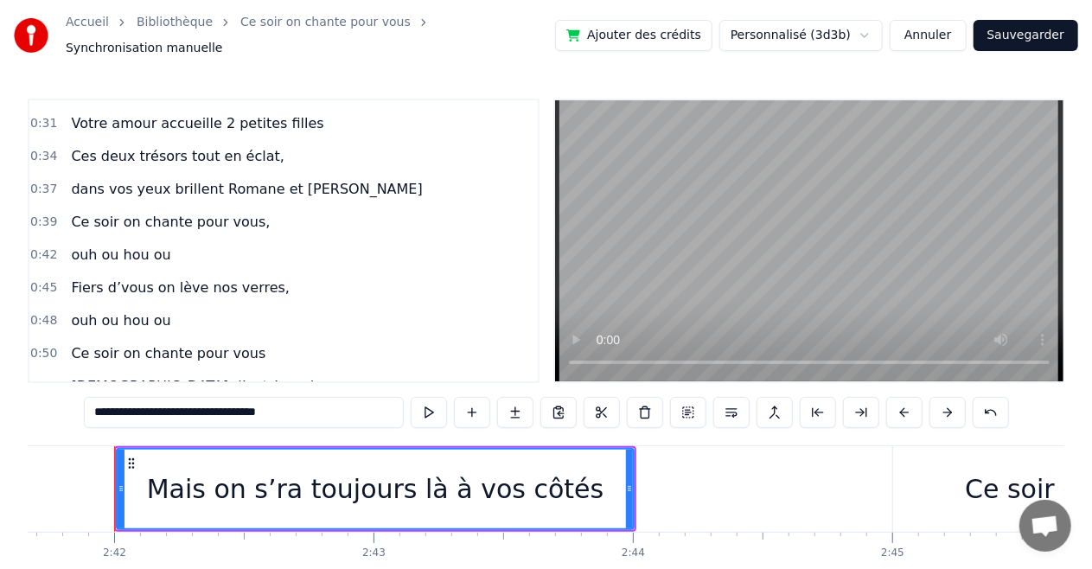
scroll to position [202, 0]
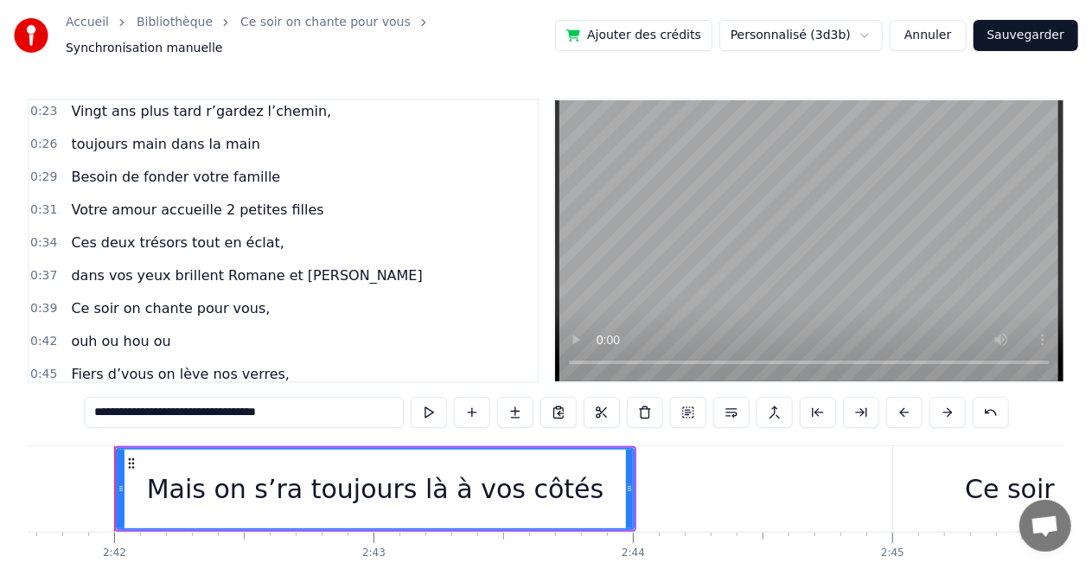
type input "**********"
click at [928, 39] on button "Annuler" at bounding box center [927, 35] width 76 height 31
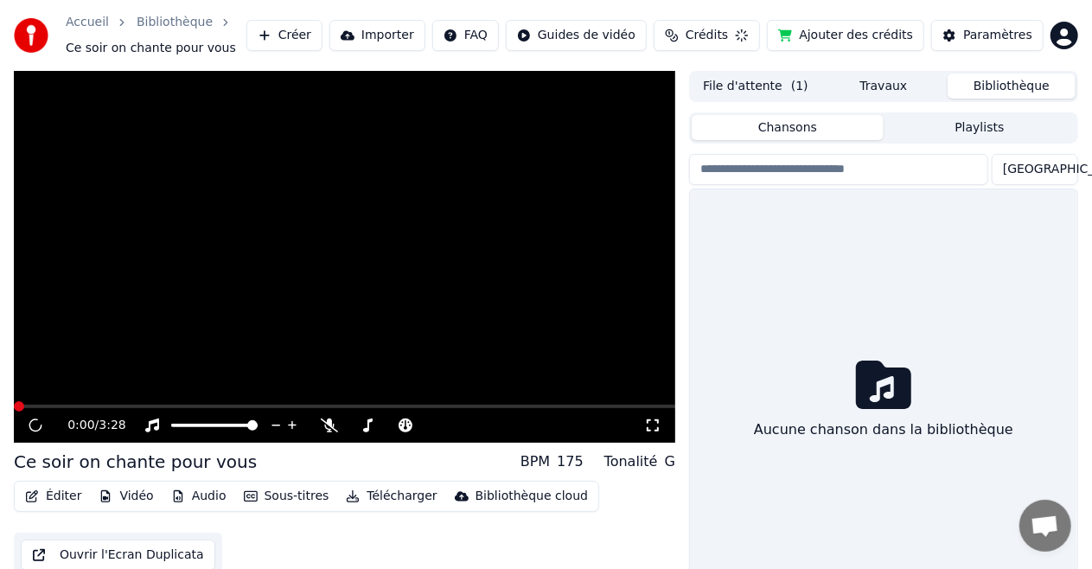
scroll to position [46, 0]
